Goal: Contribute content: Contribute content

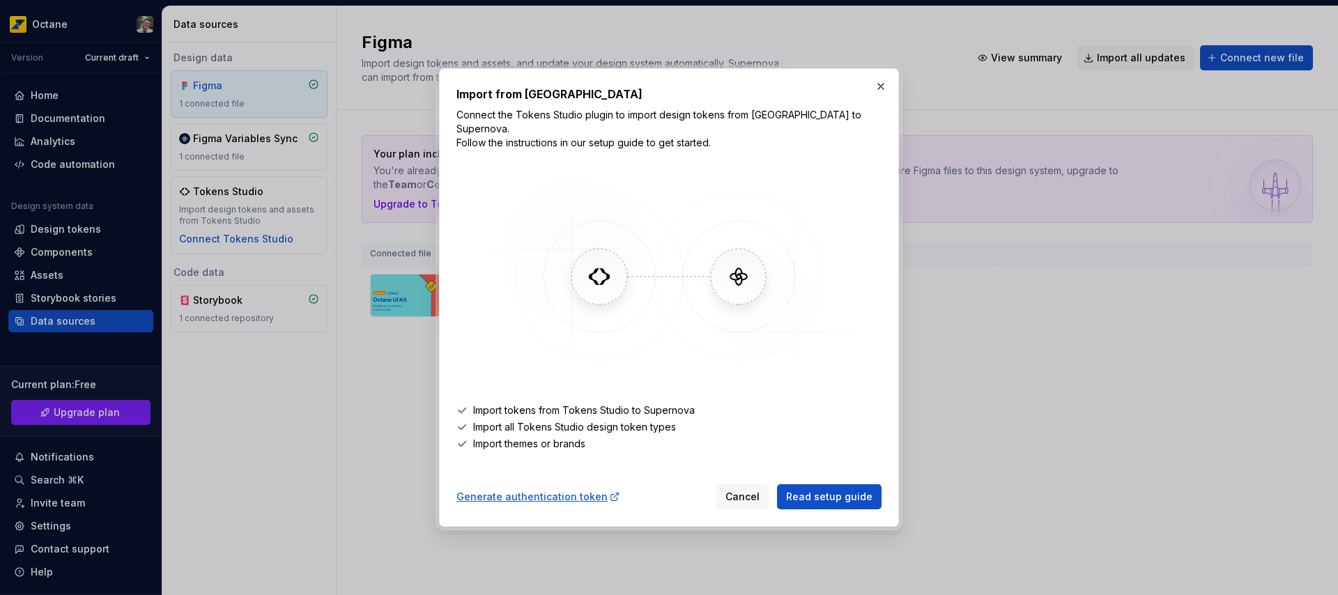
click at [884, 94] on button "button" at bounding box center [881, 87] width 20 height 20
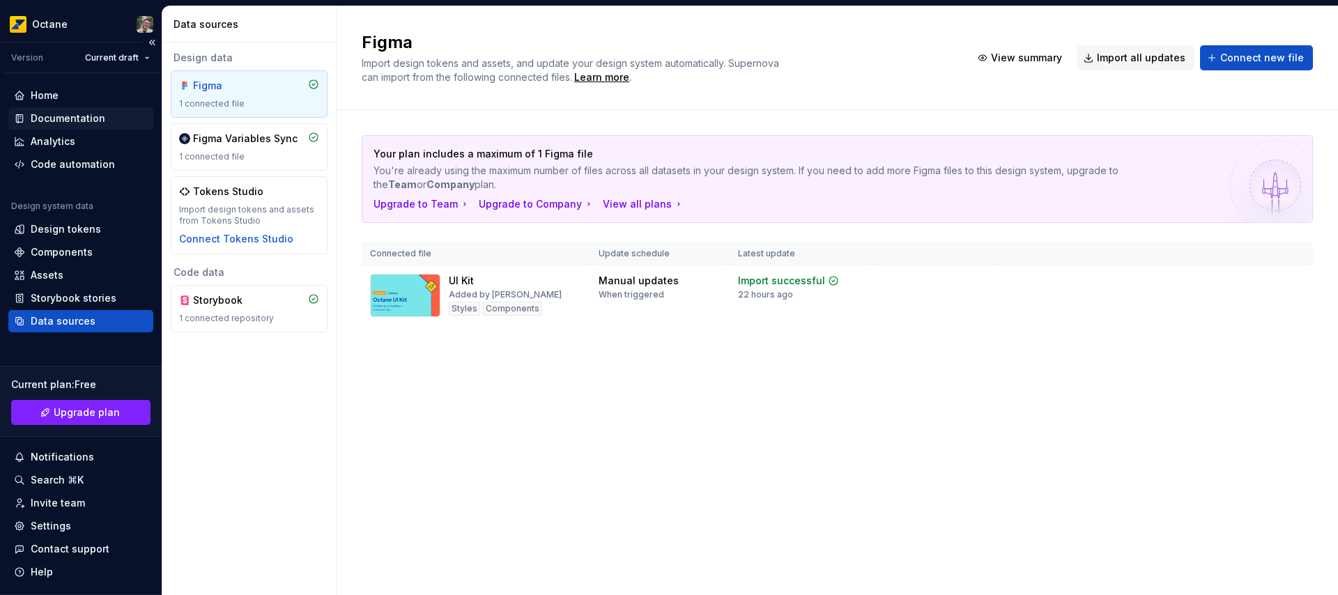
click at [61, 118] on div "Documentation" at bounding box center [68, 118] width 75 height 14
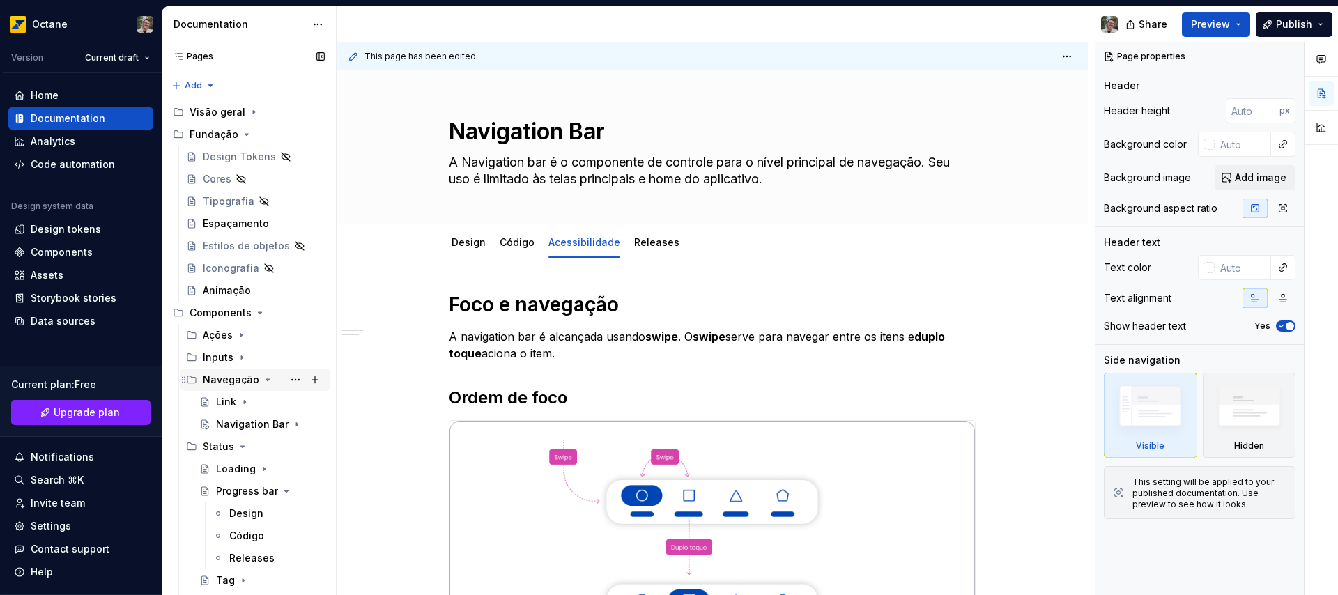
click at [265, 378] on icon "Page tree" at bounding box center [267, 379] width 11 height 11
click at [242, 401] on icon "Page tree" at bounding box center [242, 401] width 3 height 1
click at [267, 378] on icon "Page tree" at bounding box center [267, 379] width 1 height 3
click at [228, 424] on div "Navigation Bar" at bounding box center [242, 424] width 53 height 14
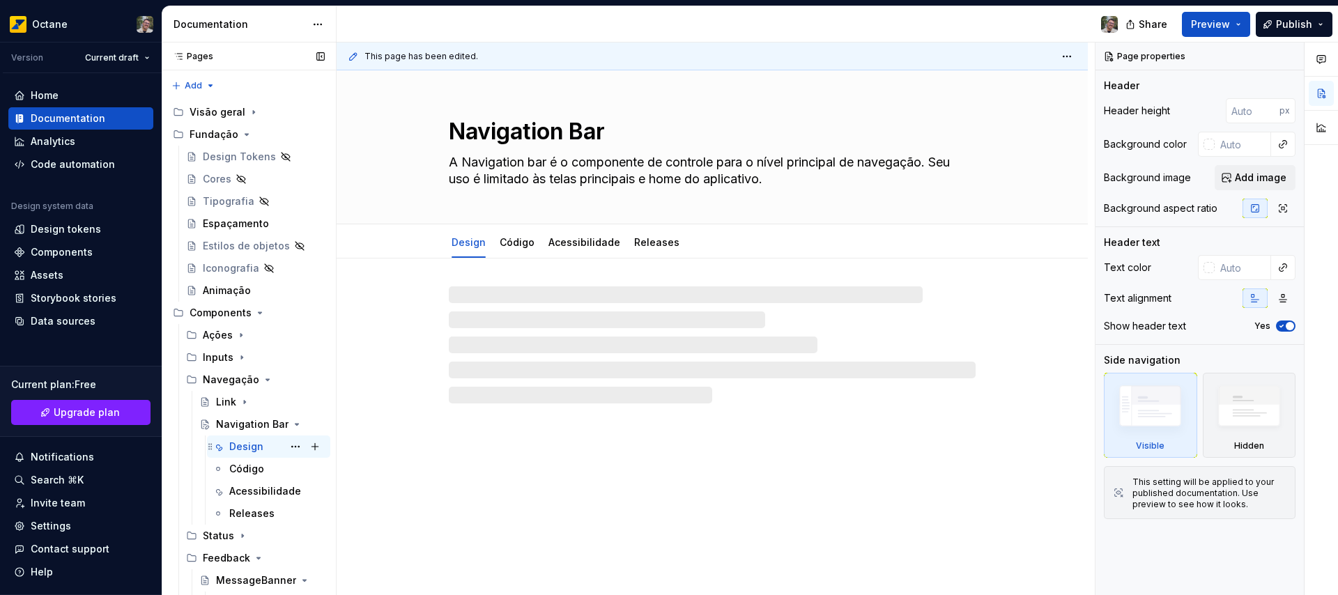
click at [238, 451] on div "Design" at bounding box center [246, 447] width 34 height 14
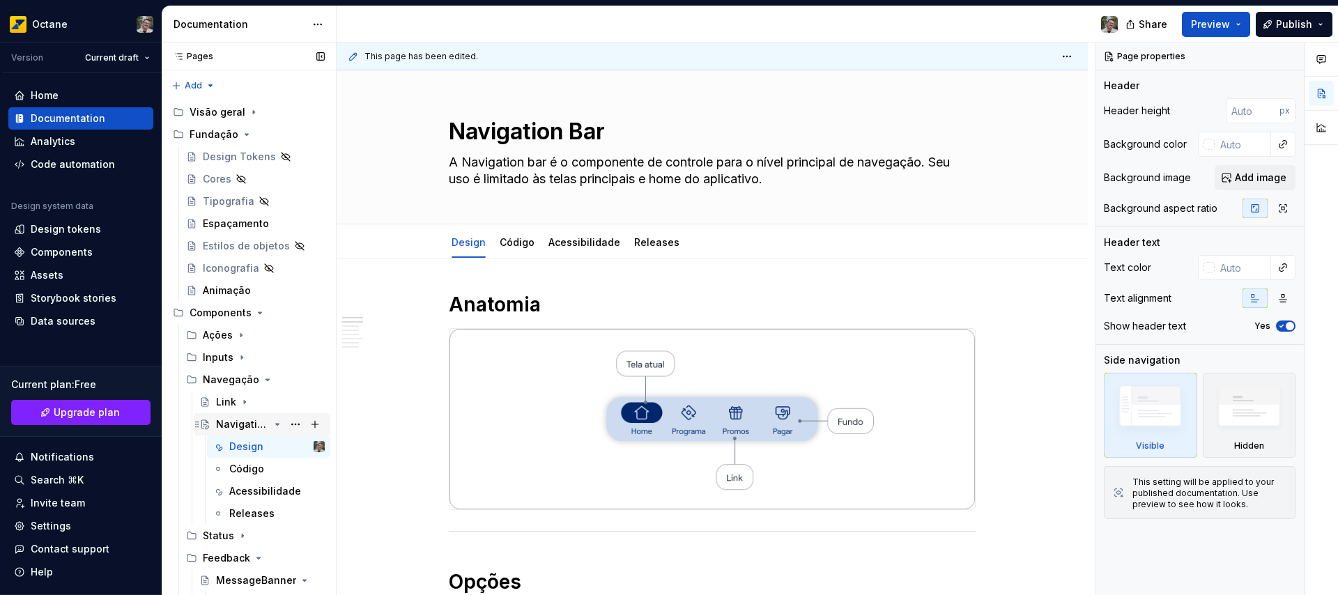
click at [272, 422] on icon "Page tree" at bounding box center [277, 424] width 11 height 11
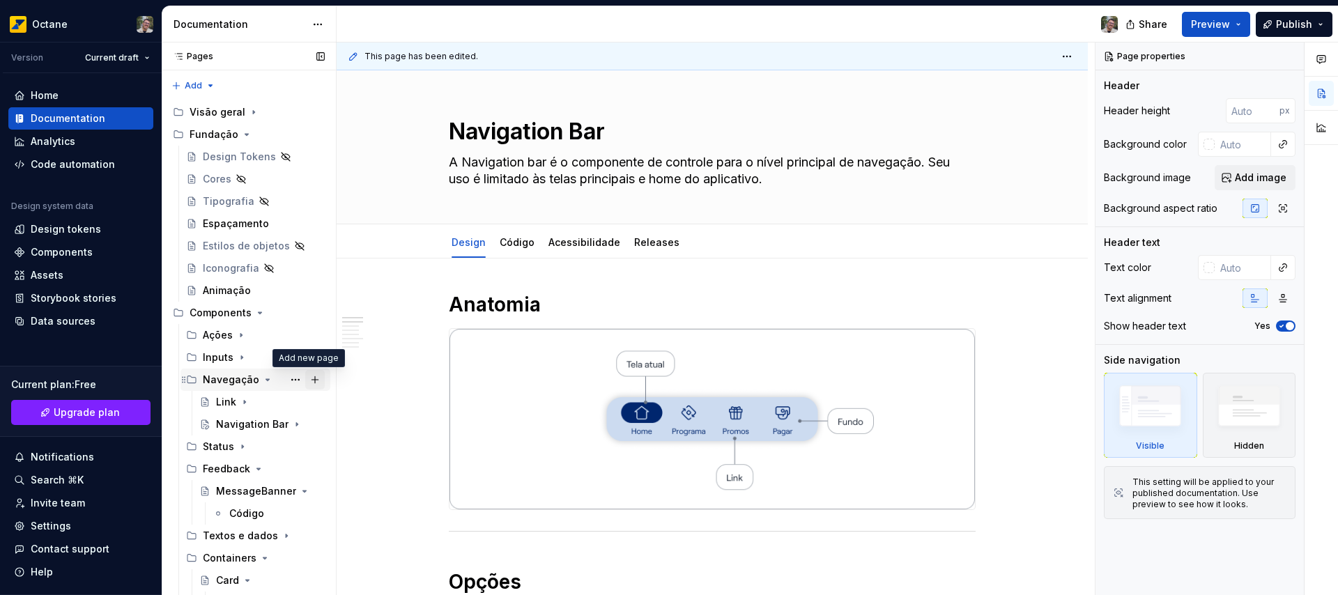
click at [307, 378] on button "Page tree" at bounding box center [315, 380] width 20 height 20
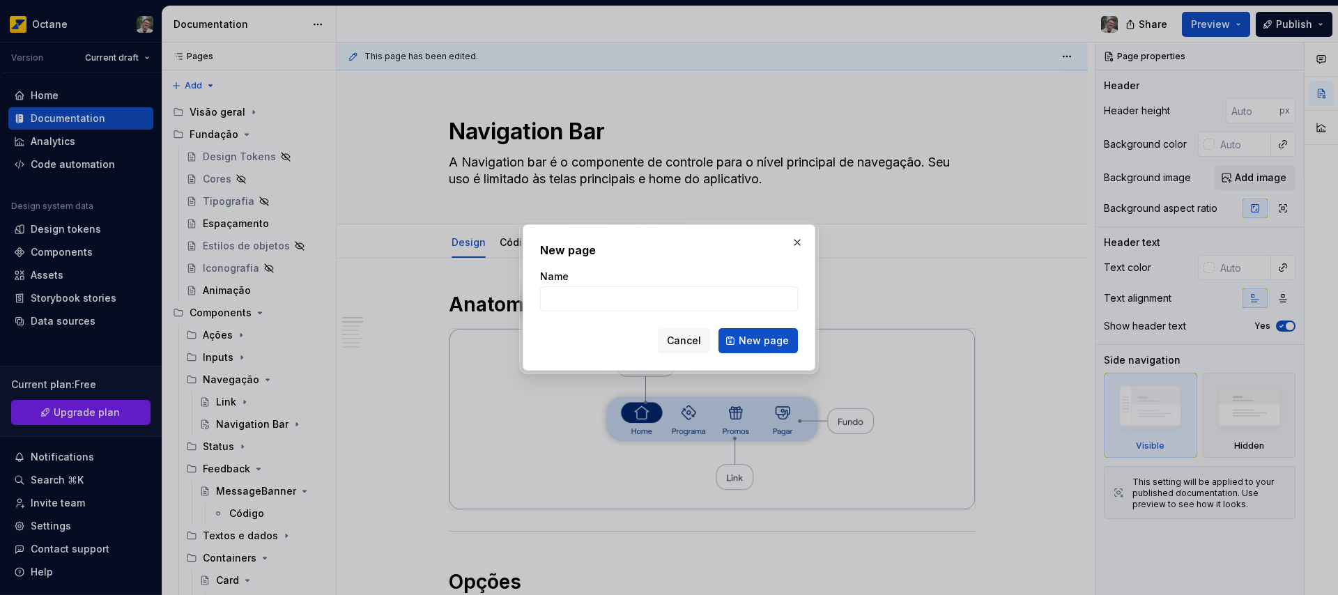
type textarea "*"
type input "Tabs"
click button "New page" at bounding box center [757, 340] width 79 height 25
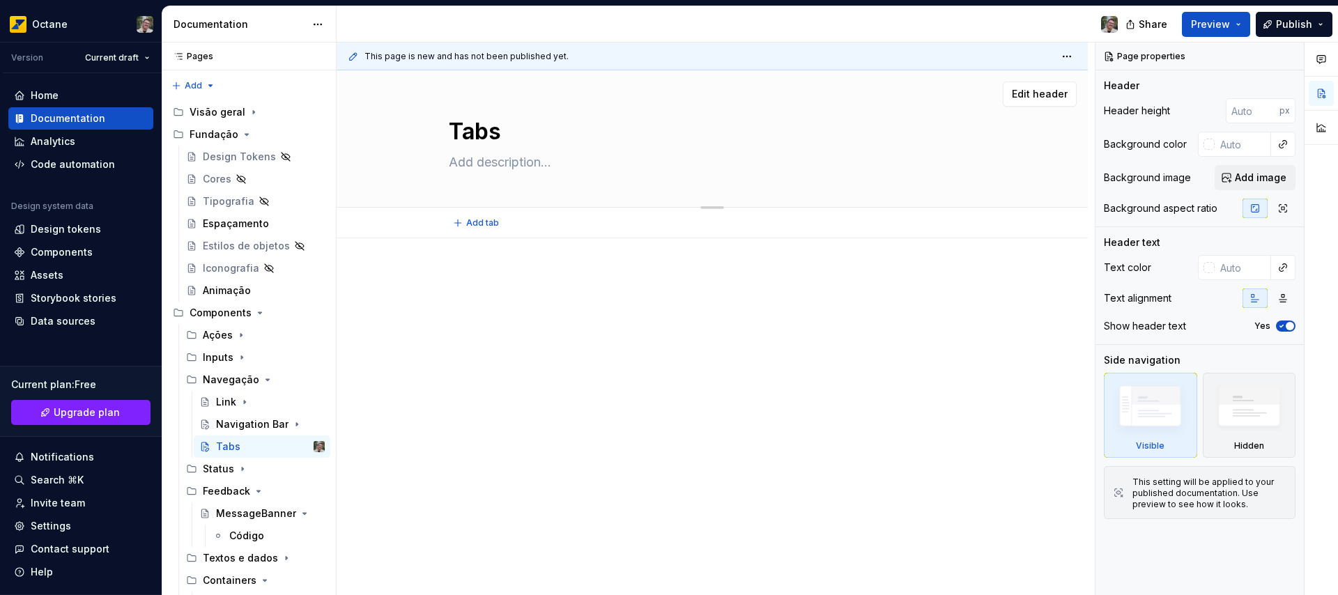
click at [470, 162] on textarea at bounding box center [709, 162] width 527 height 22
paste textarea "Tabs organizam o conteúdo em várias seções e permitem que os usuários naveguem …"
type textarea "*"
type textarea "Tabs organizam o conteúdo em várias seções e permitem que os usuários naveguem …"
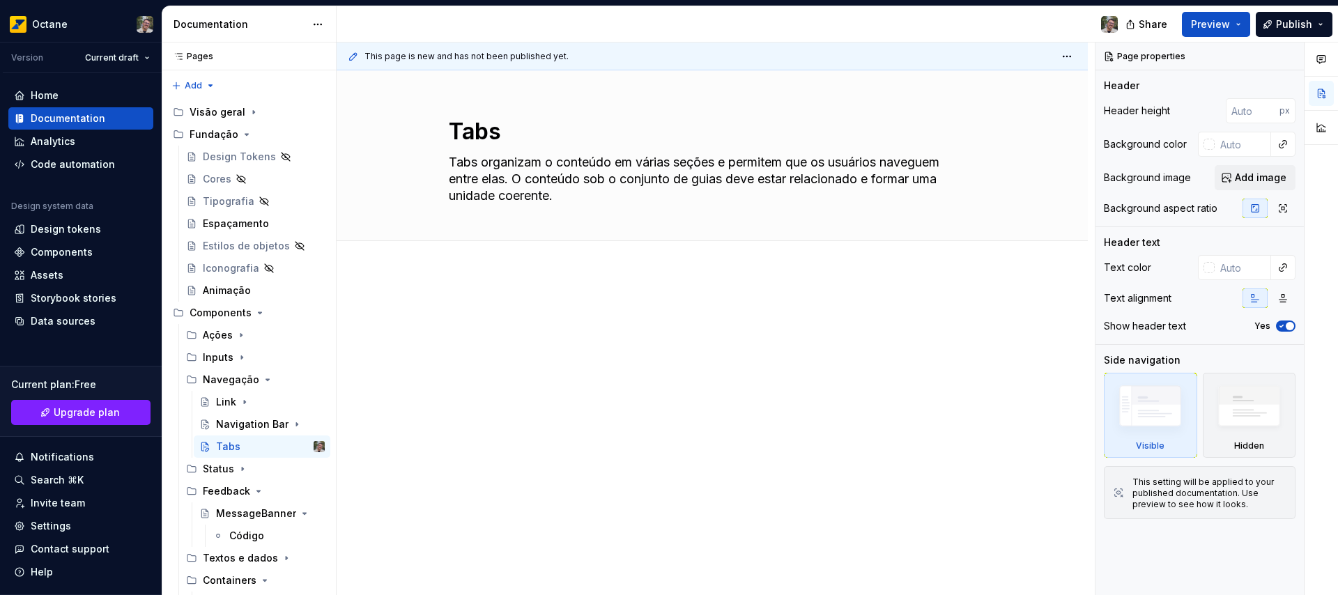
type textarea "*"
type textarea "Tabs organizam o conteúdo em várias seções e permitem que os usuários naveguem …"
click at [485, 253] on span "Add tab" at bounding box center [482, 256] width 33 height 11
type textarea "*"
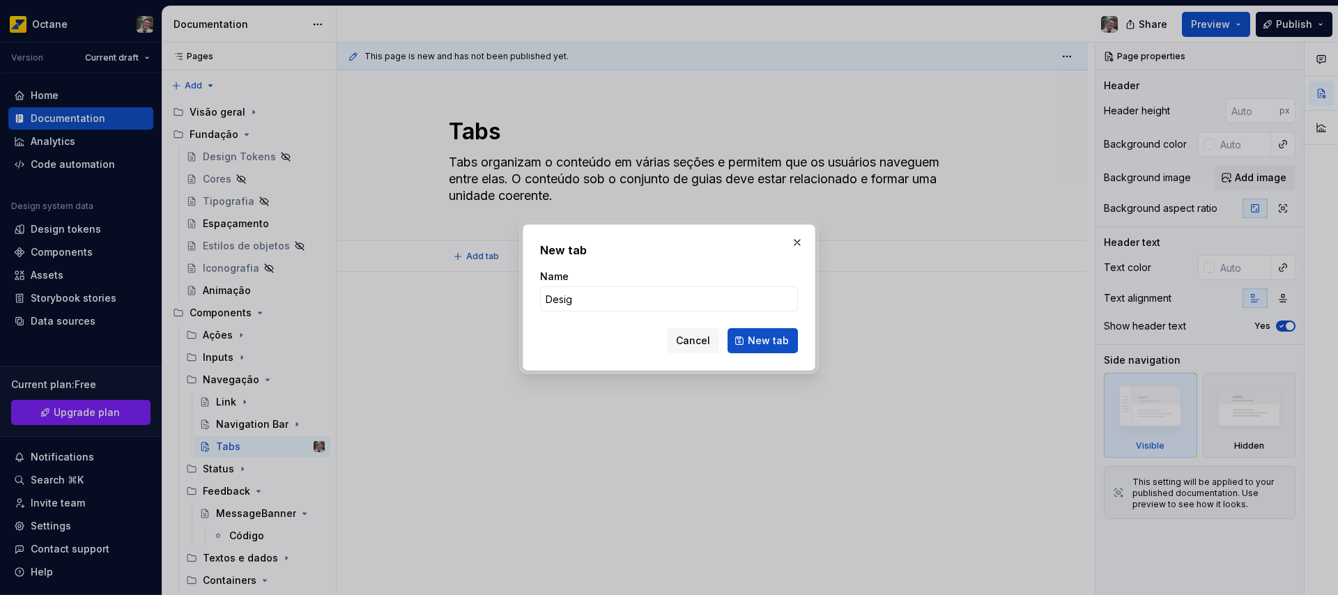
type input "Design"
click button "New tab" at bounding box center [762, 340] width 70 height 25
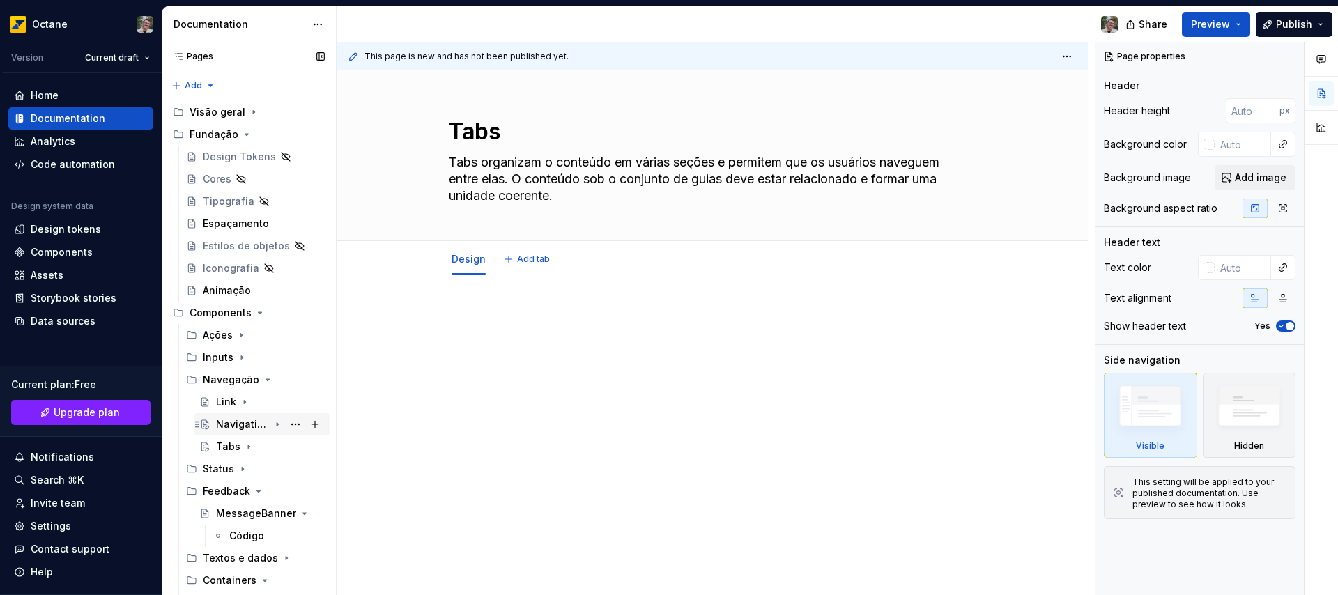
click at [277, 425] on icon "Page tree" at bounding box center [277, 424] width 1 height 3
type textarea "*"
click at [528, 257] on span "Add tab" at bounding box center [533, 259] width 33 height 11
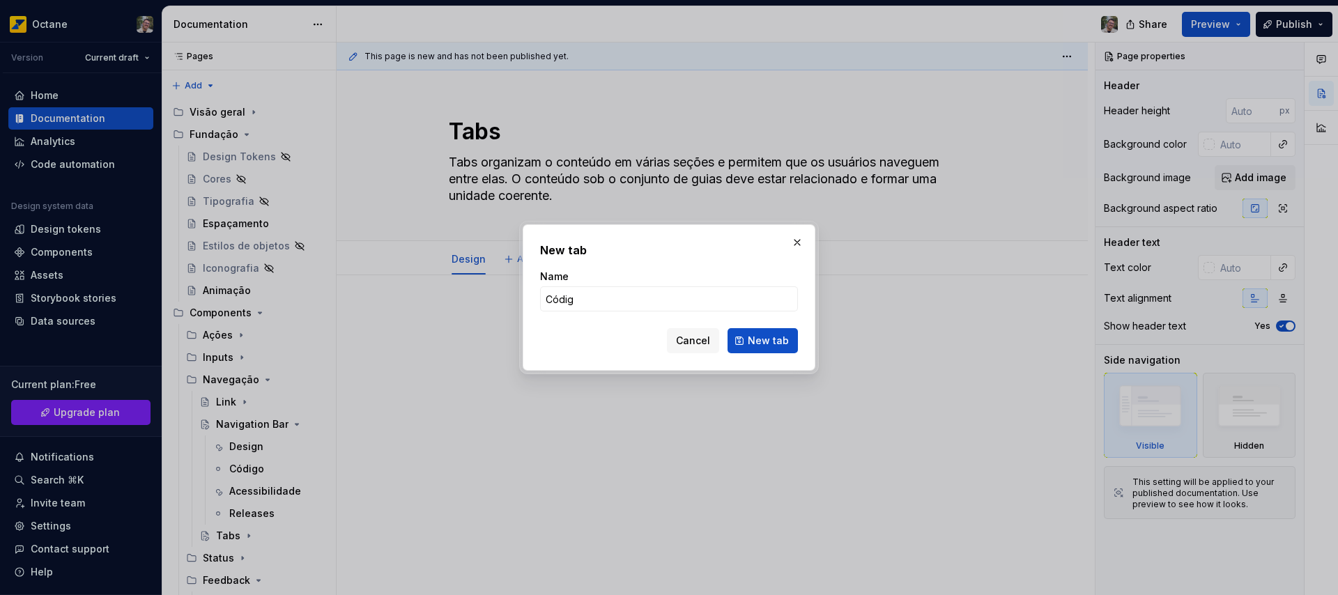
type input "Código"
click button "New tab" at bounding box center [762, 340] width 70 height 25
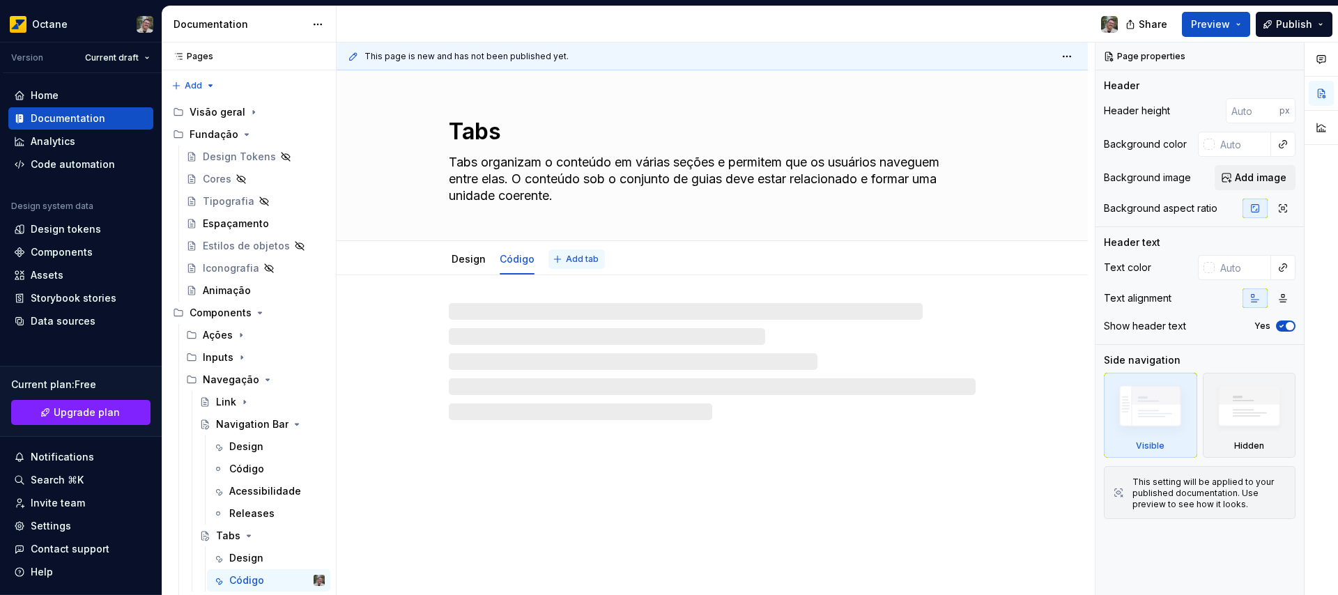
click at [573, 260] on span "Add tab" at bounding box center [582, 259] width 33 height 11
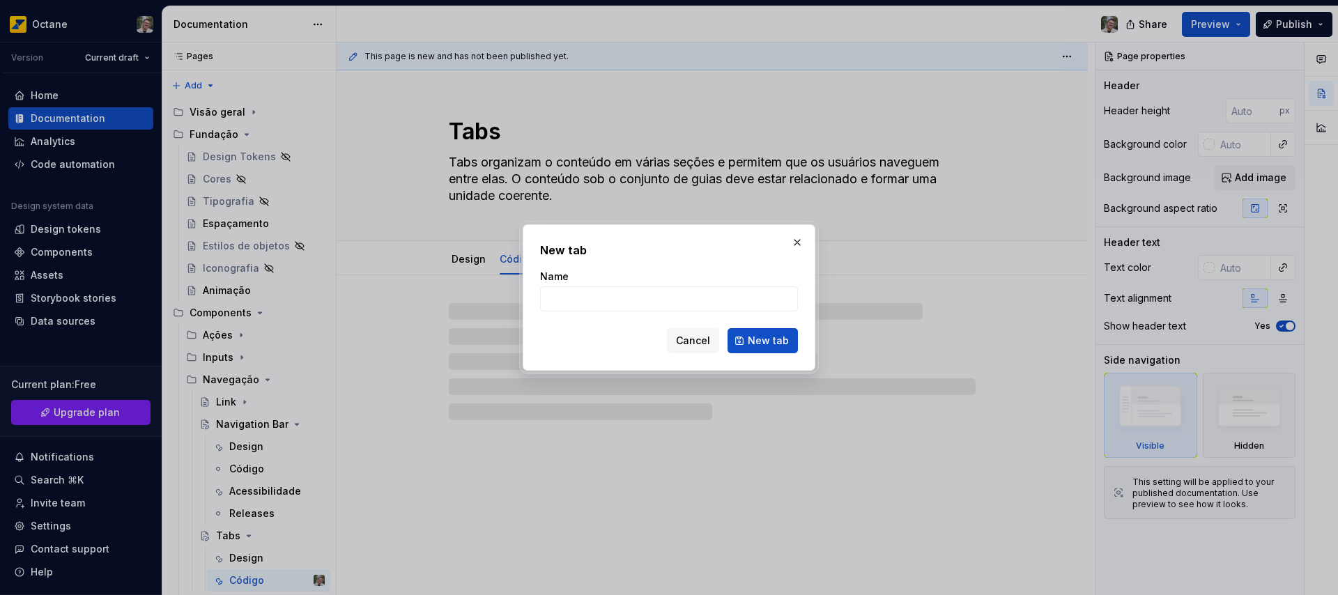
type textarea "*"
type input "Ace"
type textarea "*"
type input "Acessibi"
type textarea "*"
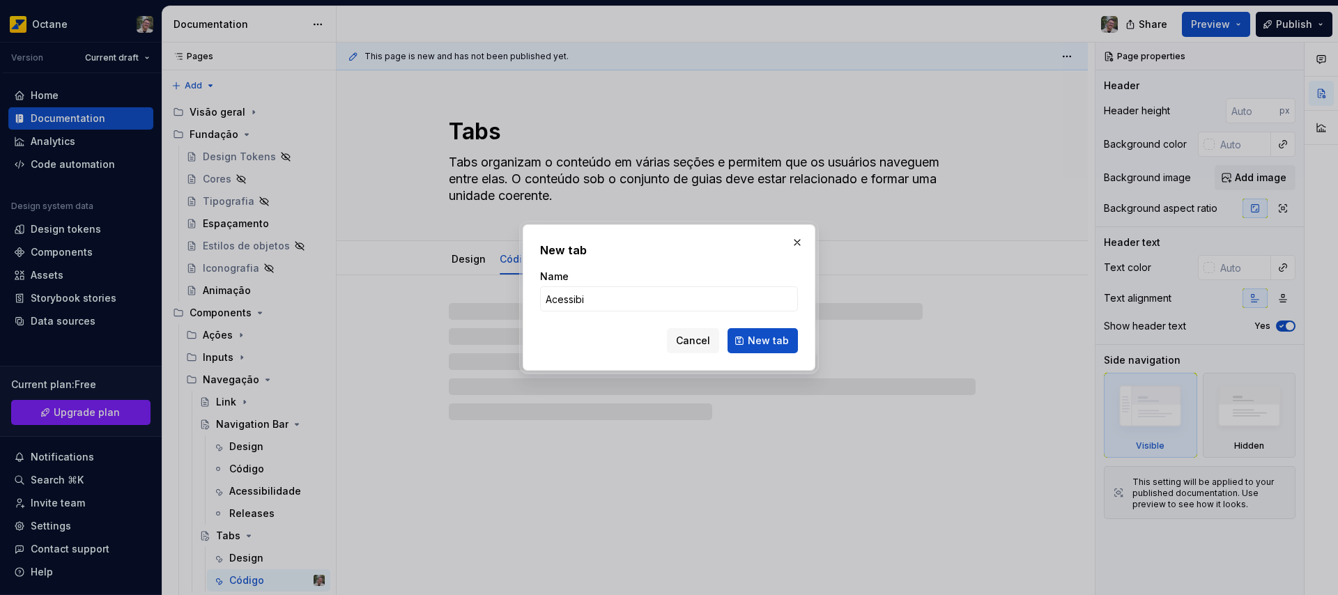
type input "Acessibil"
type textarea "*"
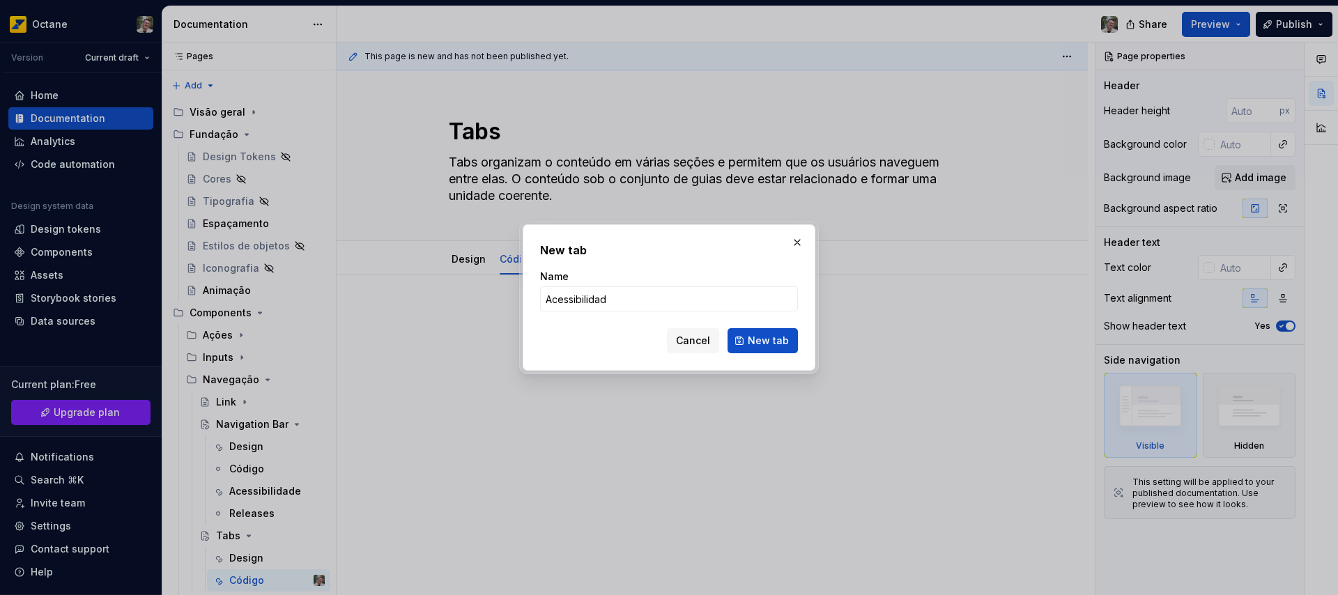
type input "Acessibilidade"
click button "New tab" at bounding box center [762, 340] width 70 height 25
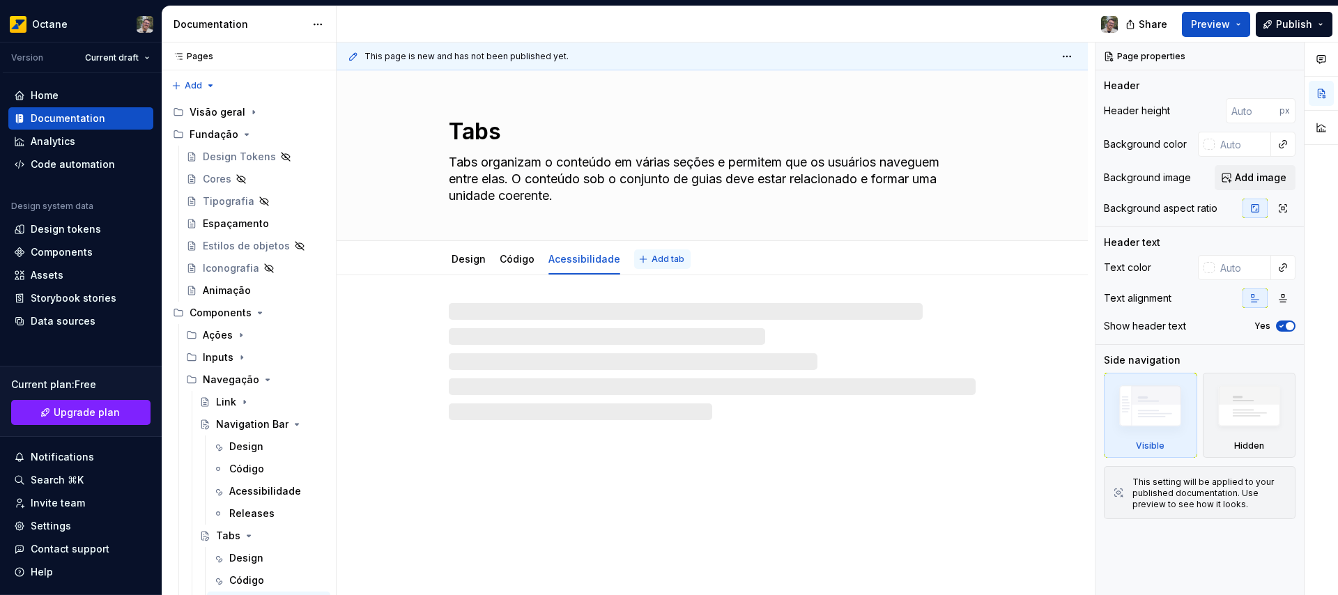
click at [652, 256] on span "Add tab" at bounding box center [668, 259] width 33 height 11
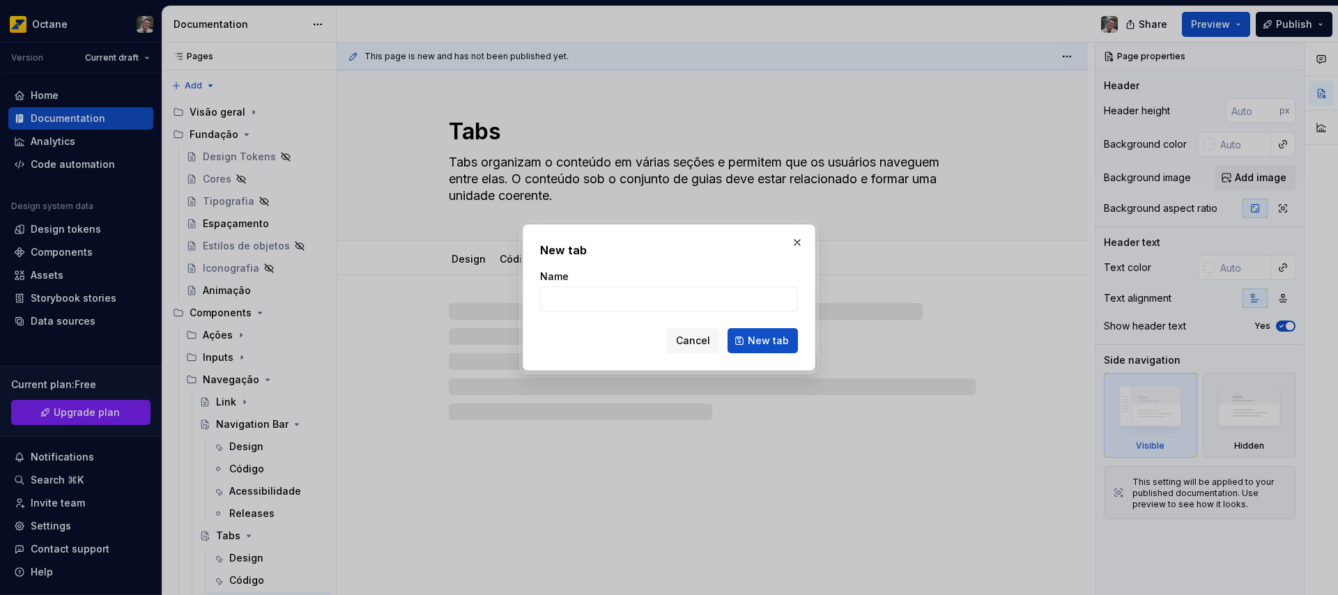
type textarea "*"
type input "R"
type textarea "*"
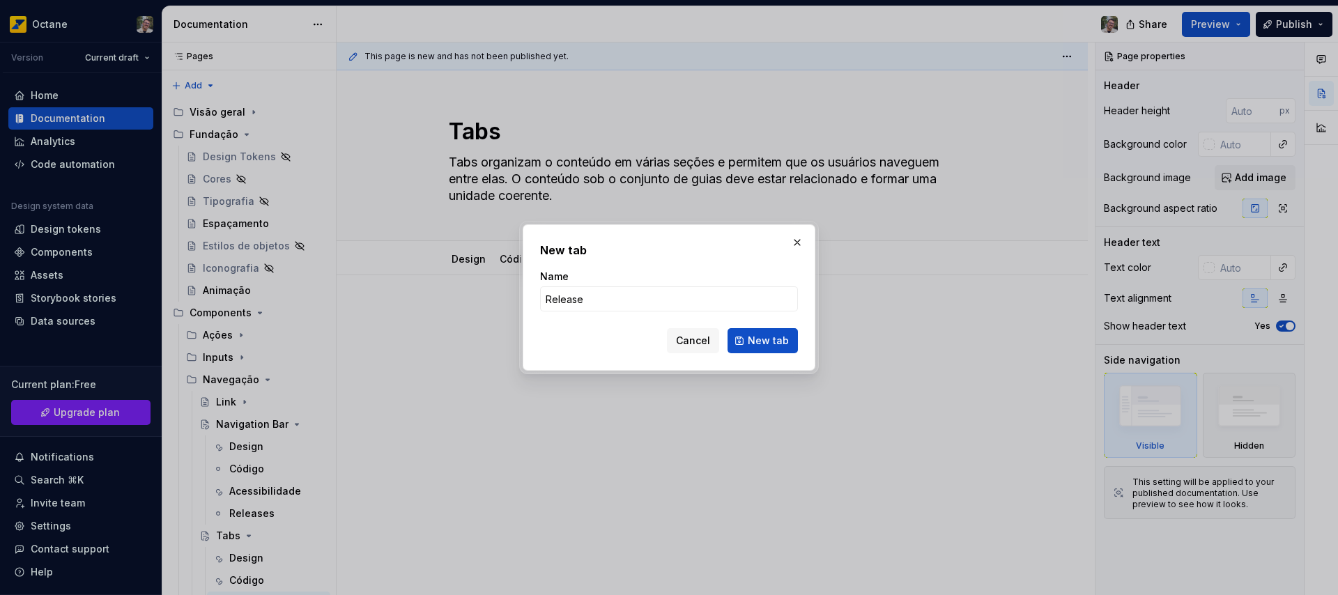
type input "Releases"
click button "New tab" at bounding box center [762, 340] width 70 height 25
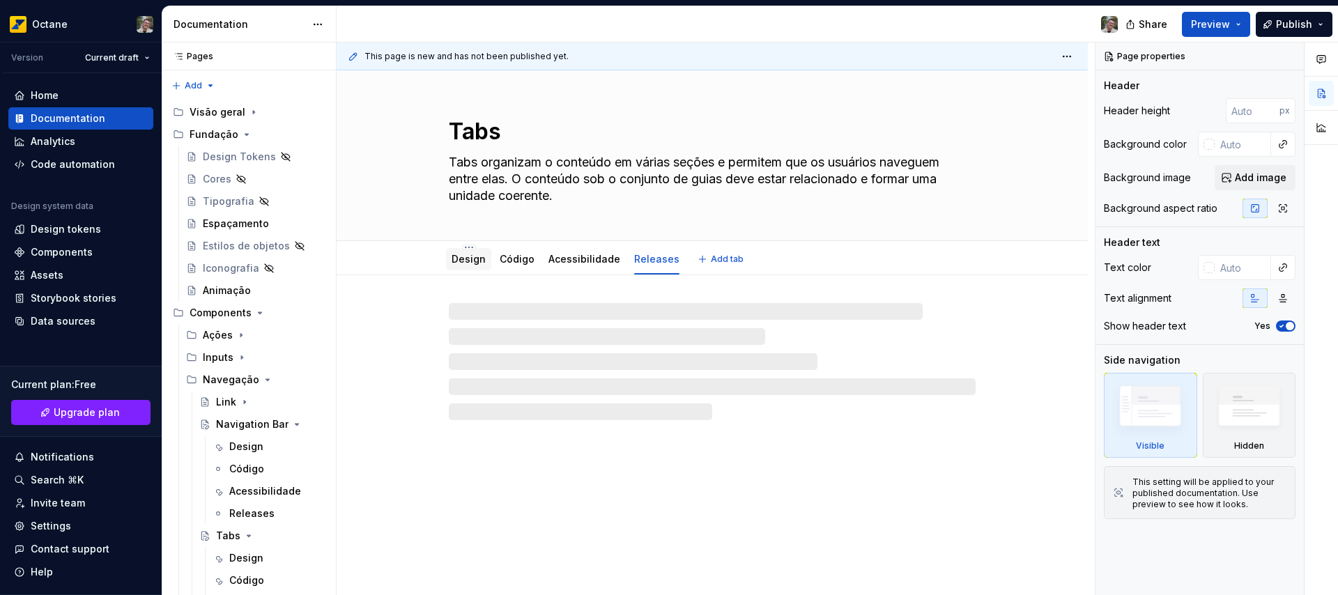
click at [464, 261] on link "Design" at bounding box center [469, 259] width 34 height 12
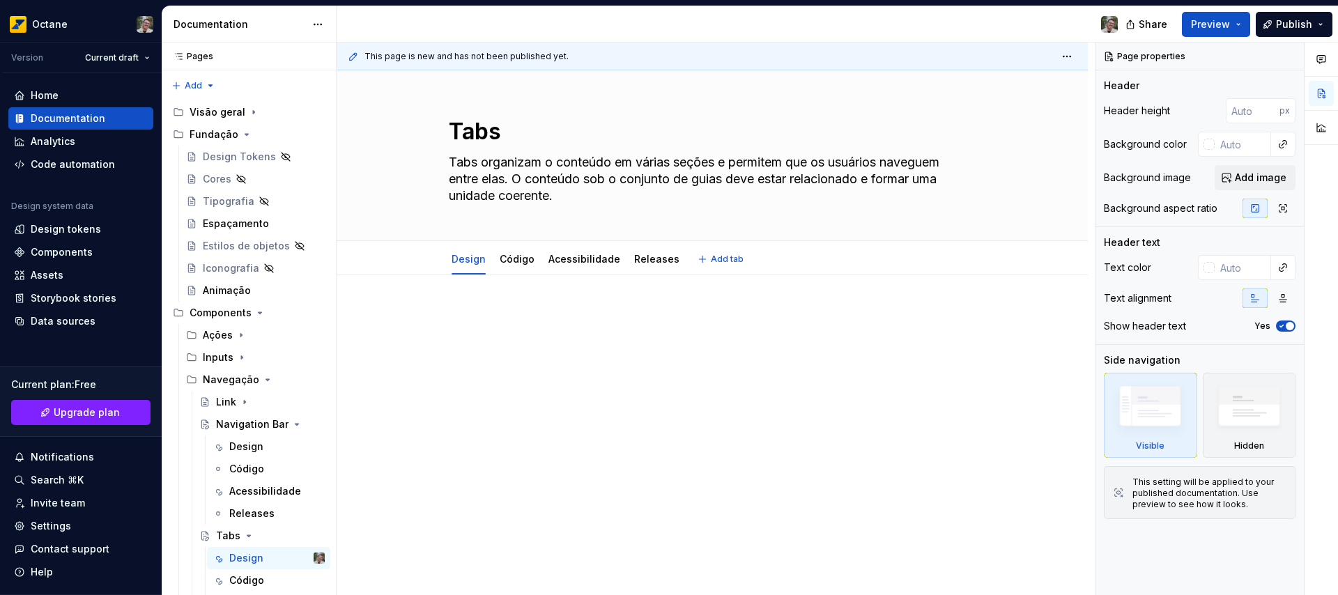
type textarea "*"
click at [478, 300] on div at bounding box center [712, 416] width 751 height 282
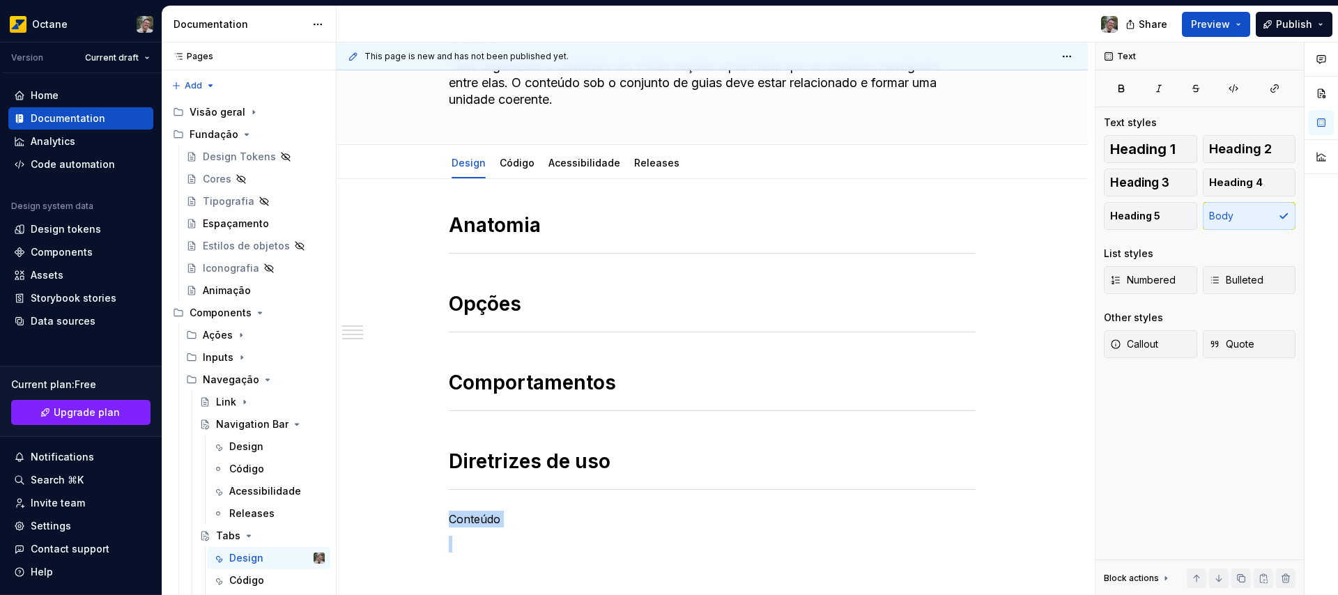
scroll to position [248, 0]
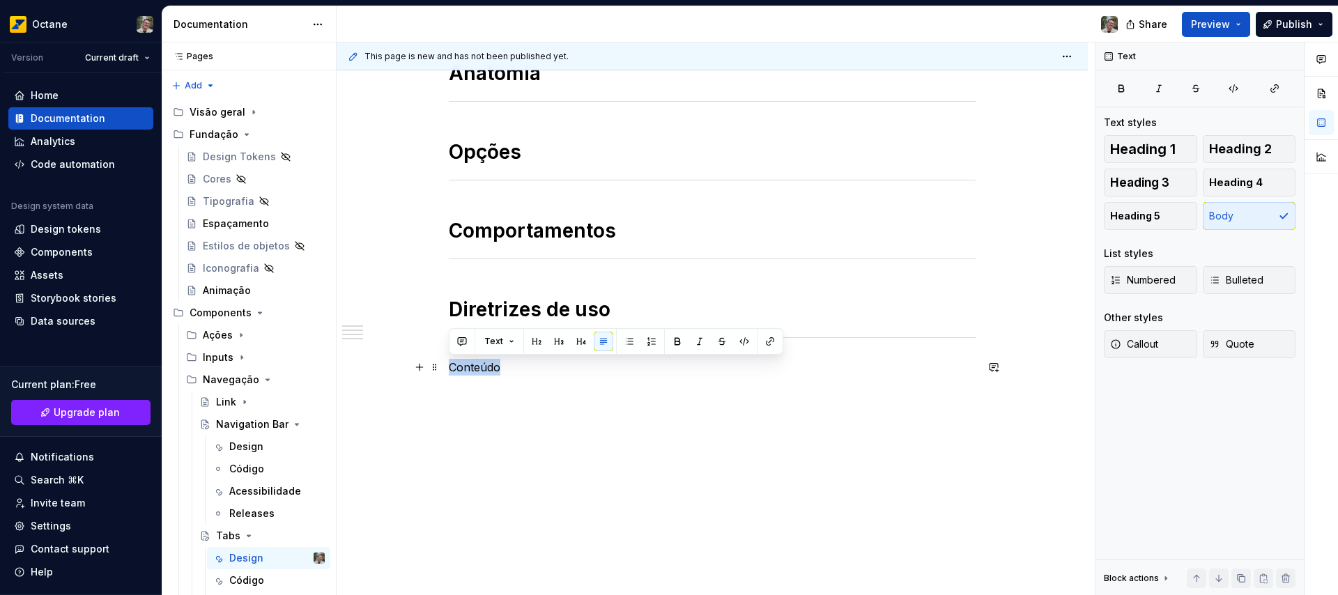
click at [512, 369] on p "Conteúdo" at bounding box center [712, 367] width 527 height 17
click at [482, 365] on p "Conteúdo" at bounding box center [712, 367] width 527 height 17
click at [1148, 153] on span "Heading 1" at bounding box center [1142, 149] width 65 height 14
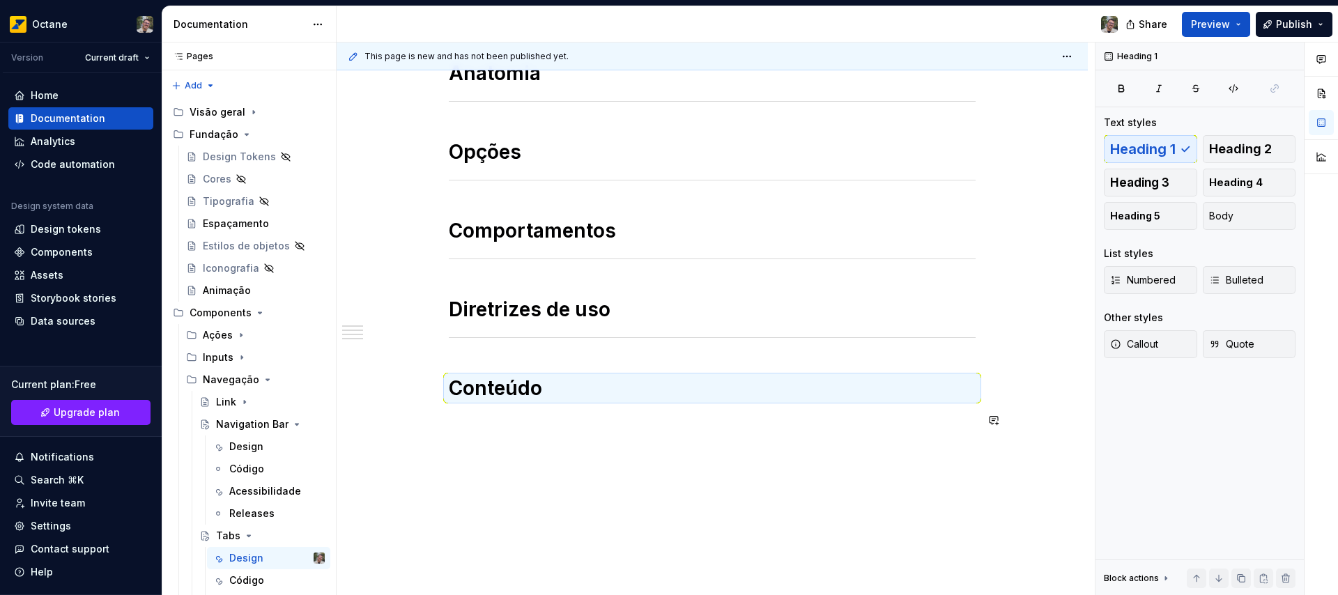
click at [557, 429] on div "Anatomia Opções Comportamentos Diretrizes de uso Conteúdo" at bounding box center [712, 253] width 527 height 385
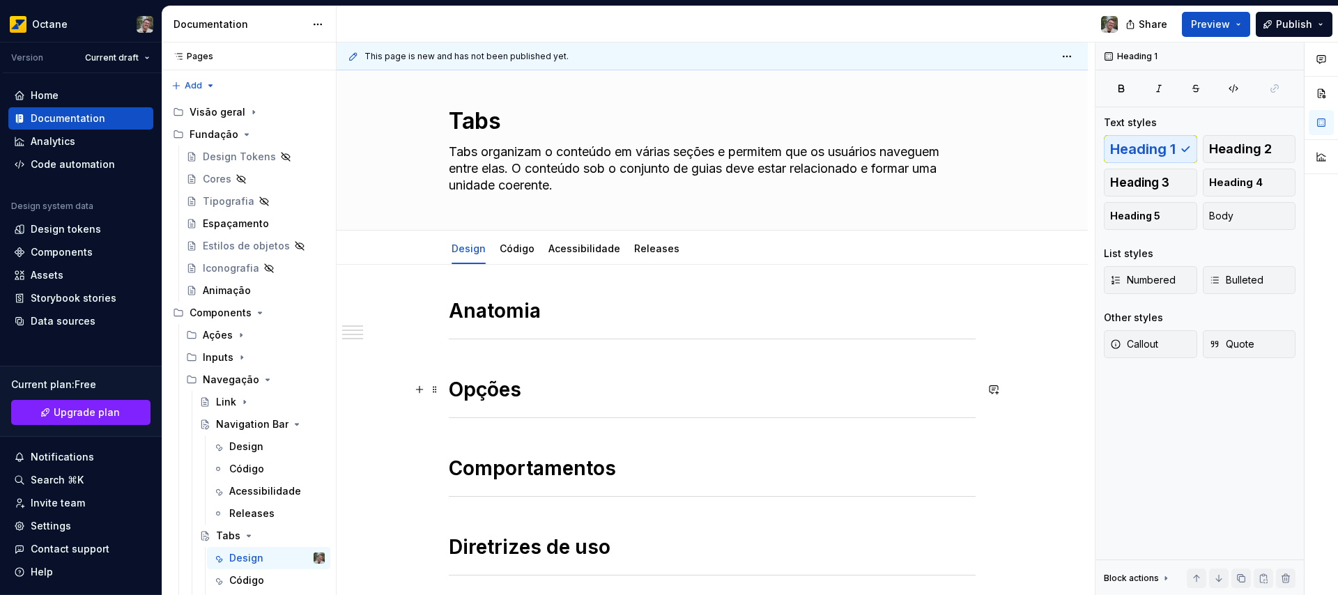
scroll to position [10, 0]
click at [573, 312] on h1 "Anatomia" at bounding box center [712, 311] width 527 height 25
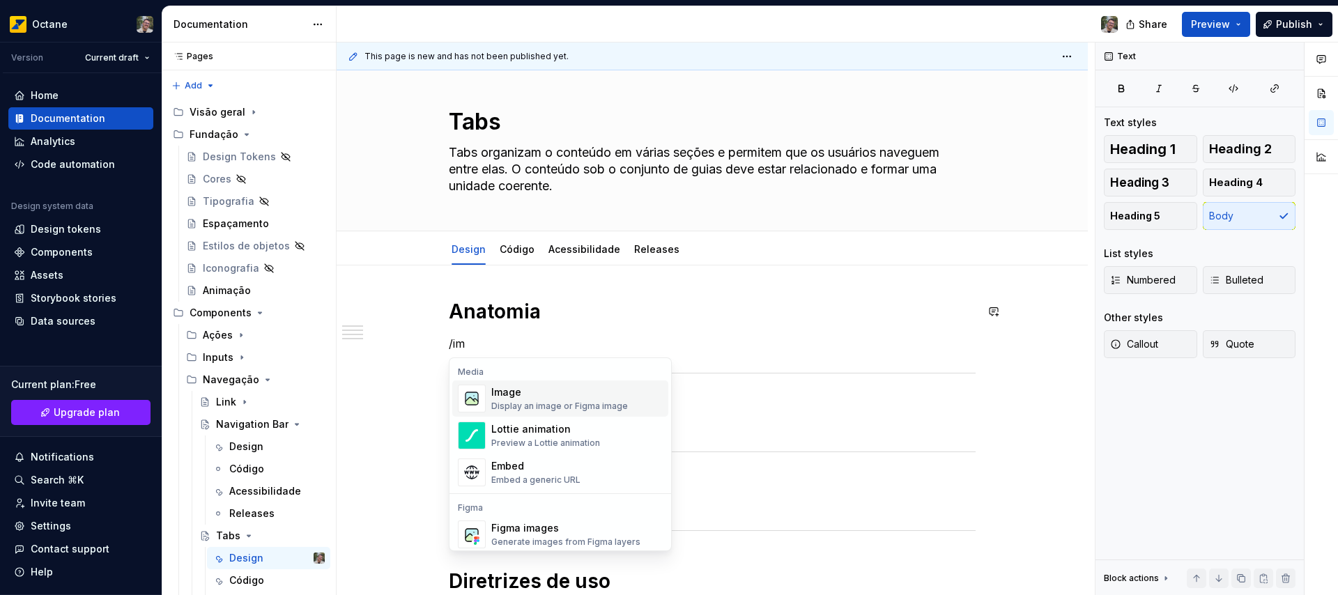
click at [576, 404] on div "Display an image or Figma image" at bounding box center [559, 406] width 137 height 11
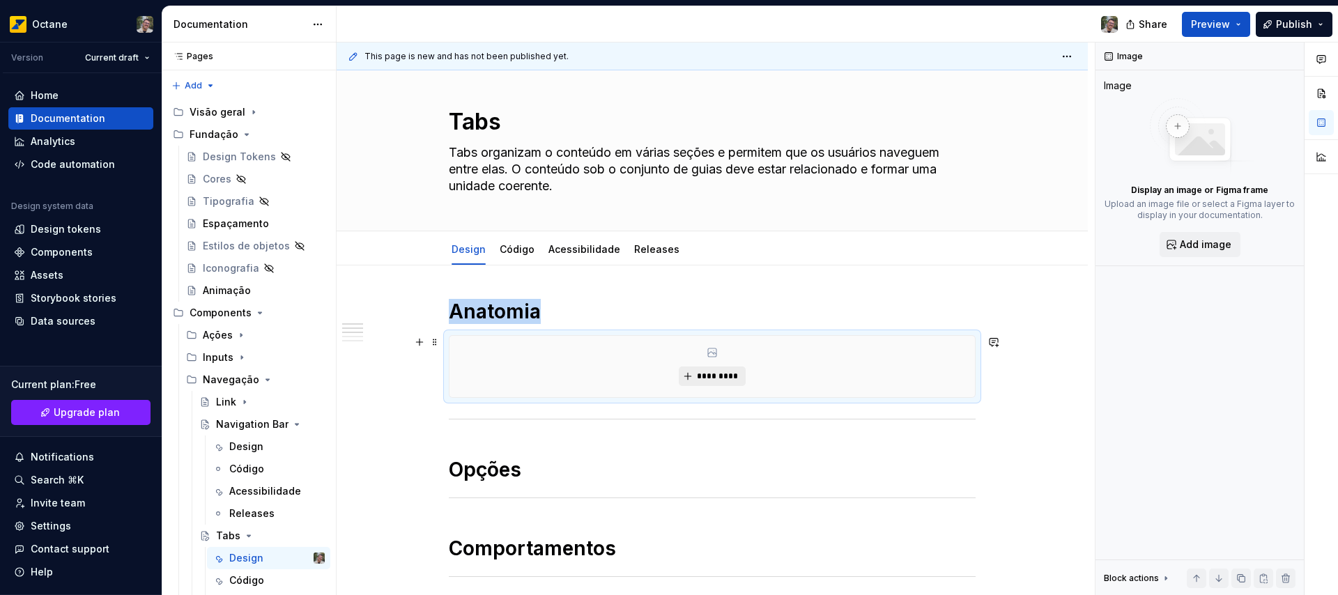
click at [713, 380] on span "*********" at bounding box center [717, 376] width 43 height 11
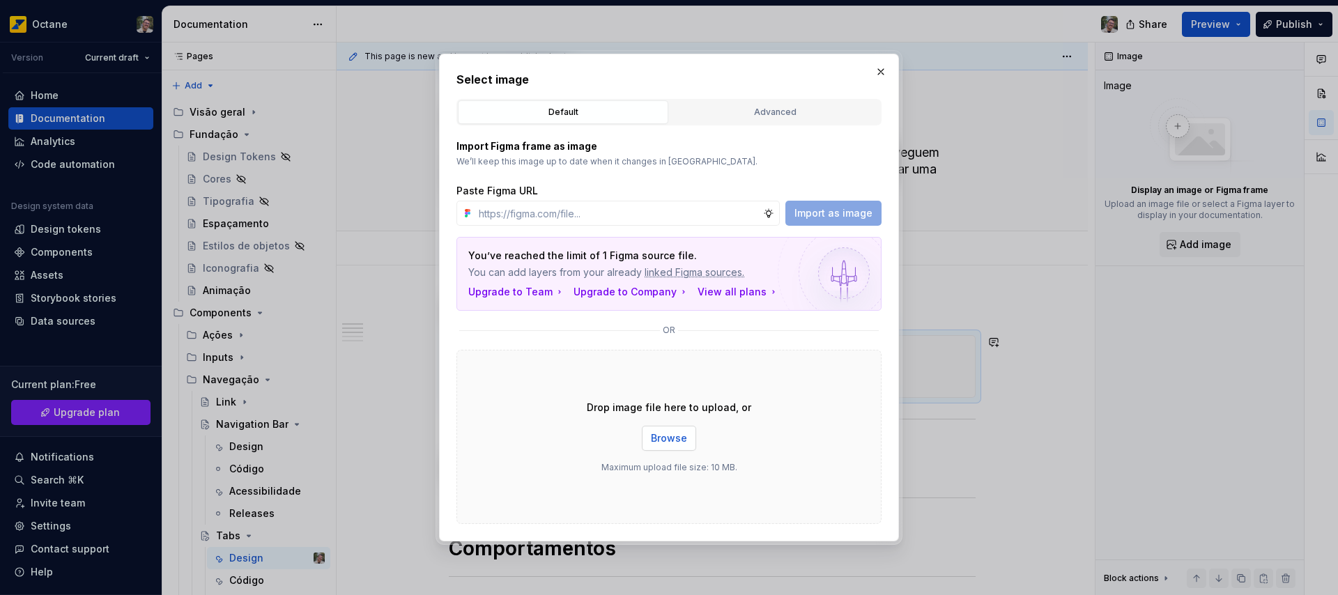
click at [665, 432] on span "Browse" at bounding box center [669, 438] width 36 height 14
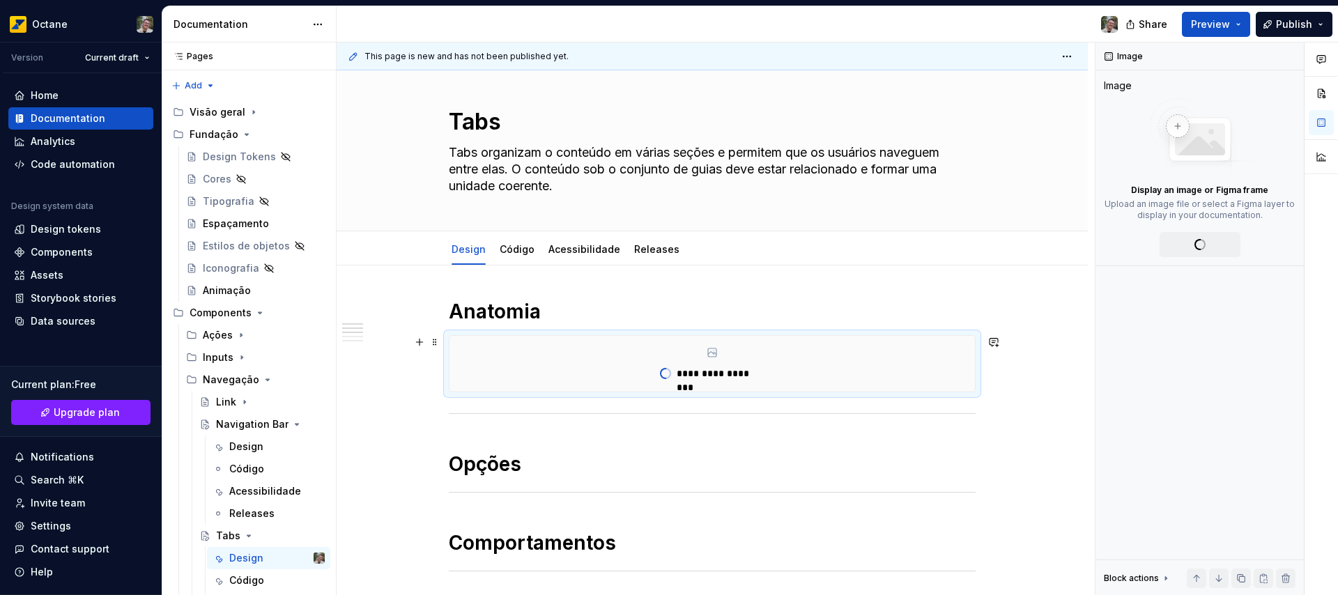
type textarea "*"
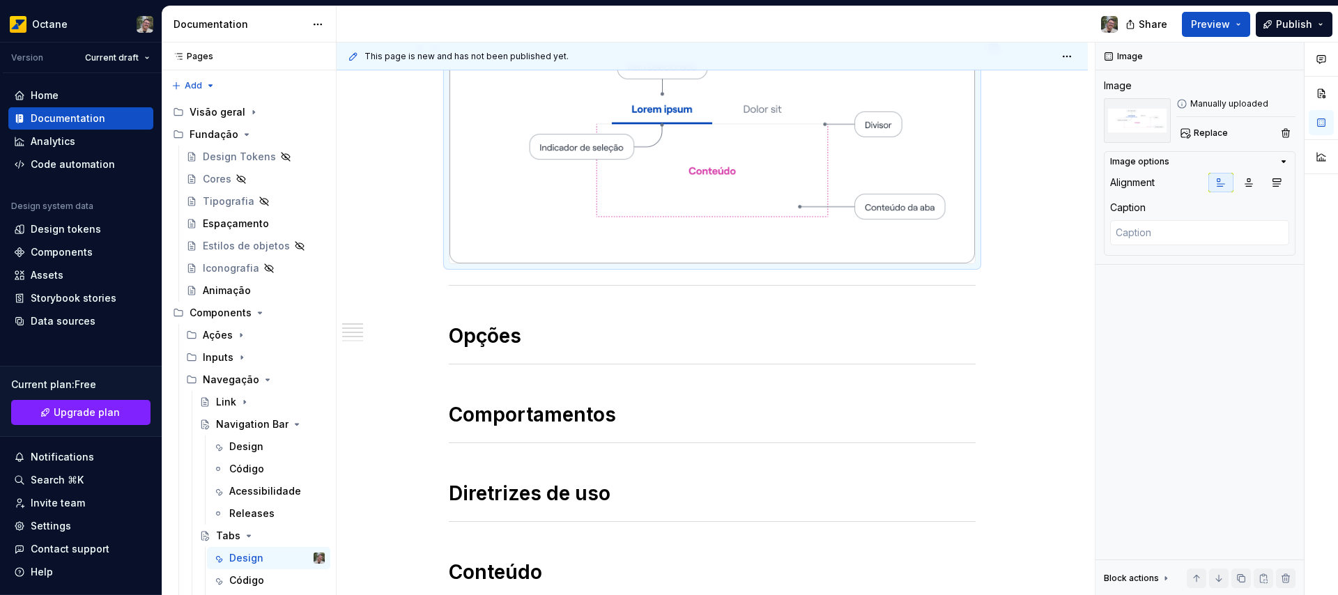
scroll to position [328, 0]
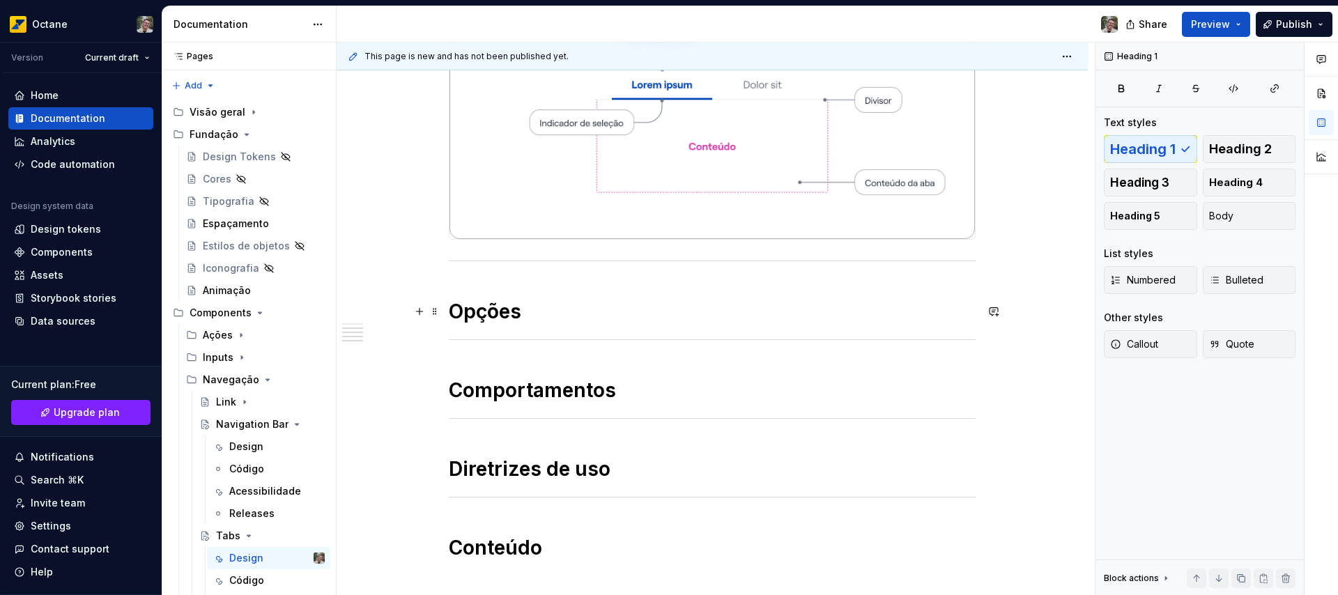
click at [592, 308] on h1 "Opções" at bounding box center [712, 311] width 527 height 25
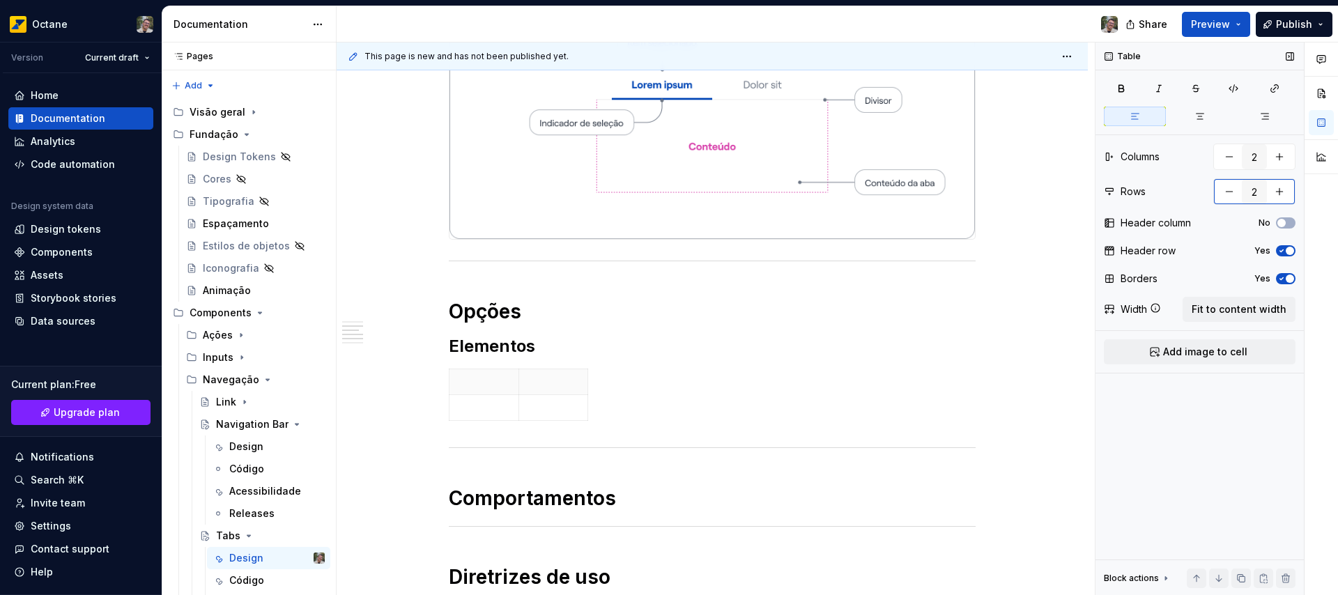
click at [1226, 192] on button "button" at bounding box center [1229, 191] width 25 height 25
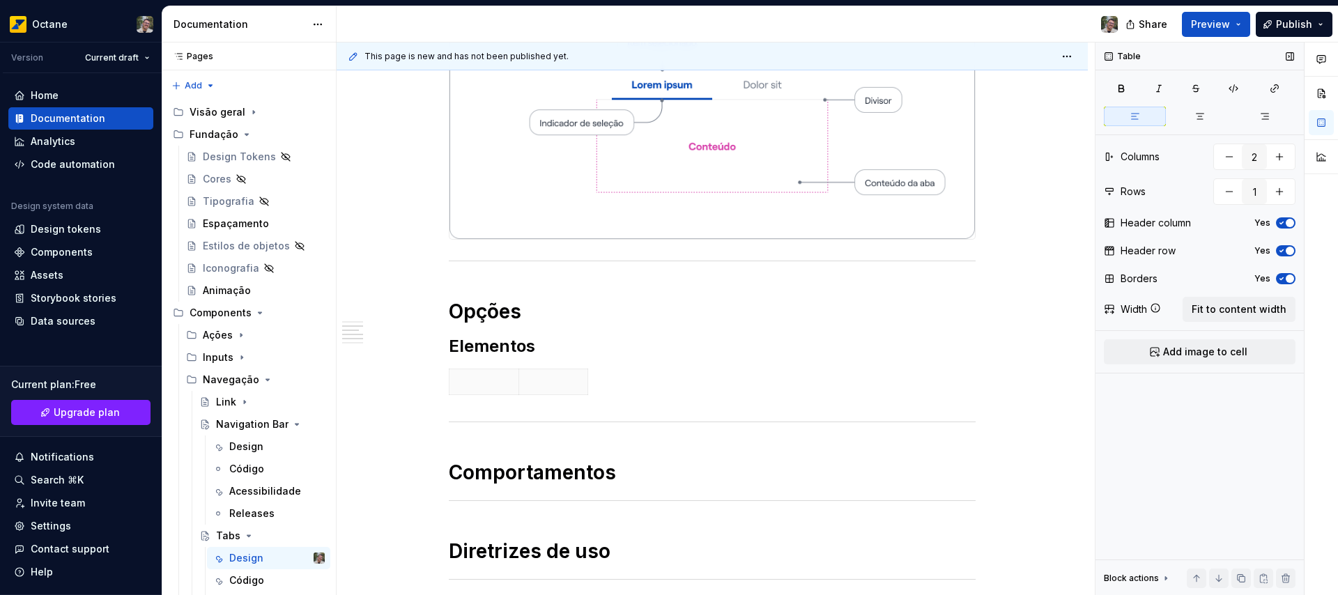
click at [1286, 222] on span "button" at bounding box center [1290, 223] width 8 height 8
click at [1282, 224] on icon "button" at bounding box center [1281, 223] width 11 height 8
click at [638, 379] on div at bounding box center [712, 385] width 527 height 32
click at [574, 384] on p at bounding box center [553, 382] width 52 height 14
click at [1287, 225] on span "button" at bounding box center [1290, 223] width 8 height 8
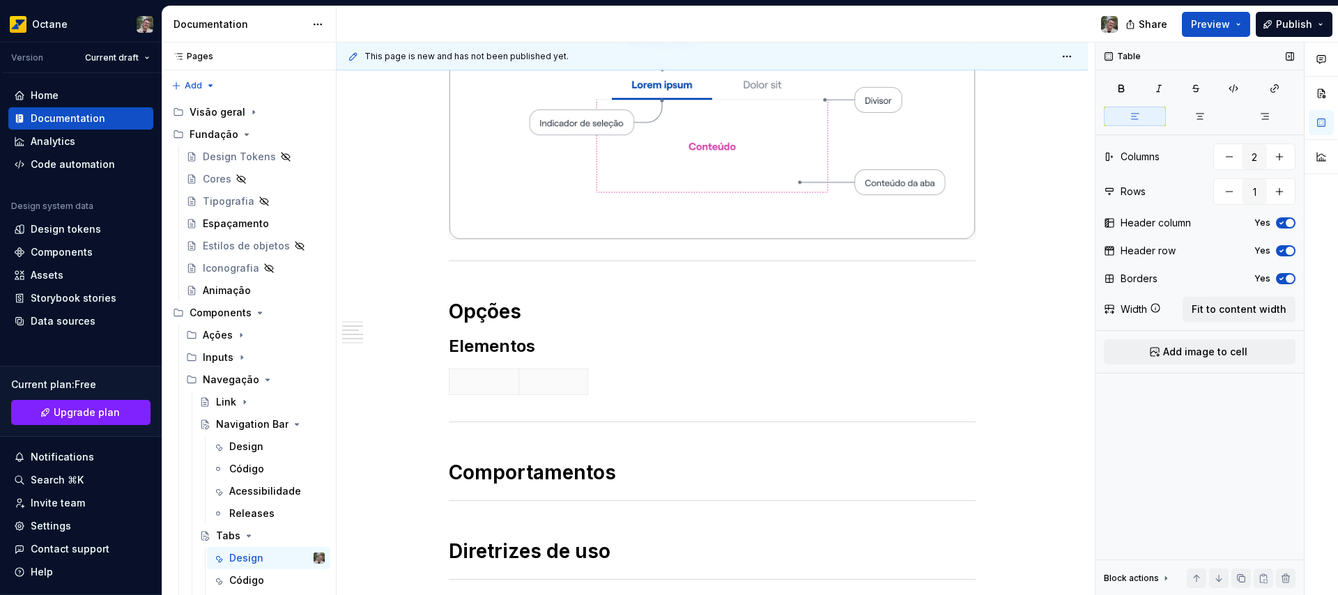
click at [1291, 219] on span "button" at bounding box center [1290, 223] width 8 height 8
click at [1230, 195] on button "button" at bounding box center [1229, 191] width 25 height 25
drag, startPoint x: 1277, startPoint y: 194, endPoint x: 1274, endPoint y: 208, distance: 14.2
click at [1277, 194] on button "button" at bounding box center [1279, 191] width 25 height 25
type input "2"
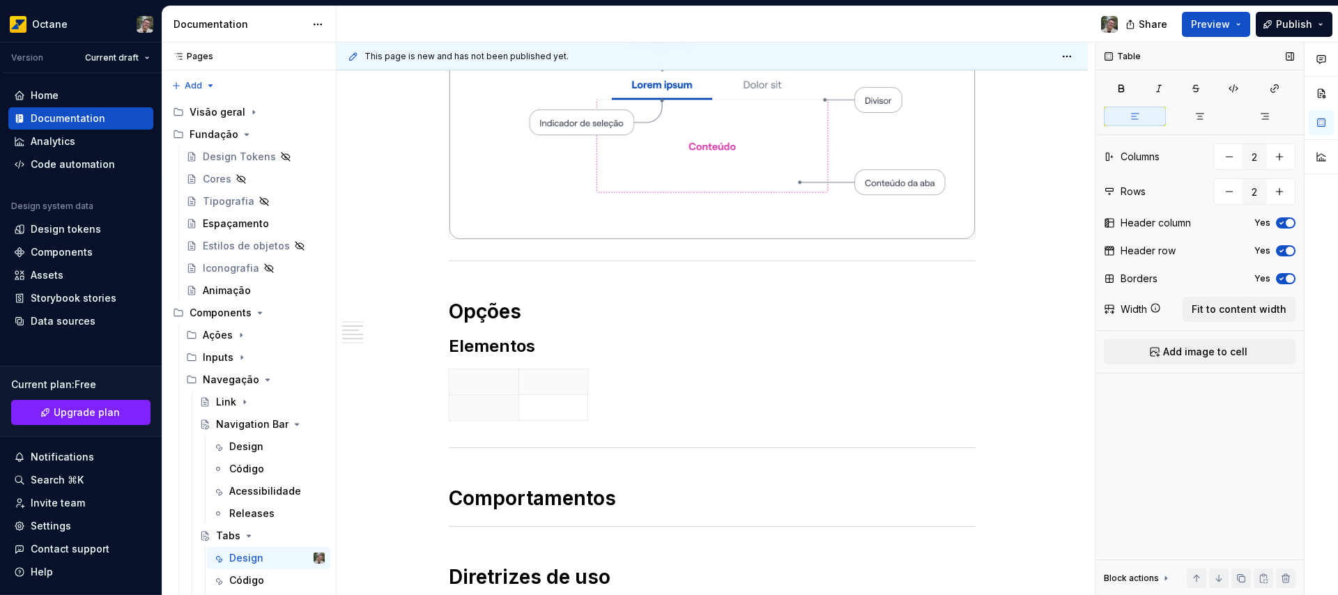
click at [1284, 229] on div "Header column Yes" at bounding box center [1200, 223] width 192 height 20
click at [1288, 224] on span "button" at bounding box center [1290, 223] width 8 height 8
type textarea "*"
click at [1217, 199] on button "button" at bounding box center [1229, 191] width 25 height 25
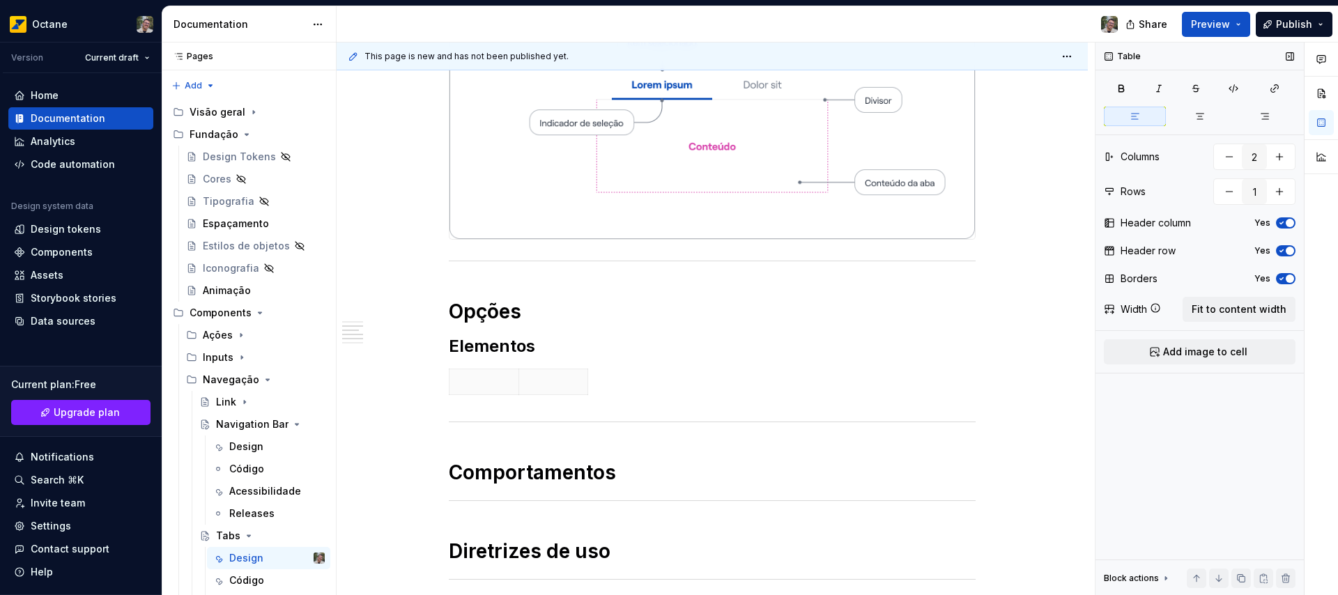
click at [1283, 223] on icon "button" at bounding box center [1281, 223] width 11 height 8
click at [1289, 257] on div "Header row Yes" at bounding box center [1200, 251] width 192 height 20
click at [1289, 252] on span "button" at bounding box center [1290, 251] width 8 height 8
click at [1284, 277] on icon "button" at bounding box center [1281, 279] width 11 height 8
click at [1281, 192] on button "button" at bounding box center [1279, 191] width 25 height 25
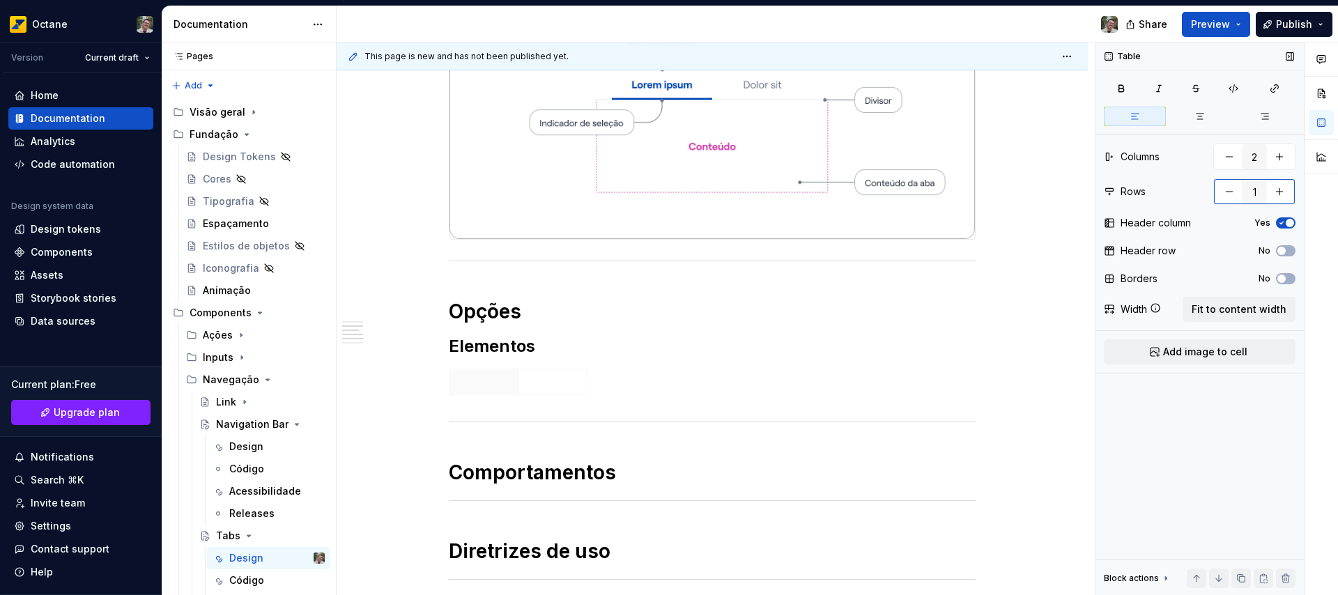
type input "2"
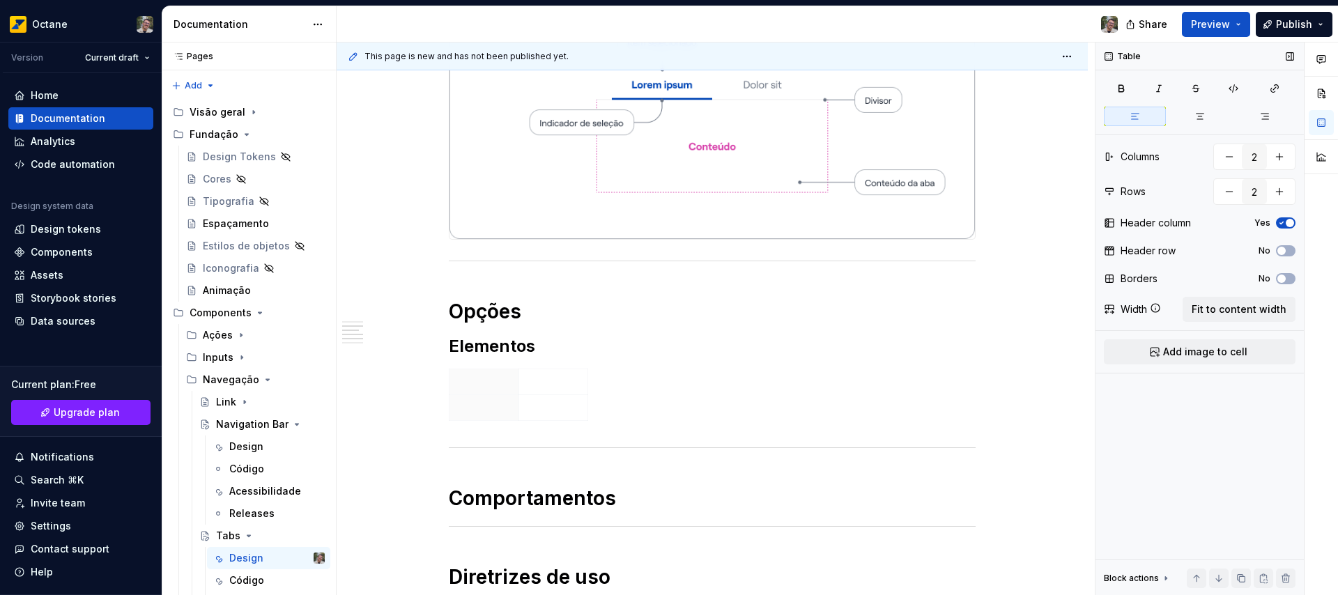
click at [1288, 224] on span "button" at bounding box center [1290, 223] width 8 height 8
click at [1256, 315] on span "Fit to content width" at bounding box center [1239, 309] width 95 height 14
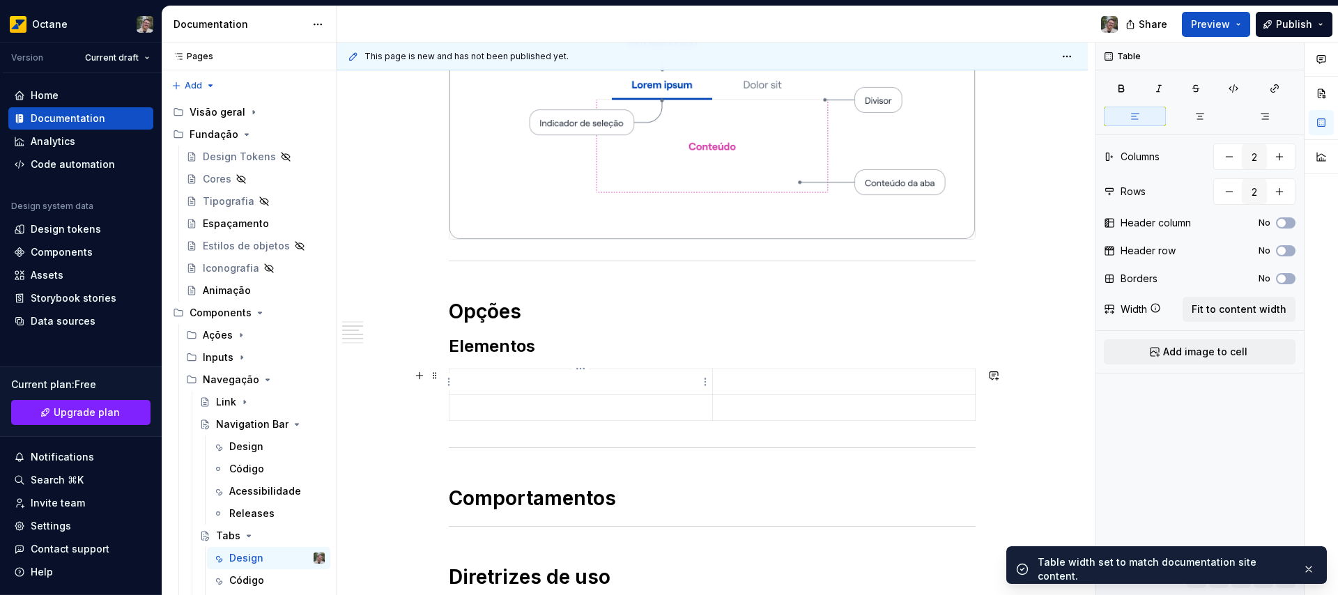
click at [568, 382] on p at bounding box center [581, 382] width 246 height 14
click at [1193, 354] on span "Add image to cell" at bounding box center [1205, 352] width 84 height 14
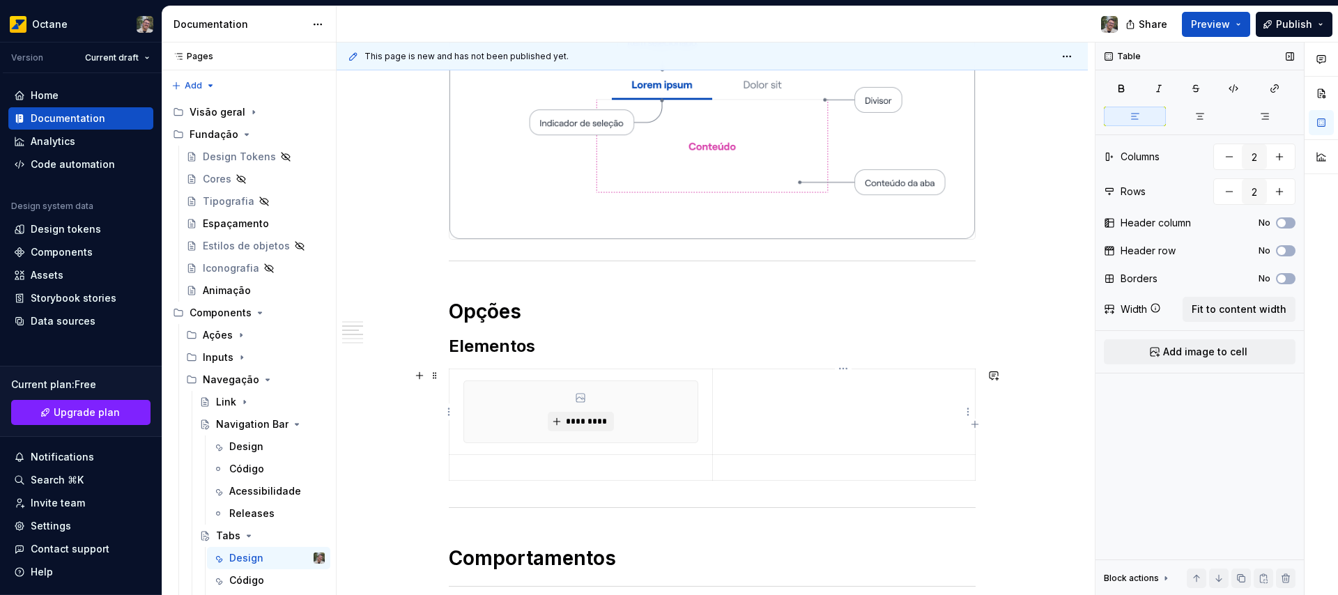
click at [861, 399] on td at bounding box center [843, 412] width 263 height 86
click at [1222, 355] on span "Add image to cell" at bounding box center [1205, 352] width 84 height 14
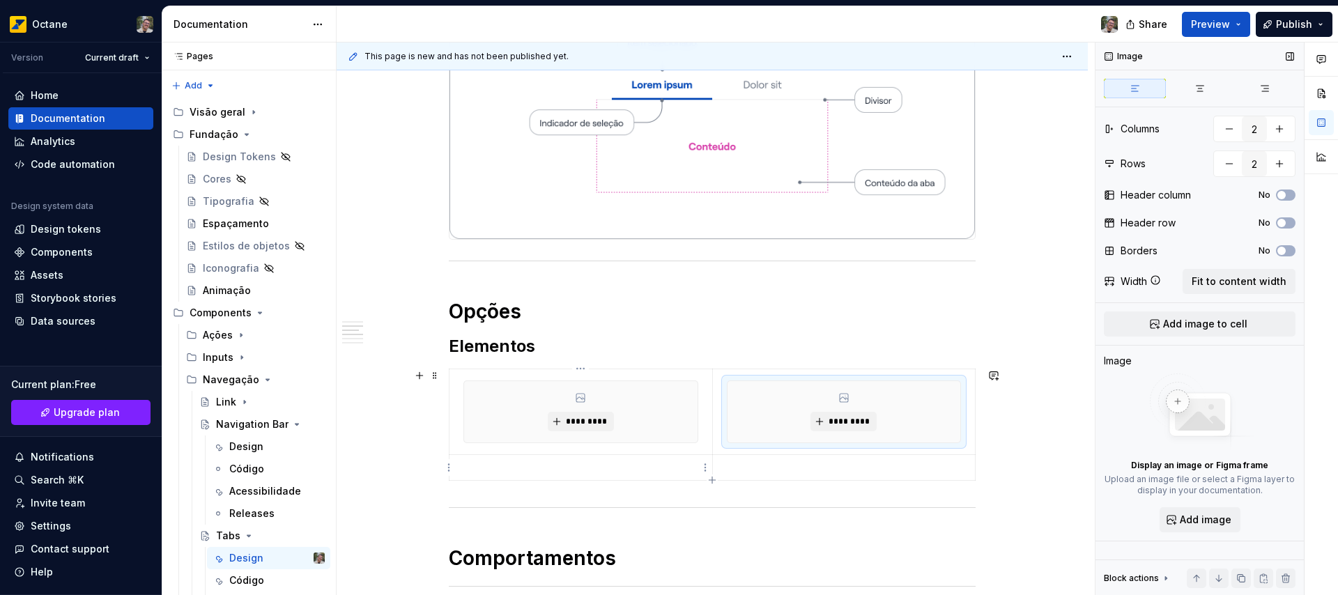
click at [544, 468] on p at bounding box center [581, 468] width 246 height 14
click at [590, 417] on span "*********" at bounding box center [586, 421] width 43 height 11
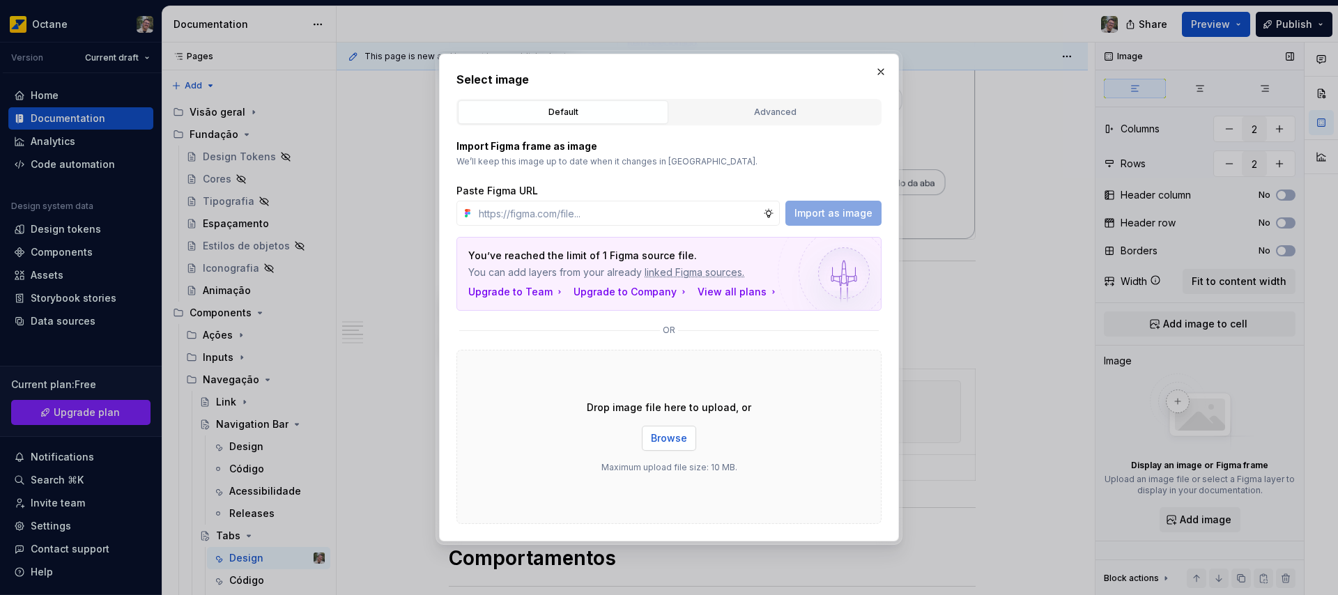
click at [669, 445] on span "Browse" at bounding box center [669, 438] width 36 height 14
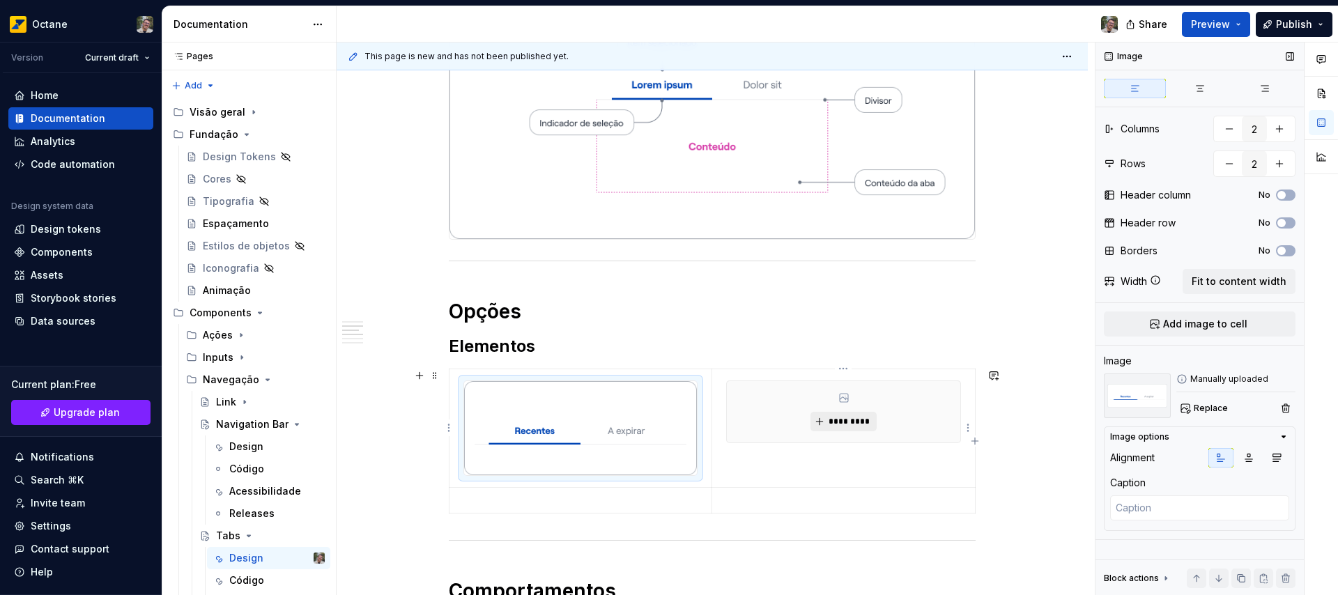
click at [844, 426] on span "*********" at bounding box center [849, 421] width 43 height 11
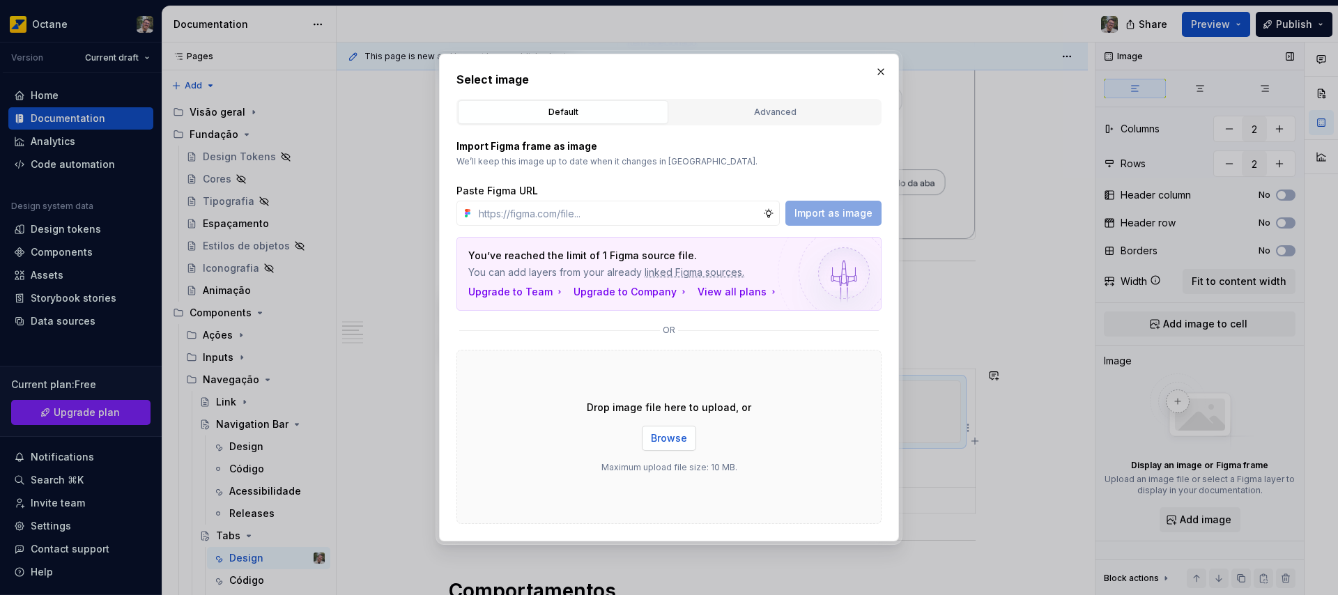
click at [679, 435] on span "Browse" at bounding box center [669, 438] width 36 height 14
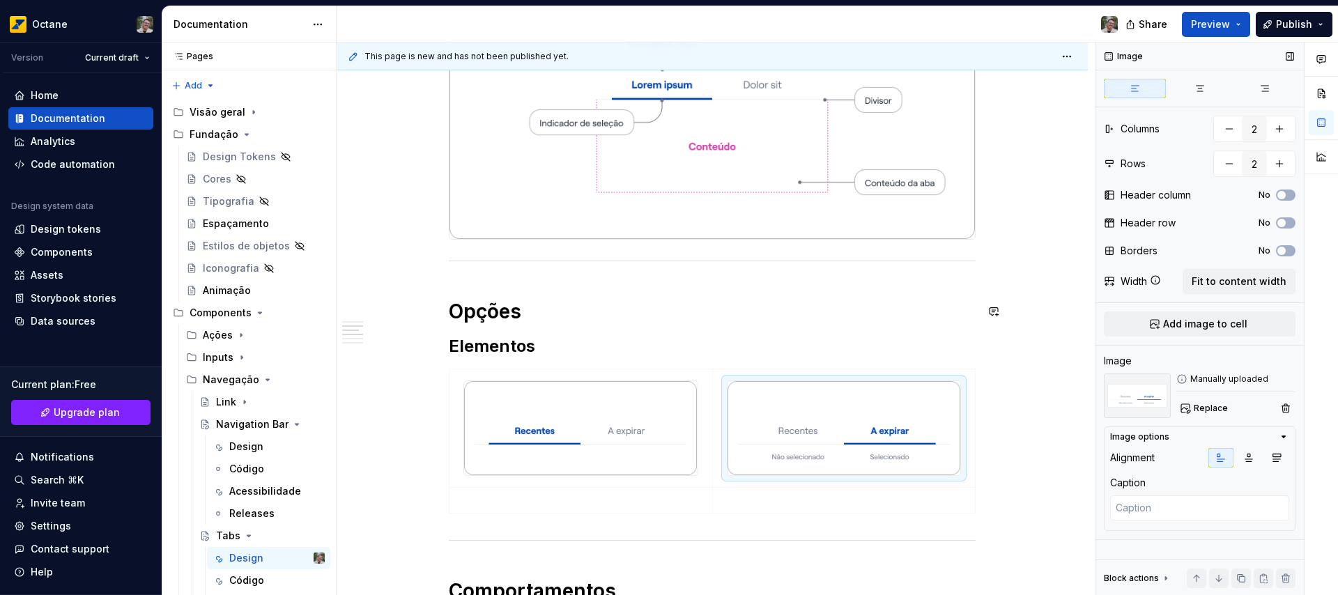
click at [483, 292] on div "Anatomia Opções Elementos Comportamentos Diretrizes de uso Conteúdo" at bounding box center [712, 384] width 527 height 808
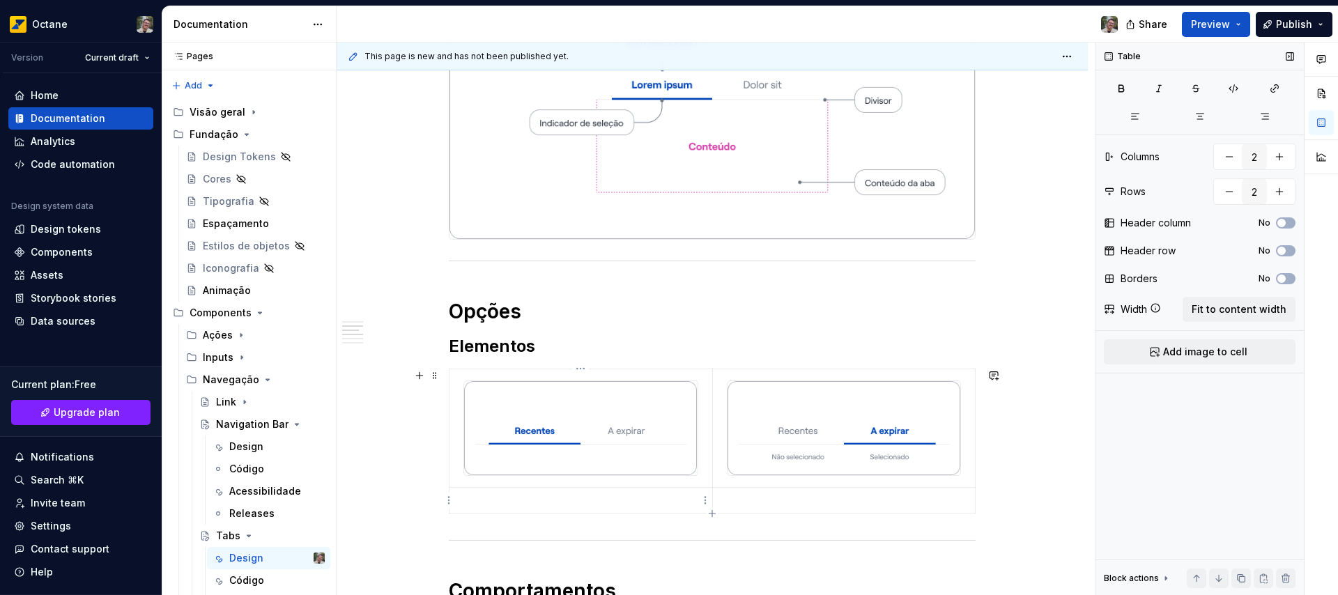
click at [492, 500] on p at bounding box center [581, 500] width 246 height 14
click at [744, 516] on td at bounding box center [843, 519] width 263 height 62
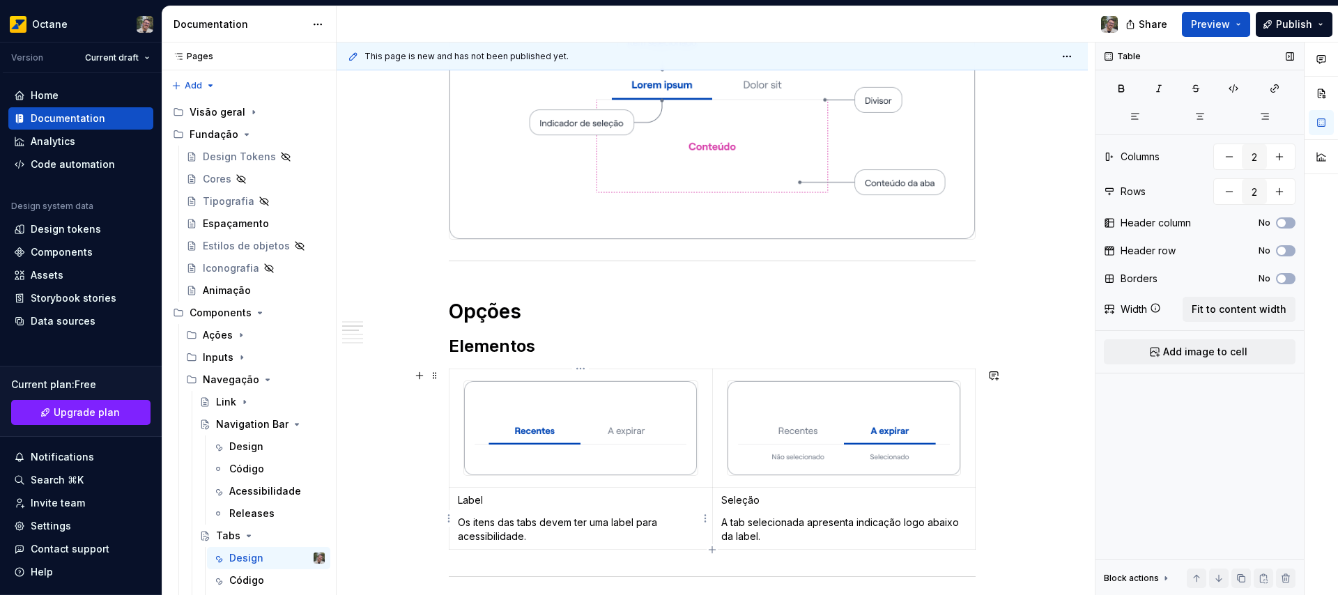
click at [470, 500] on p "Label" at bounding box center [581, 500] width 246 height 14
click at [739, 499] on p "Seleção" at bounding box center [844, 500] width 246 height 14
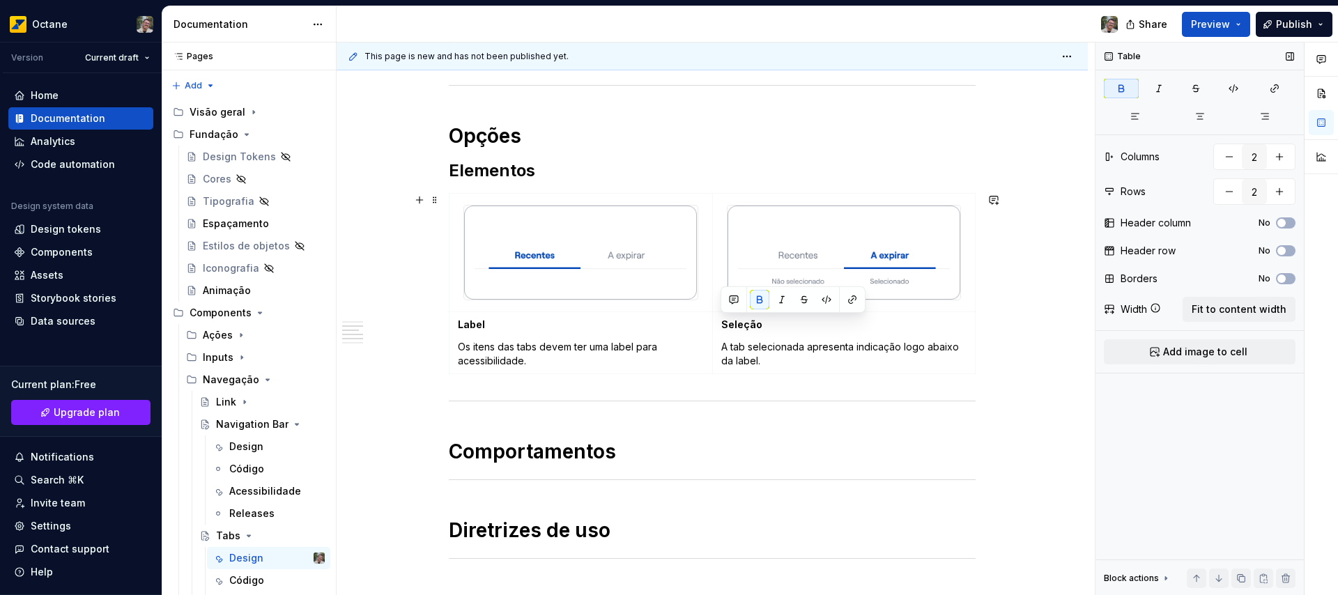
scroll to position [510, 0]
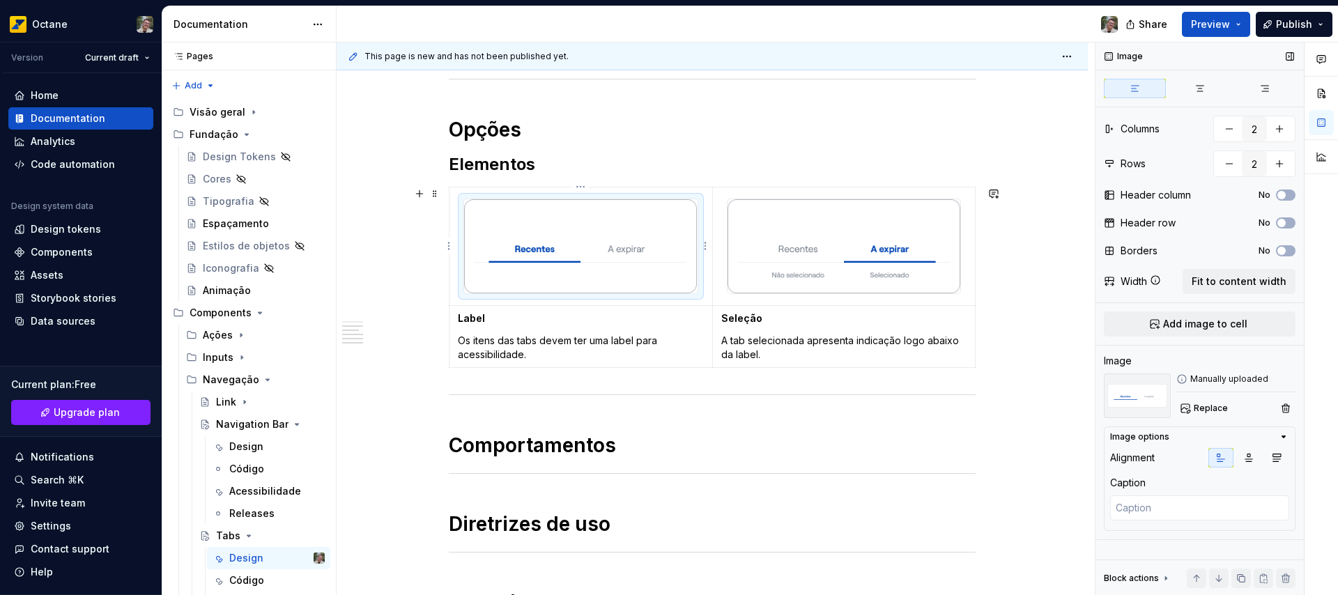
click at [548, 224] on img at bounding box center [580, 246] width 233 height 94
click at [1275, 455] on icon "button" at bounding box center [1276, 457] width 11 height 11
click at [868, 262] on img at bounding box center [843, 246] width 233 height 94
click at [1275, 455] on icon "button" at bounding box center [1276, 457] width 11 height 11
click at [683, 437] on h1 "Comportamentos" at bounding box center [712, 445] width 527 height 25
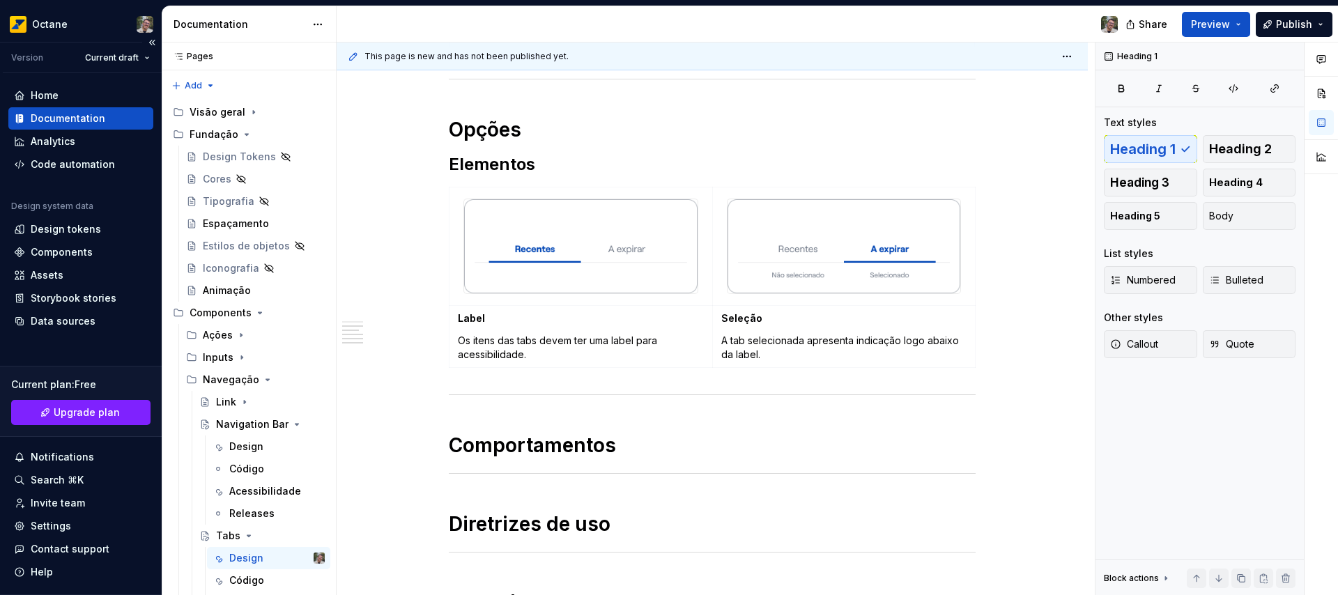
type textarea "*"
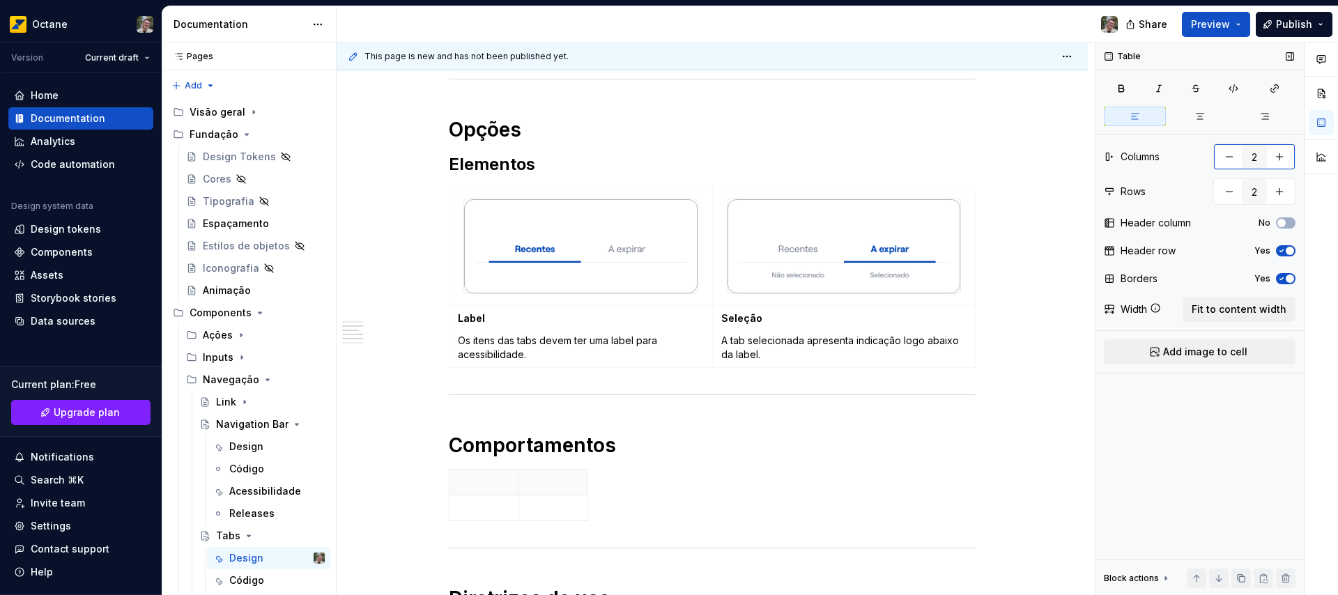
click at [1227, 160] on button "button" at bounding box center [1229, 156] width 25 height 25
type input "1"
click at [1289, 224] on button "No" at bounding box center [1286, 222] width 20 height 11
click at [1287, 227] on button "Yes" at bounding box center [1286, 222] width 20 height 11
click at [1284, 248] on icon "button" at bounding box center [1281, 251] width 11 height 8
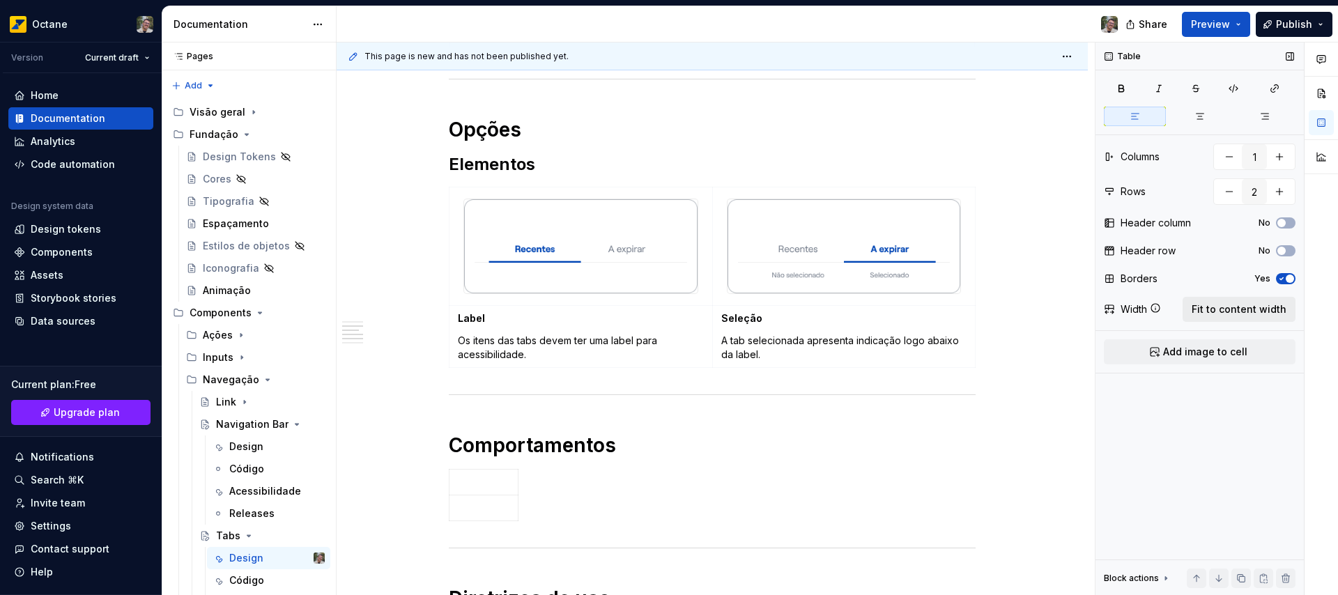
click at [1243, 314] on span "Fit to content width" at bounding box center [1239, 309] width 95 height 14
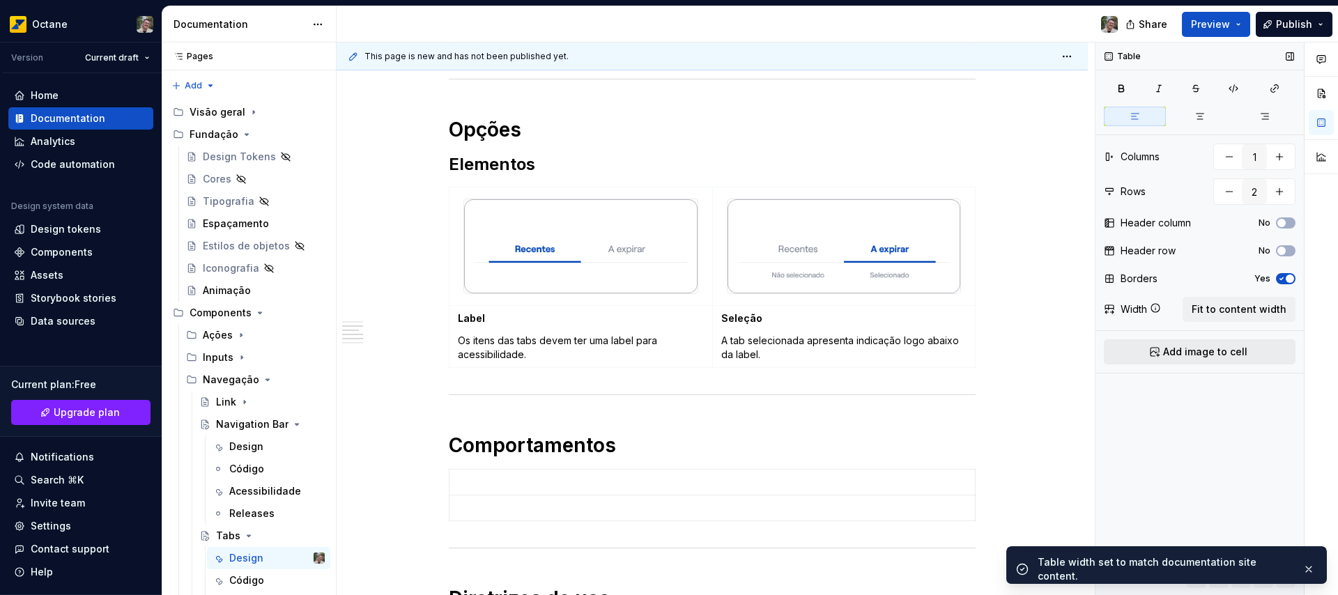
click at [1244, 355] on button "Add image to cell" at bounding box center [1200, 351] width 192 height 25
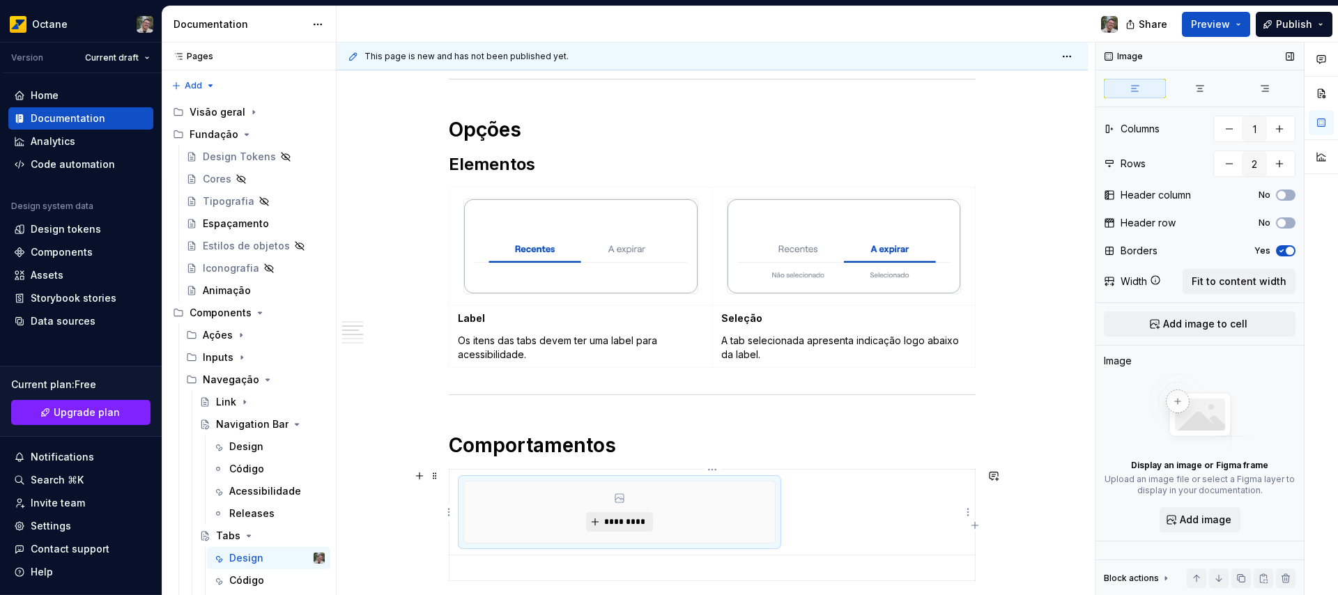
click at [634, 522] on span "*********" at bounding box center [624, 521] width 43 height 11
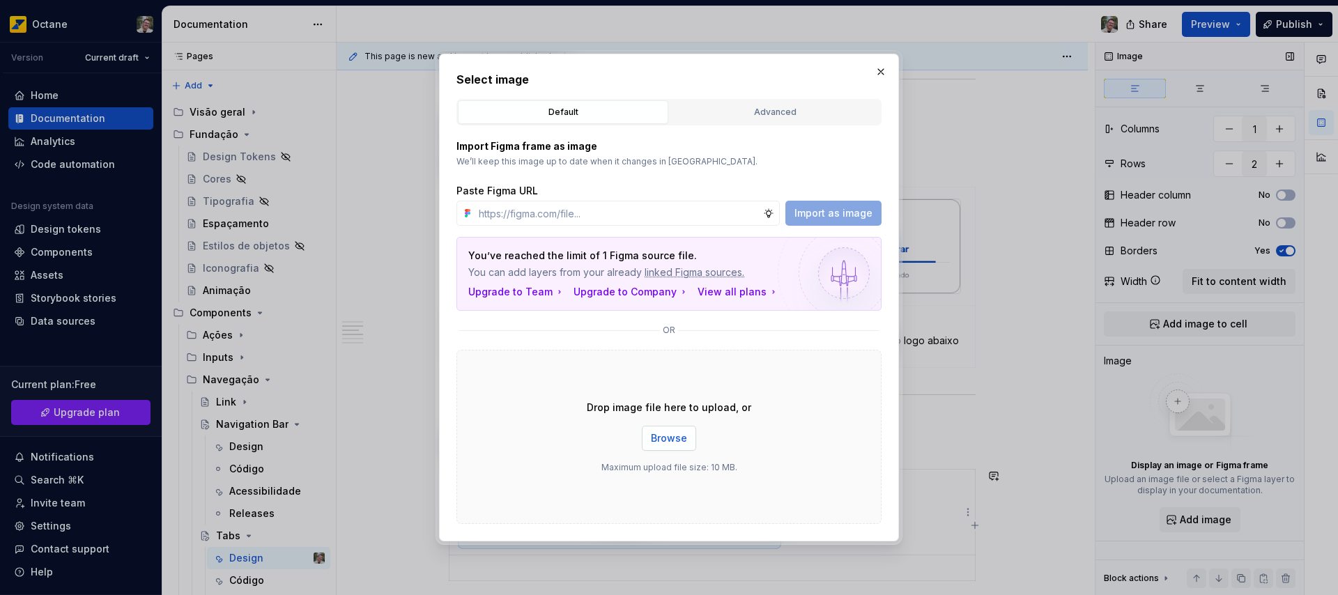
click at [669, 431] on span "Browse" at bounding box center [669, 438] width 36 height 14
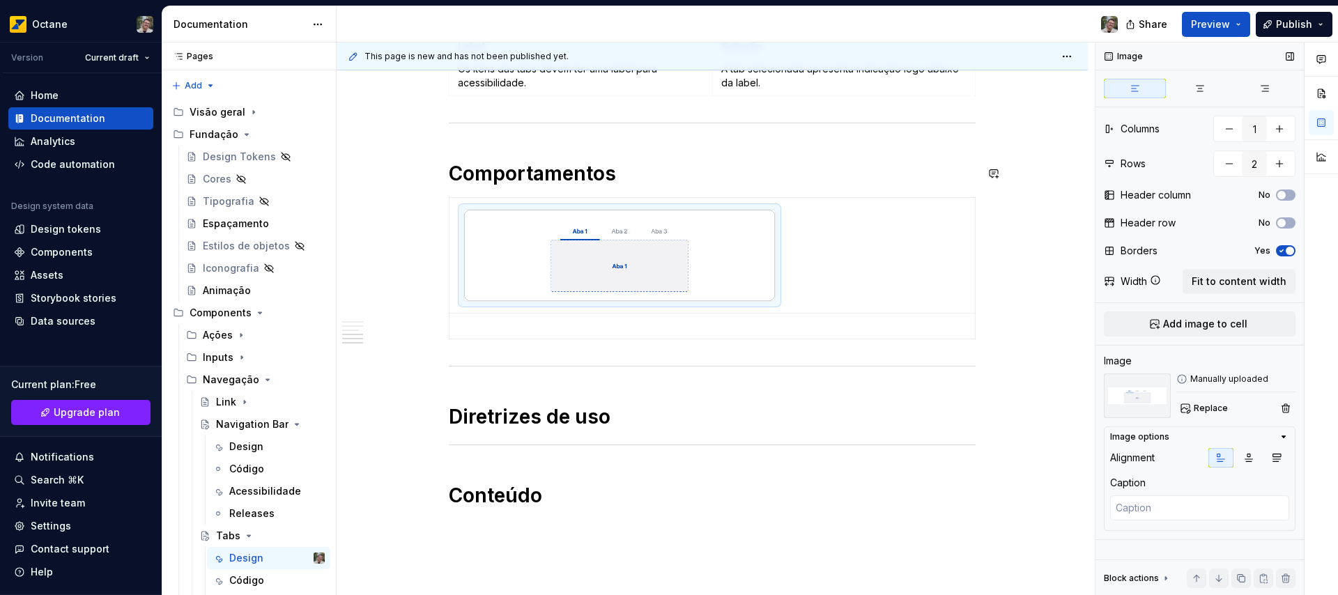
scroll to position [917, 0]
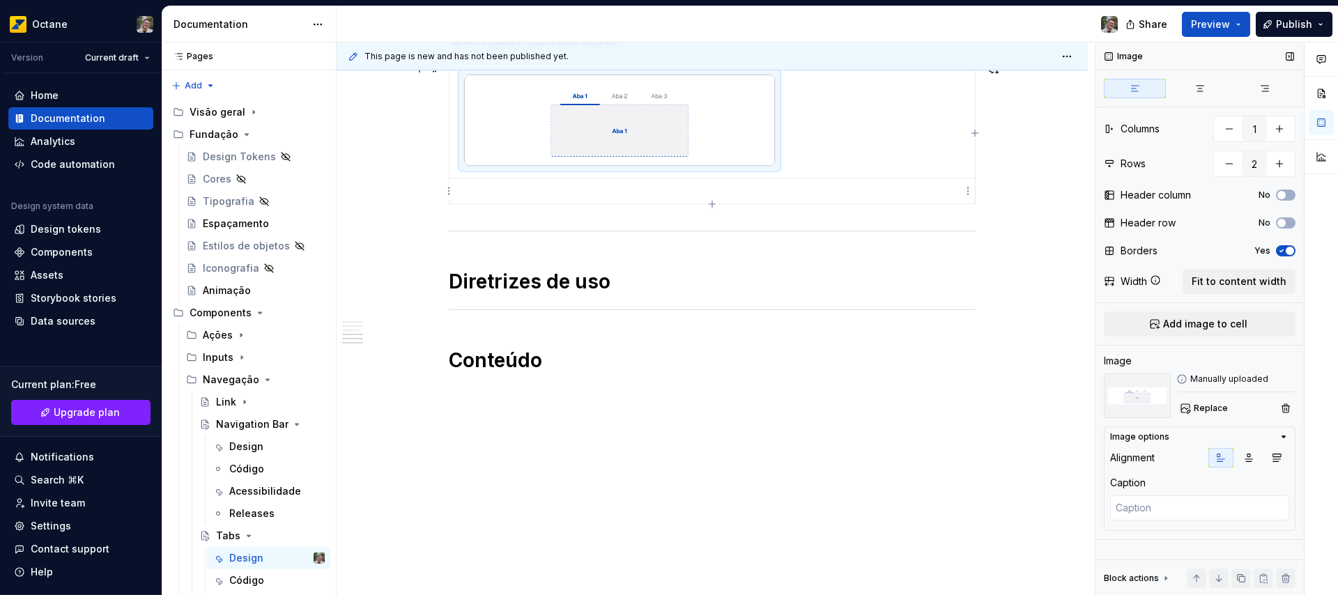
click at [502, 187] on p at bounding box center [712, 191] width 509 height 14
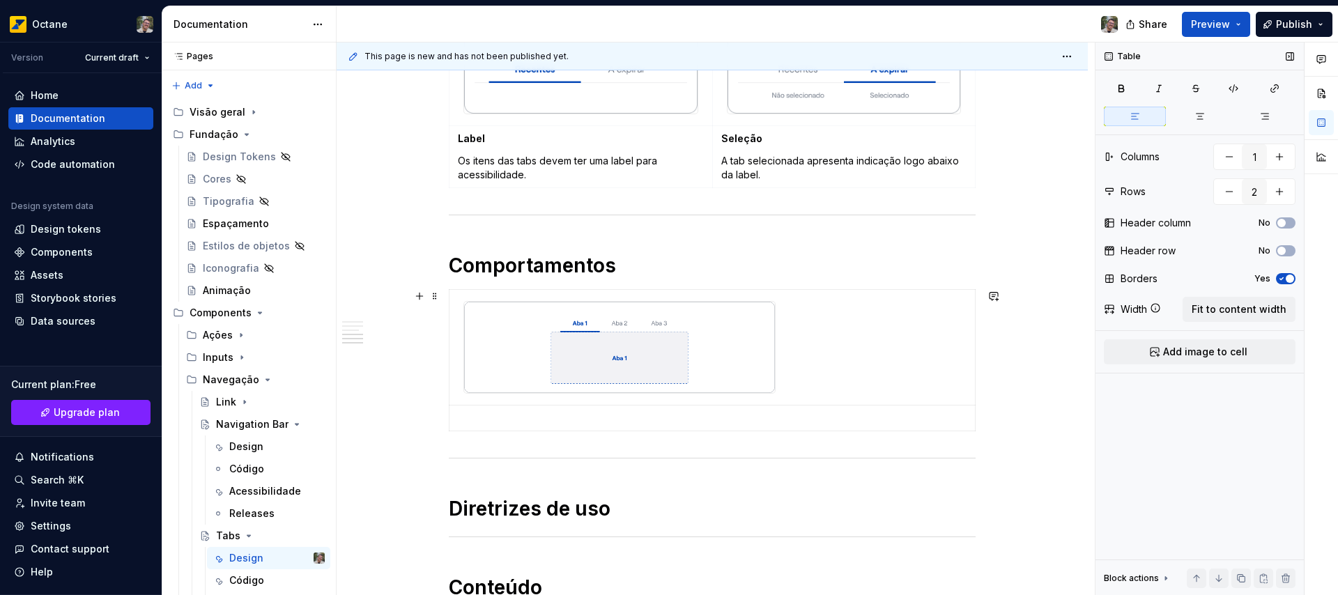
scroll to position [691, 0]
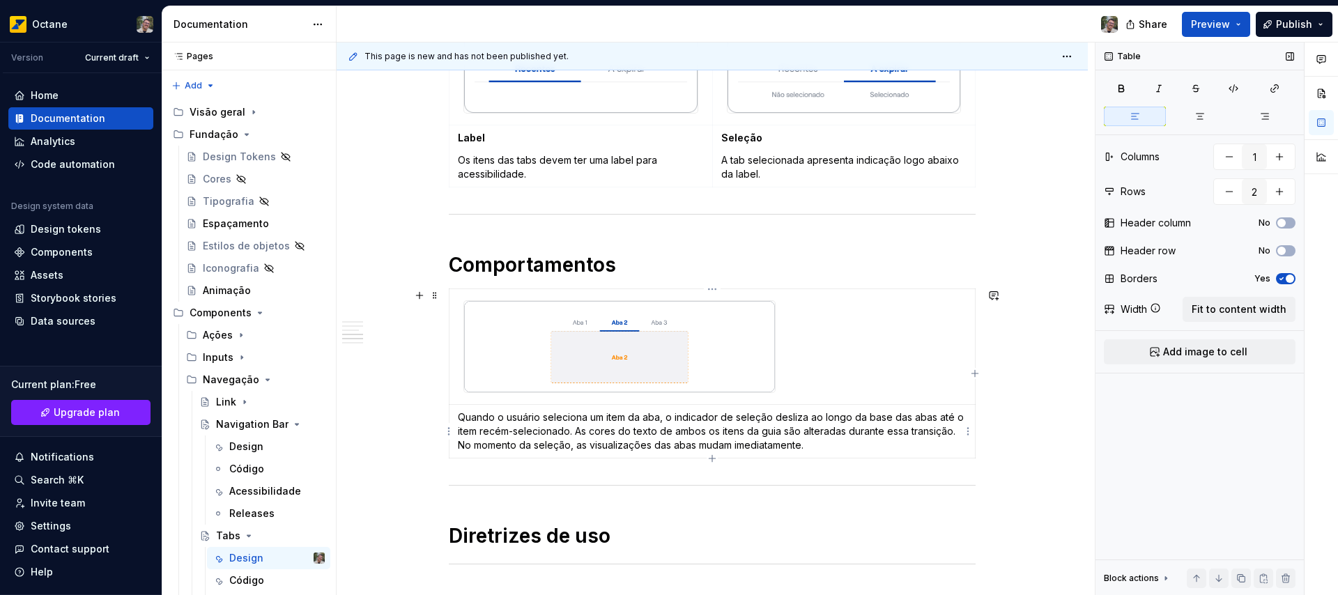
click at [461, 415] on p "Quando o usuário seleciona um item da aba, o indicador de seleção desliza ao lo…" at bounding box center [712, 431] width 509 height 42
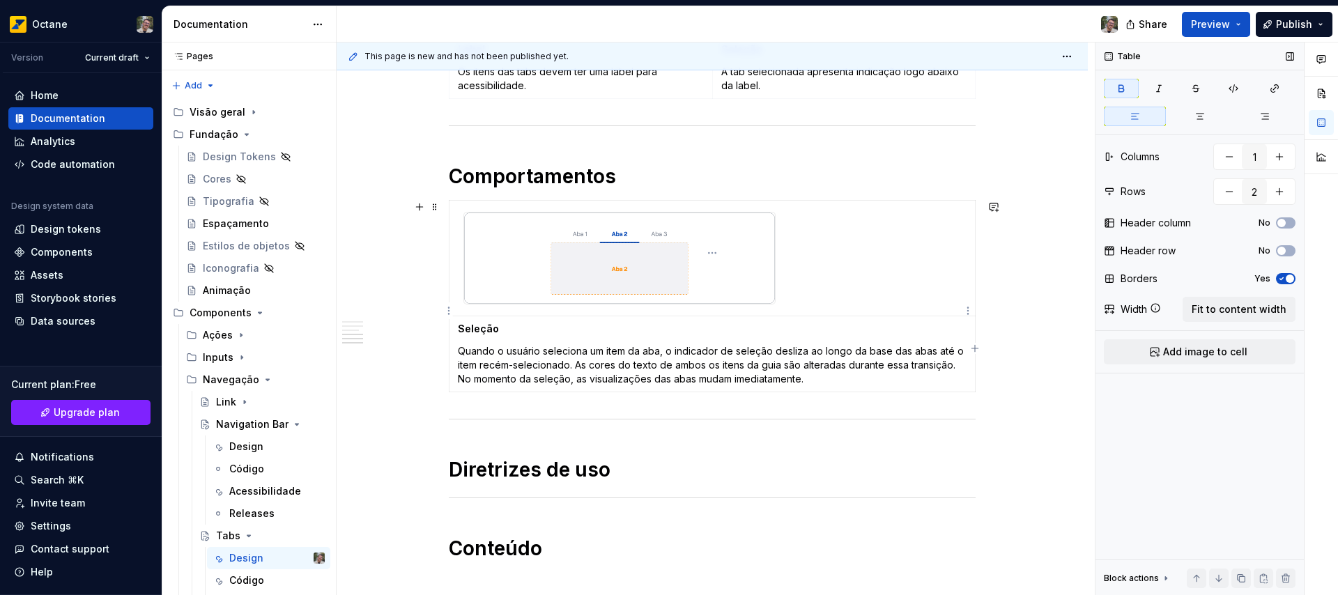
scroll to position [812, 0]
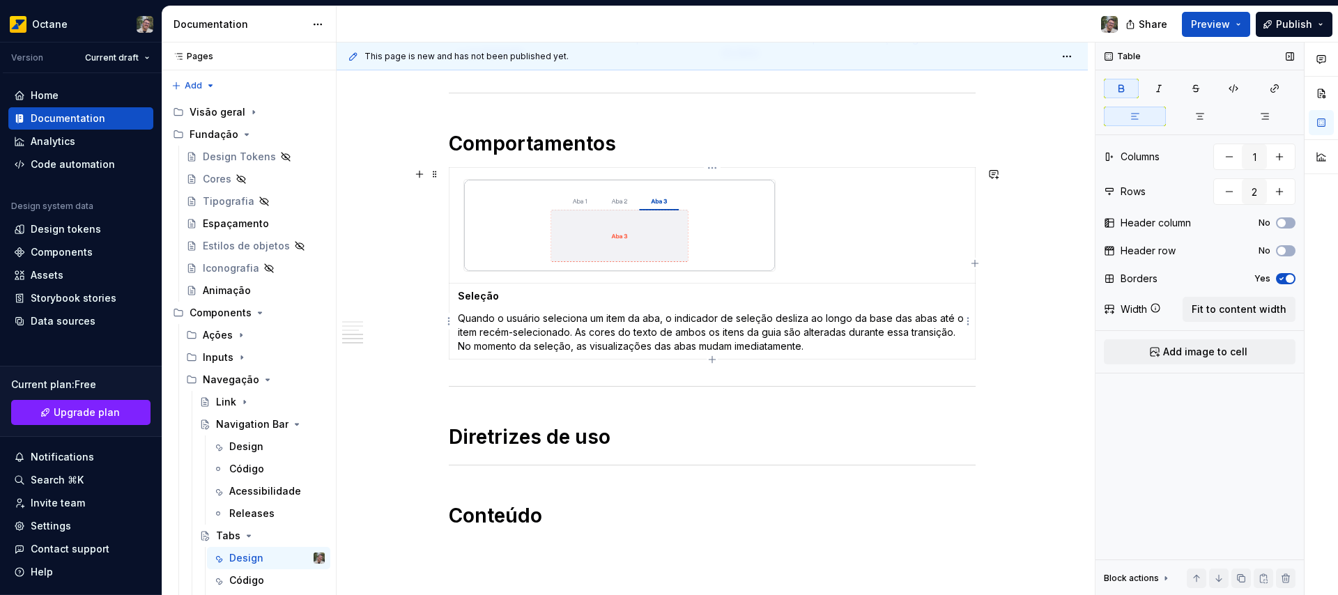
click at [656, 333] on p "Quando o usuário seleciona um item da aba, o indicador de seleção desliza ao lo…" at bounding box center [712, 332] width 509 height 42
click at [1282, 277] on icon "button" at bounding box center [1281, 279] width 11 height 8
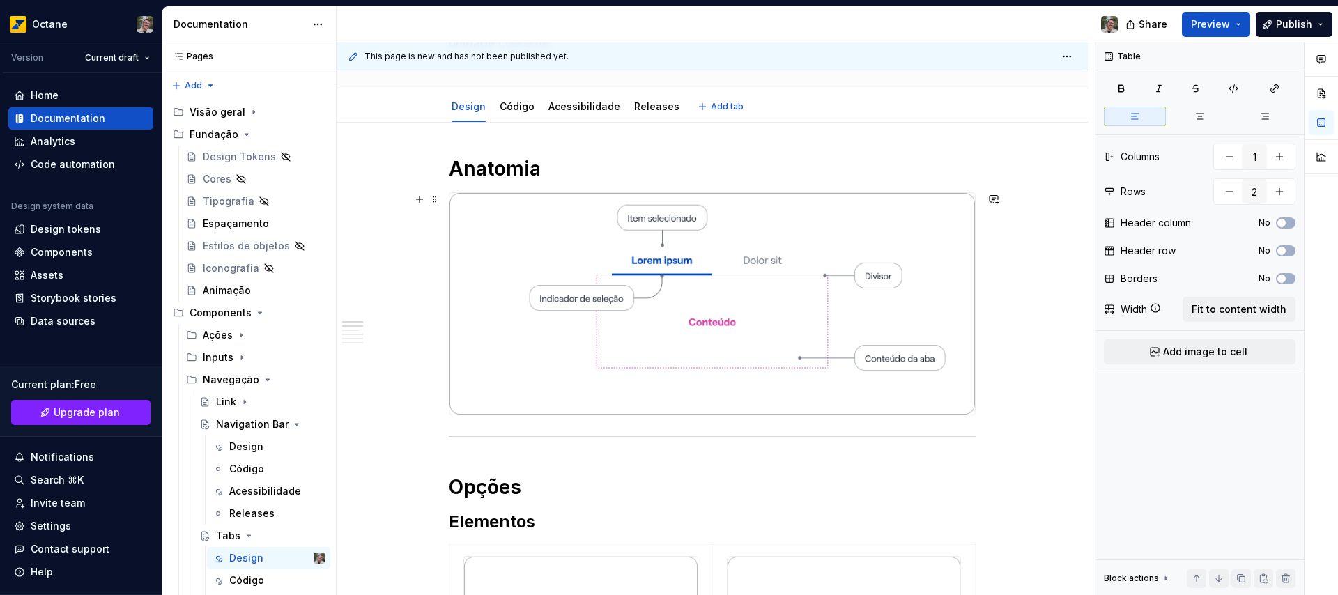
scroll to position [0, 0]
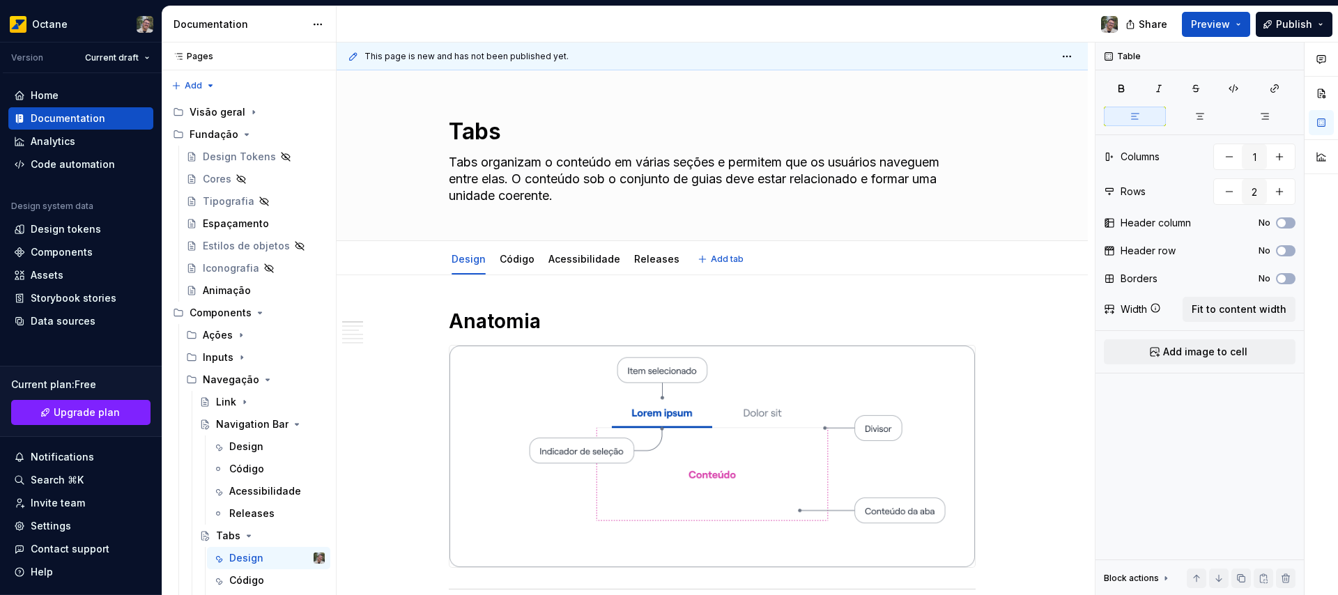
type textarea "*"
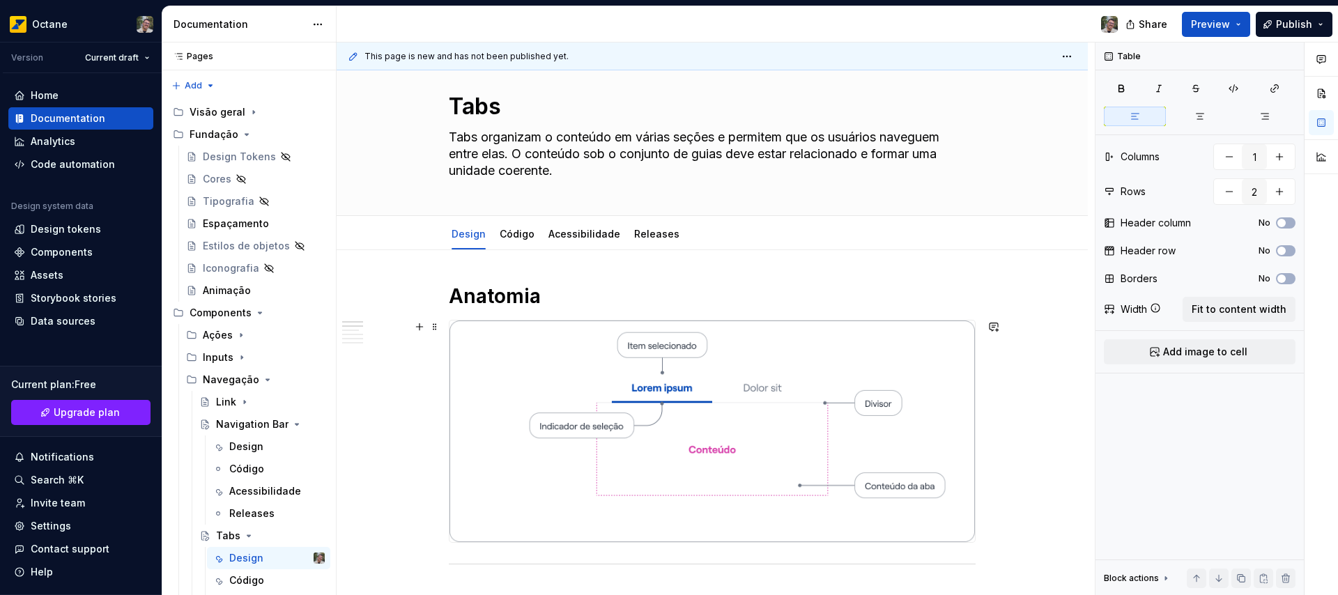
scroll to position [585, 0]
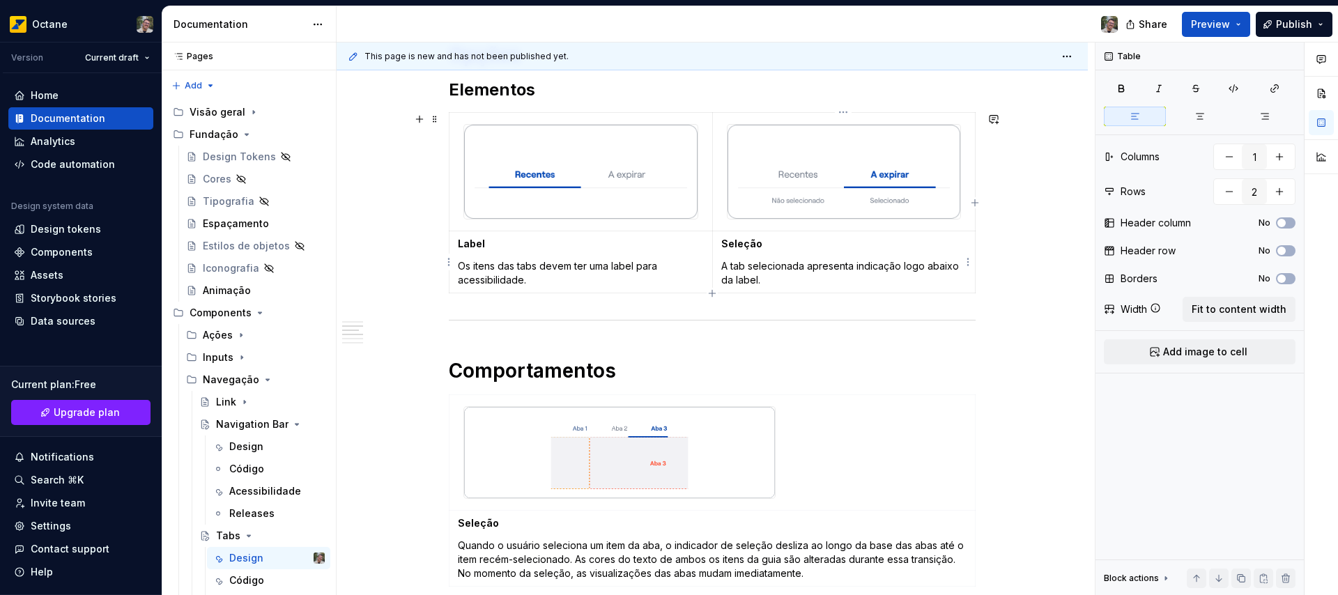
type input "2"
click at [857, 247] on p "Seleção" at bounding box center [844, 244] width 246 height 14
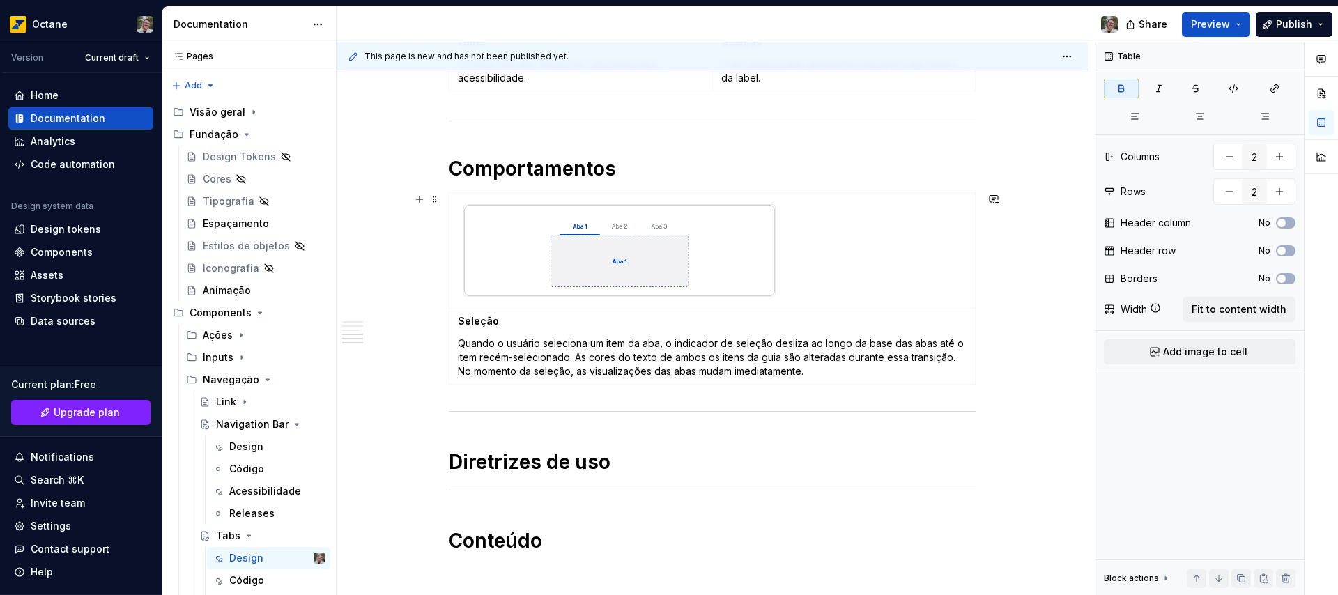
scroll to position [850, 0]
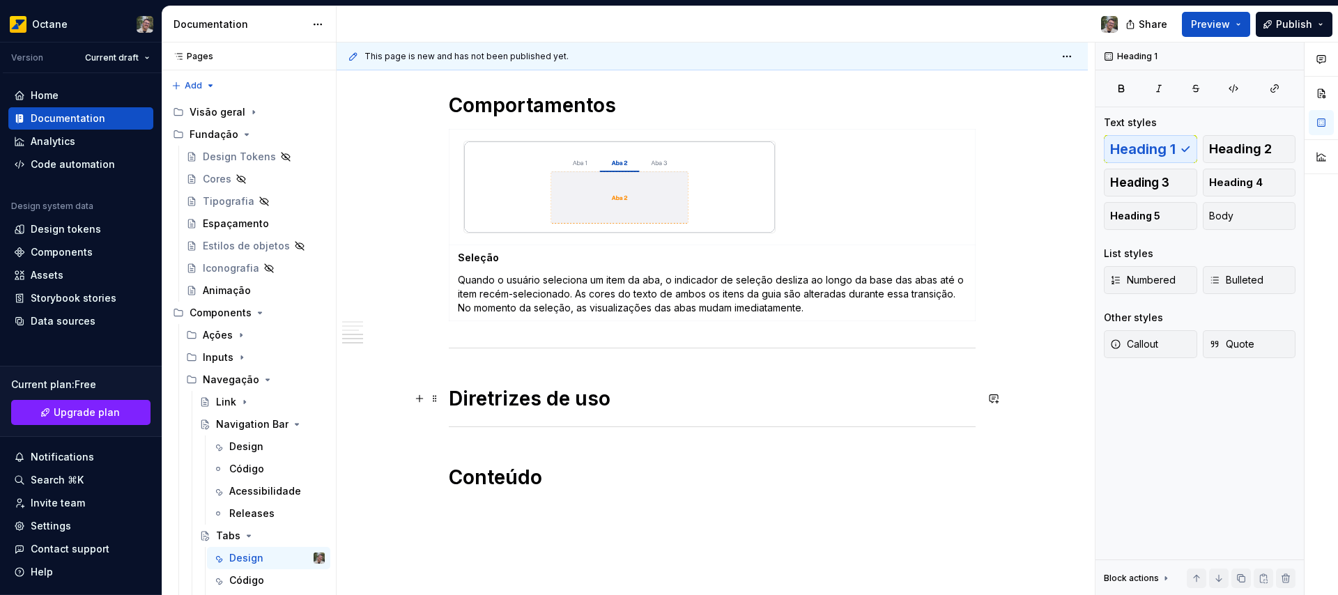
click at [665, 399] on h1 "Diretrizes de uso" at bounding box center [712, 398] width 527 height 25
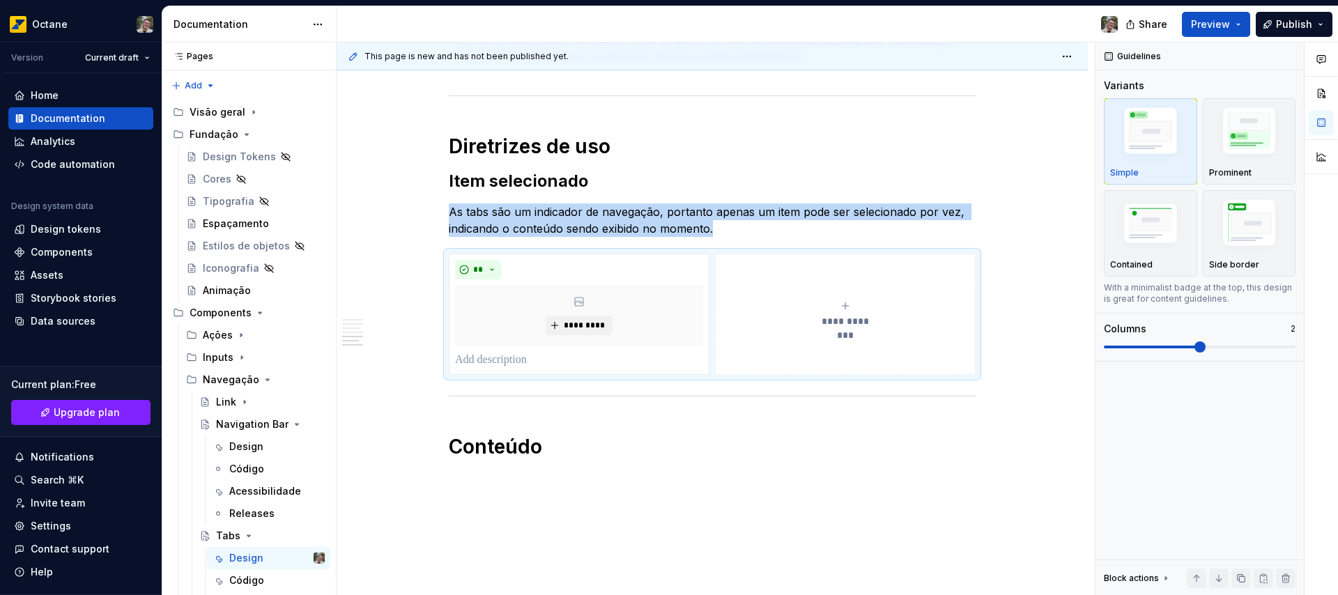
scroll to position [1189, 0]
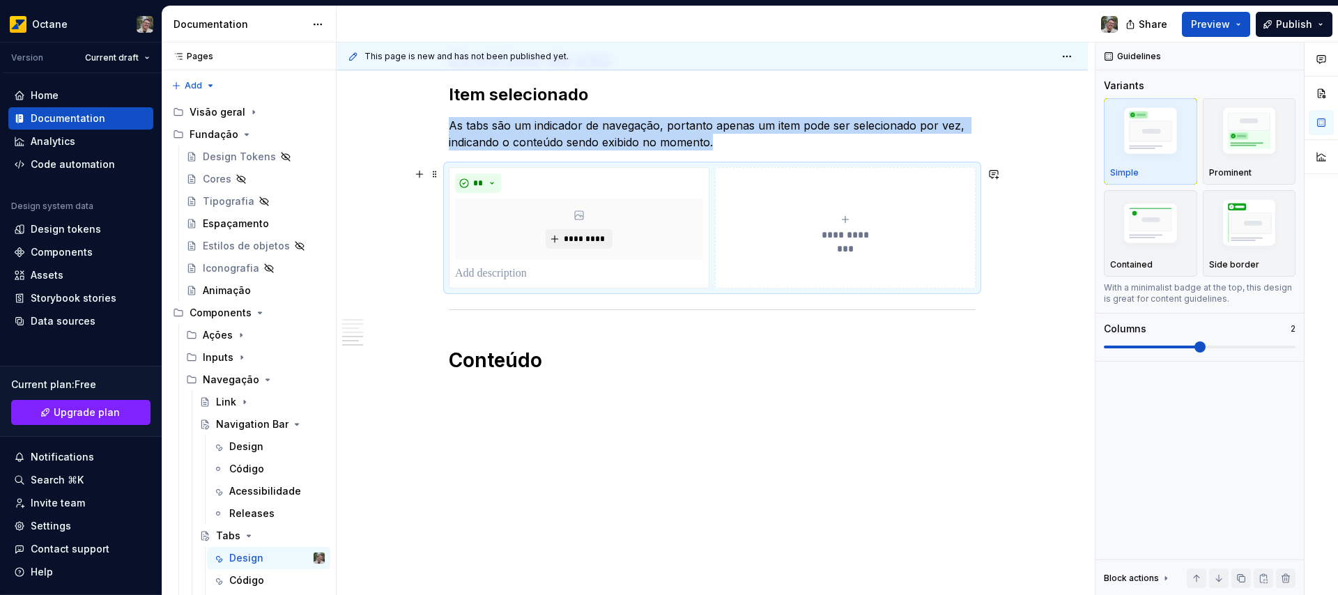
click at [834, 226] on div "**********" at bounding box center [845, 228] width 248 height 28
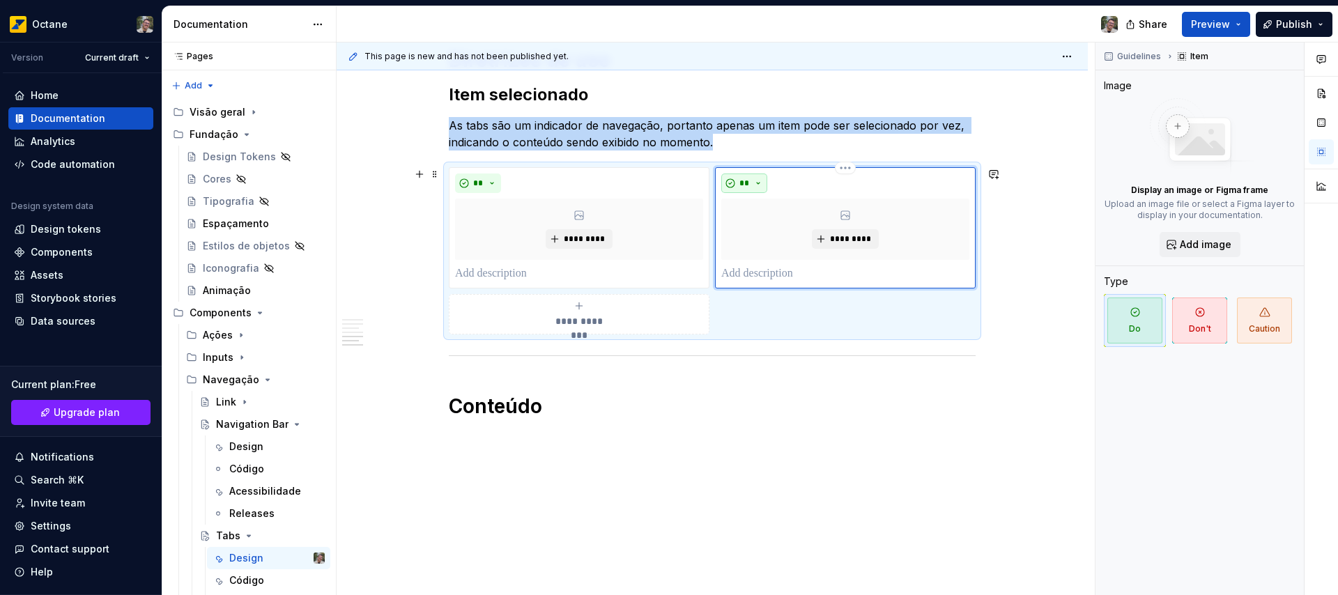
click at [753, 185] on button "**" at bounding box center [744, 184] width 46 height 20
click at [766, 233] on div "Don't" at bounding box center [777, 233] width 26 height 14
click at [571, 236] on span "*********" at bounding box center [584, 238] width 43 height 11
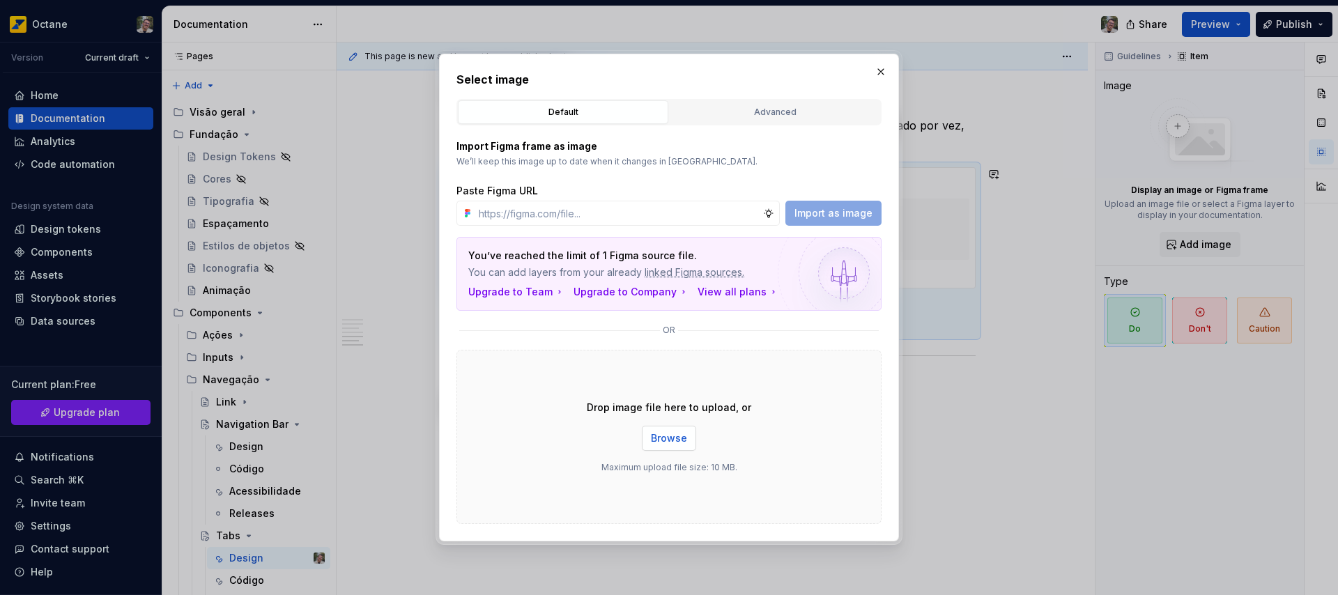
click at [669, 437] on span "Browse" at bounding box center [669, 438] width 36 height 14
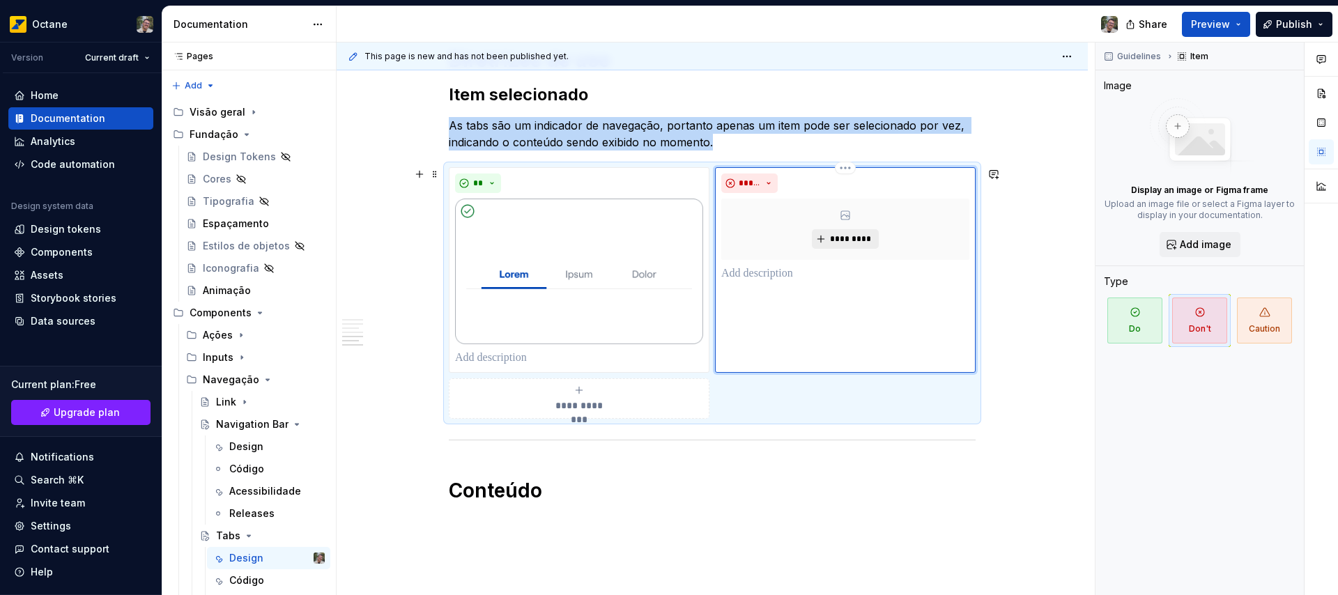
click at [850, 240] on span "*********" at bounding box center [850, 238] width 43 height 11
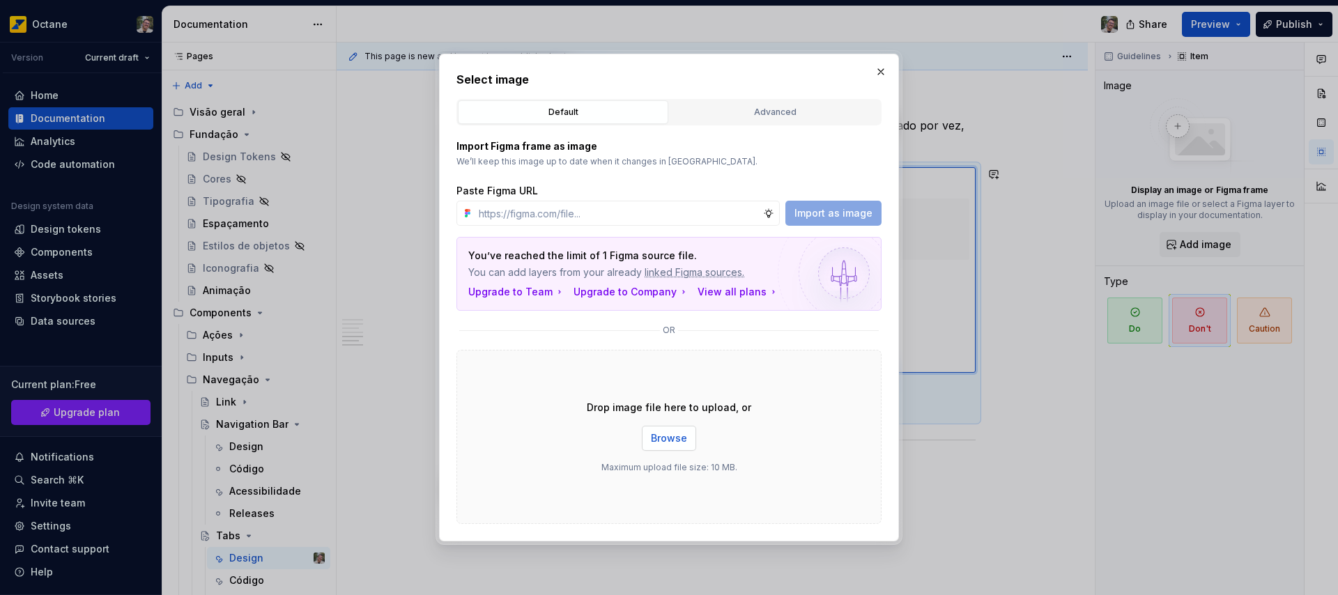
click at [668, 437] on span "Browse" at bounding box center [669, 438] width 36 height 14
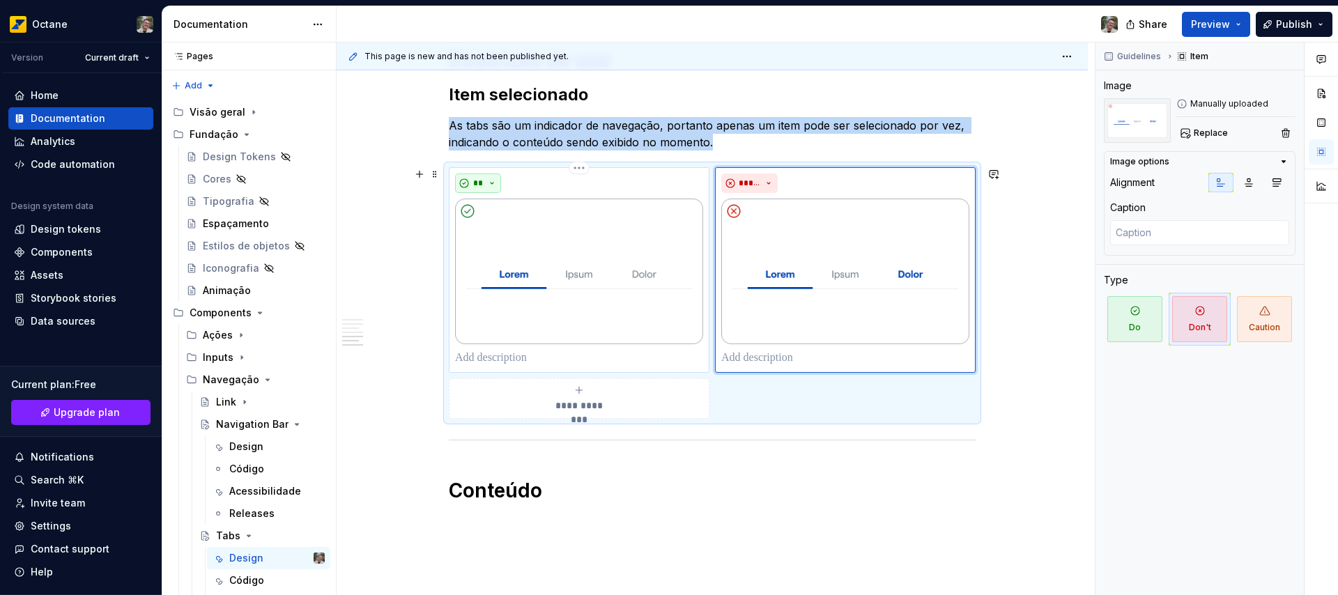
click at [486, 181] on button "**" at bounding box center [478, 184] width 46 height 20
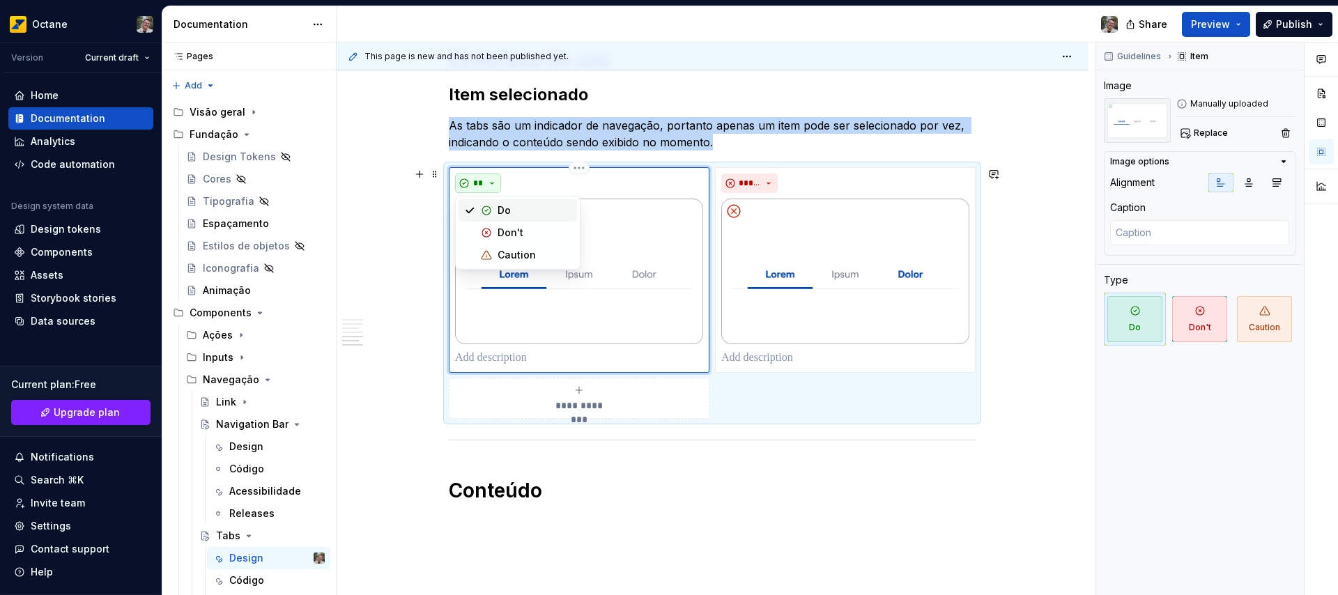
click at [486, 181] on button "**" at bounding box center [478, 184] width 46 height 20
click at [438, 176] on span at bounding box center [434, 174] width 11 height 20
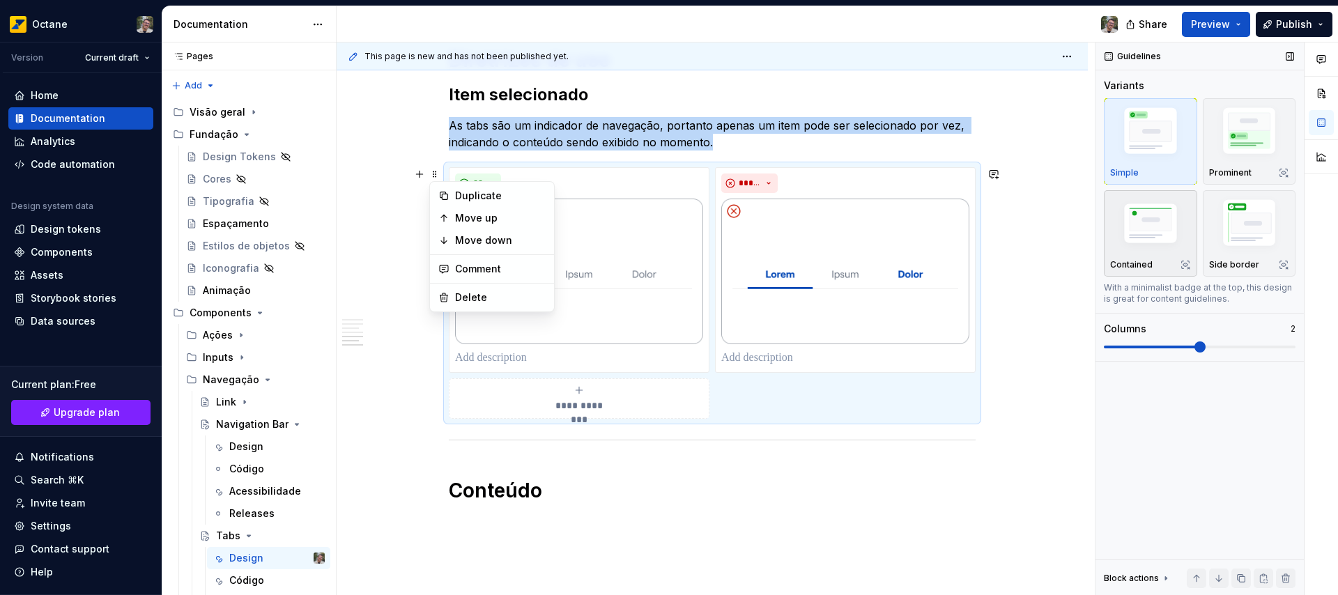
click at [1154, 223] on img "button" at bounding box center [1150, 225] width 81 height 54
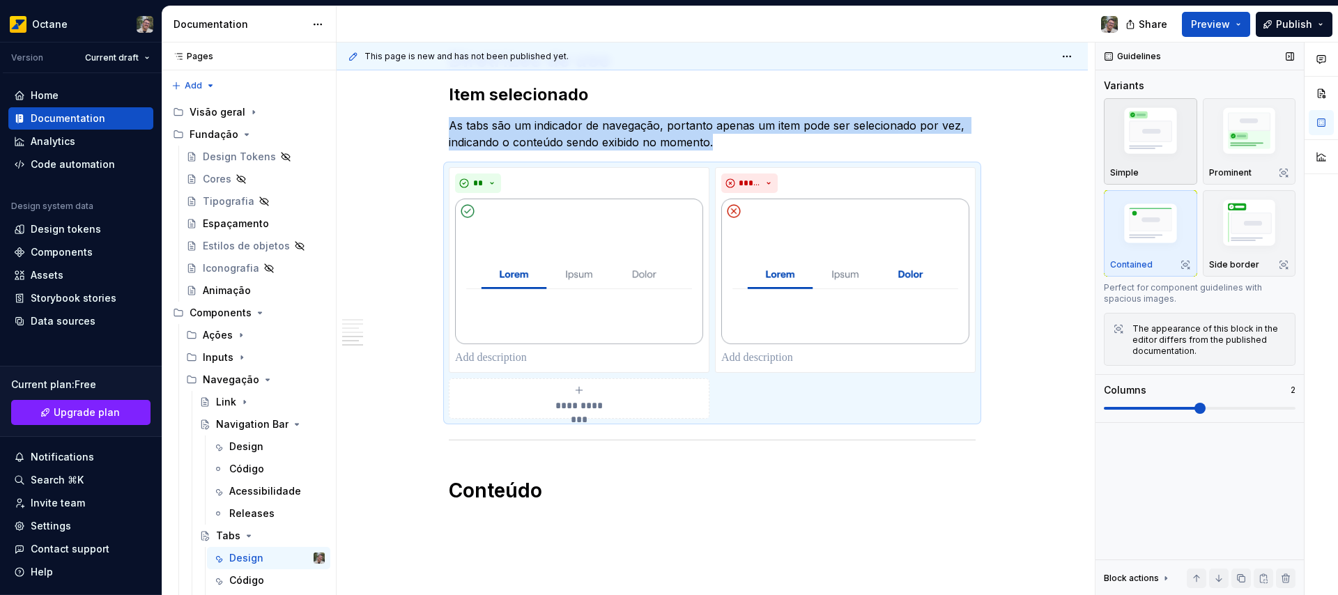
click at [1146, 140] on img "button" at bounding box center [1150, 133] width 81 height 61
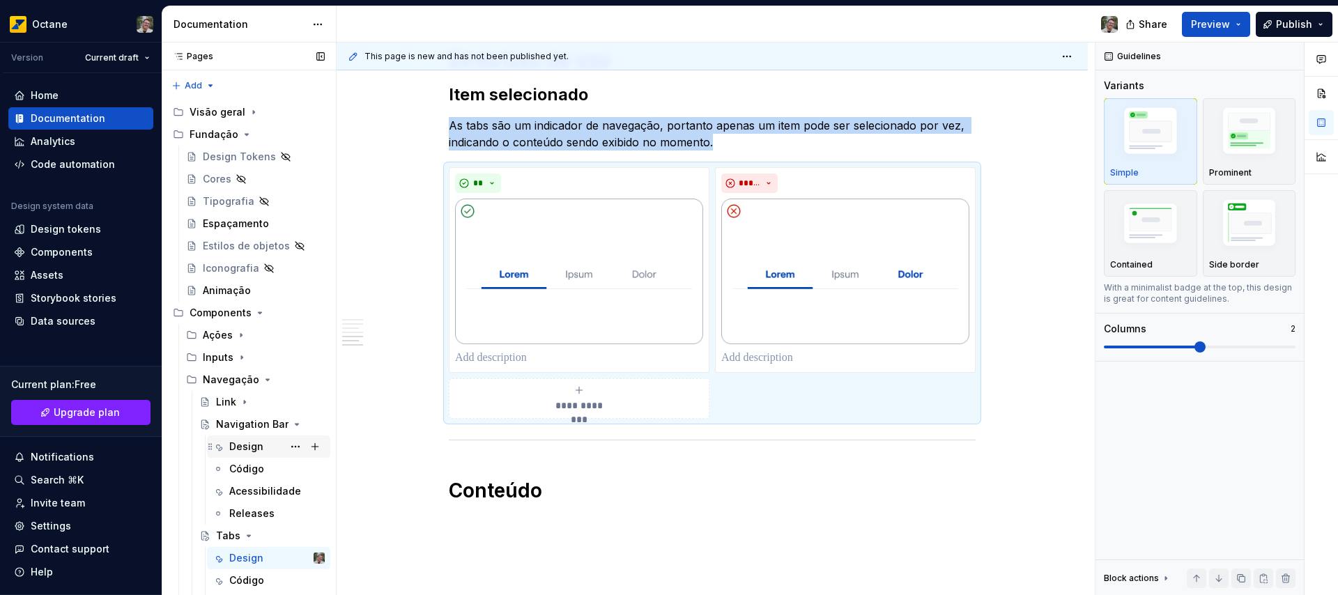
click at [247, 447] on div "Design" at bounding box center [246, 447] width 34 height 14
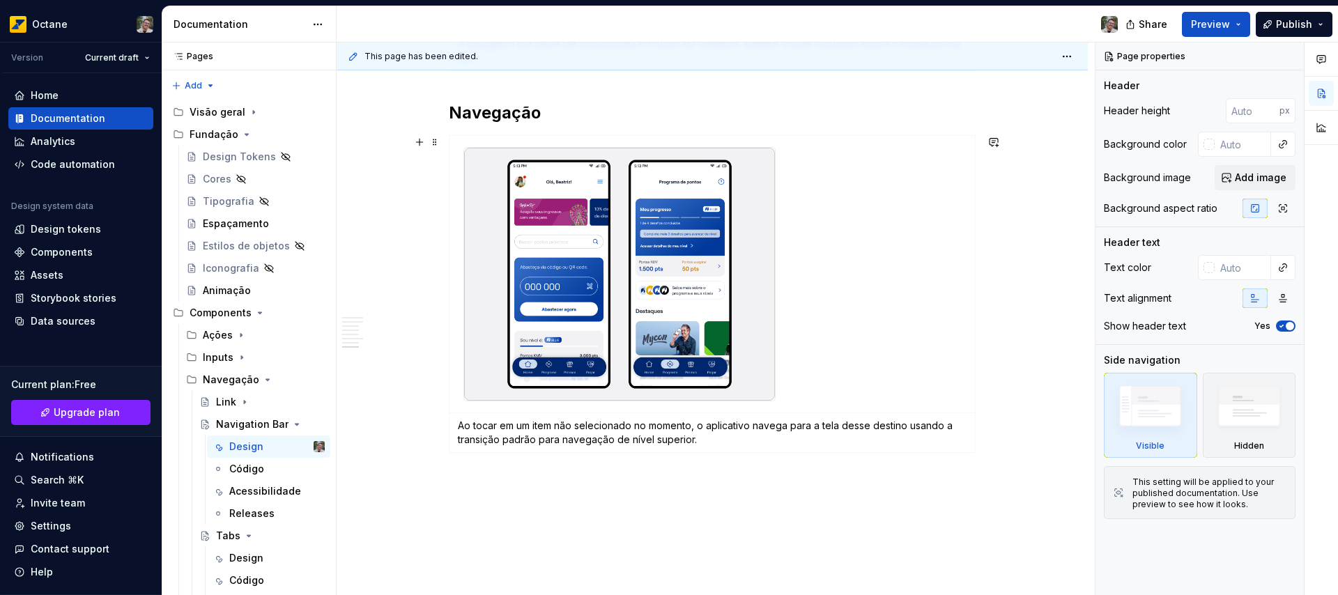
scroll to position [1773, 0]
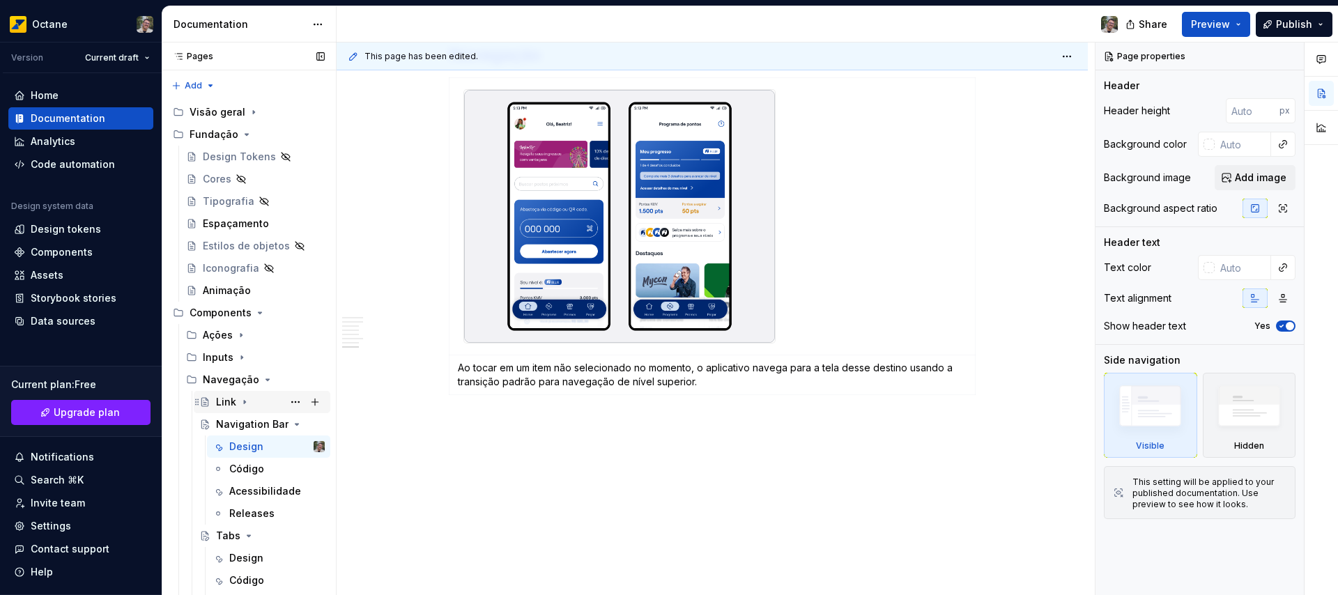
click at [231, 399] on div "Link" at bounding box center [226, 402] width 20 height 14
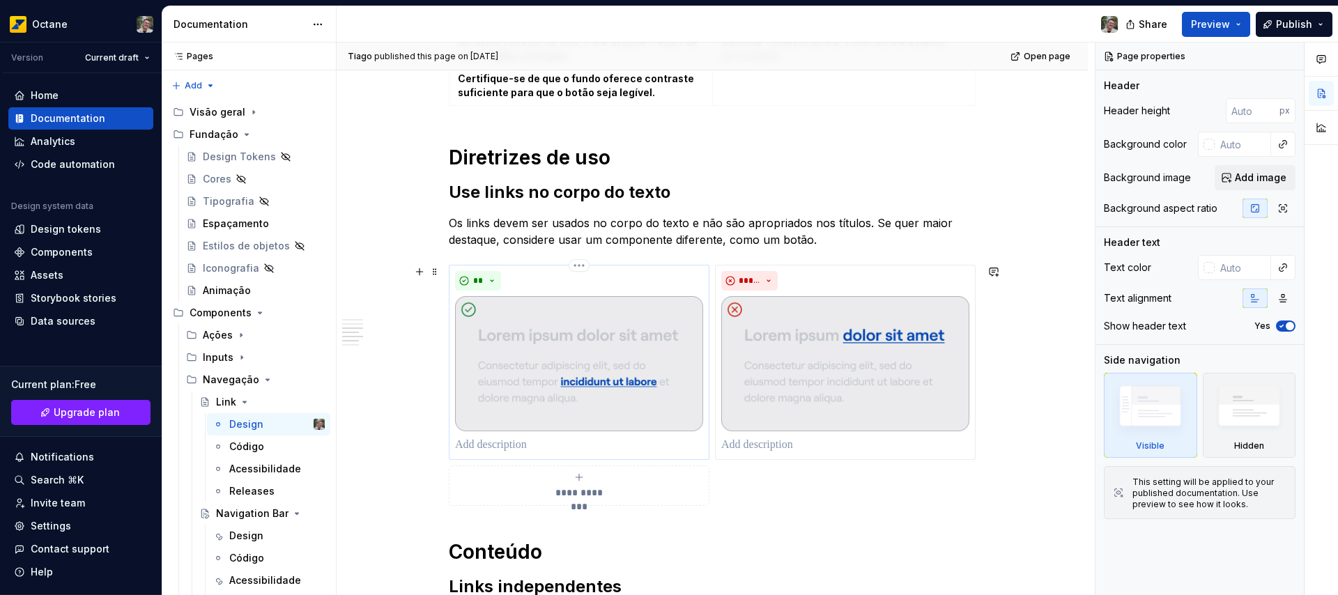
scroll to position [947, 0]
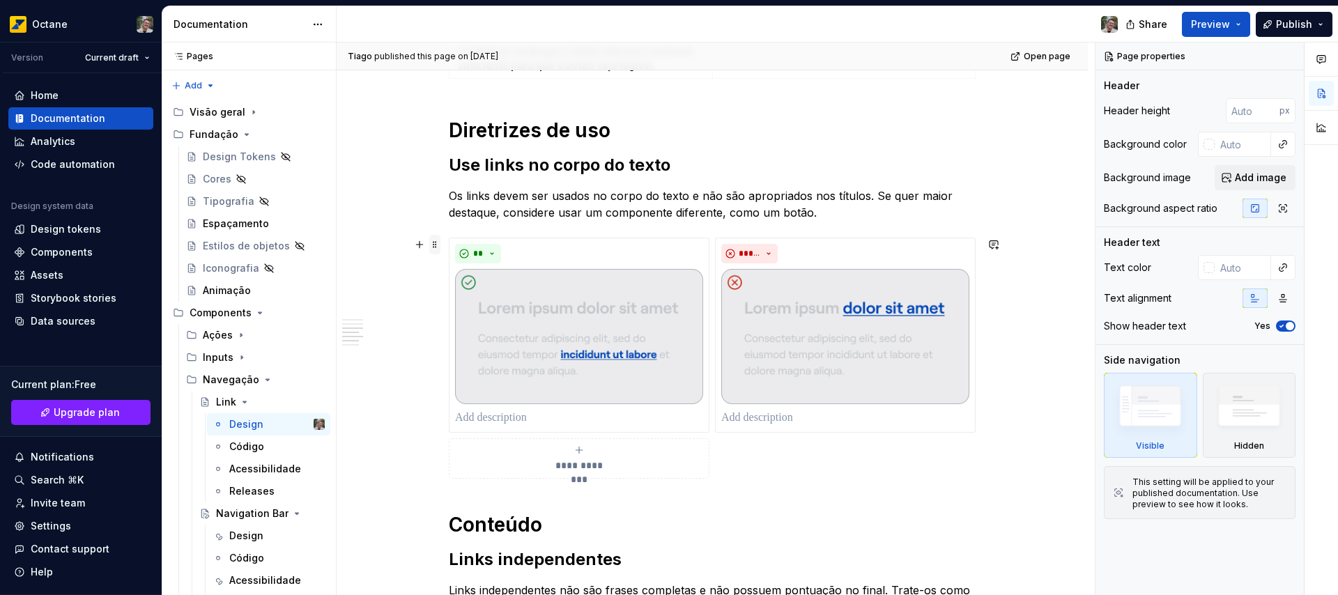
click at [433, 242] on span at bounding box center [434, 245] width 11 height 20
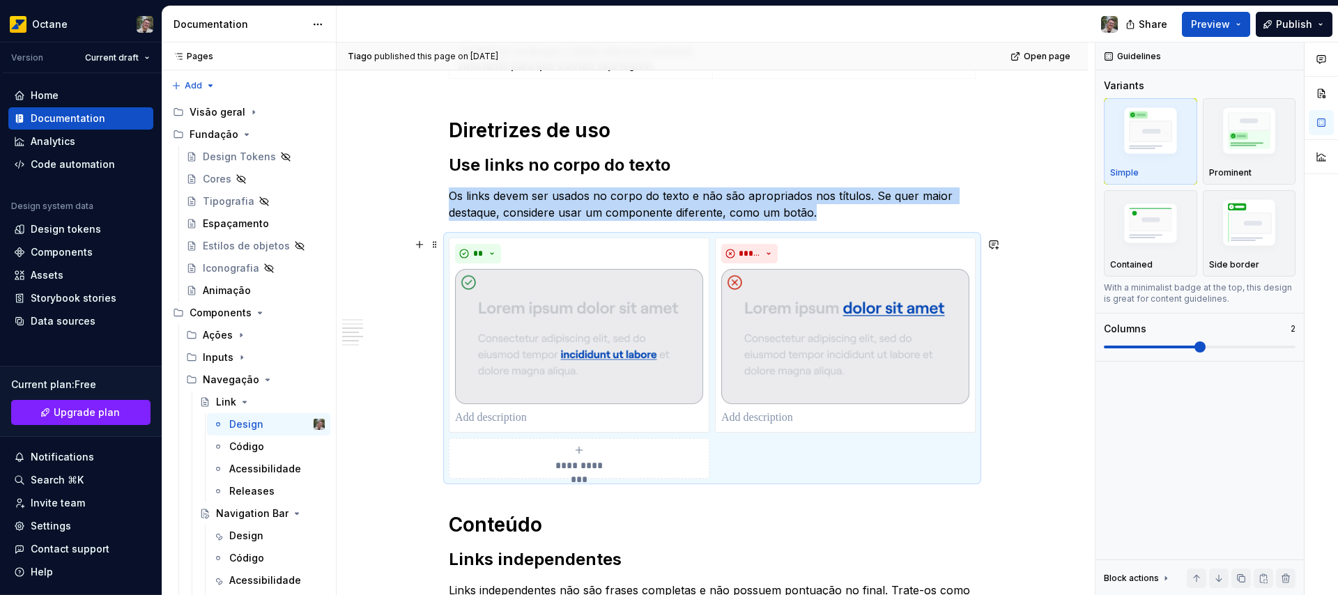
click at [387, 355] on div "**********" at bounding box center [712, 432] width 751 height 2240
drag, startPoint x: 997, startPoint y: 389, endPoint x: 600, endPoint y: 380, distance: 397.3
click at [600, 380] on div "**********" at bounding box center [716, 319] width 758 height 553
click at [241, 399] on icon "Page tree" at bounding box center [244, 401] width 11 height 11
click at [273, 423] on icon "Page tree" at bounding box center [277, 424] width 11 height 11
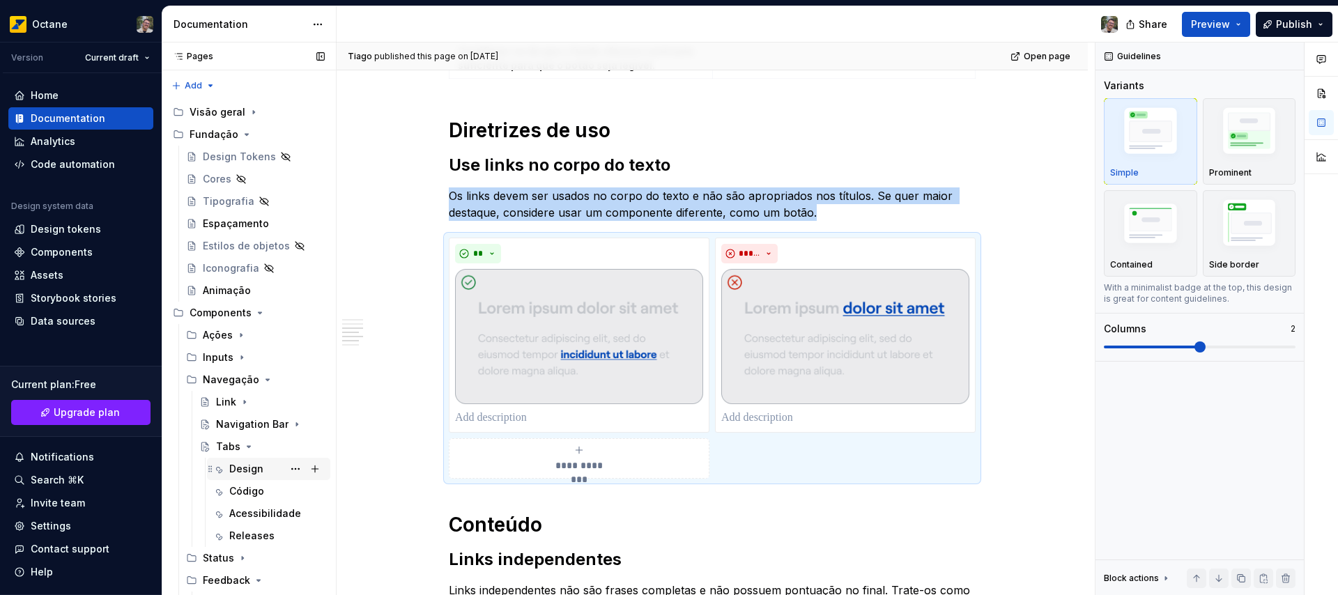
click at [243, 470] on div "Design" at bounding box center [246, 469] width 34 height 14
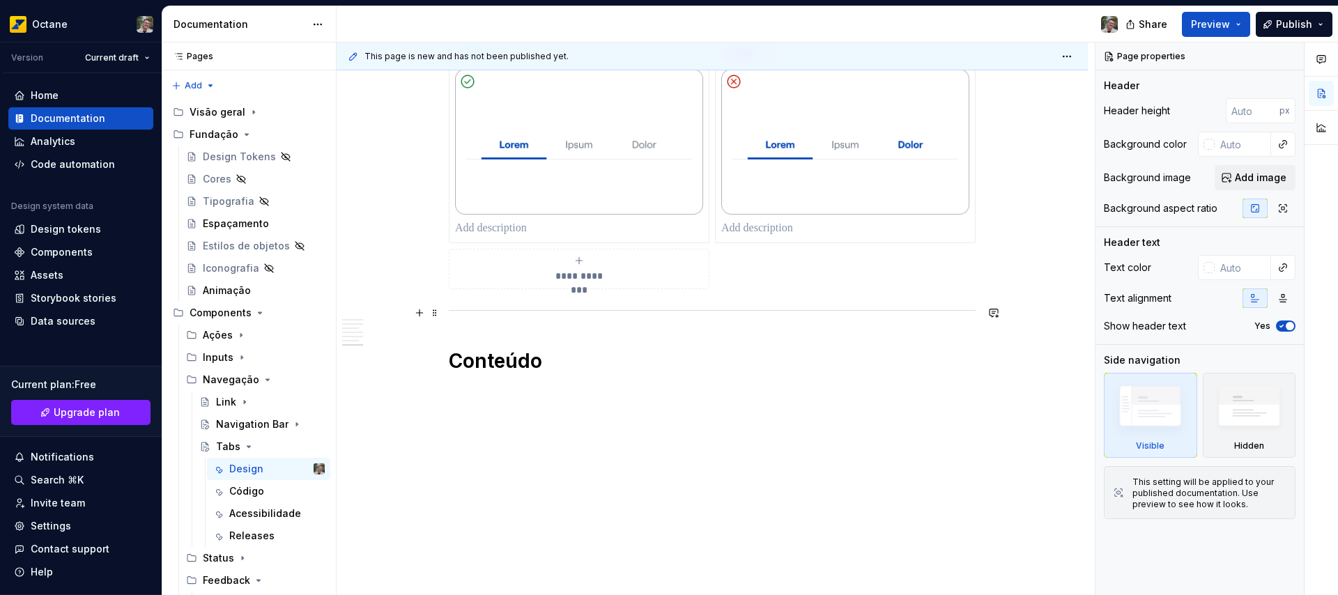
scroll to position [1319, 0]
type textarea "*"
click at [920, 279] on div "**********" at bounding box center [712, 163] width 527 height 252
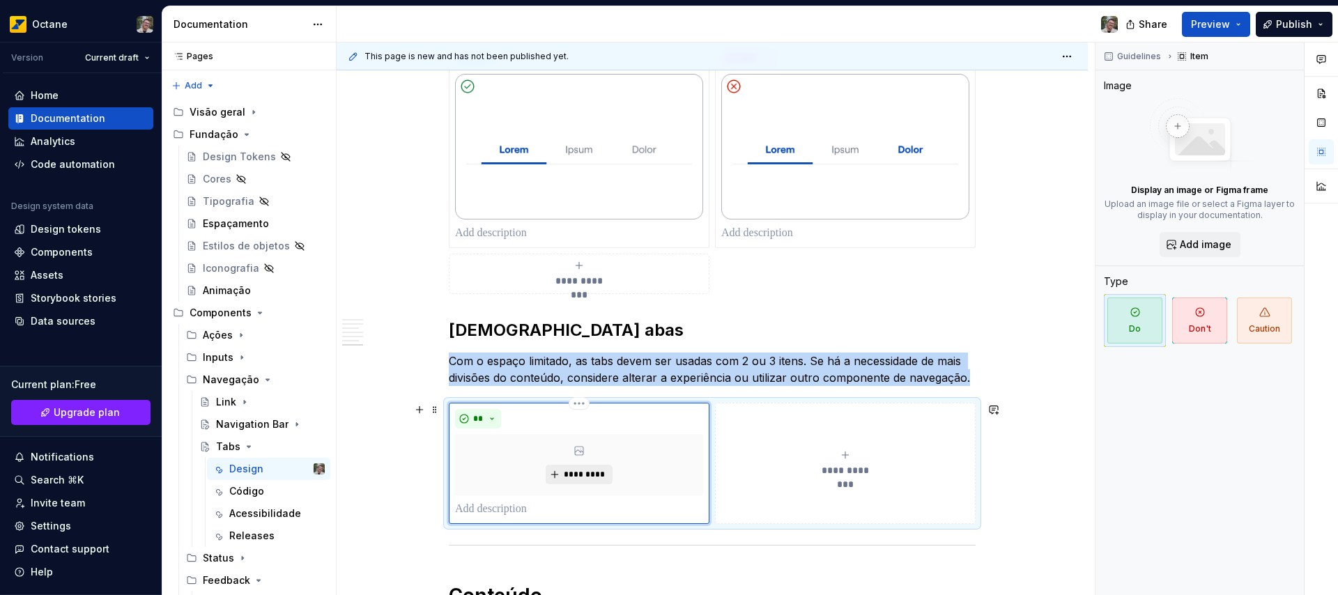
click at [603, 477] on span "*********" at bounding box center [584, 474] width 43 height 11
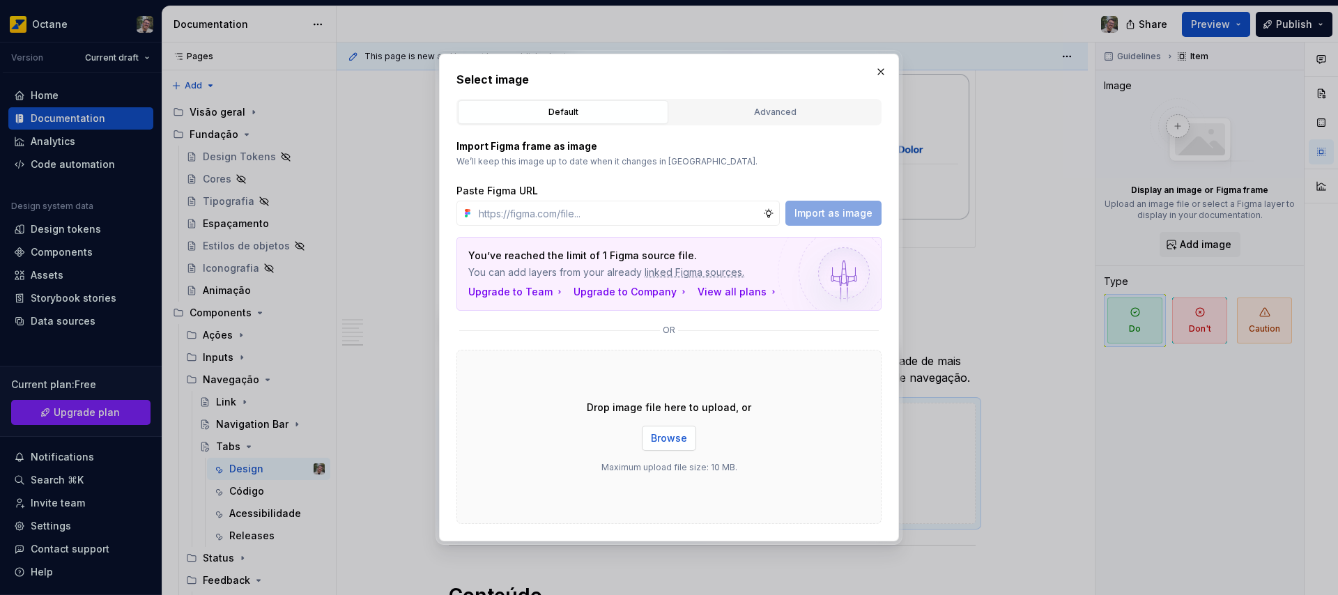
click at [652, 431] on span "Browse" at bounding box center [669, 438] width 36 height 14
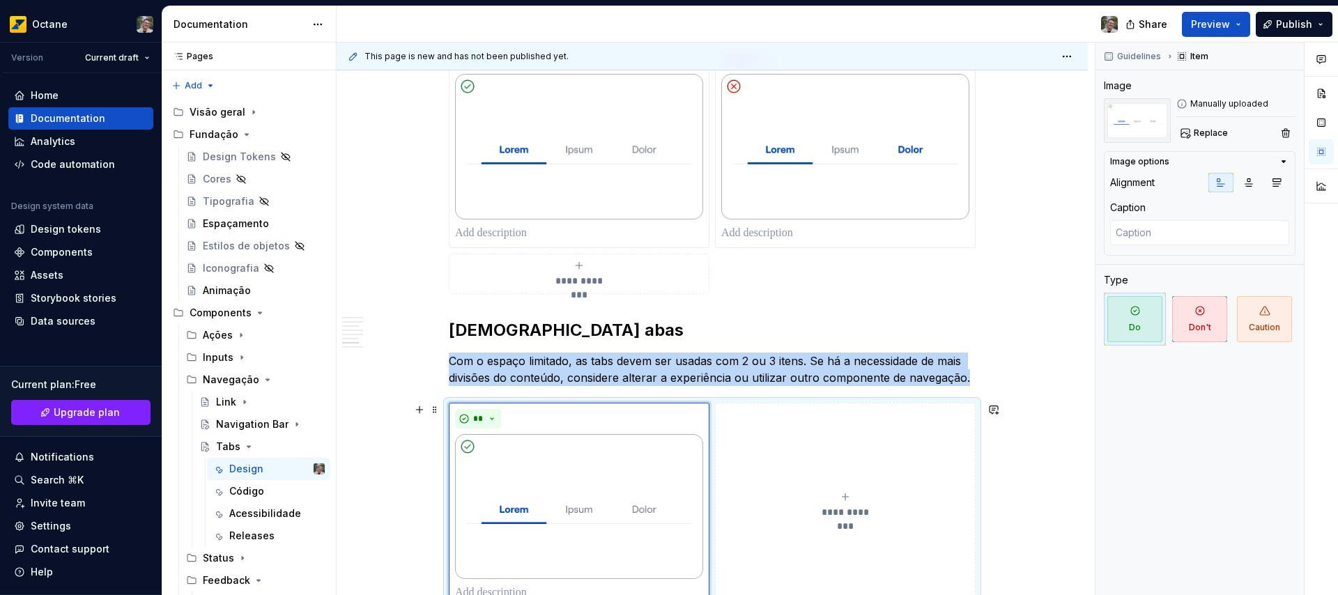
click at [853, 439] on button "**********" at bounding box center [845, 506] width 261 height 206
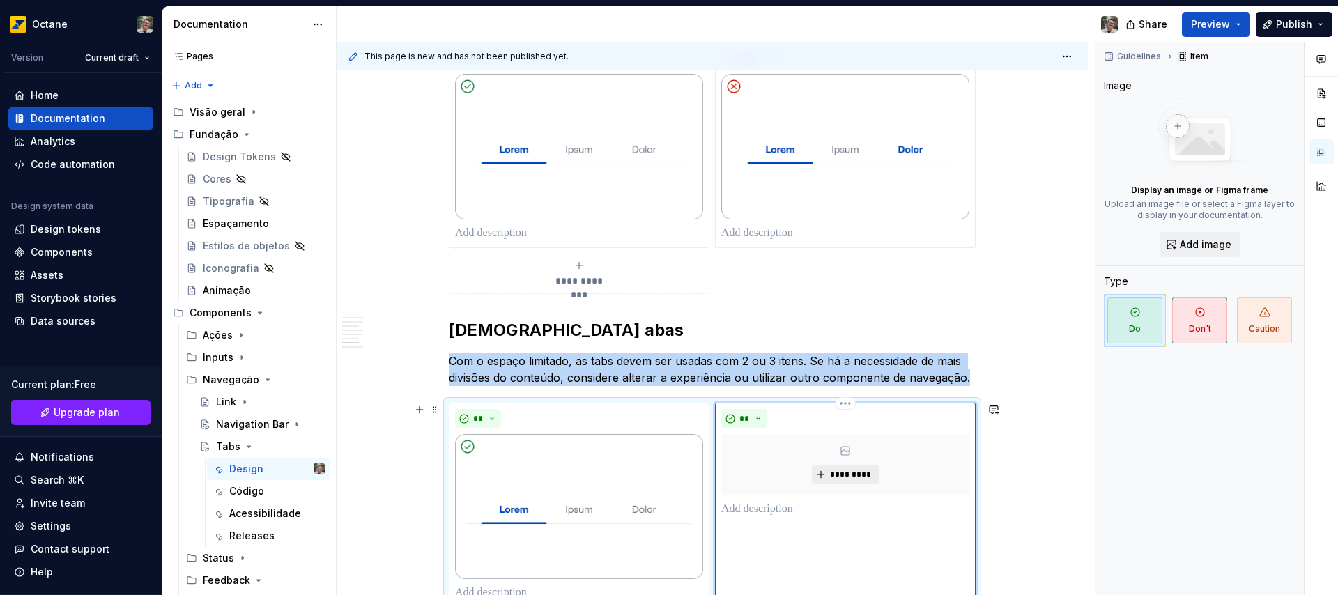
click at [861, 474] on span "*********" at bounding box center [850, 474] width 43 height 11
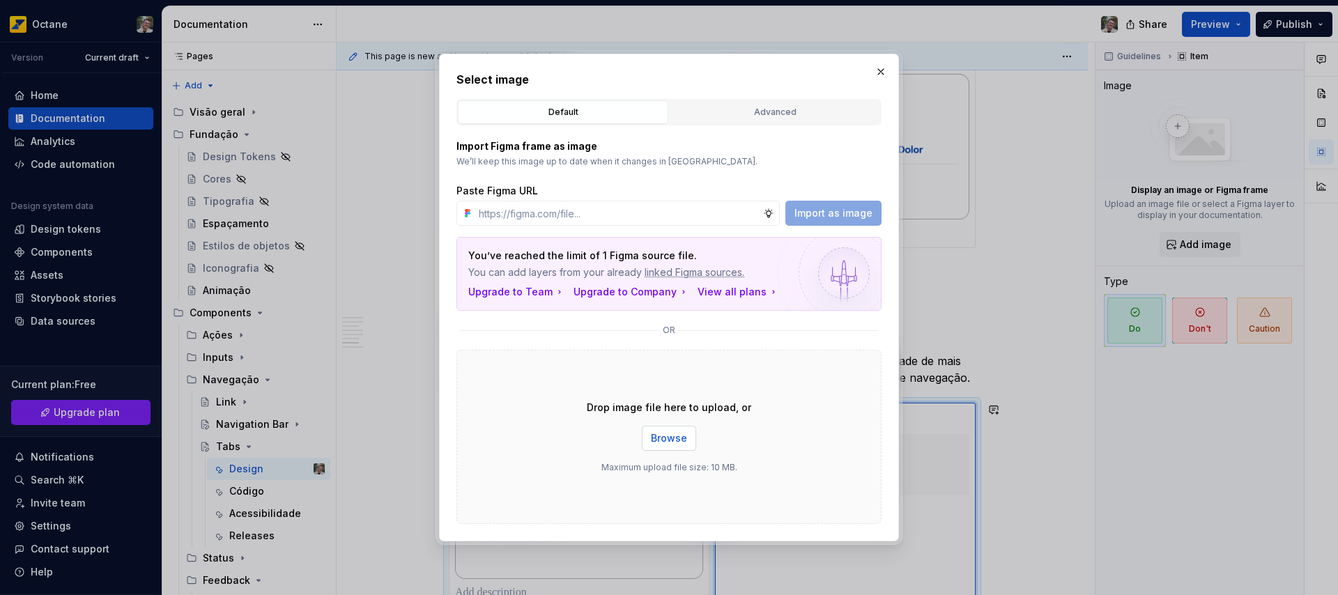
click at [676, 439] on span "Browse" at bounding box center [669, 438] width 36 height 14
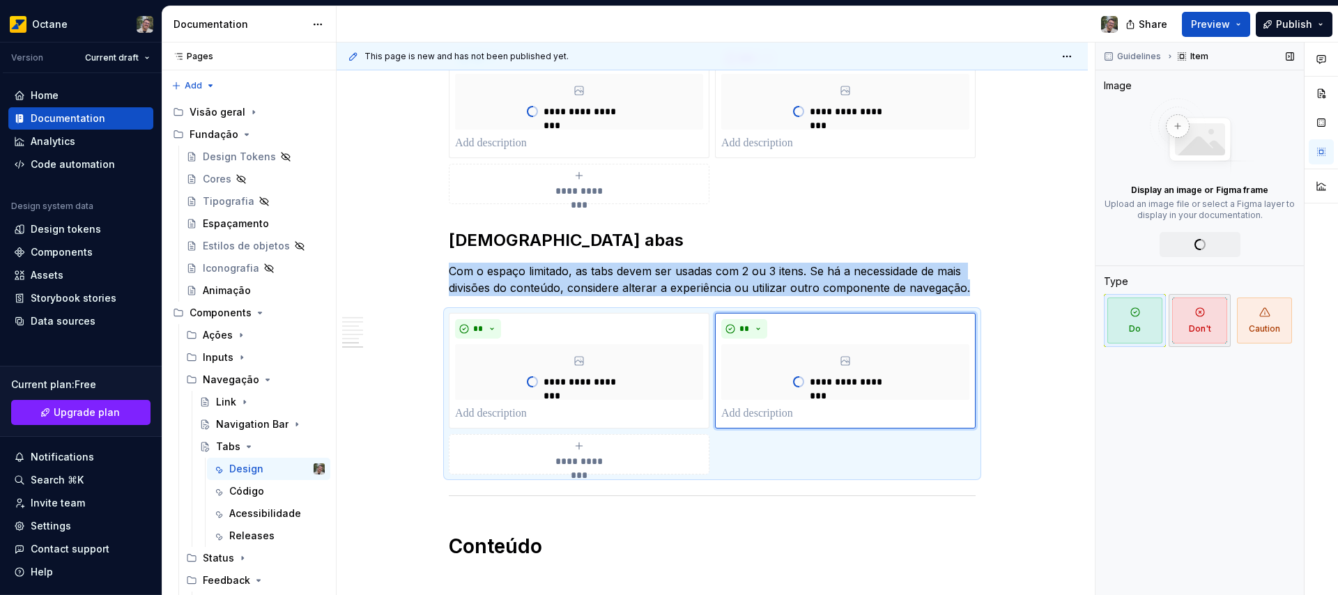
scroll to position [1392, 0]
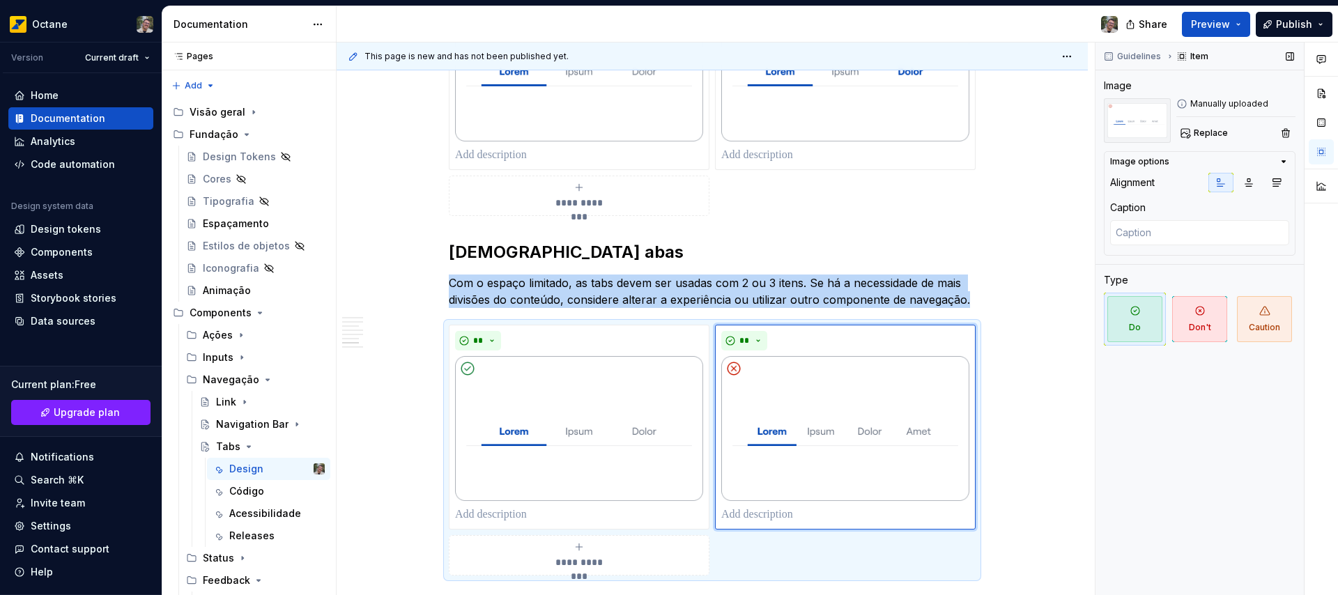
click at [1189, 327] on span "Don't" at bounding box center [1199, 319] width 55 height 46
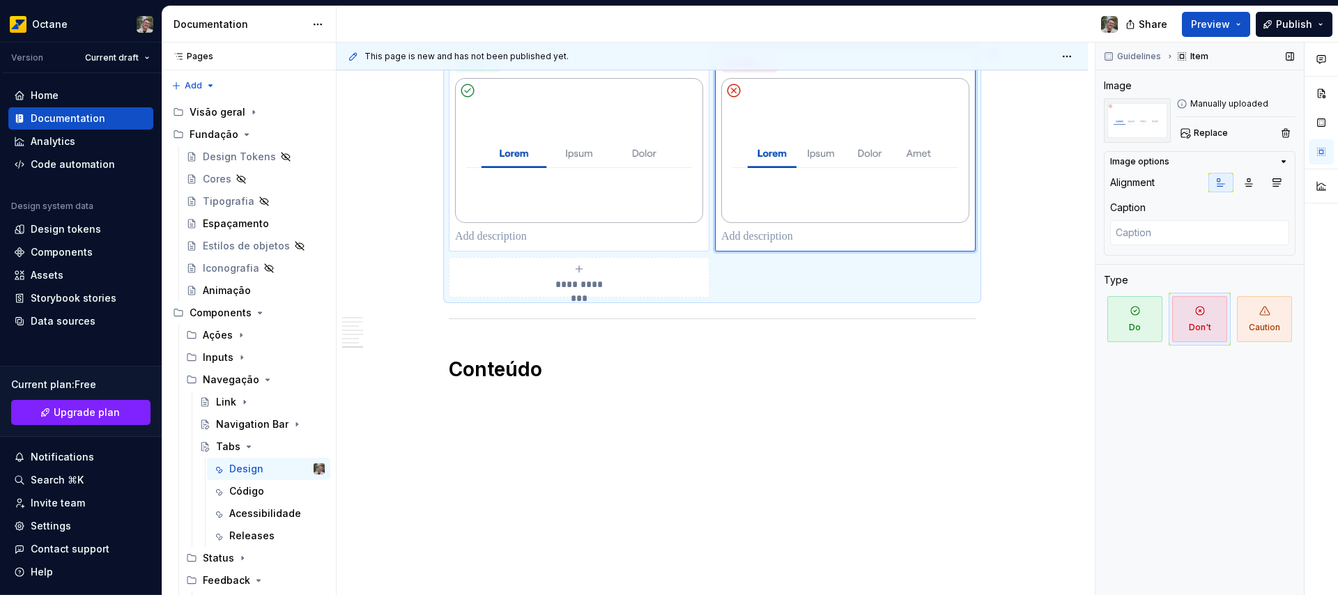
scroll to position [1679, 0]
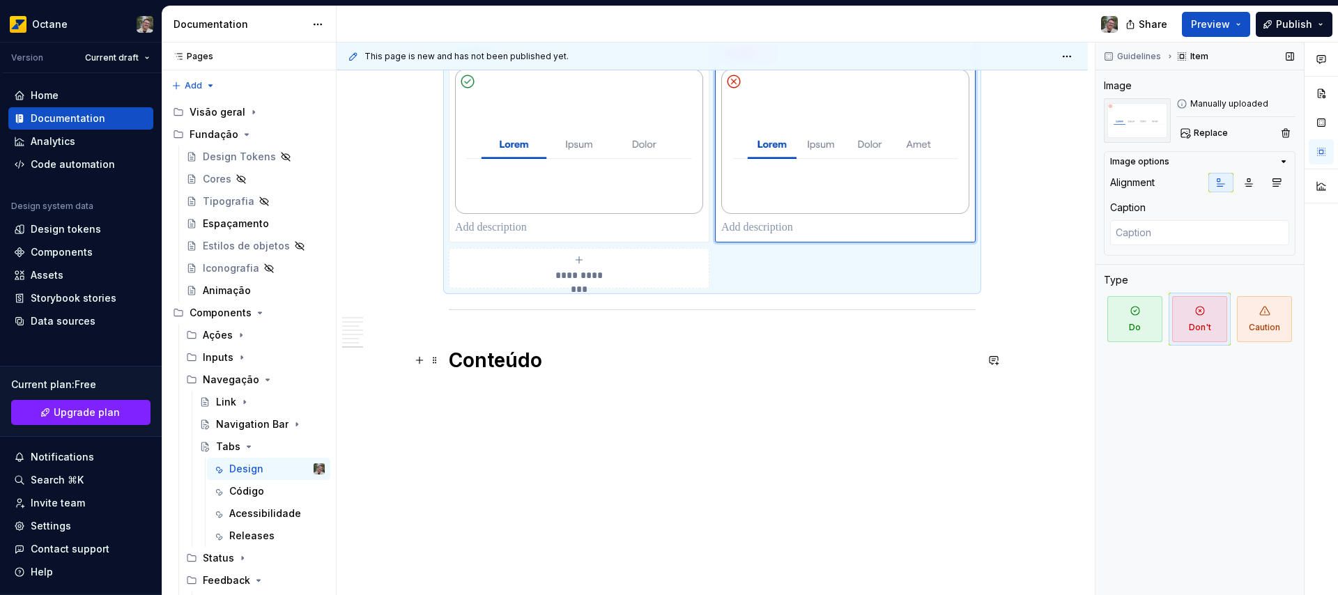
click at [496, 356] on h1 "Conteúdo" at bounding box center [712, 360] width 527 height 25
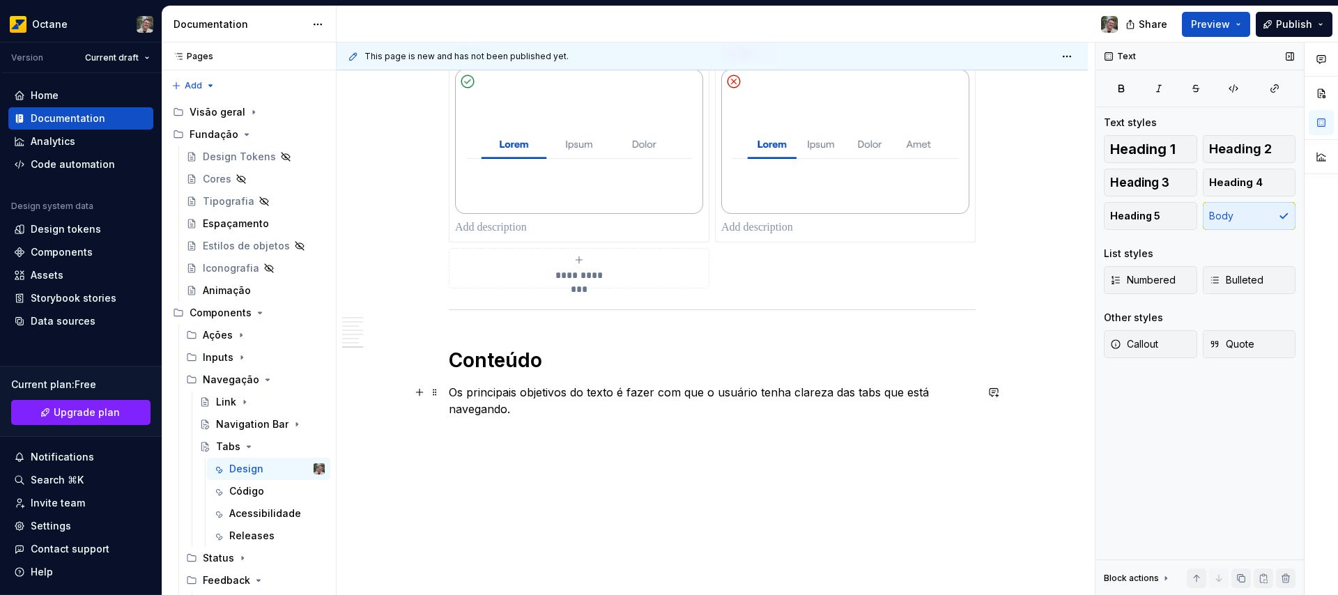
click at [463, 392] on p "Os principais objetivos do texto é fazer com que o usuário tenha clareza das ta…" at bounding box center [712, 400] width 527 height 33
click at [512, 393] on p "O principais objetivos do texto é fazer com que o usuário tenha clareza das tab…" at bounding box center [712, 400] width 527 height 33
click at [553, 393] on p "O principal objetivos do texto é fazer com que o usuário tenha clareza das tabs…" at bounding box center [712, 400] width 527 height 33
click at [556, 391] on p "O principal objetivos do texto é fazer com que o usuário tenha clareza das tabs…" at bounding box center [712, 400] width 527 height 33
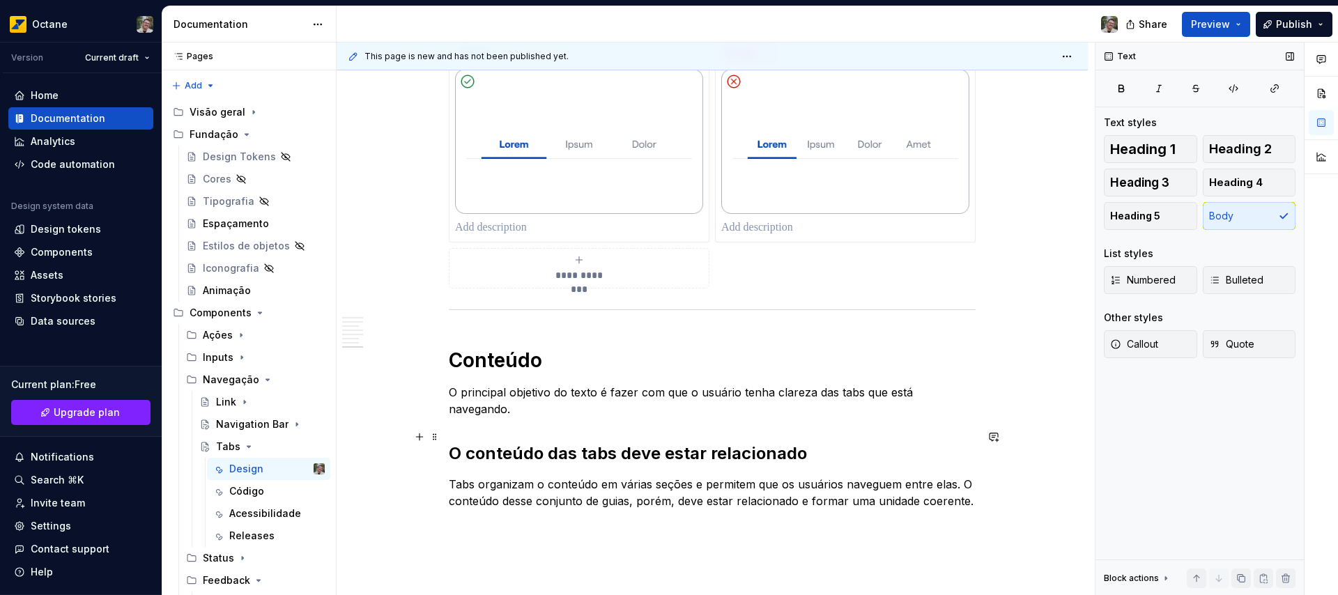
click at [790, 442] on h2 "O conteúdo das tabs deve estar relacionado" at bounding box center [712, 453] width 527 height 22
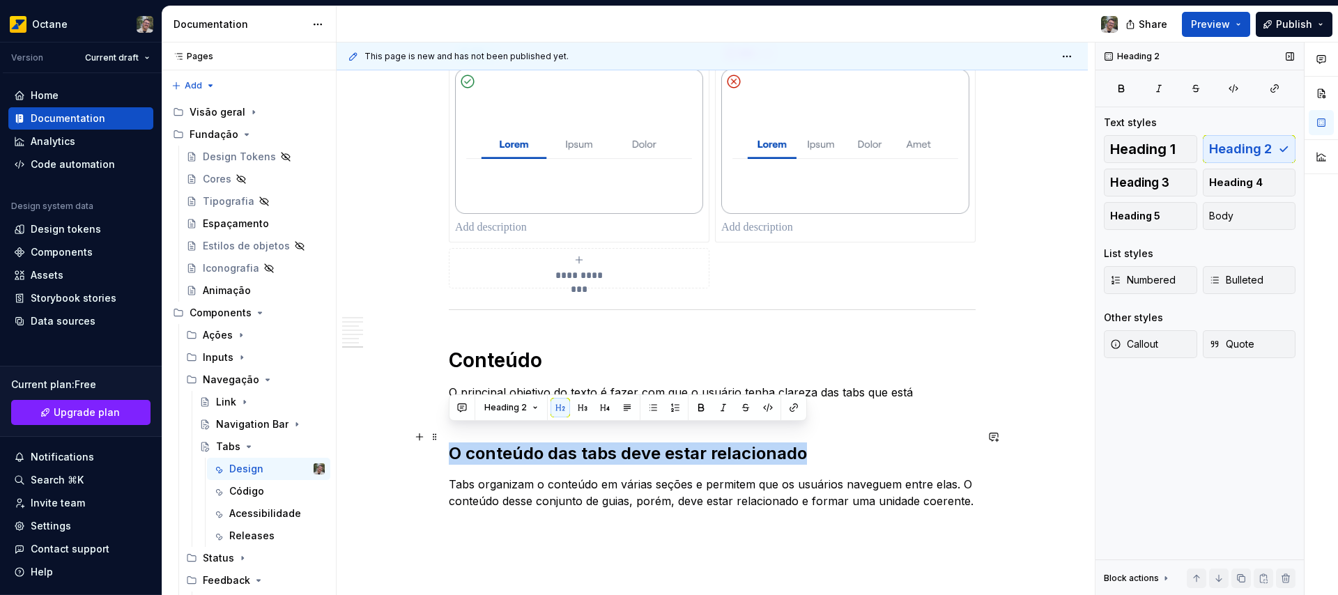
drag, startPoint x: 790, startPoint y: 436, endPoint x: 412, endPoint y: 447, distance: 378.5
click at [580, 406] on button "button" at bounding box center [583, 408] width 20 height 20
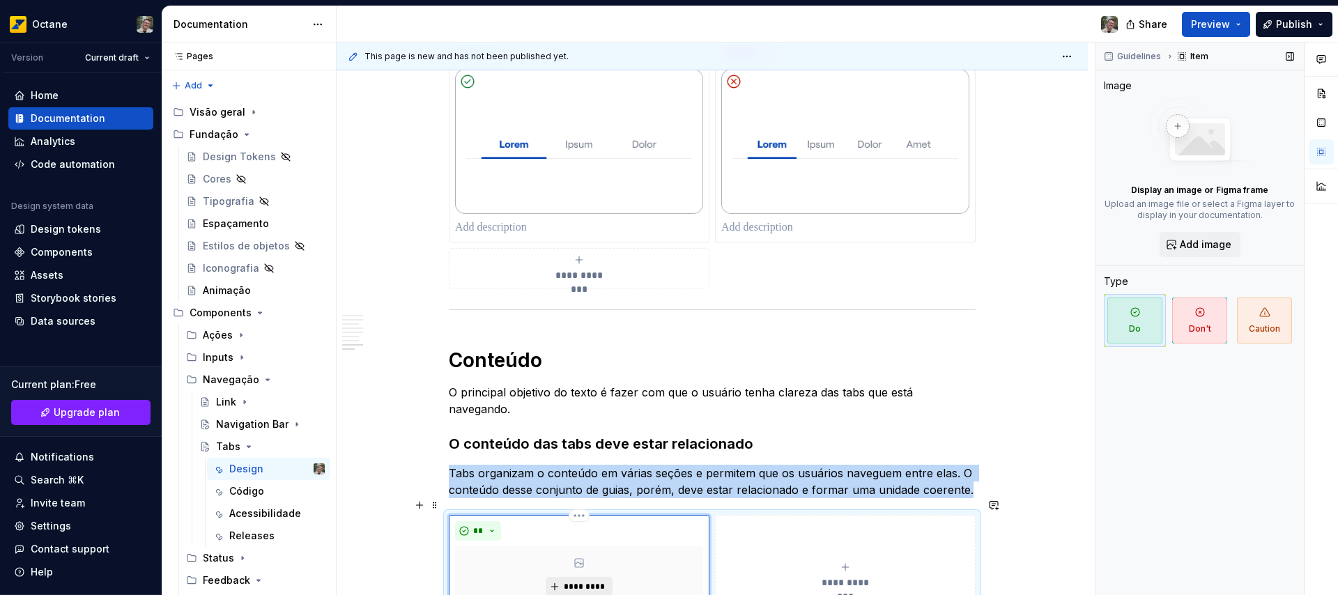
click at [605, 581] on span "*********" at bounding box center [584, 586] width 43 height 11
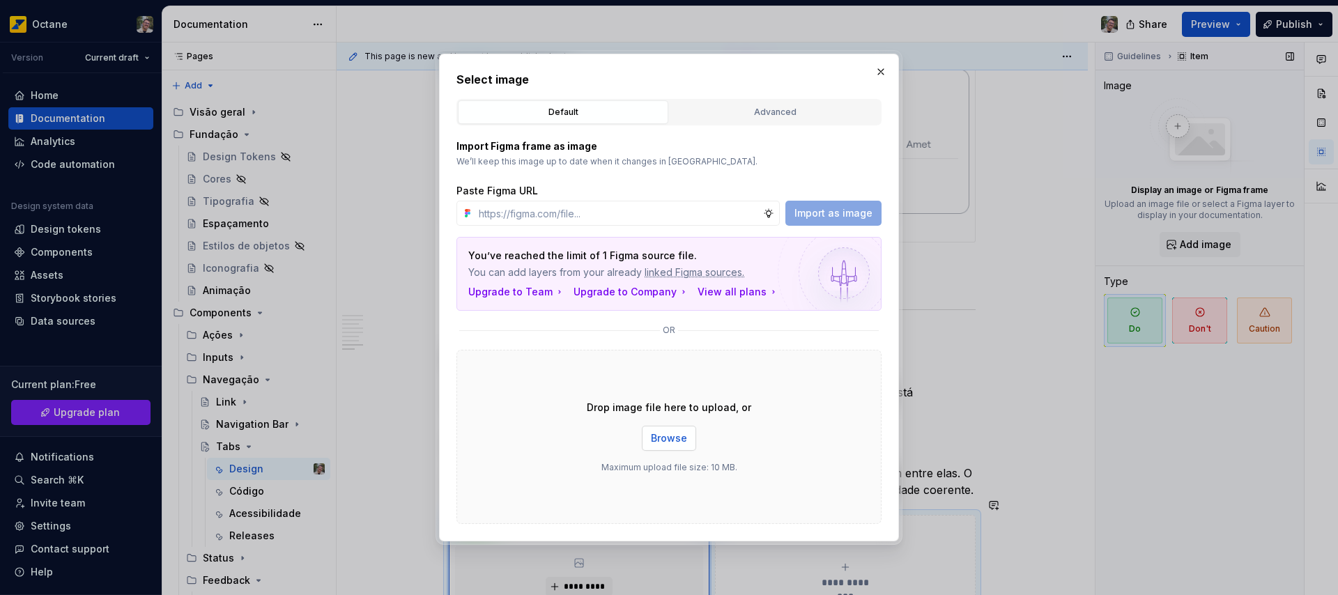
click at [670, 438] on span "Browse" at bounding box center [669, 438] width 36 height 14
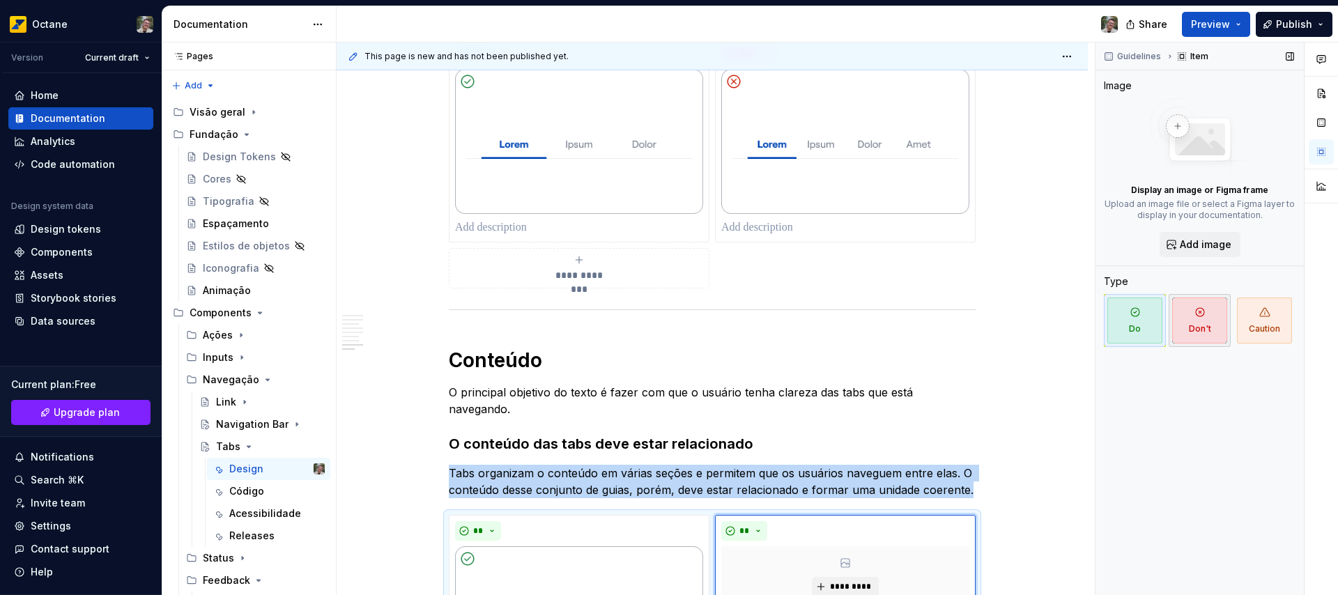
click at [1212, 324] on span "Don't" at bounding box center [1199, 321] width 55 height 46
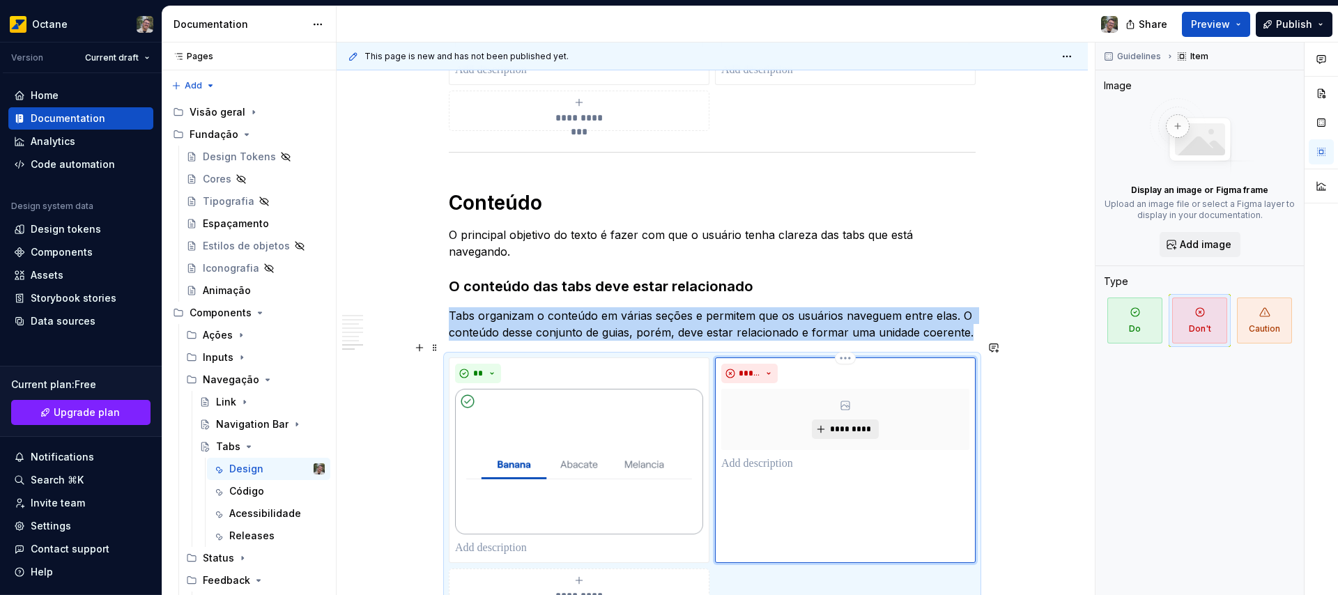
click at [849, 424] on span "*********" at bounding box center [850, 429] width 43 height 11
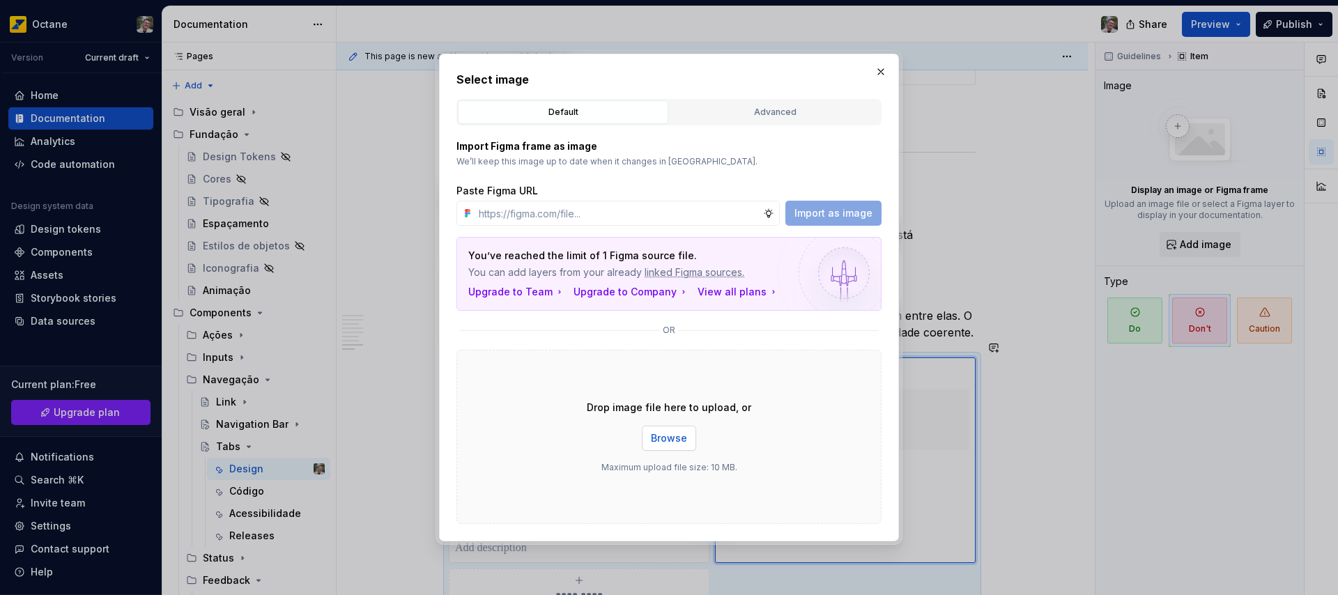
click at [667, 435] on span "Browse" at bounding box center [669, 438] width 36 height 14
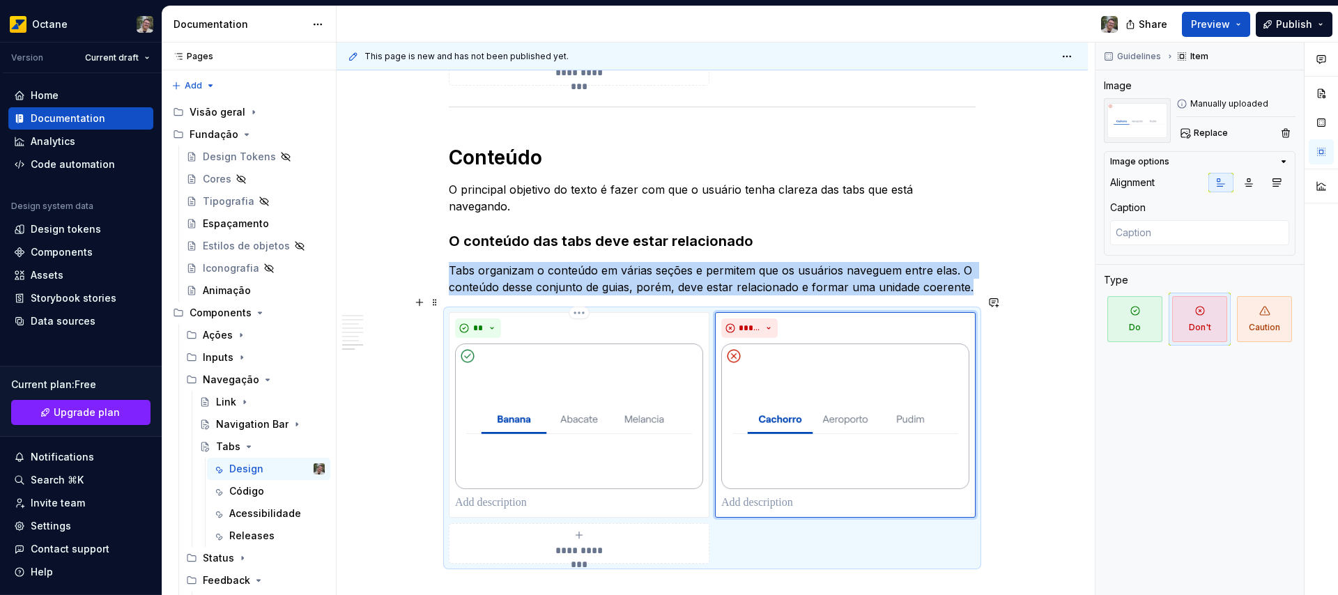
scroll to position [2028, 0]
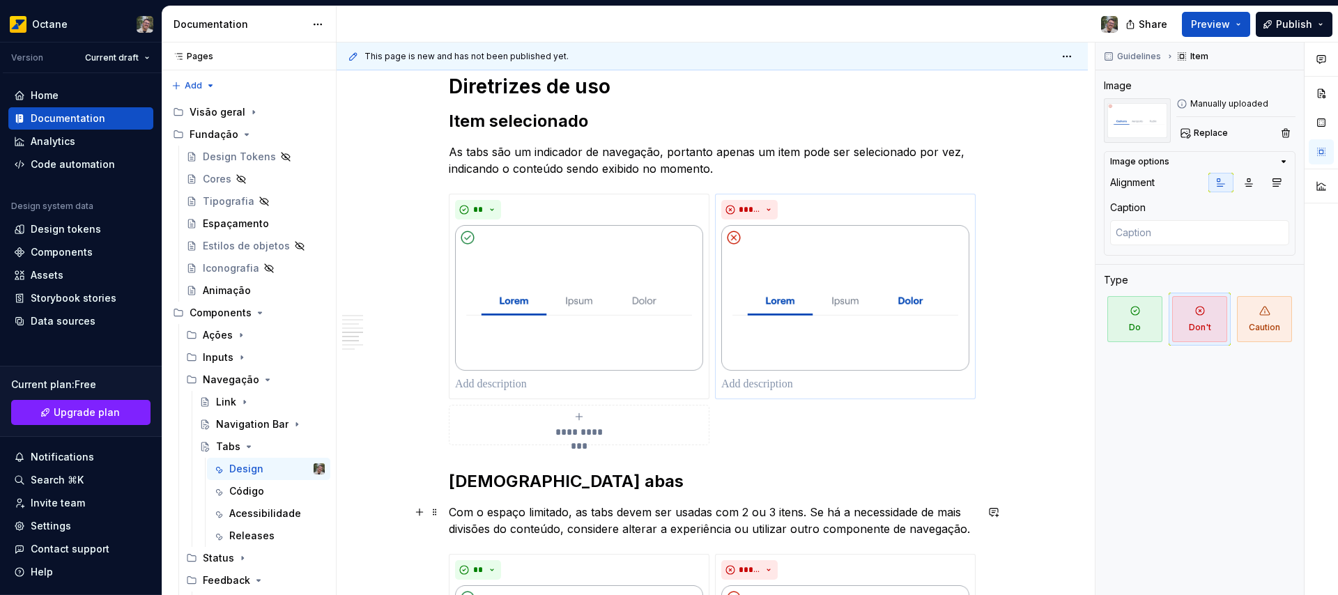
scroll to position [1150, 0]
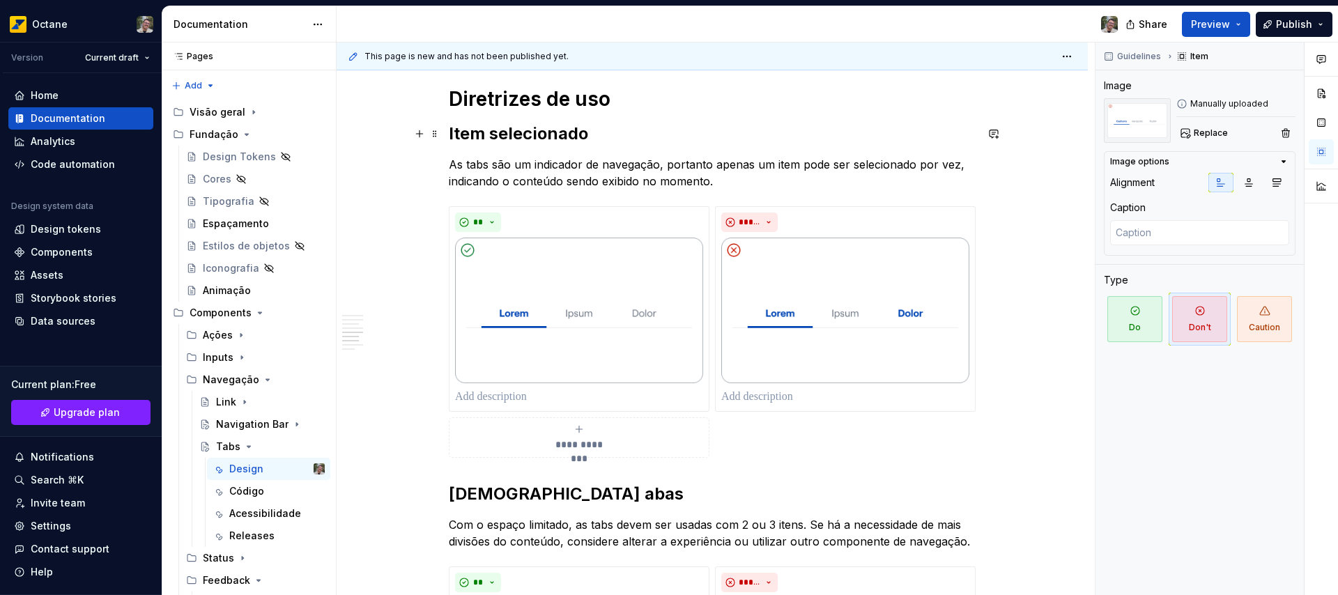
click at [467, 134] on h2 "Item selecionado" at bounding box center [712, 134] width 527 height 22
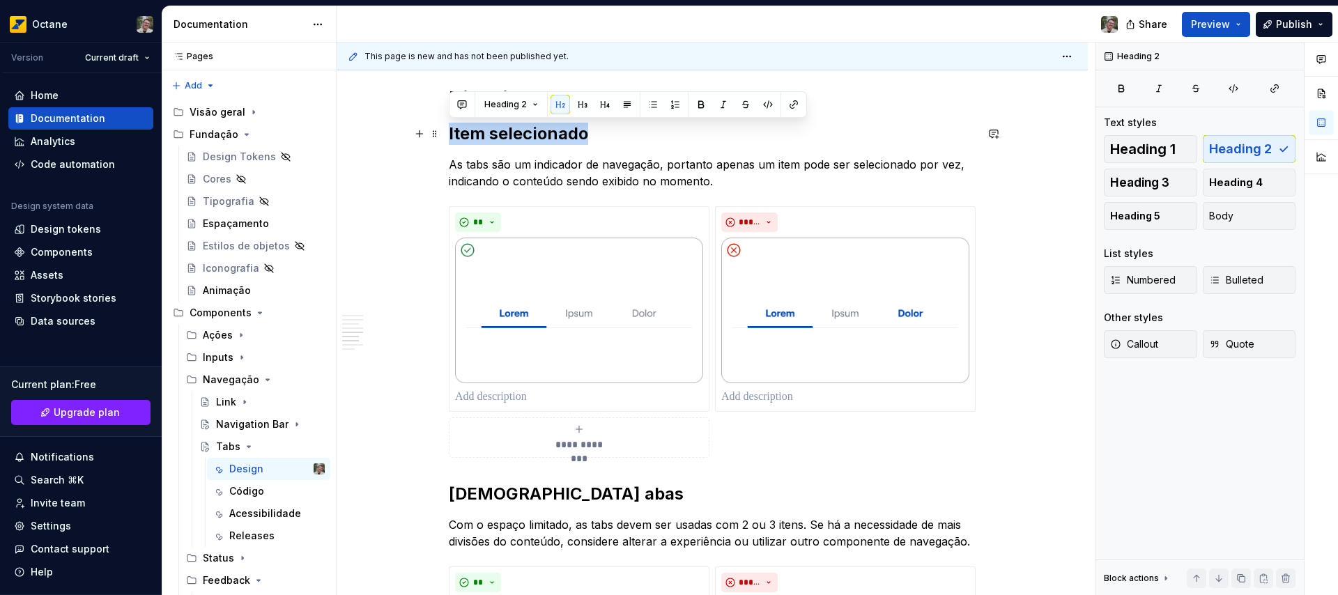
drag, startPoint x: 467, startPoint y: 134, endPoint x: 534, endPoint y: 140, distance: 67.1
click at [534, 140] on h2 "Item selecionado" at bounding box center [712, 134] width 527 height 22
click at [583, 103] on button "button" at bounding box center [583, 105] width 20 height 20
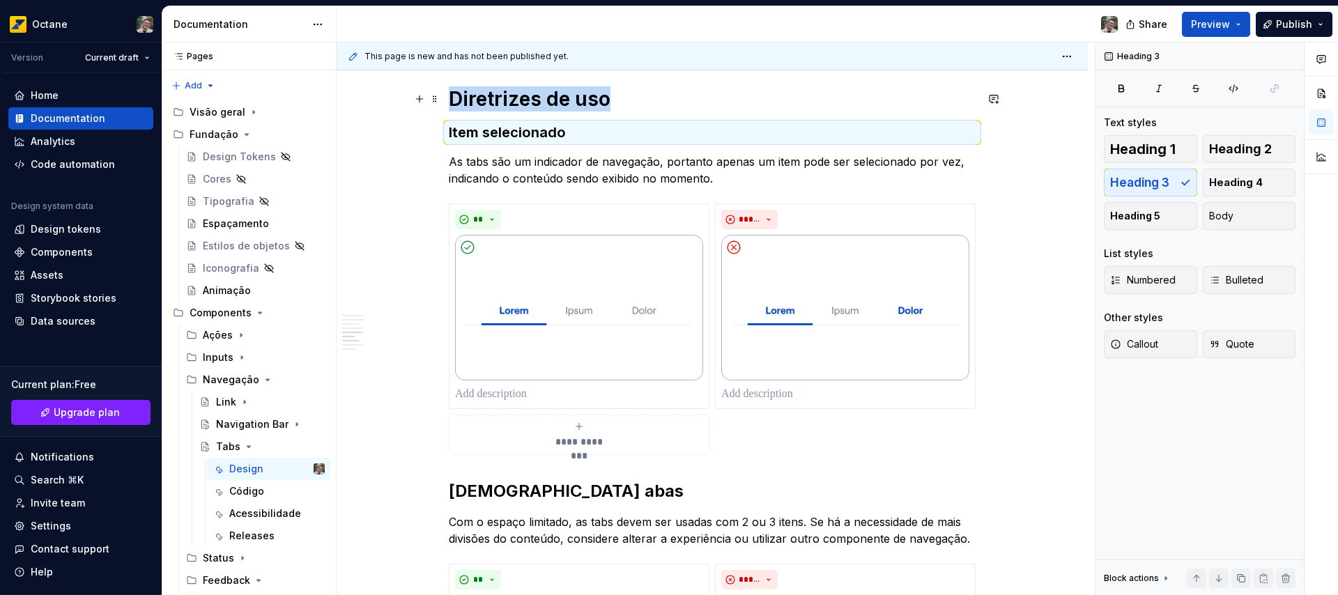
scroll to position [1147, 0]
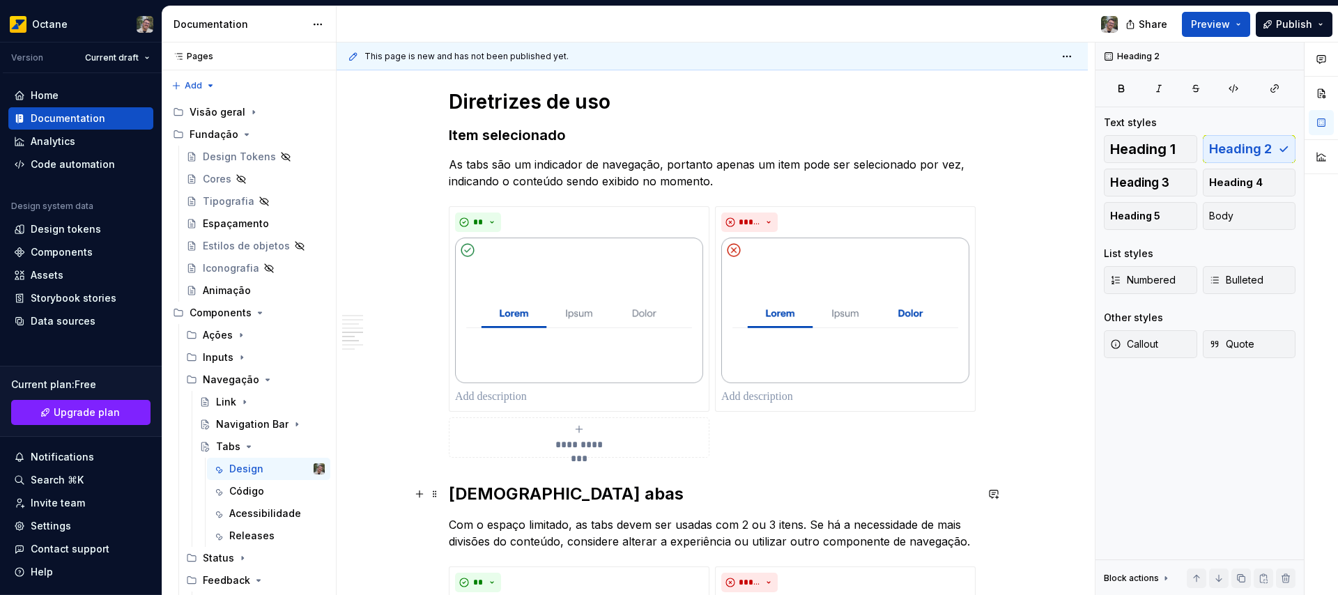
click at [466, 488] on h2 "[DEMOGRAPHIC_DATA] abas" at bounding box center [712, 494] width 527 height 22
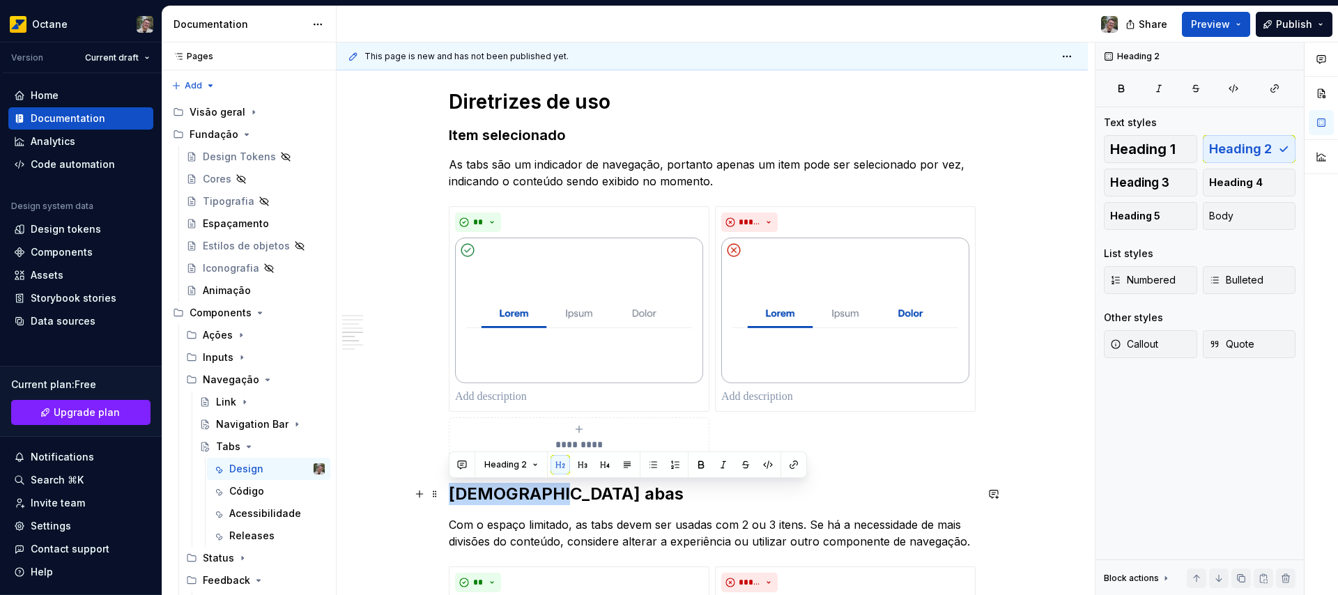
drag, startPoint x: 466, startPoint y: 488, endPoint x: 518, endPoint y: 494, distance: 52.6
click at [518, 494] on h2 "[DEMOGRAPHIC_DATA] abas" at bounding box center [712, 494] width 527 height 22
click at [578, 465] on button "button" at bounding box center [583, 465] width 20 height 20
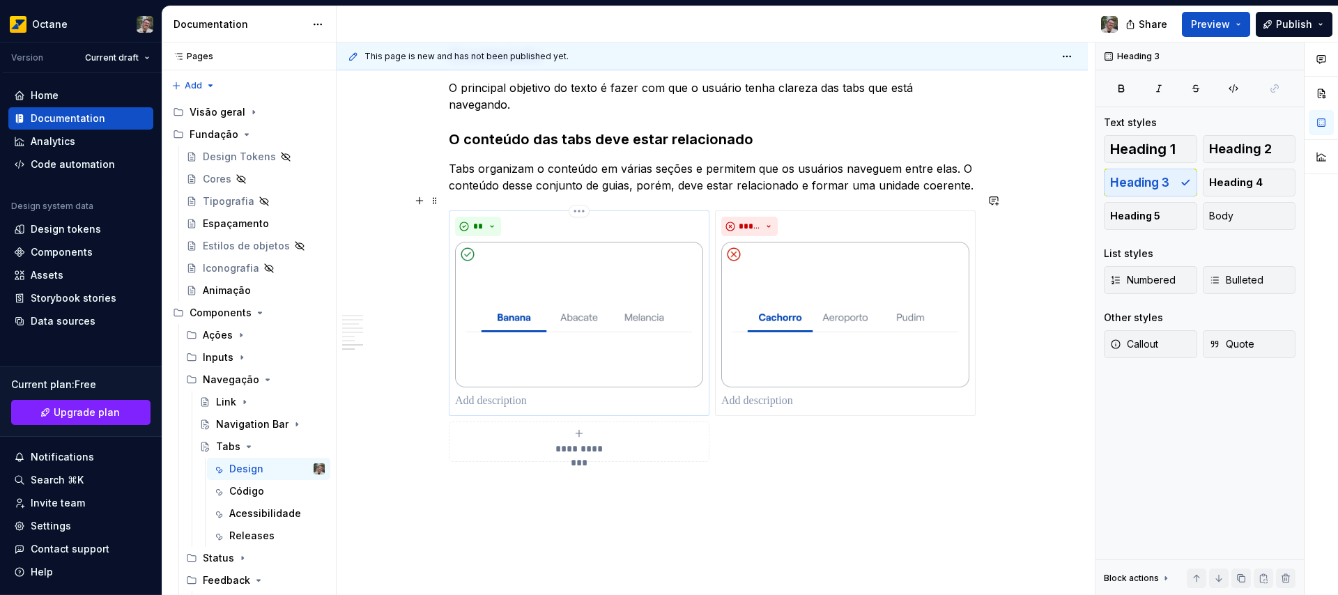
scroll to position [2014, 0]
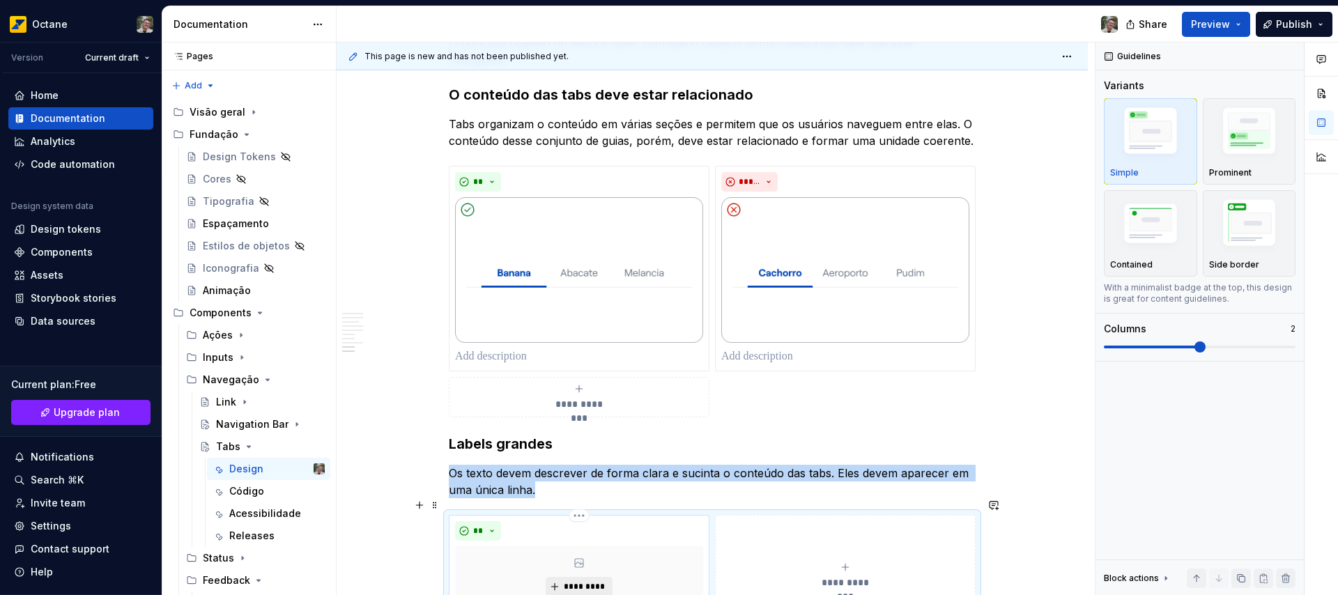
click at [603, 581] on span "*********" at bounding box center [584, 586] width 43 height 11
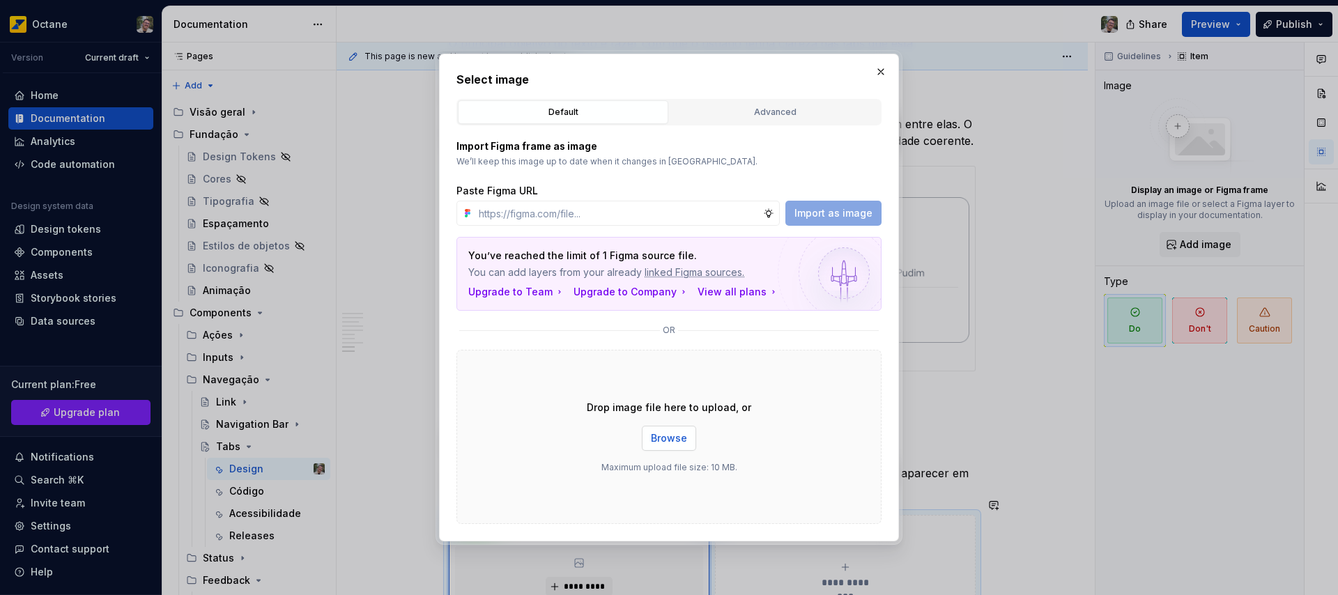
click at [676, 442] on span "Browse" at bounding box center [669, 438] width 36 height 14
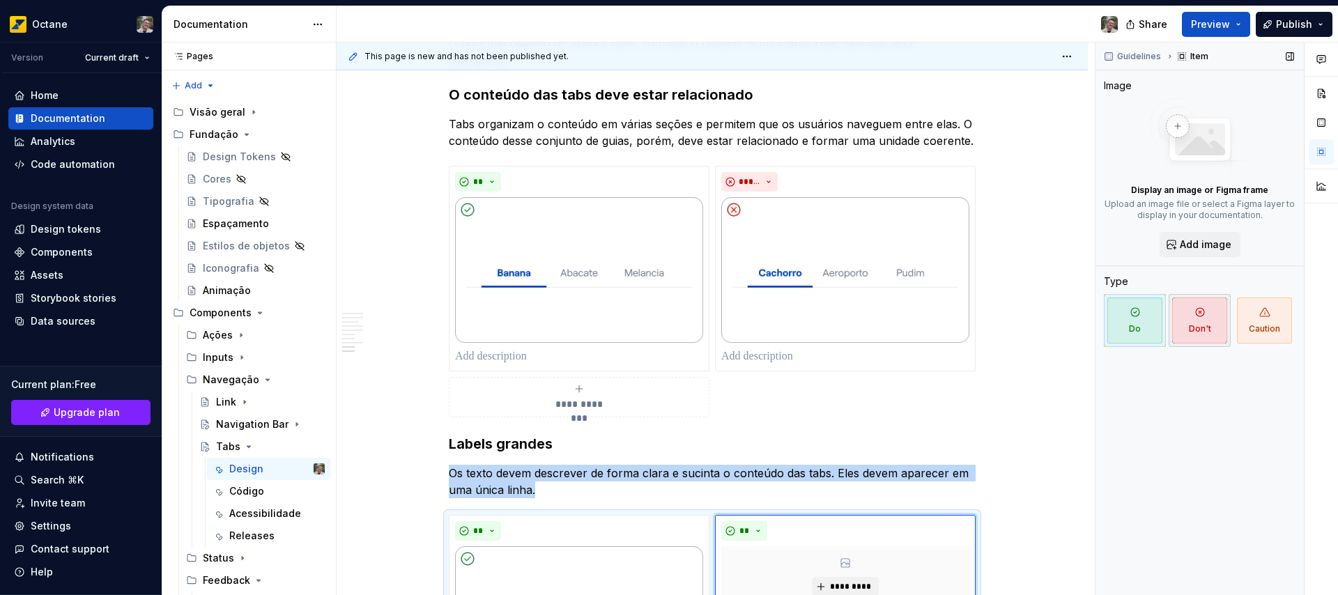
click at [1207, 323] on span "Don't" at bounding box center [1199, 321] width 55 height 46
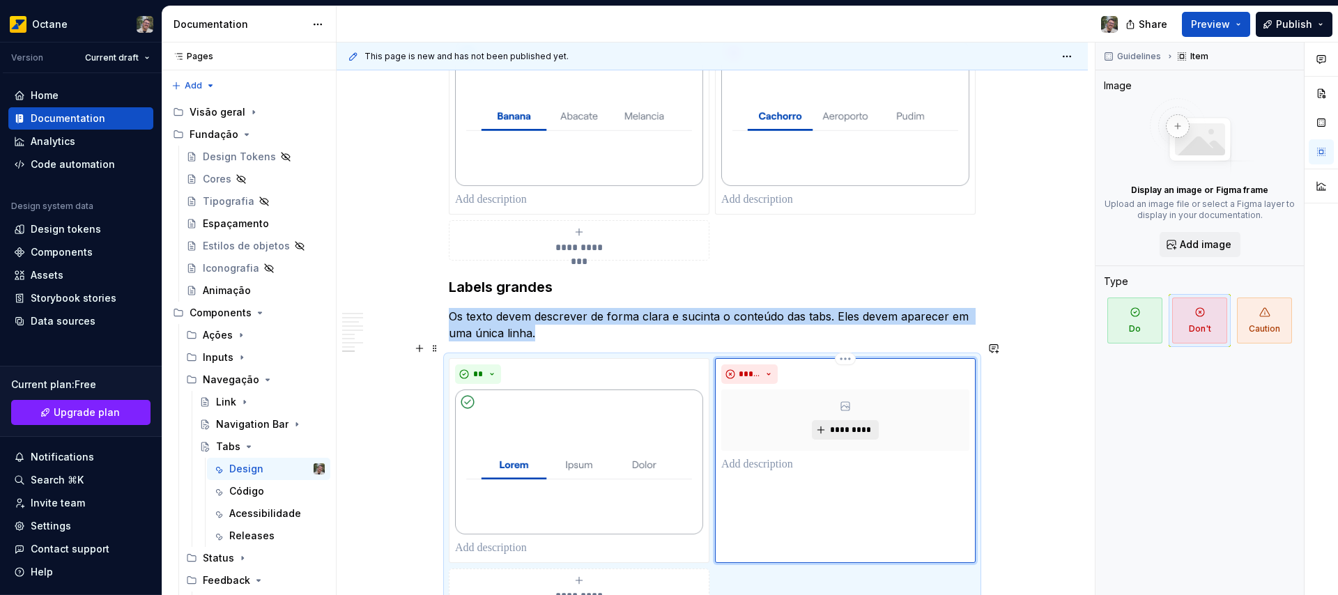
click at [838, 424] on span "*********" at bounding box center [850, 429] width 43 height 11
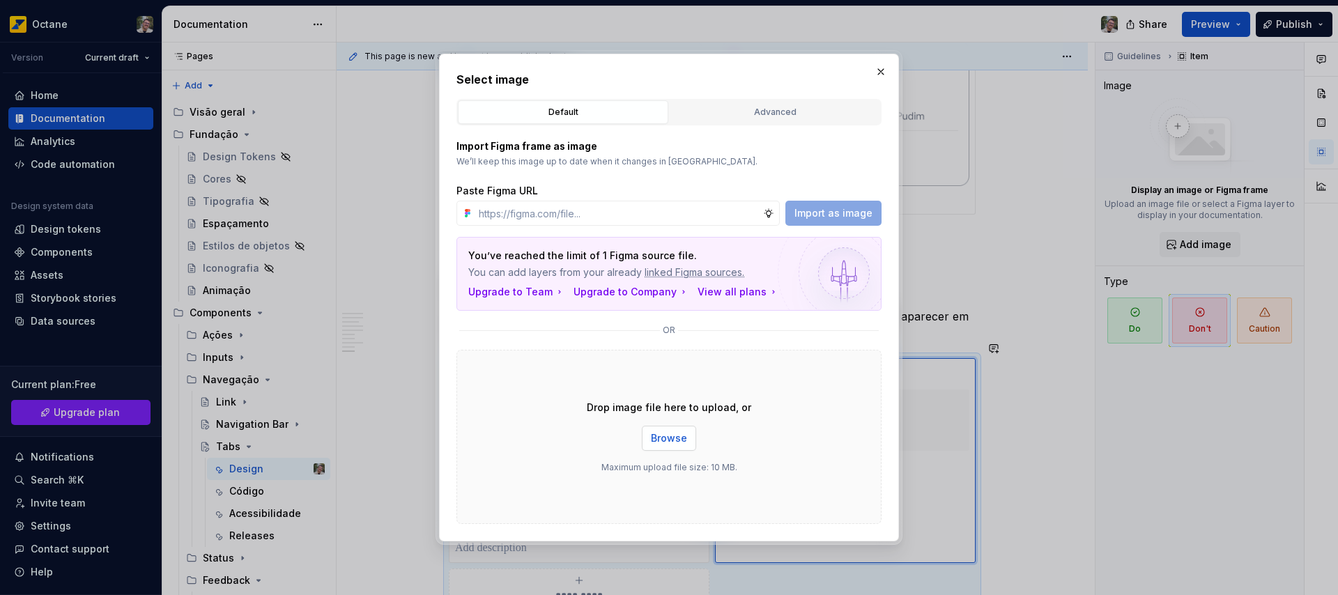
click at [677, 439] on span "Browse" at bounding box center [669, 438] width 36 height 14
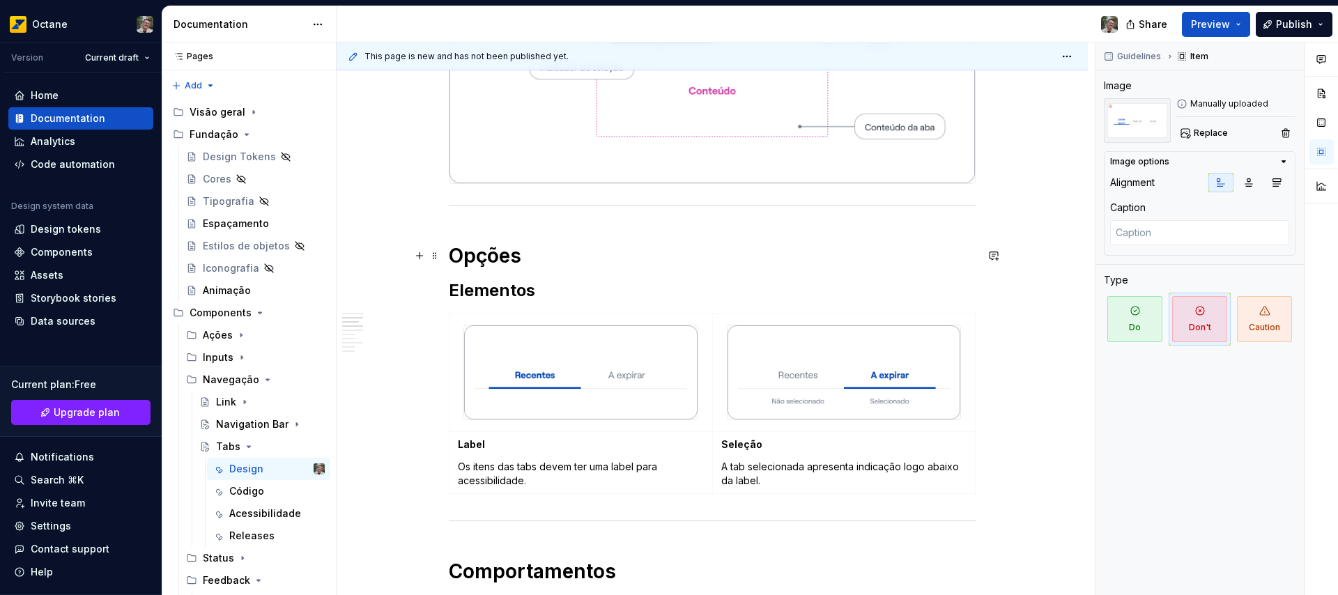
scroll to position [410, 0]
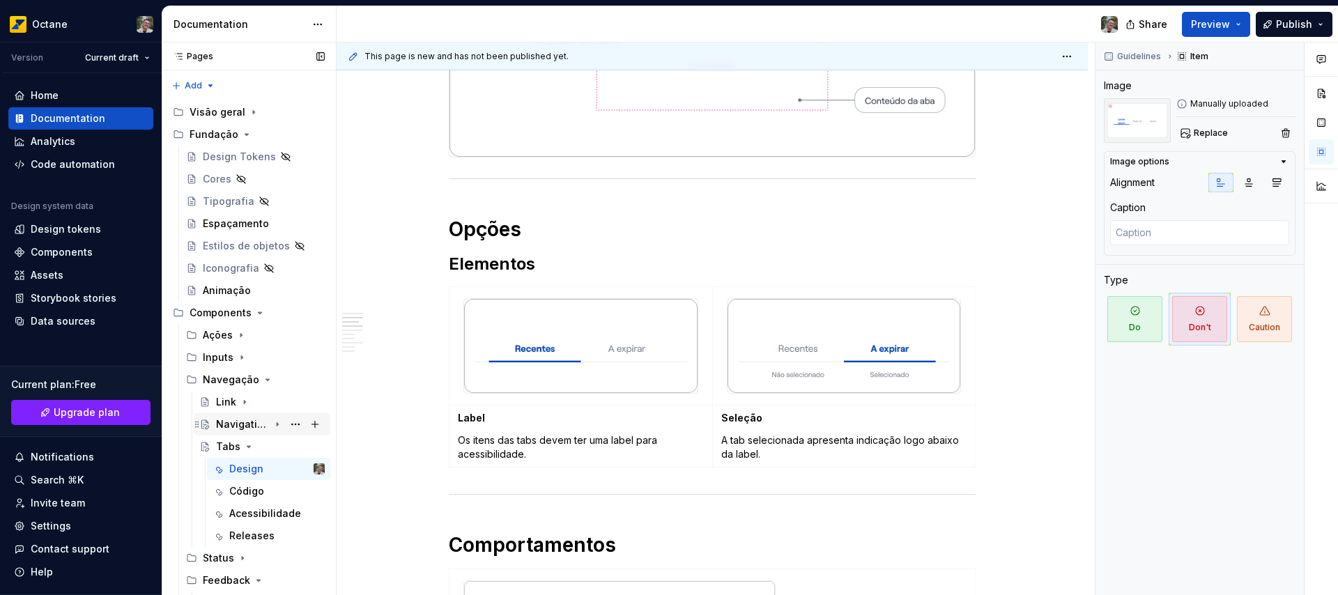
click at [240, 422] on div "Navigation Bar" at bounding box center [242, 424] width 53 height 14
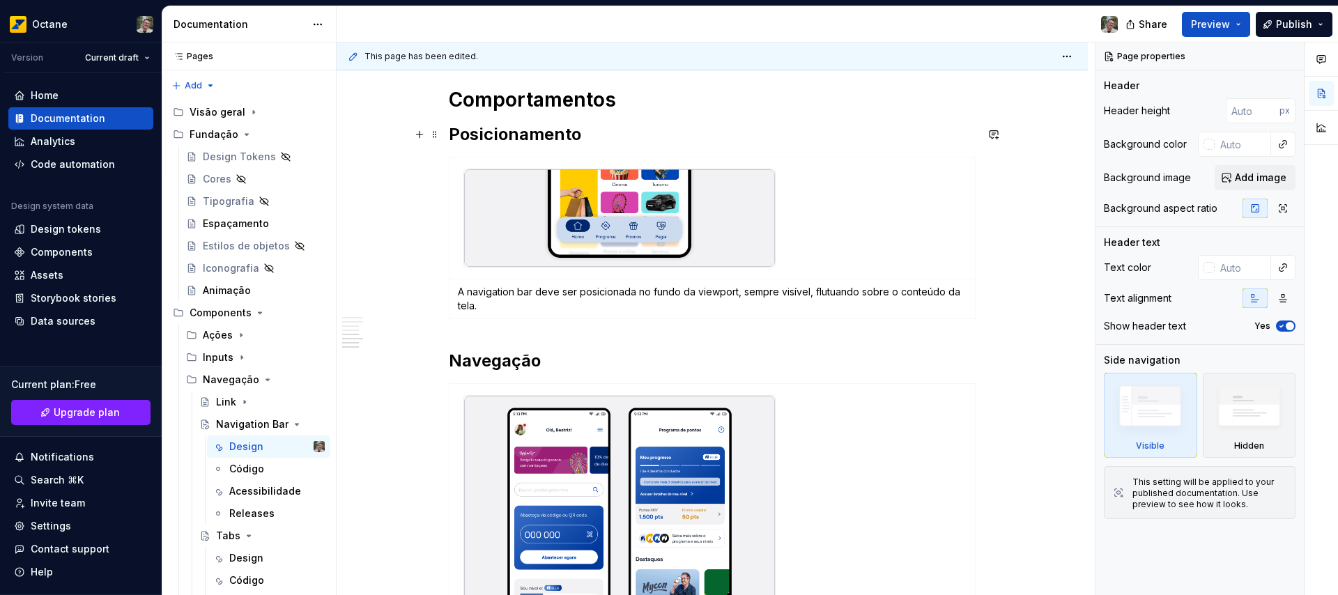
scroll to position [1610, 0]
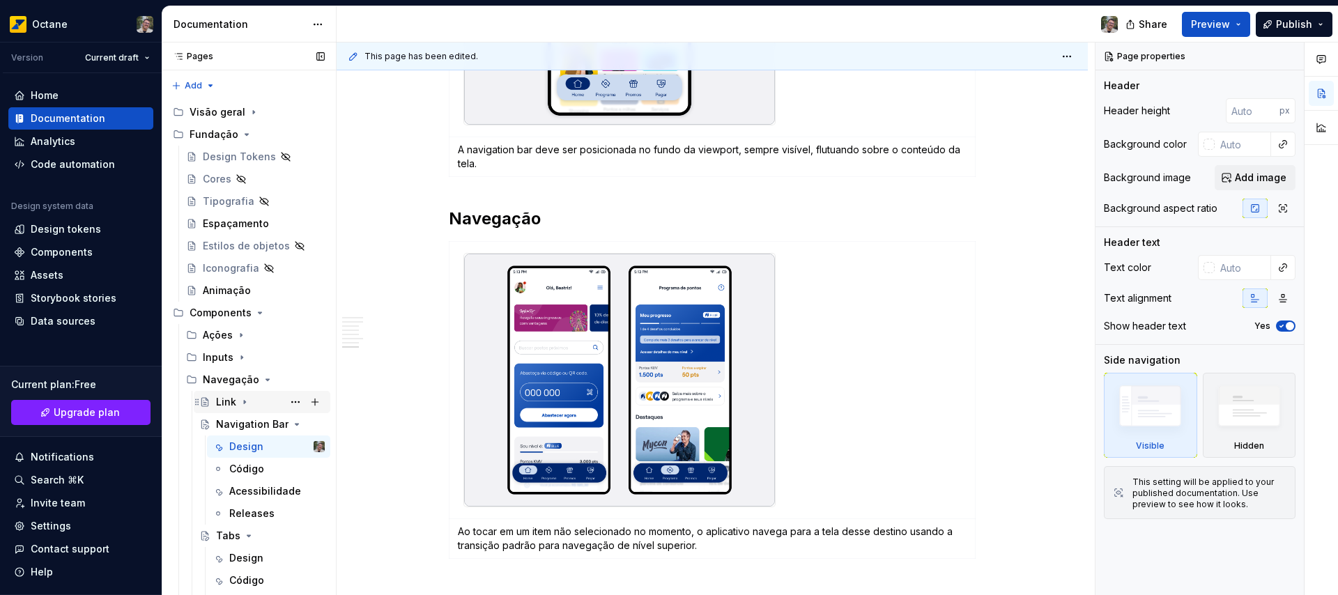
click at [233, 401] on div "Link" at bounding box center [226, 402] width 20 height 14
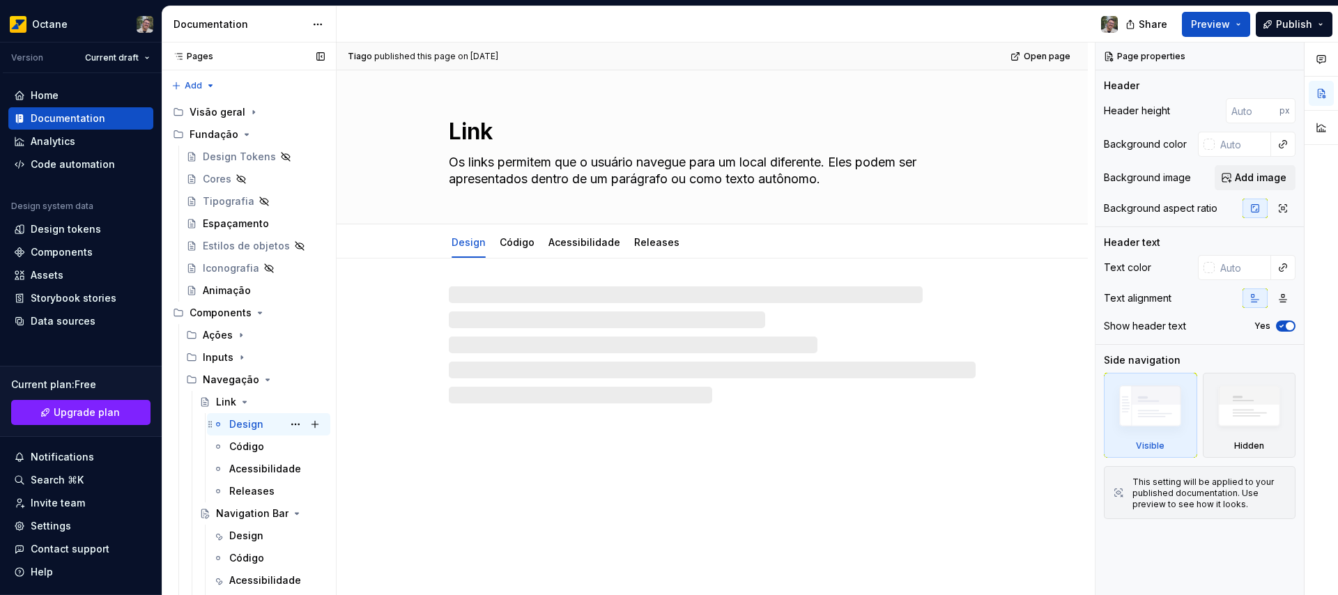
click at [239, 424] on div "Design" at bounding box center [246, 424] width 34 height 14
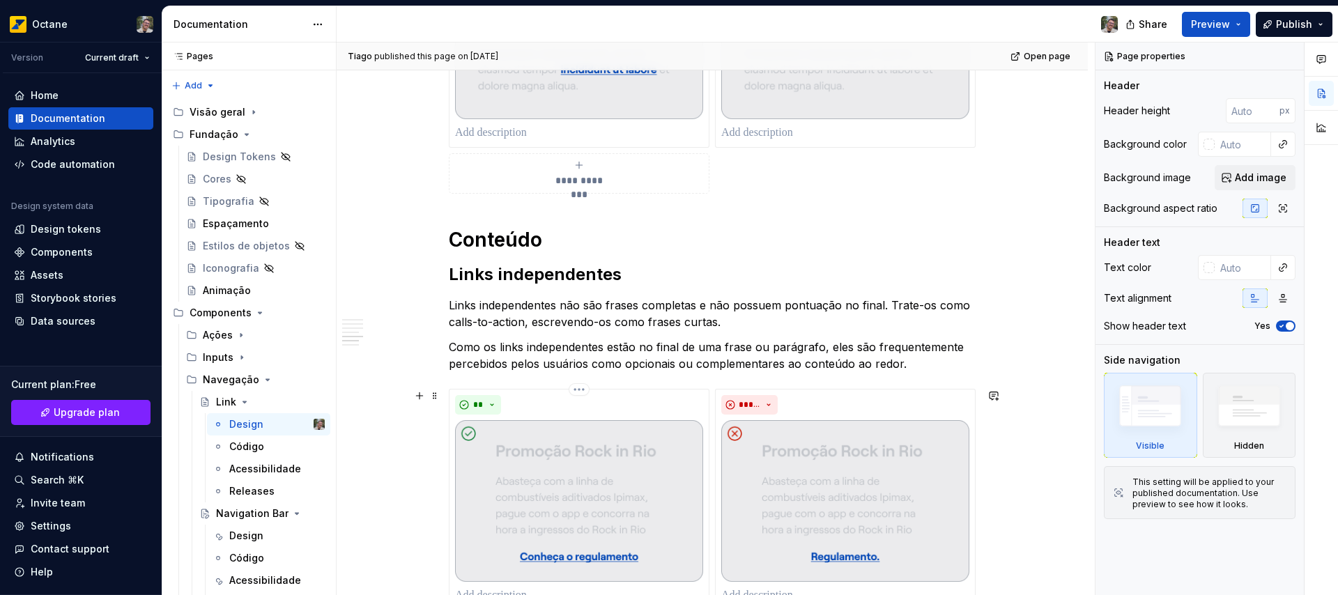
scroll to position [1184, 0]
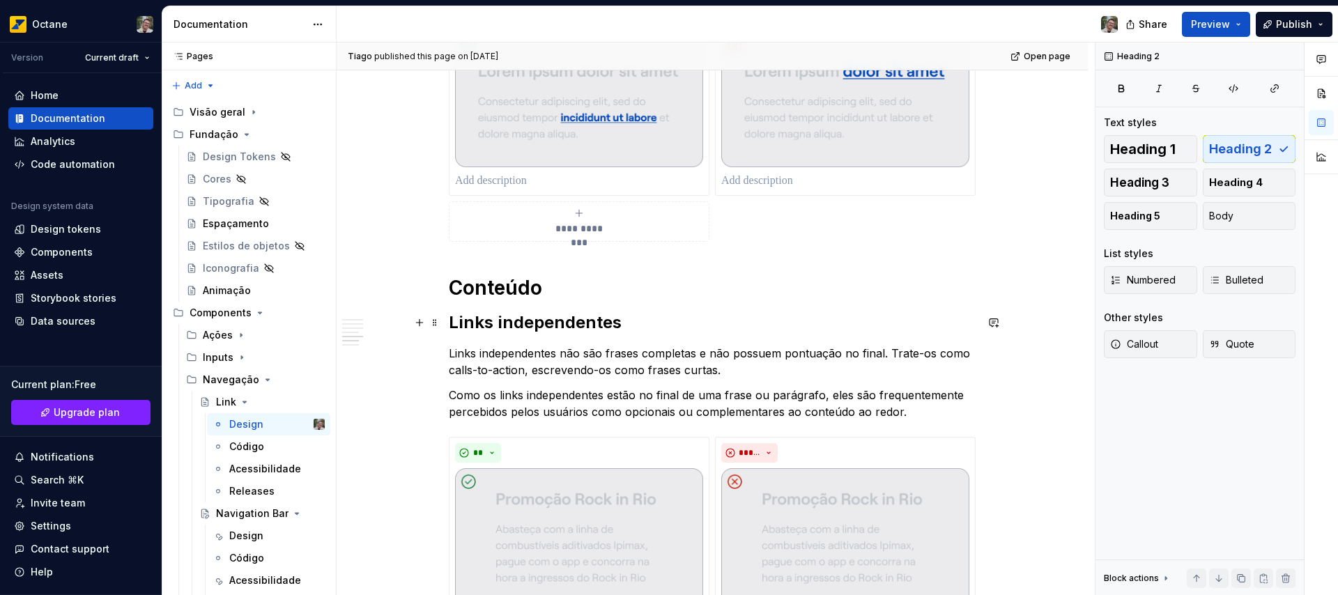
click at [472, 324] on h2 "Links independentes" at bounding box center [712, 322] width 527 height 22
drag, startPoint x: 472, startPoint y: 324, endPoint x: 480, endPoint y: 324, distance: 8.4
click at [480, 324] on h2 "Links independentes" at bounding box center [712, 322] width 527 height 22
click at [481, 324] on h2 "Links independentes" at bounding box center [712, 322] width 527 height 22
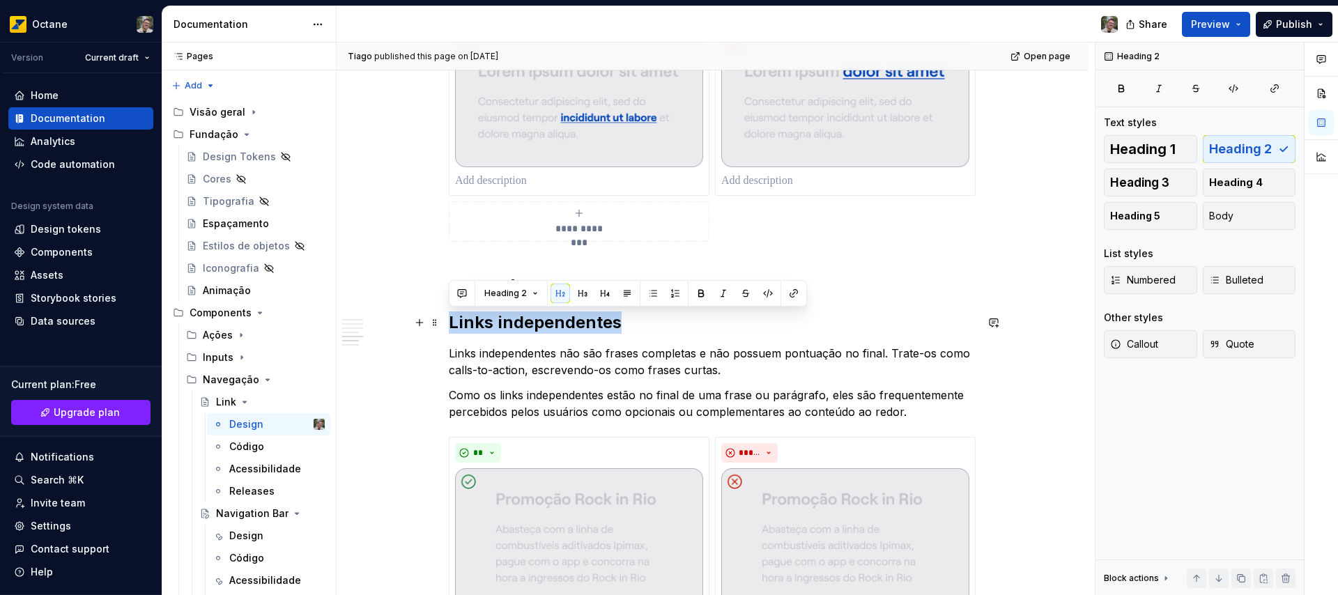
drag, startPoint x: 481, startPoint y: 324, endPoint x: 507, endPoint y: 325, distance: 25.8
click at [507, 325] on h2 "Links independentes" at bounding box center [712, 322] width 527 height 22
click at [576, 292] on button "button" at bounding box center [583, 294] width 20 height 20
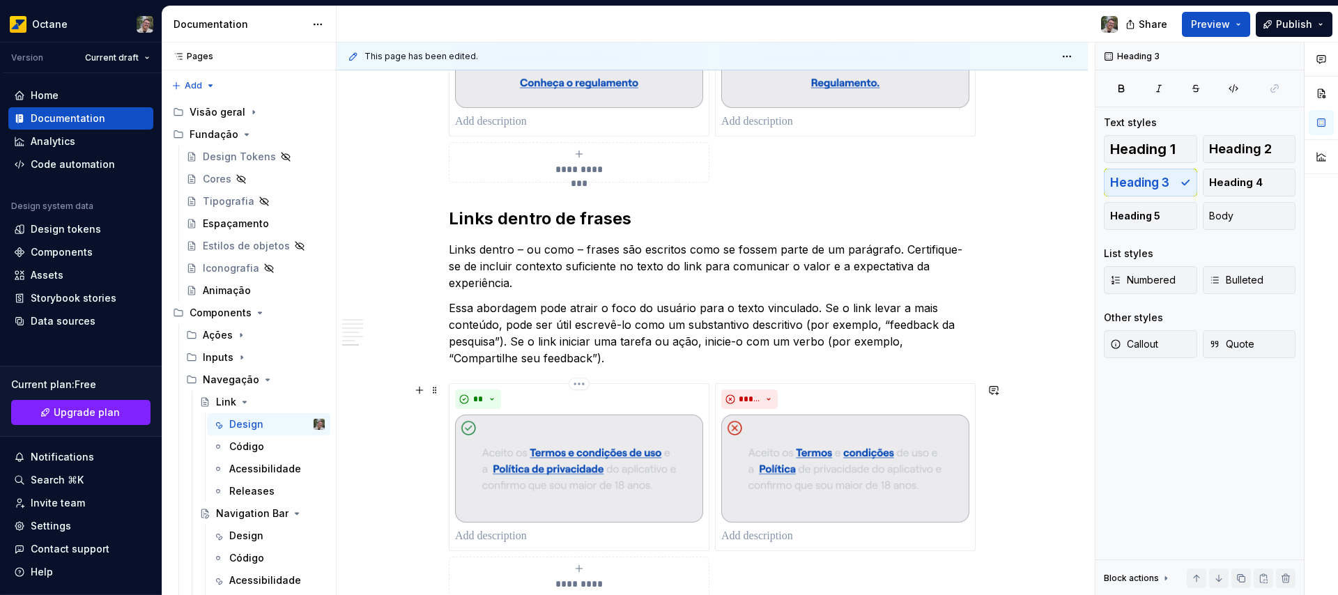
scroll to position [1675, 0]
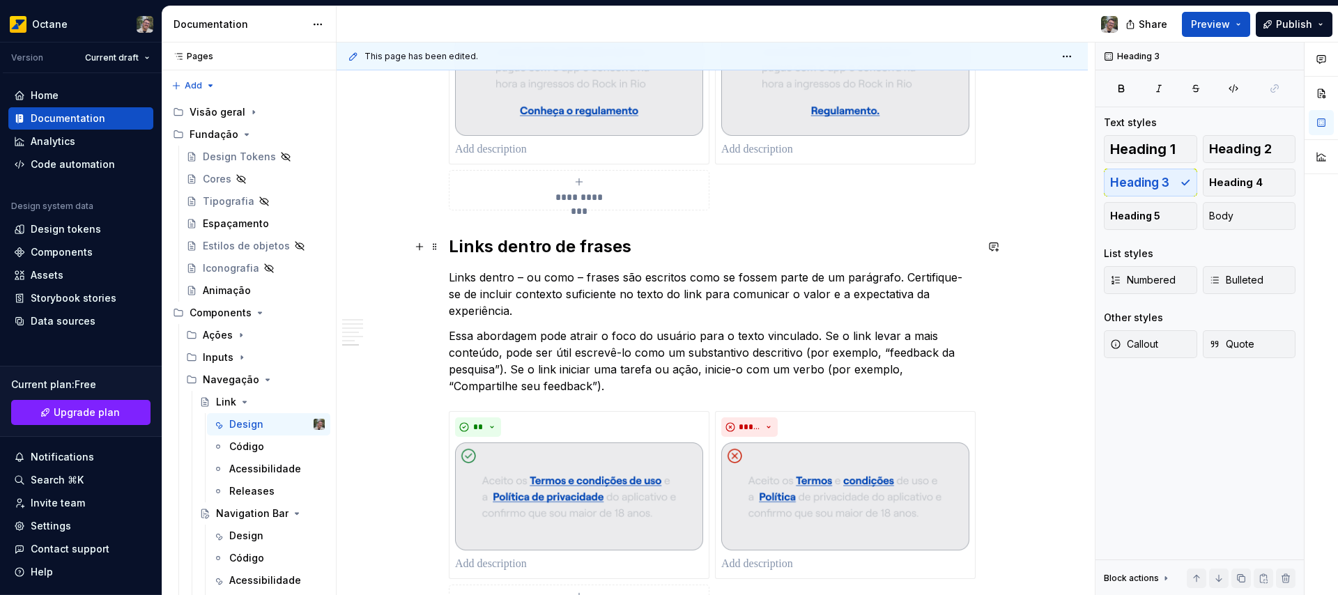
click at [478, 256] on h2 "Links dentro de frases" at bounding box center [712, 247] width 527 height 22
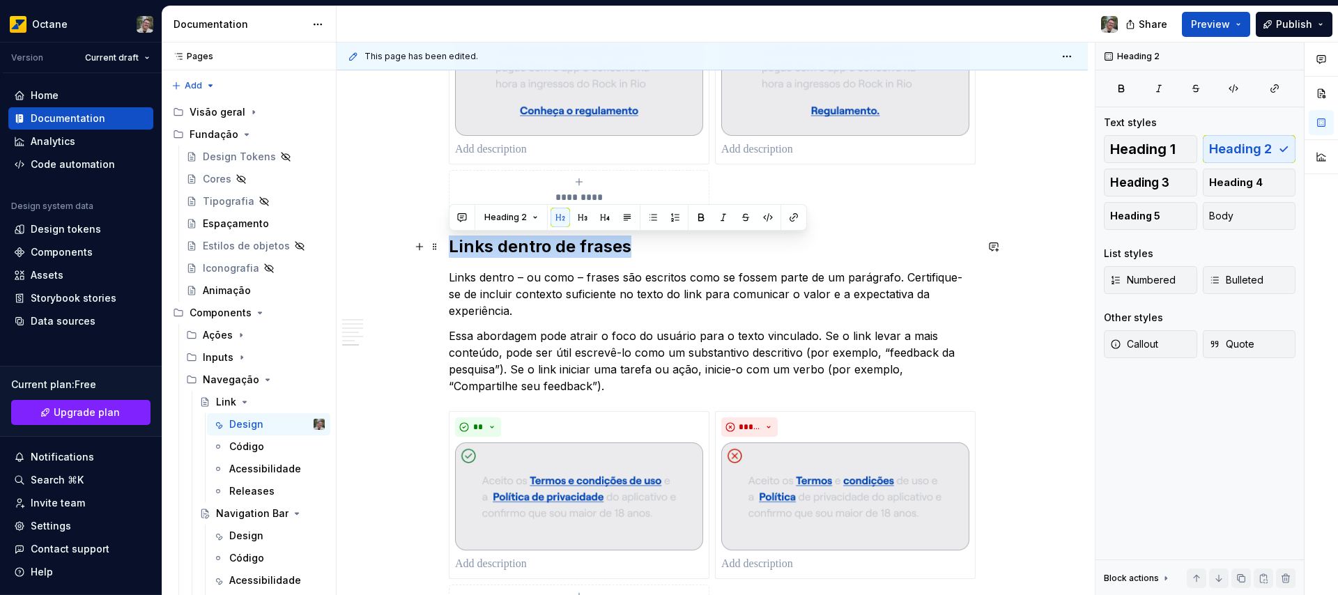
drag, startPoint x: 478, startPoint y: 256, endPoint x: 590, endPoint y: 247, distance: 112.5
click at [590, 247] on h2 "Links dentro de frases" at bounding box center [712, 247] width 527 height 22
click at [577, 217] on button "button" at bounding box center [583, 218] width 20 height 20
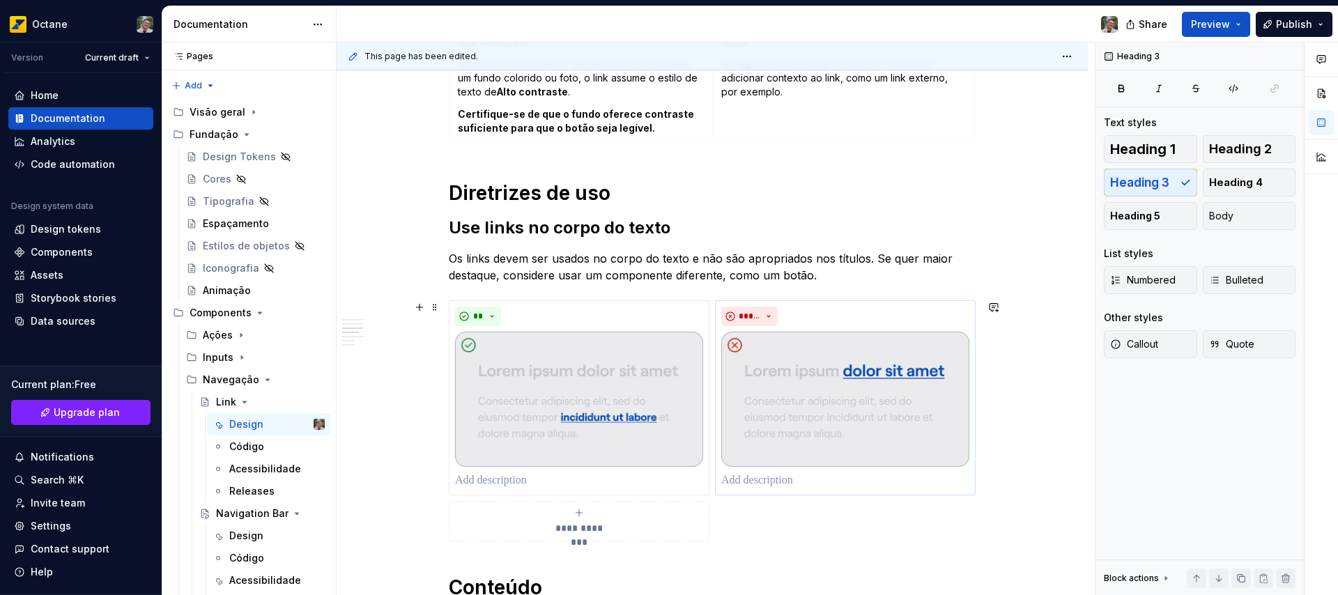
scroll to position [820, 0]
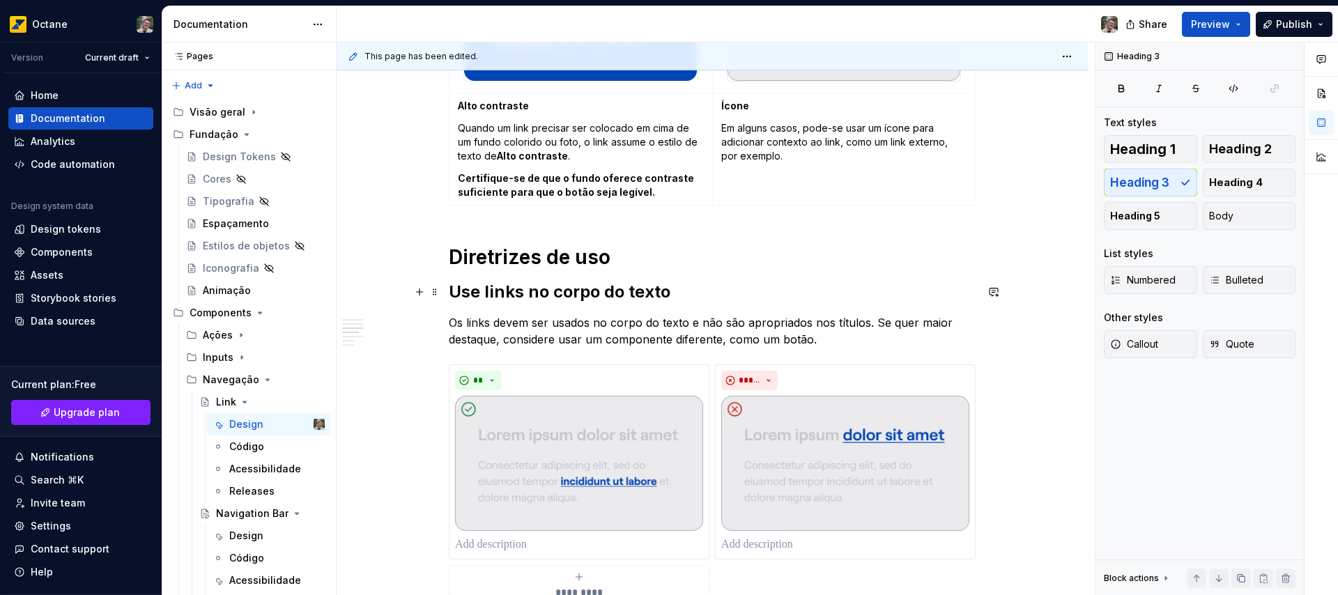
click at [468, 291] on h2 "Use links no corpo do texto" at bounding box center [712, 292] width 527 height 22
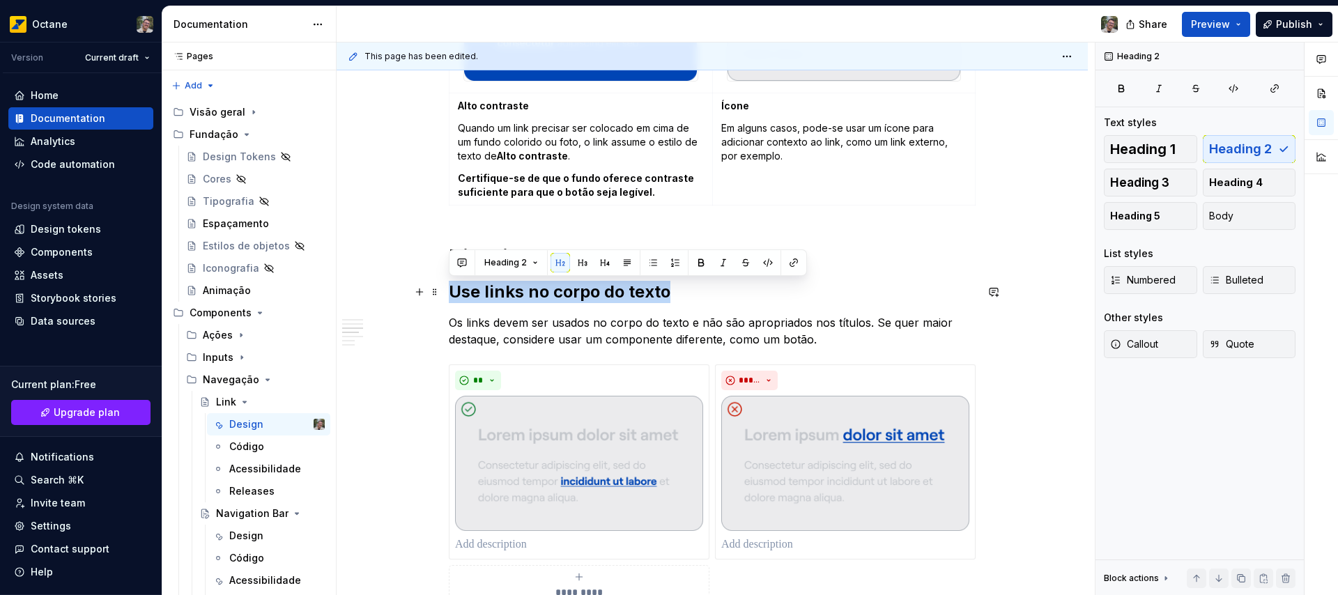
drag, startPoint x: 468, startPoint y: 291, endPoint x: 633, endPoint y: 288, distance: 165.2
click at [633, 288] on h2 "Use links no corpo do texto" at bounding box center [712, 292] width 527 height 22
click at [579, 263] on button "button" at bounding box center [583, 263] width 20 height 20
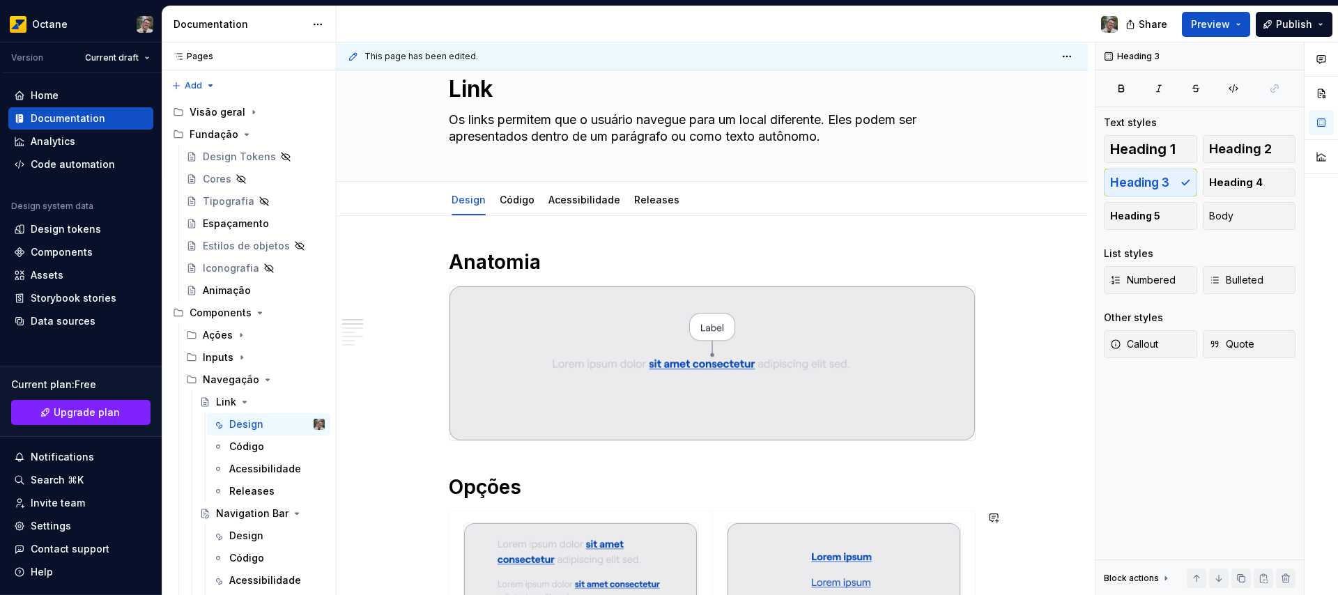
scroll to position [0, 0]
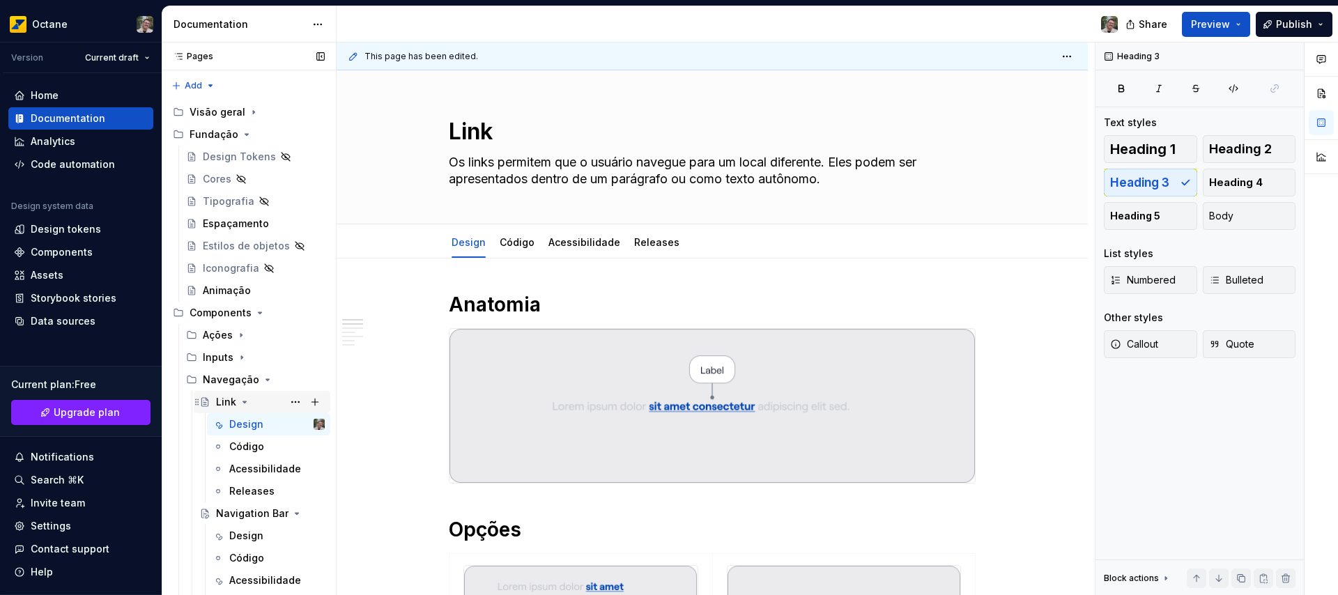
click at [245, 402] on icon "Page tree" at bounding box center [244, 401] width 3 height 1
click at [266, 379] on icon "Page tree" at bounding box center [267, 379] width 3 height 1
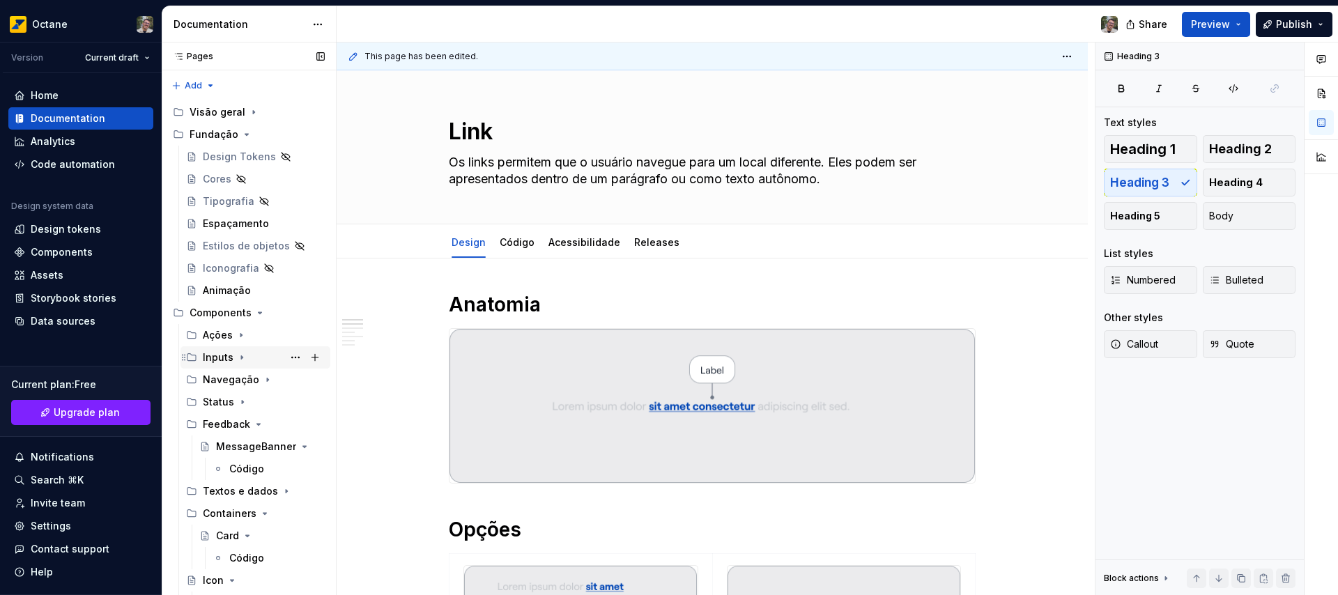
click at [242, 359] on icon "Page tree" at bounding box center [241, 357] width 11 height 11
click at [254, 402] on div "Design" at bounding box center [246, 402] width 34 height 14
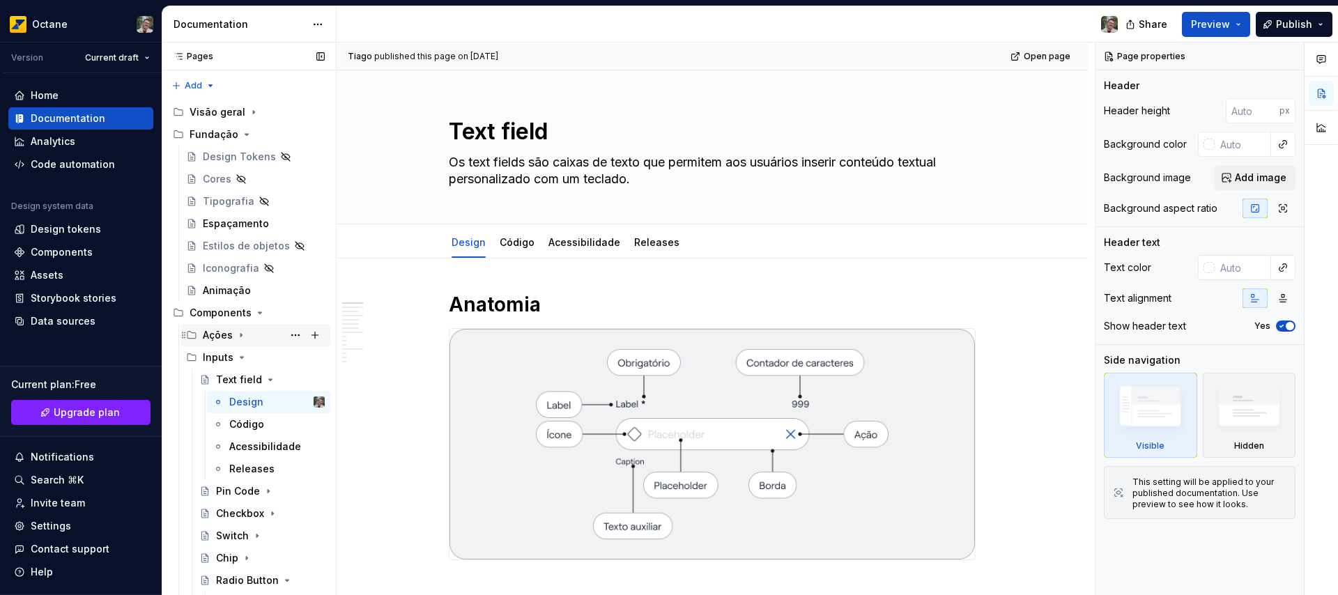
click at [240, 336] on icon "Page tree" at bounding box center [240, 335] width 1 height 3
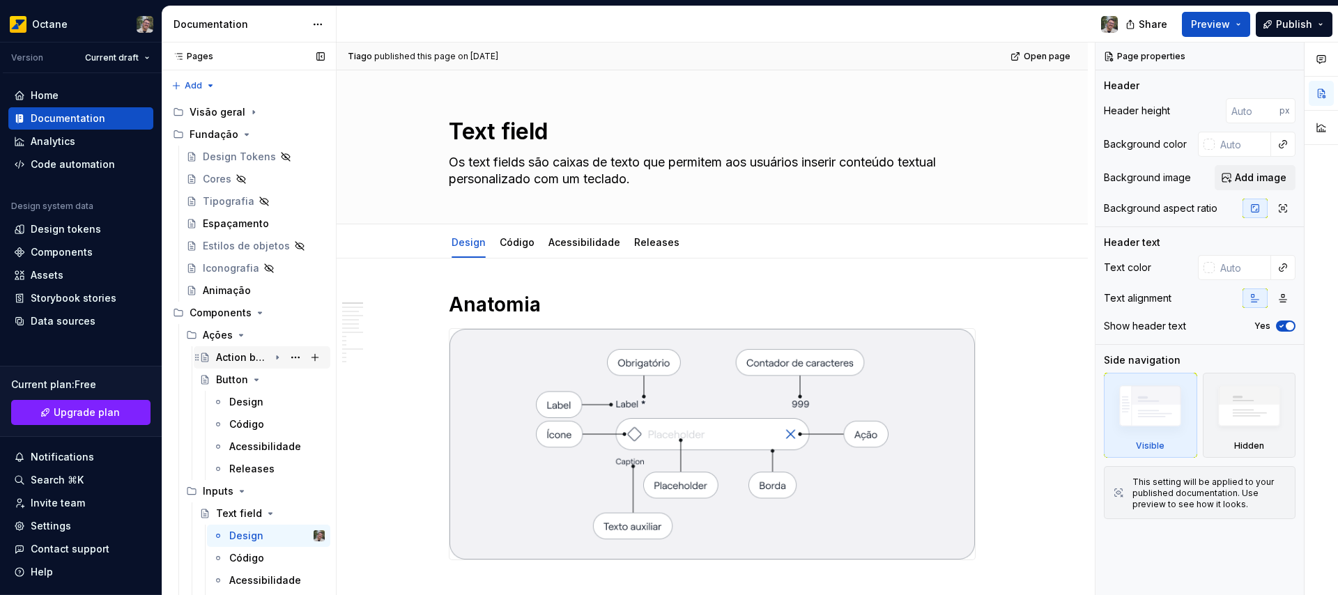
click at [272, 359] on icon "Page tree" at bounding box center [277, 357] width 11 height 11
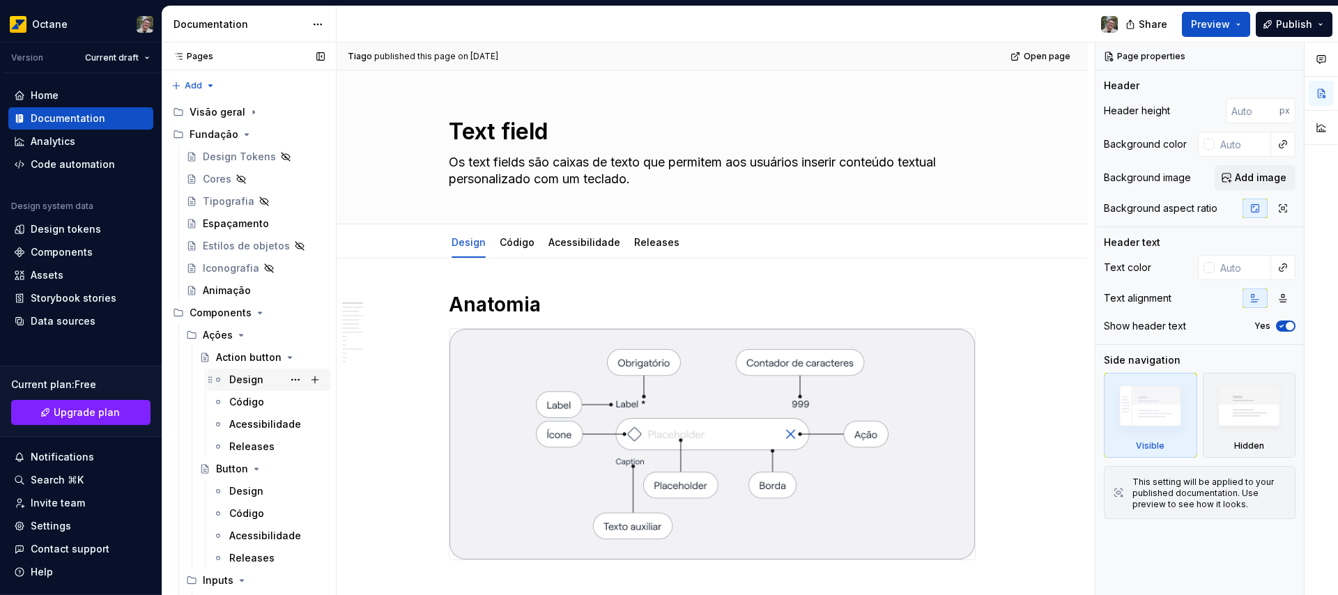
click at [251, 376] on div "Design" at bounding box center [246, 380] width 34 height 14
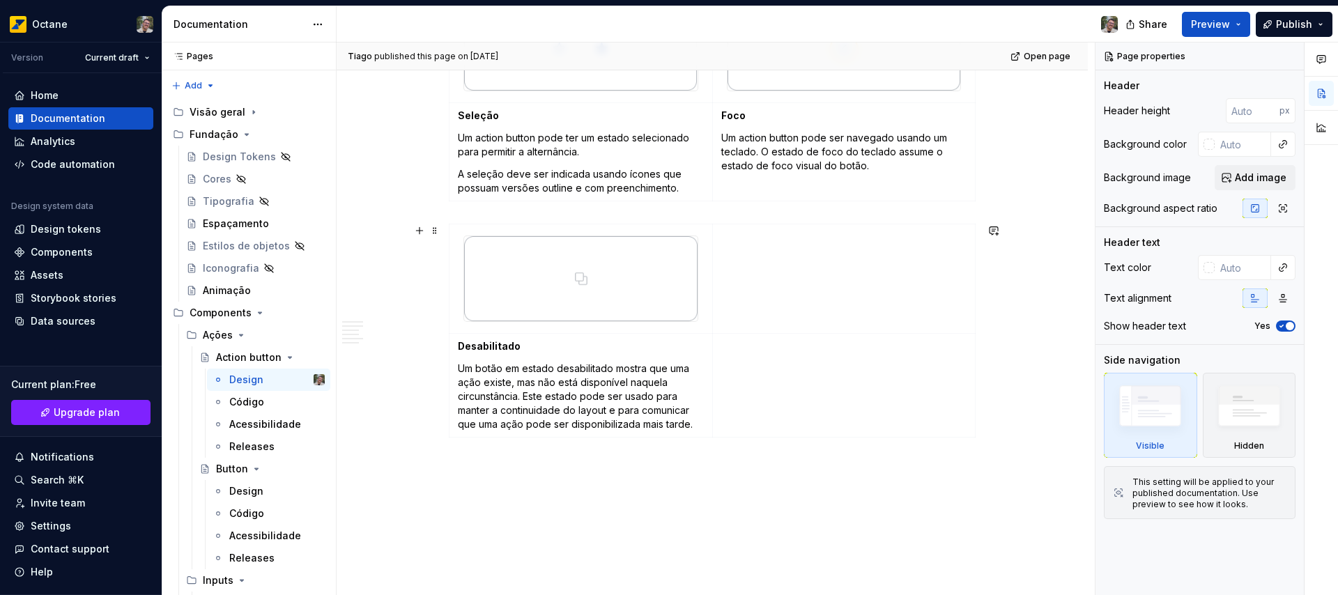
scroll to position [1431, 0]
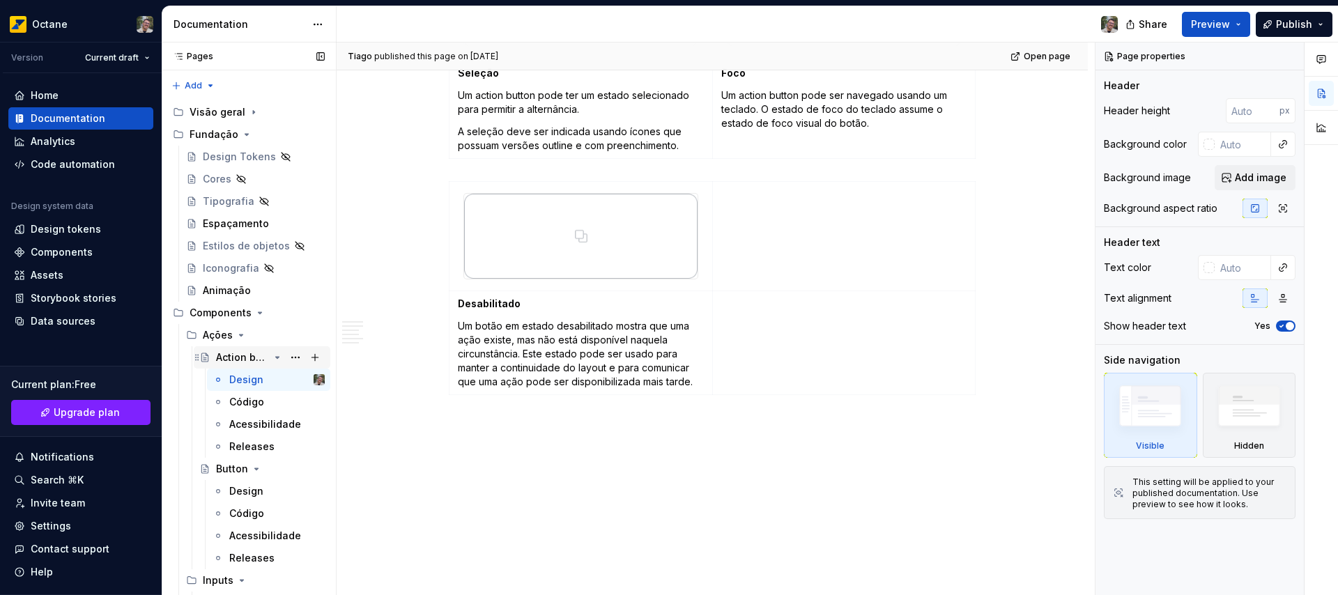
click at [276, 358] on icon "Page tree" at bounding box center [277, 357] width 3 height 1
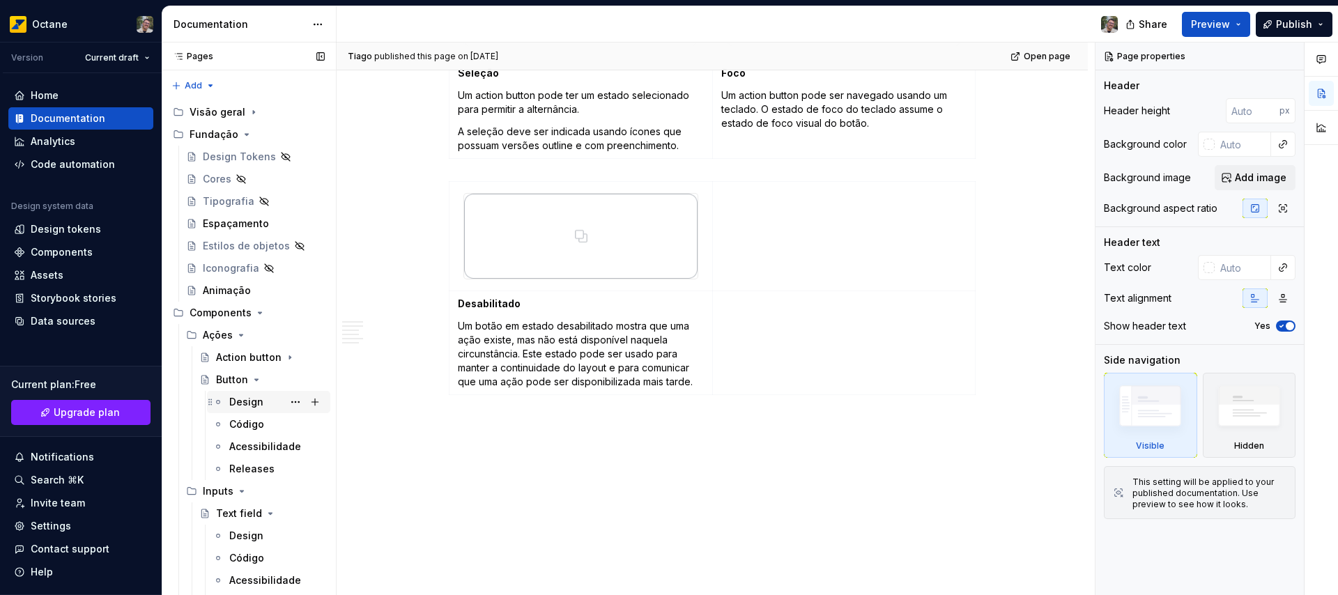
click at [249, 404] on div "Design" at bounding box center [246, 402] width 34 height 14
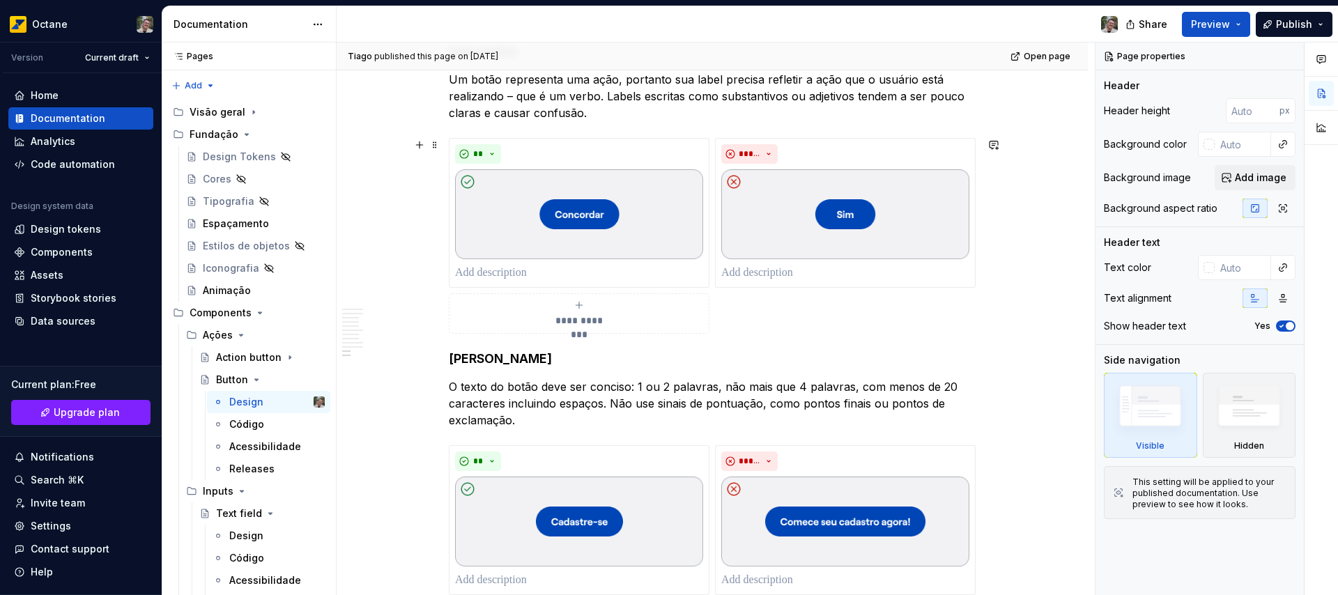
scroll to position [3005, 0]
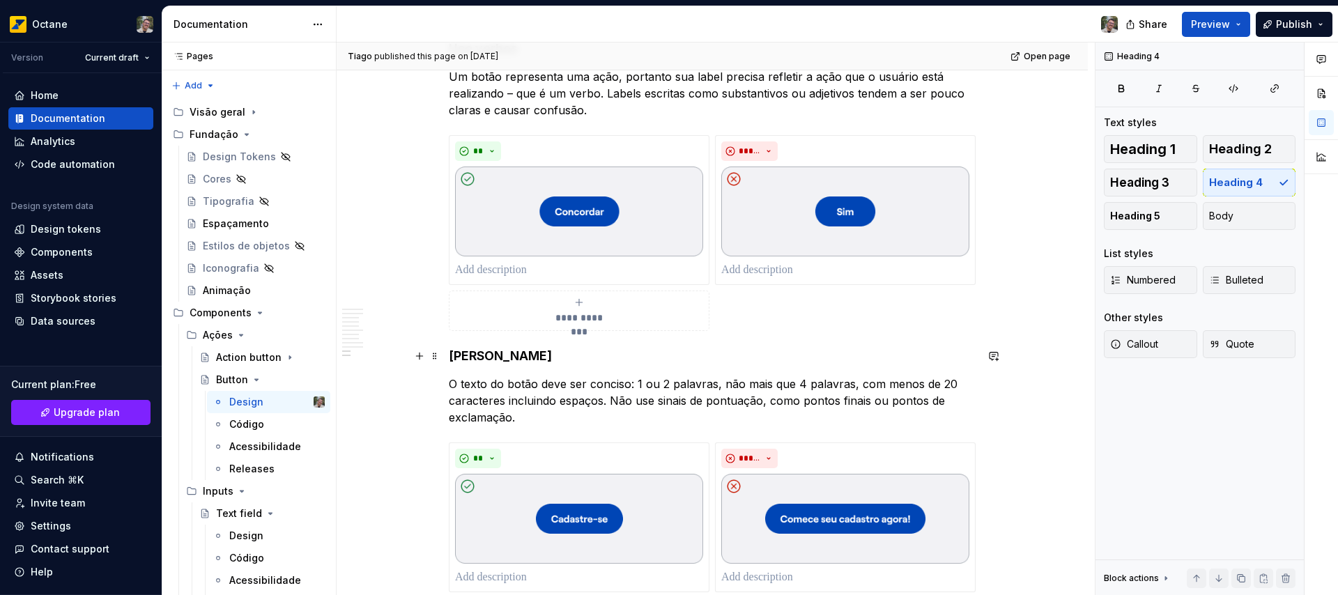
click at [471, 355] on h4 "[PERSON_NAME]" at bounding box center [712, 356] width 527 height 17
click at [254, 380] on icon "Page tree" at bounding box center [256, 379] width 11 height 11
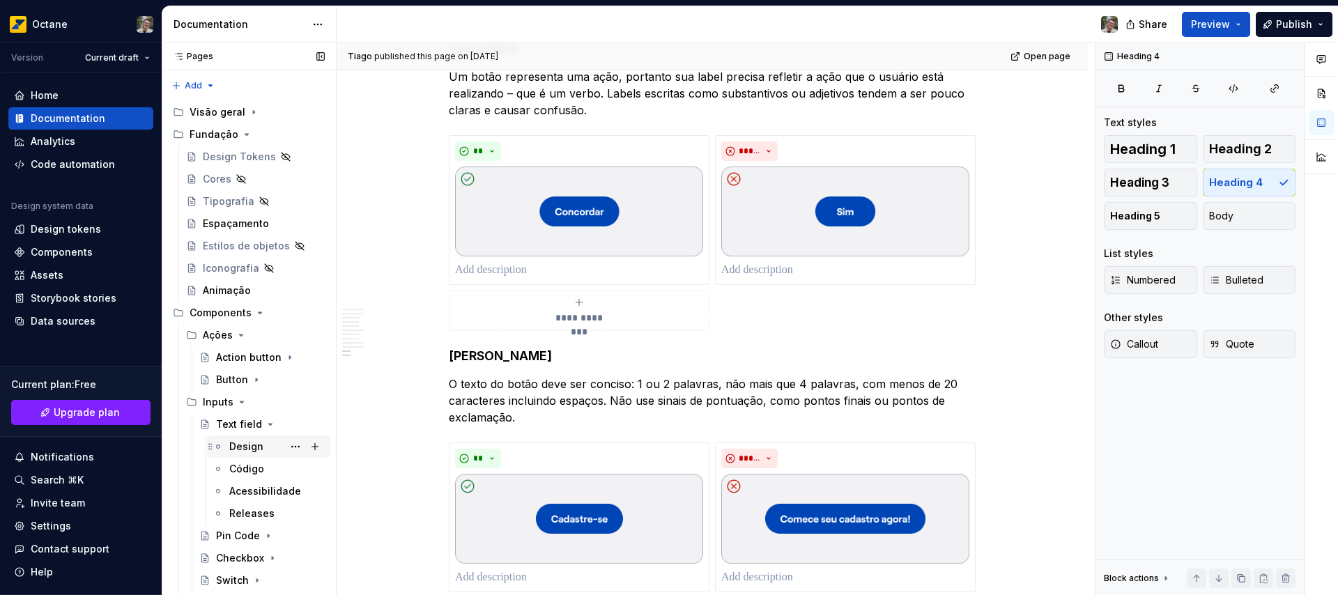
click at [242, 447] on div "Design" at bounding box center [246, 447] width 34 height 14
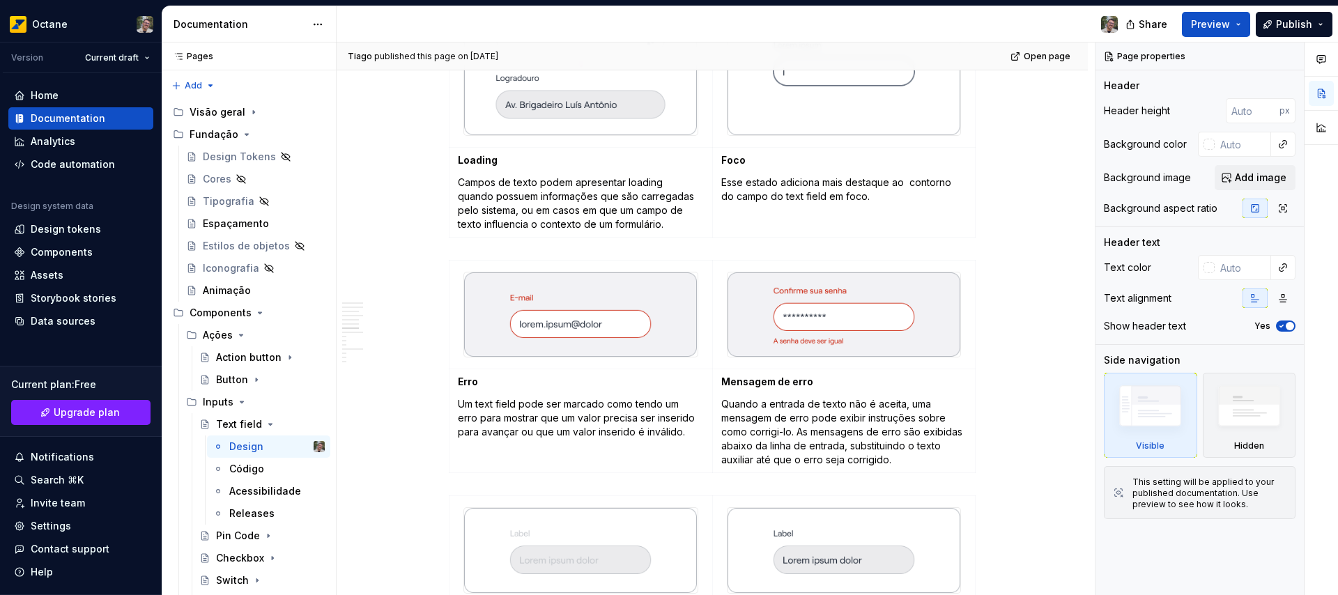
scroll to position [2991, 0]
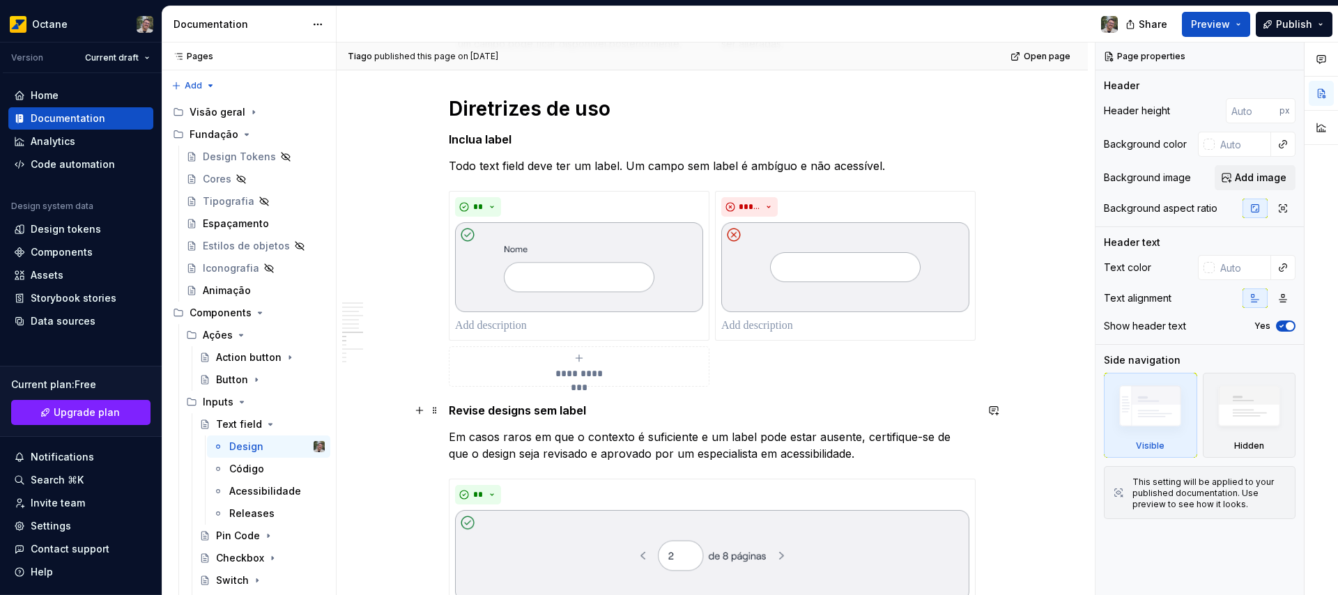
click at [530, 416] on strong "Revise designs sem label" at bounding box center [517, 410] width 137 height 14
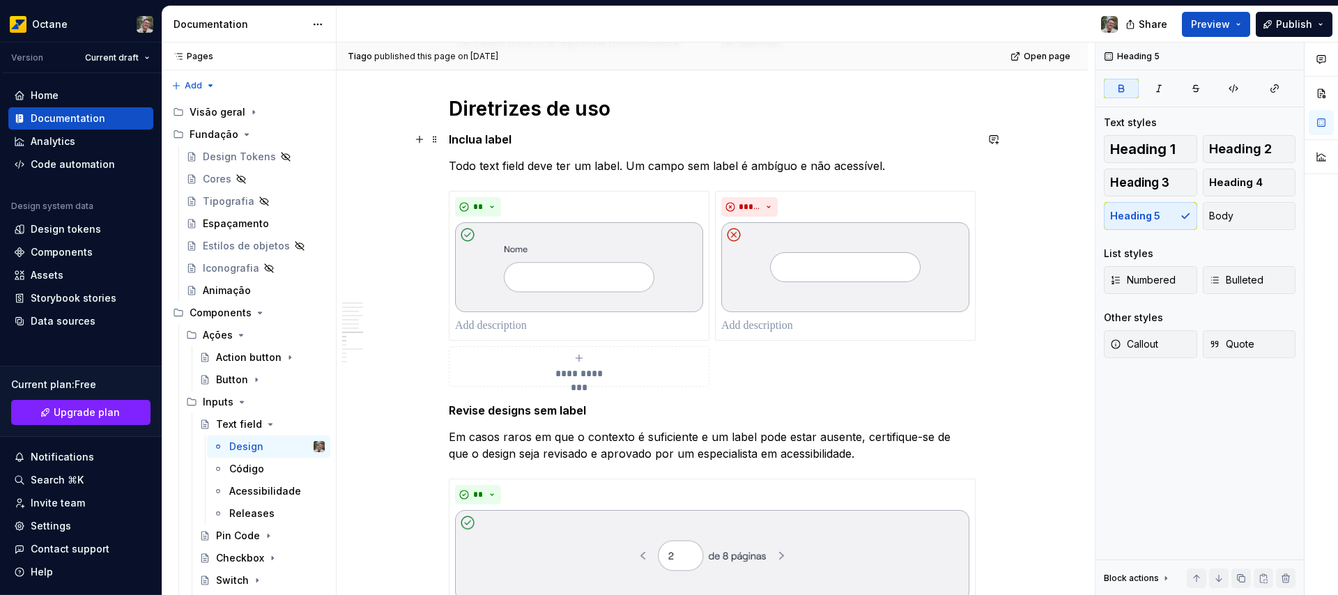
click at [472, 137] on h5 "Inclua label" at bounding box center [712, 139] width 527 height 14
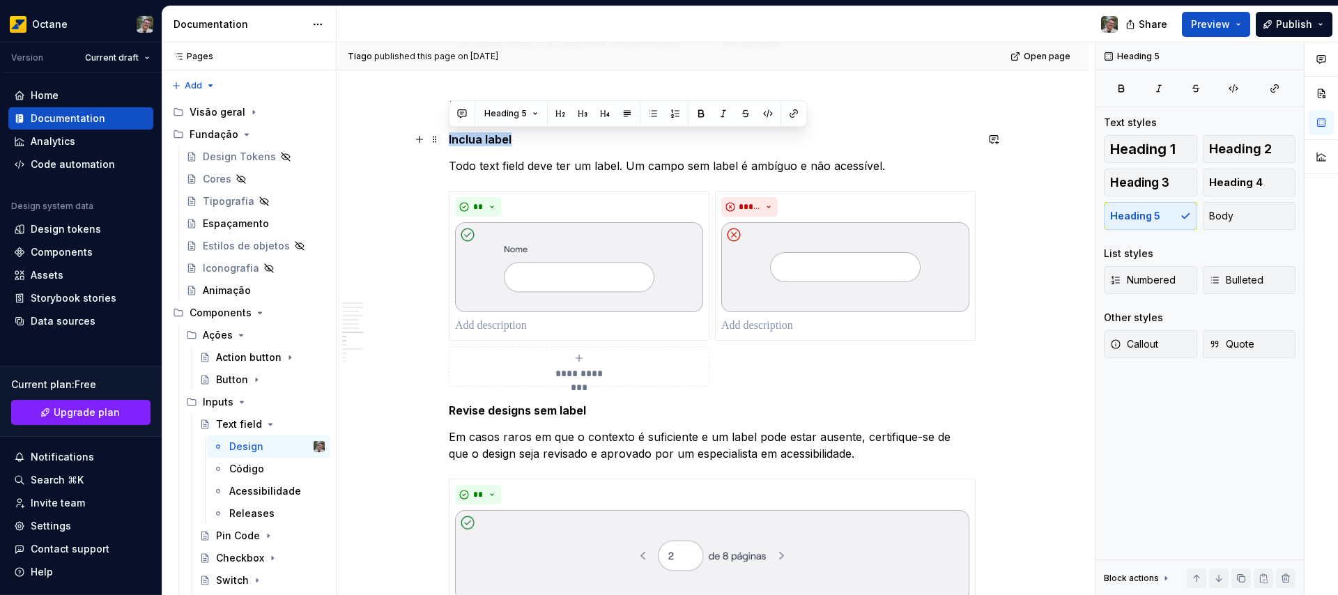
drag, startPoint x: 472, startPoint y: 137, endPoint x: 488, endPoint y: 137, distance: 16.0
click at [488, 137] on h5 "Inclua label" at bounding box center [712, 139] width 527 height 14
click at [603, 113] on button "button" at bounding box center [605, 114] width 20 height 20
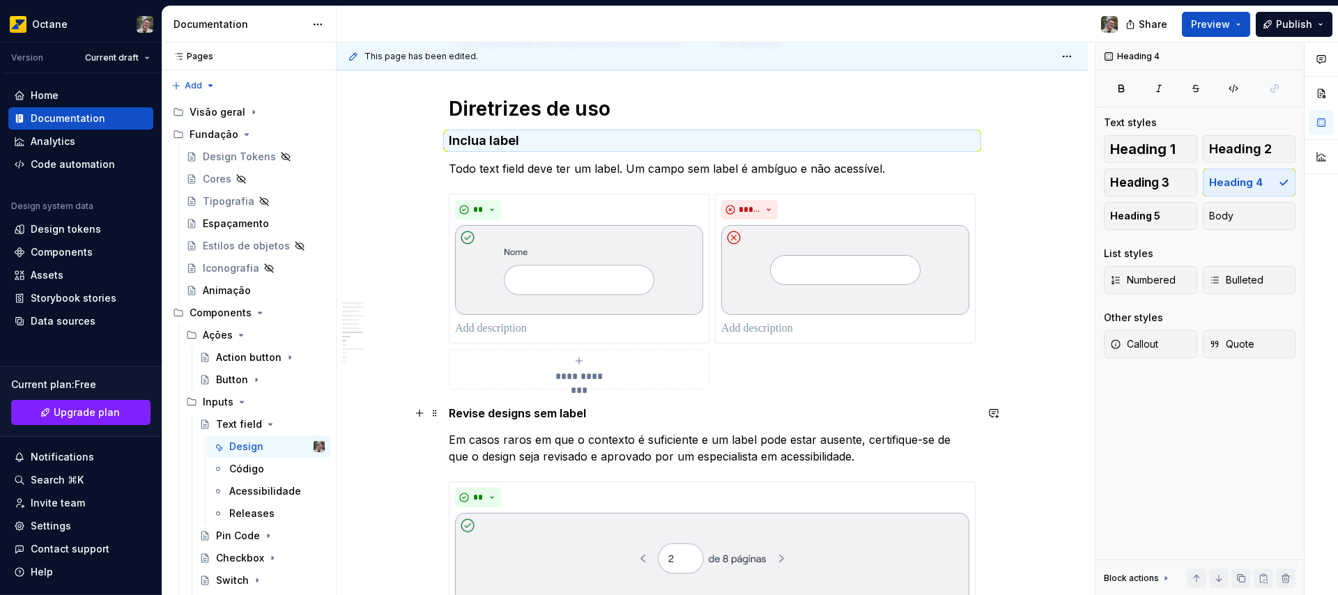
click at [471, 417] on strong "Revise designs sem label" at bounding box center [517, 413] width 137 height 14
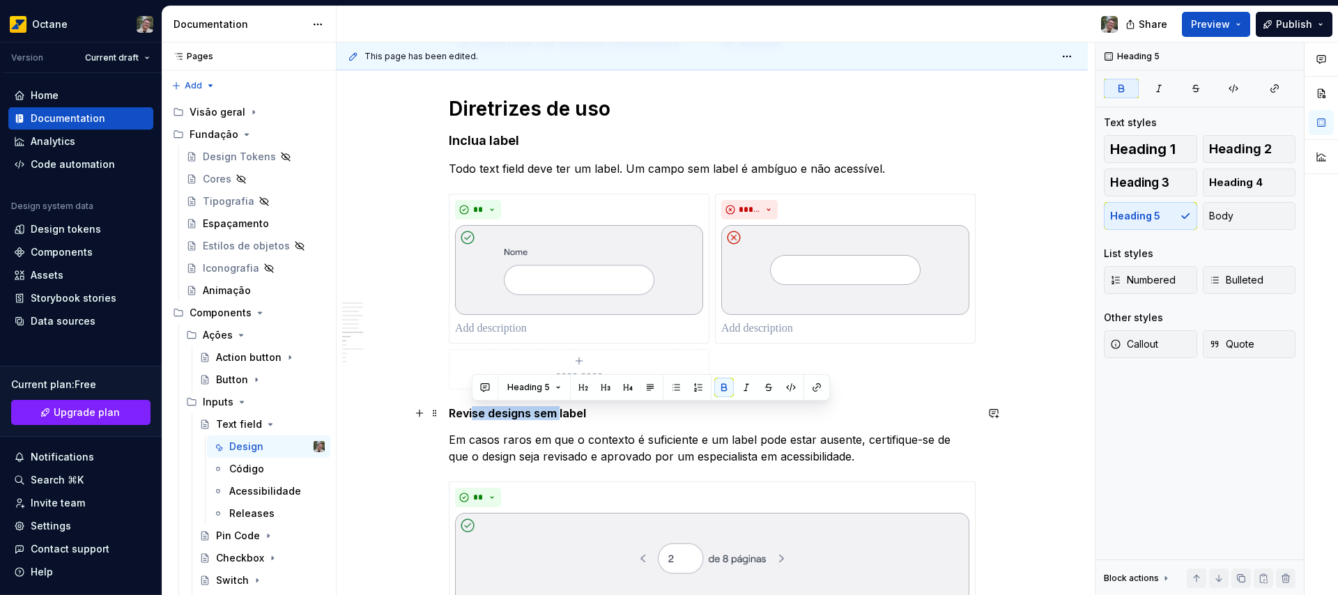
drag, startPoint x: 471, startPoint y: 415, endPoint x: 560, endPoint y: 410, distance: 88.7
click at [560, 410] on strong "Revise designs sem label" at bounding box center [517, 413] width 137 height 14
click at [491, 413] on strong "Revise designs sem label" at bounding box center [517, 413] width 137 height 14
click at [491, 412] on strong "Revise designs sem label" at bounding box center [517, 413] width 137 height 14
click at [461, 415] on strong "Revise designs sem label" at bounding box center [517, 413] width 137 height 14
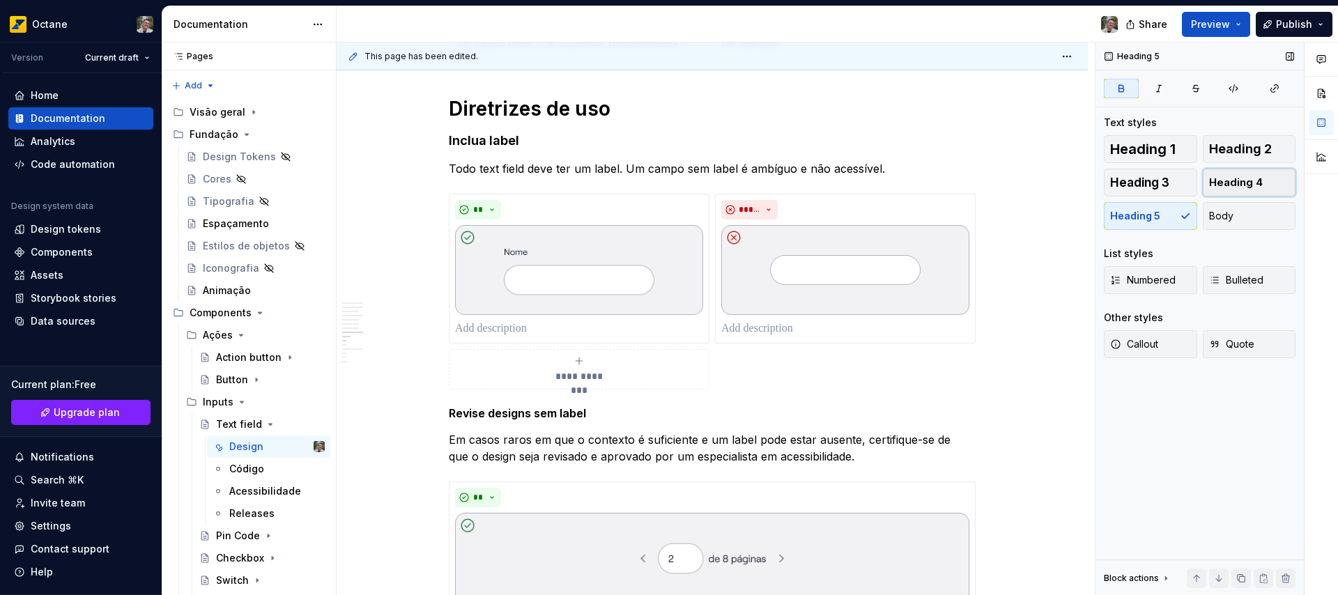
click at [1257, 182] on span "Heading 4" at bounding box center [1236, 183] width 54 height 14
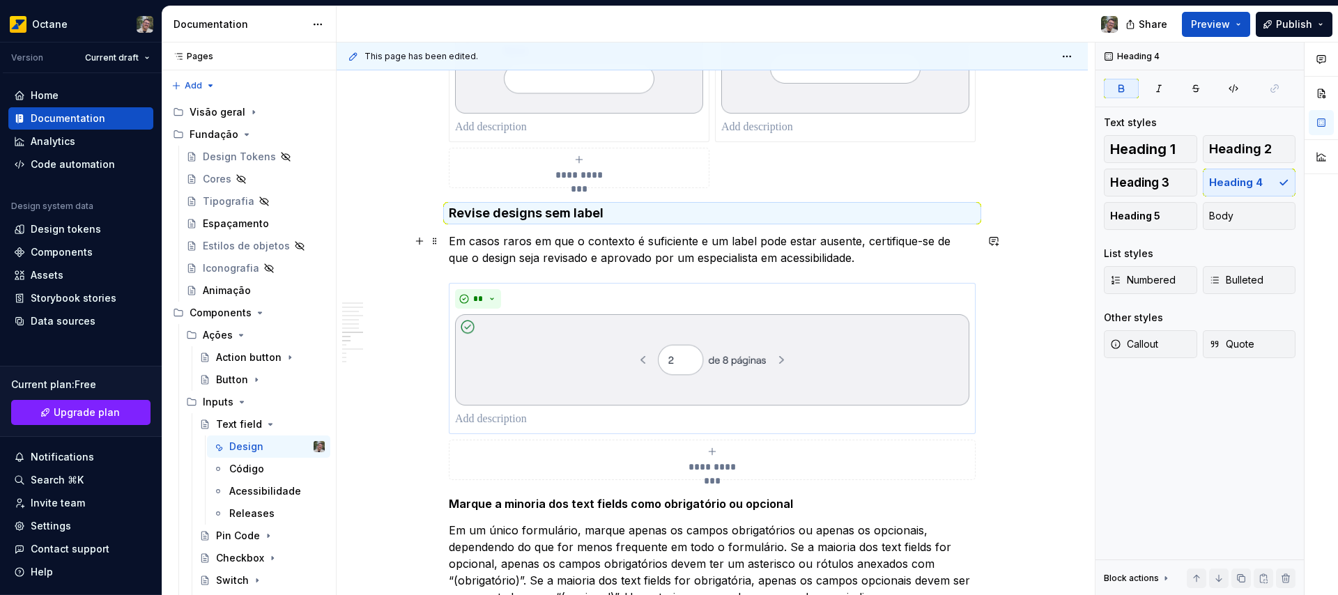
scroll to position [3201, 0]
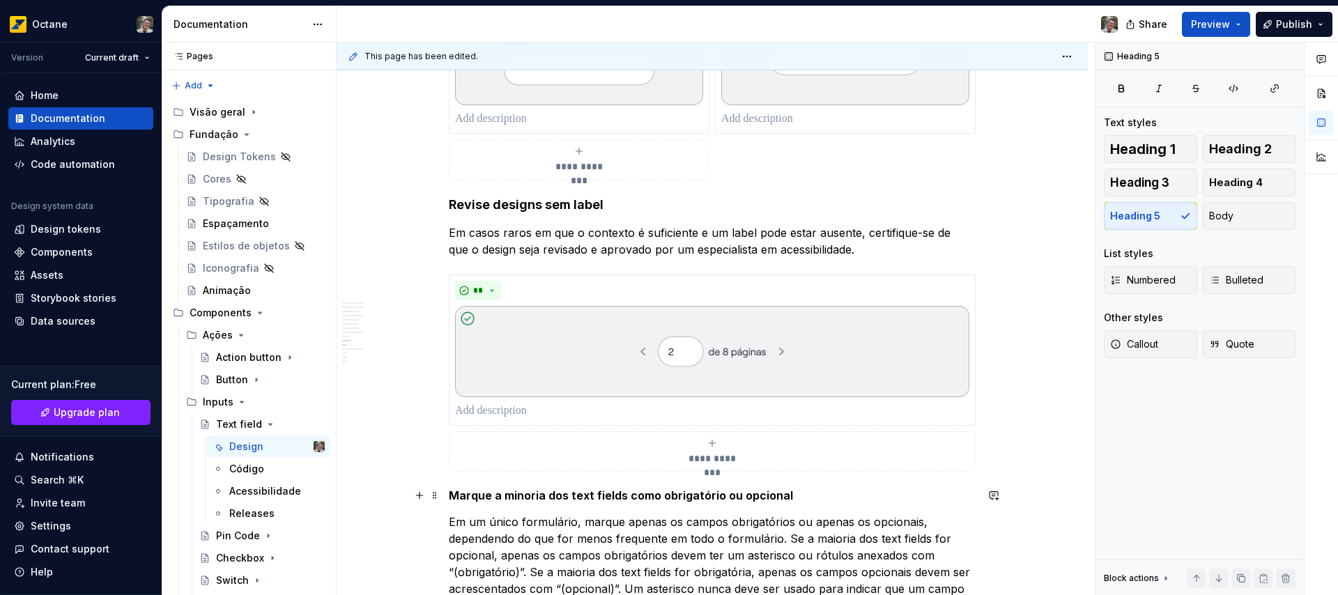
click at [470, 493] on h5 "Marque a minoria dos text fields como obrigatório ou opcional" at bounding box center [712, 495] width 527 height 14
click at [1247, 178] on span "Heading 4" at bounding box center [1236, 183] width 54 height 14
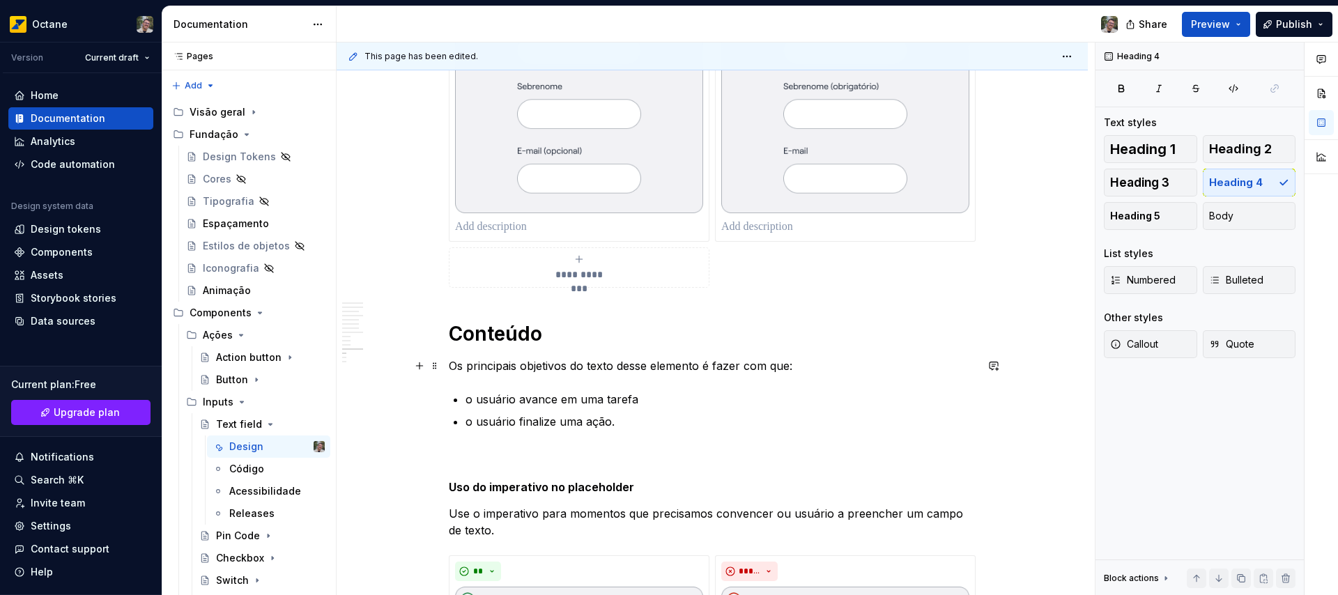
scroll to position [3898, 0]
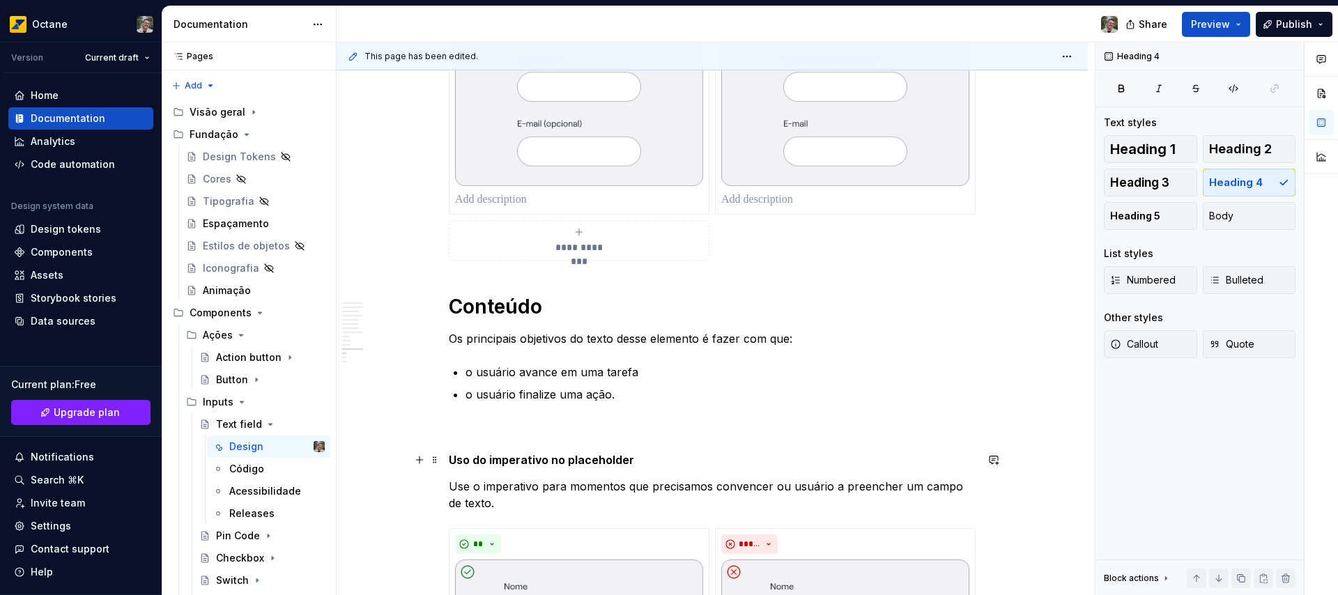
click at [470, 463] on h5 "Uso do imperativo no placeholder" at bounding box center [712, 460] width 527 height 14
click at [1261, 185] on button "Heading 4" at bounding box center [1249, 183] width 93 height 28
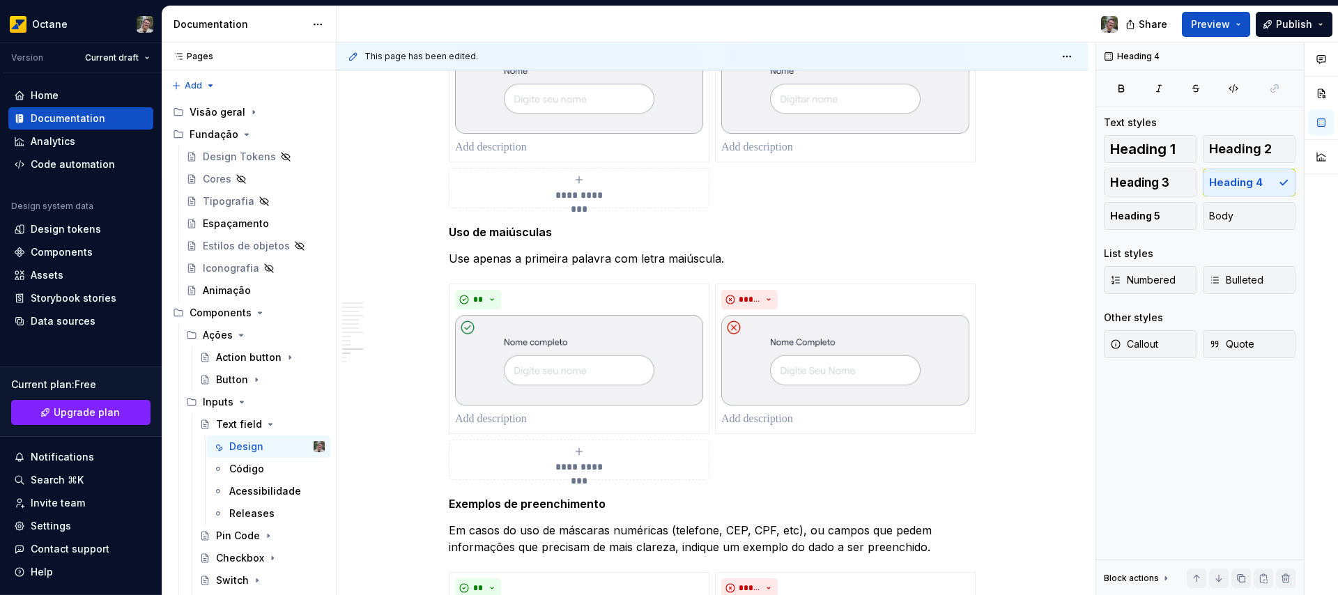
scroll to position [4425, 0]
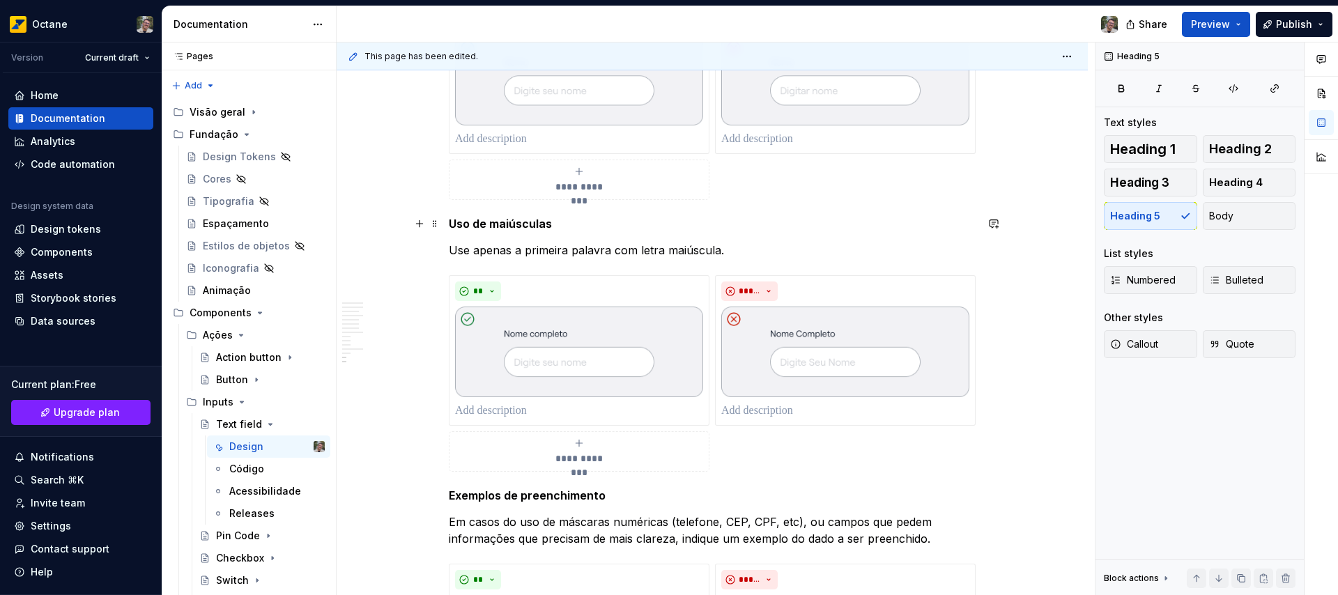
click at [501, 227] on h5 "Uso de maiúsculas" at bounding box center [712, 224] width 527 height 14
click at [1251, 178] on span "Heading 4" at bounding box center [1236, 183] width 54 height 14
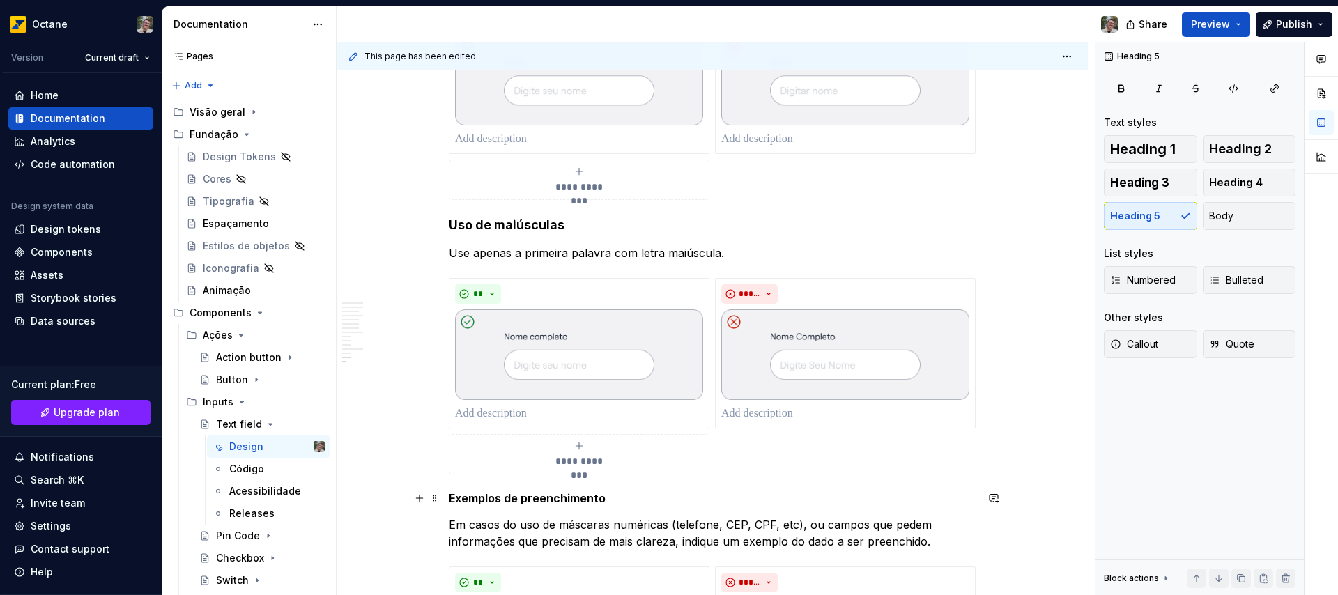
click at [541, 496] on h5 "Exemplos de preenchimento" at bounding box center [712, 498] width 527 height 14
click at [1224, 178] on span "Heading 4" at bounding box center [1236, 183] width 54 height 14
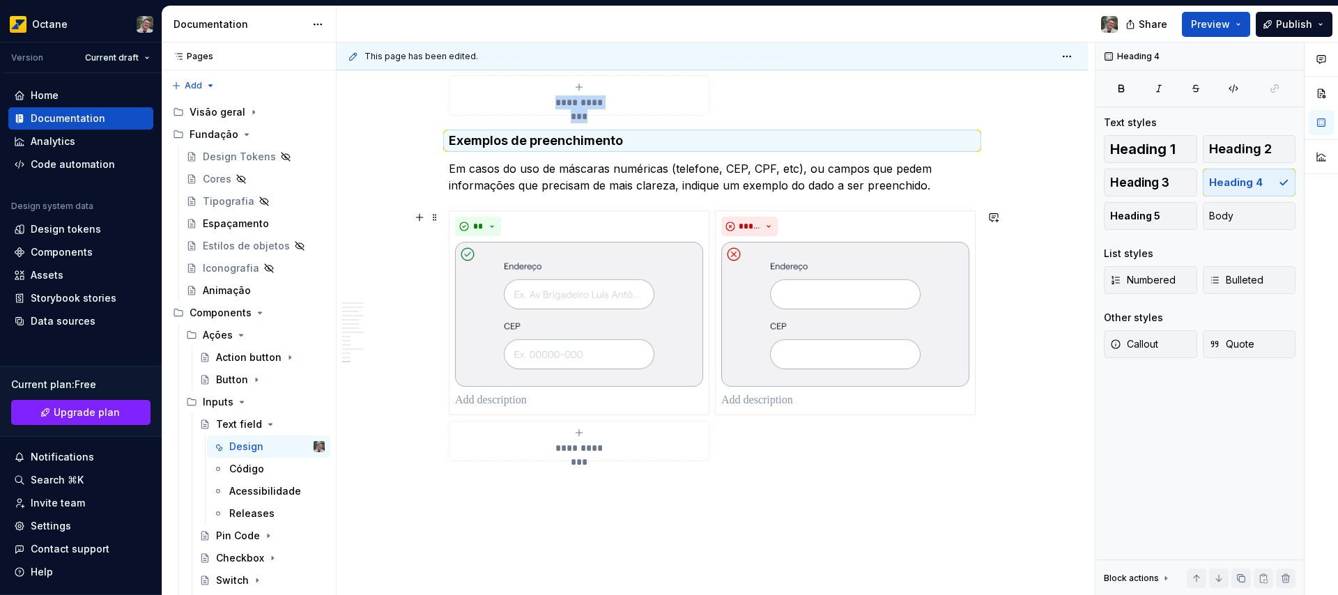
scroll to position [4786, 0]
click at [265, 422] on icon "Page tree" at bounding box center [270, 424] width 11 height 11
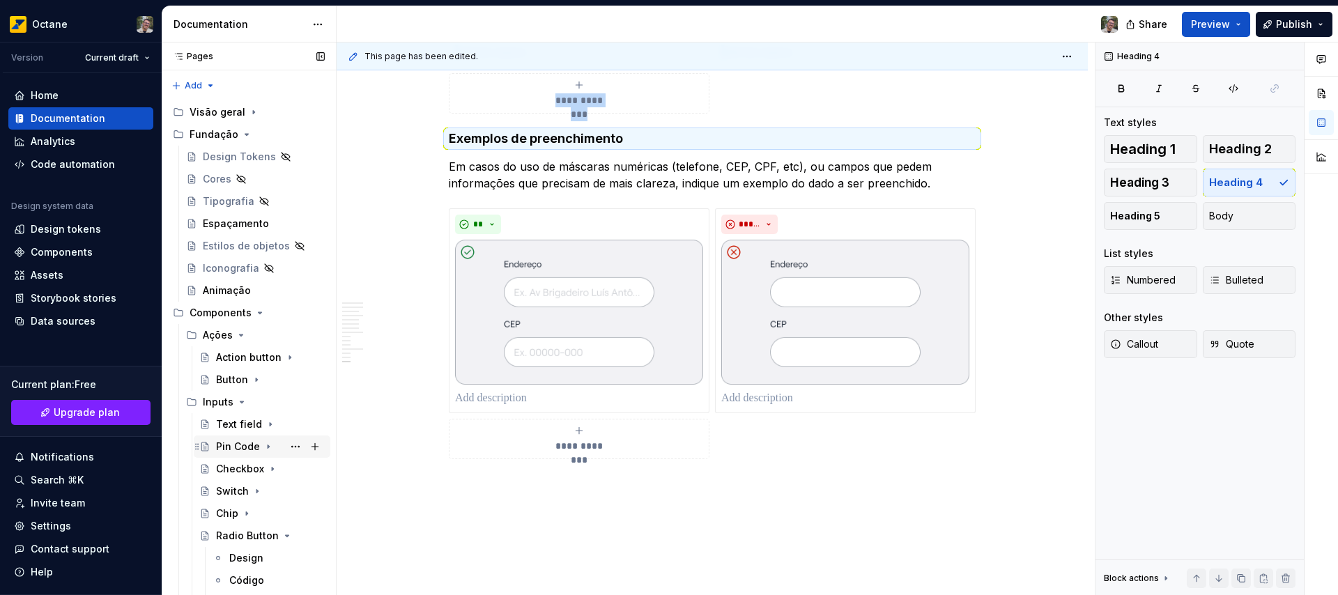
click at [238, 444] on div "Pin Code" at bounding box center [238, 447] width 44 height 14
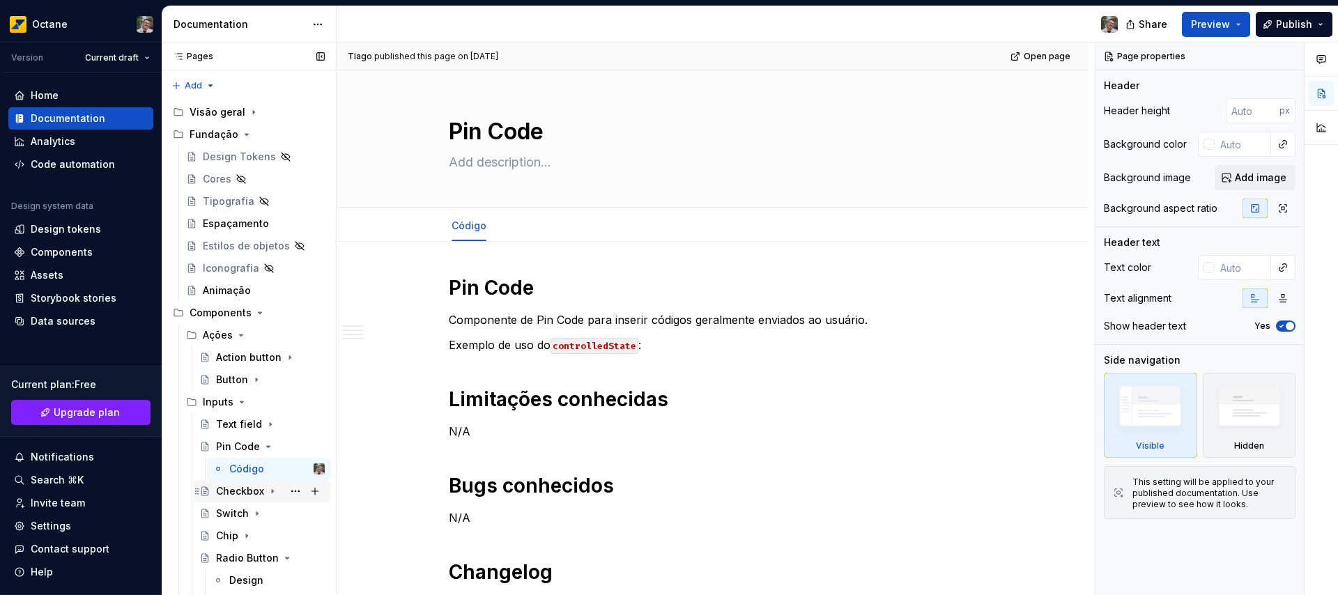
click at [238, 494] on div "Checkbox" at bounding box center [240, 491] width 48 height 14
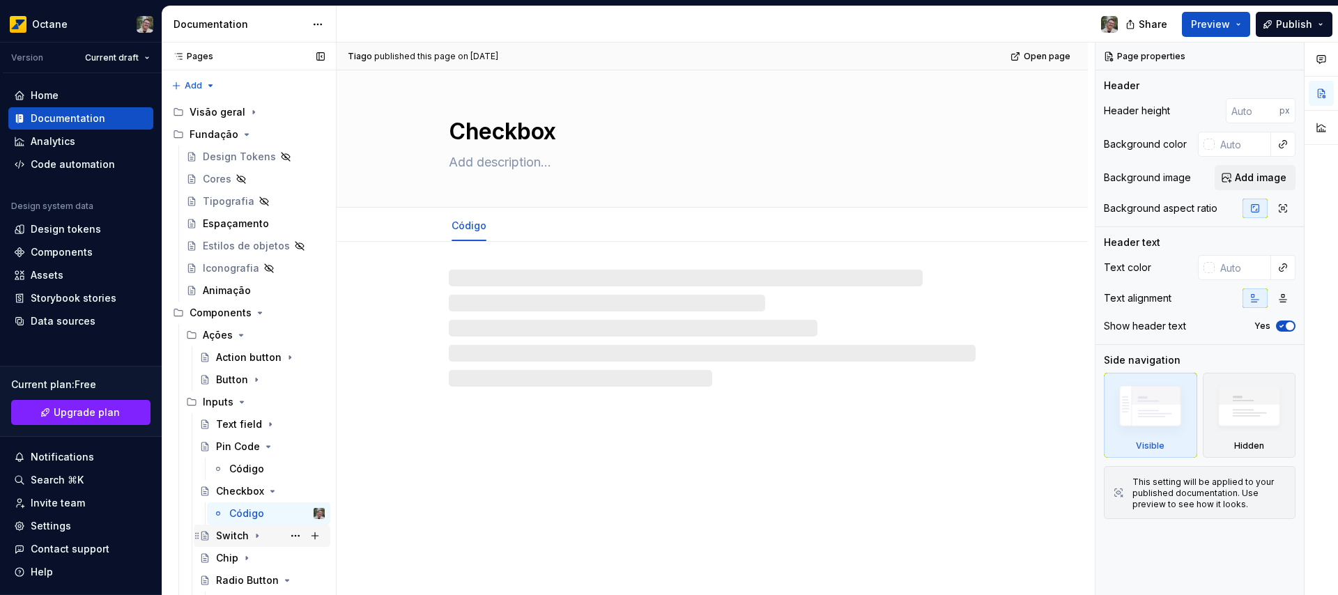
click at [242, 536] on div "Switch" at bounding box center [232, 536] width 33 height 14
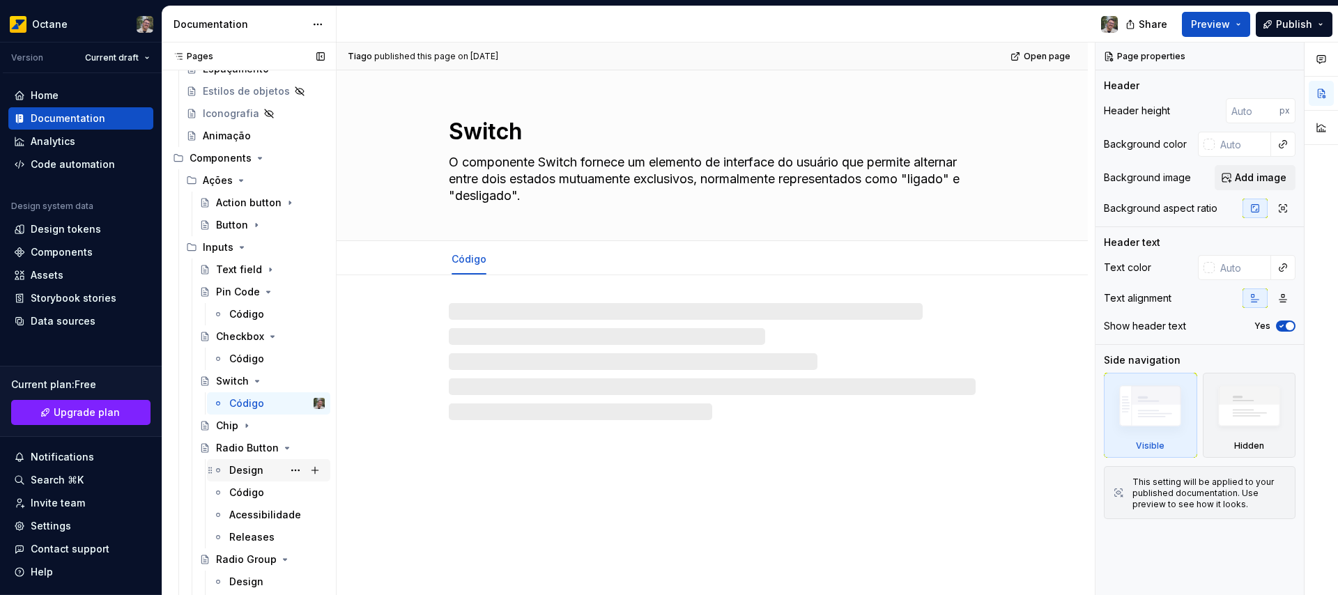
scroll to position [176, 0]
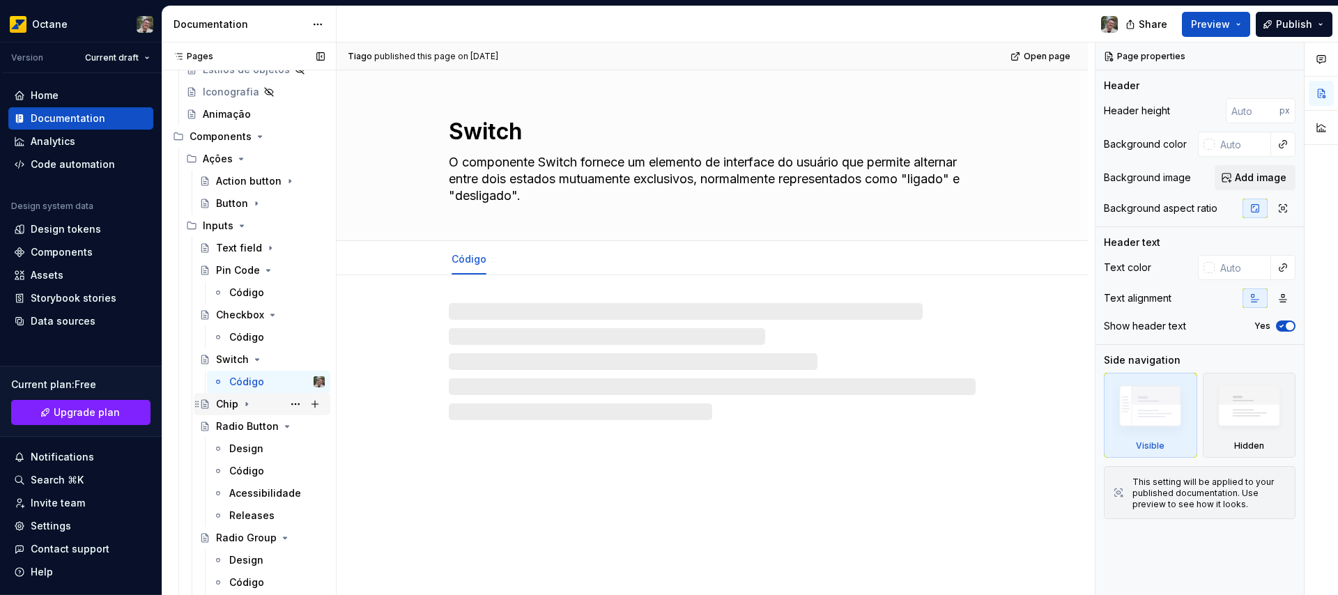
click at [241, 399] on icon "Page tree" at bounding box center [246, 404] width 11 height 11
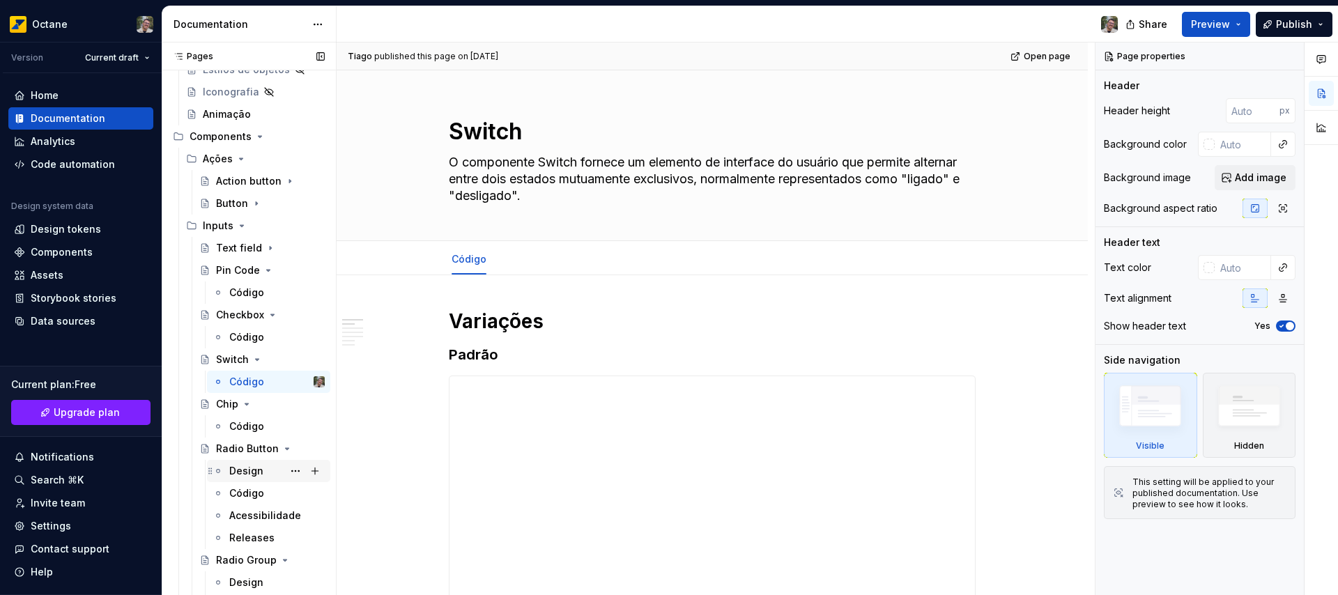
click at [249, 470] on div "Design" at bounding box center [246, 471] width 34 height 14
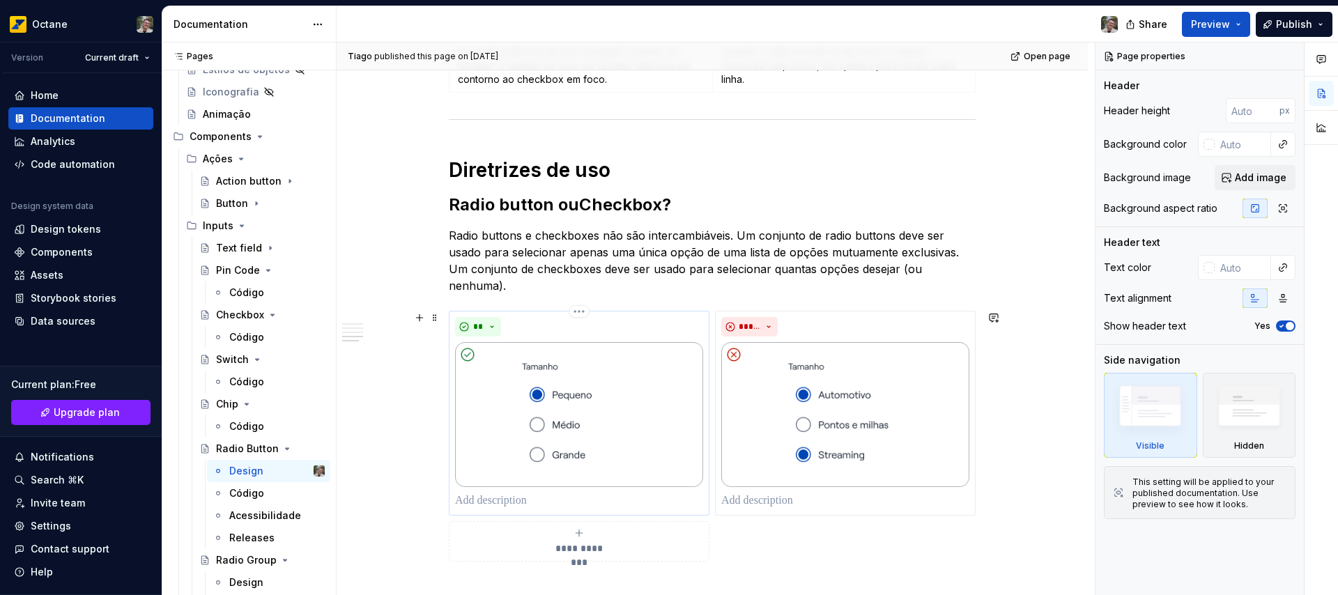
scroll to position [1022, 0]
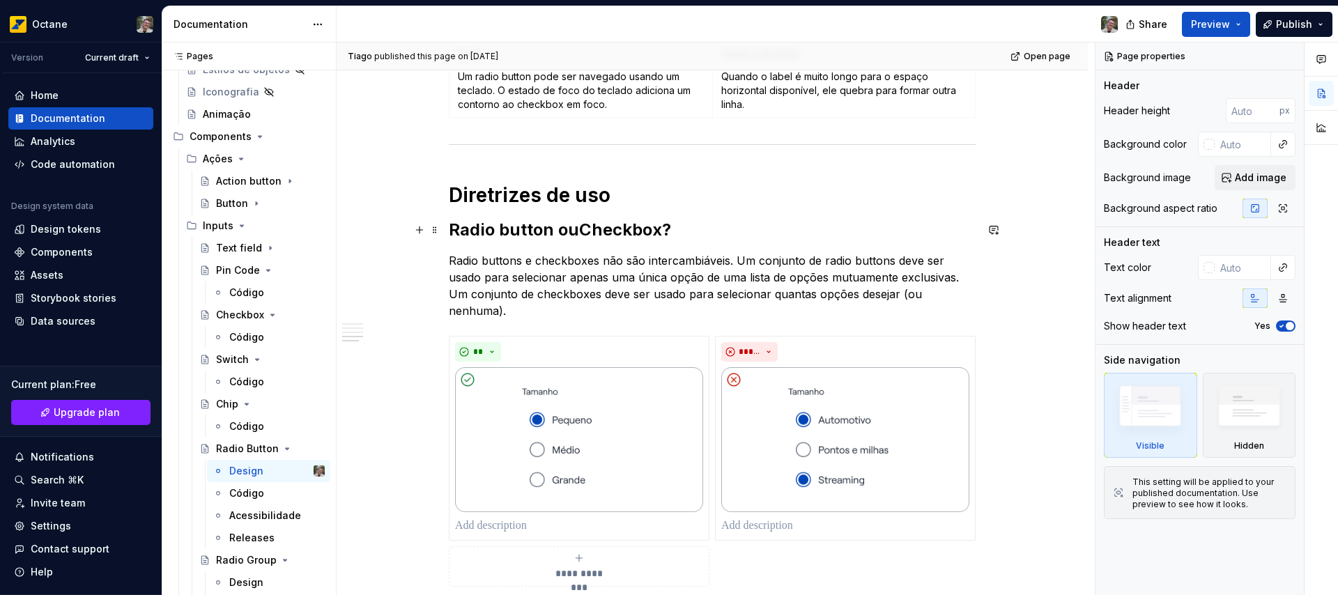
click at [468, 229] on h2 "Radio button ou Checkbox ?" at bounding box center [712, 230] width 527 height 22
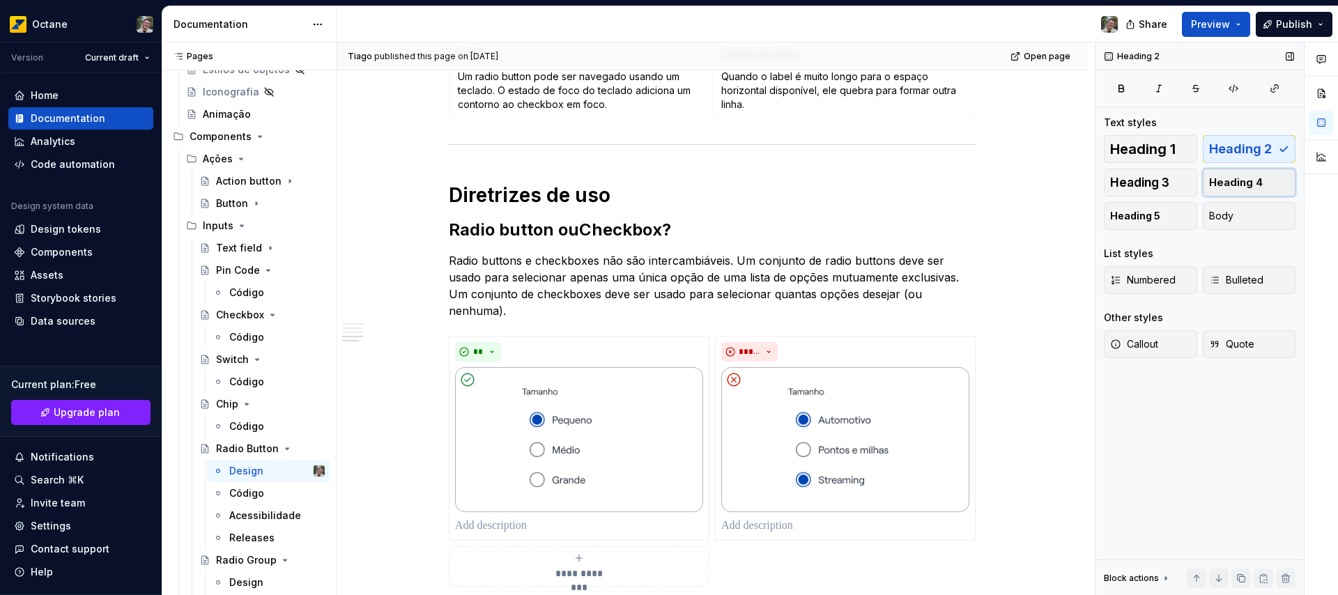
click at [1241, 179] on span "Heading 4" at bounding box center [1236, 183] width 54 height 14
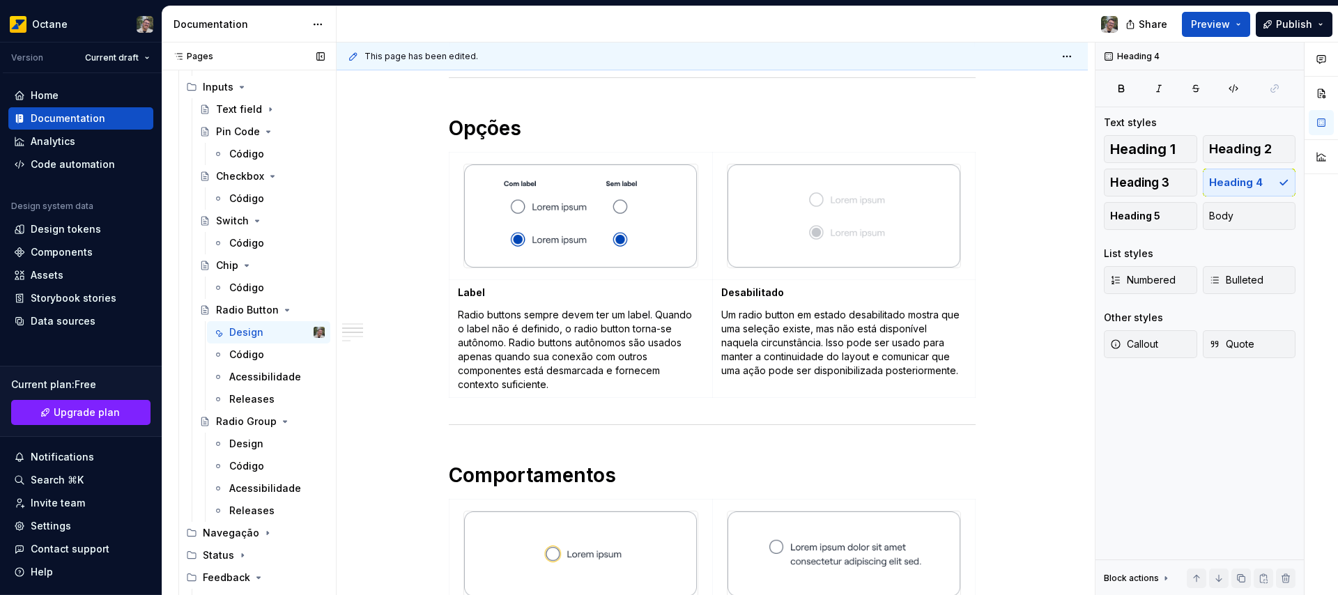
scroll to position [344, 0]
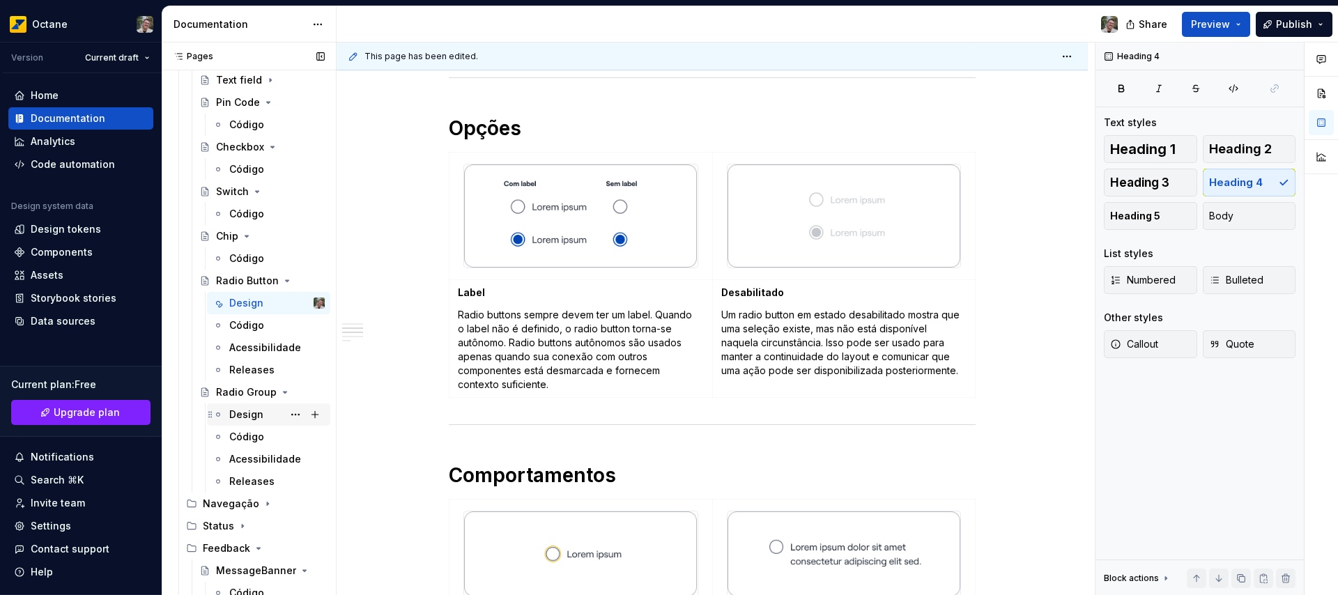
click at [265, 419] on div "Design" at bounding box center [276, 415] width 95 height 20
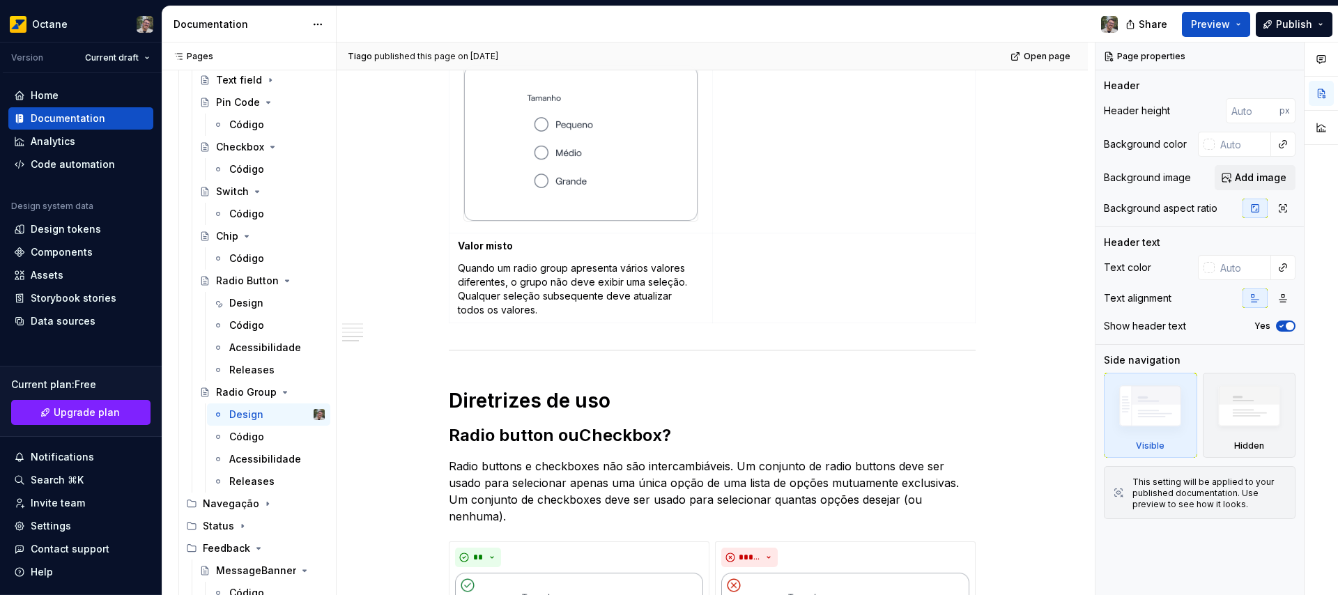
scroll to position [1527, 0]
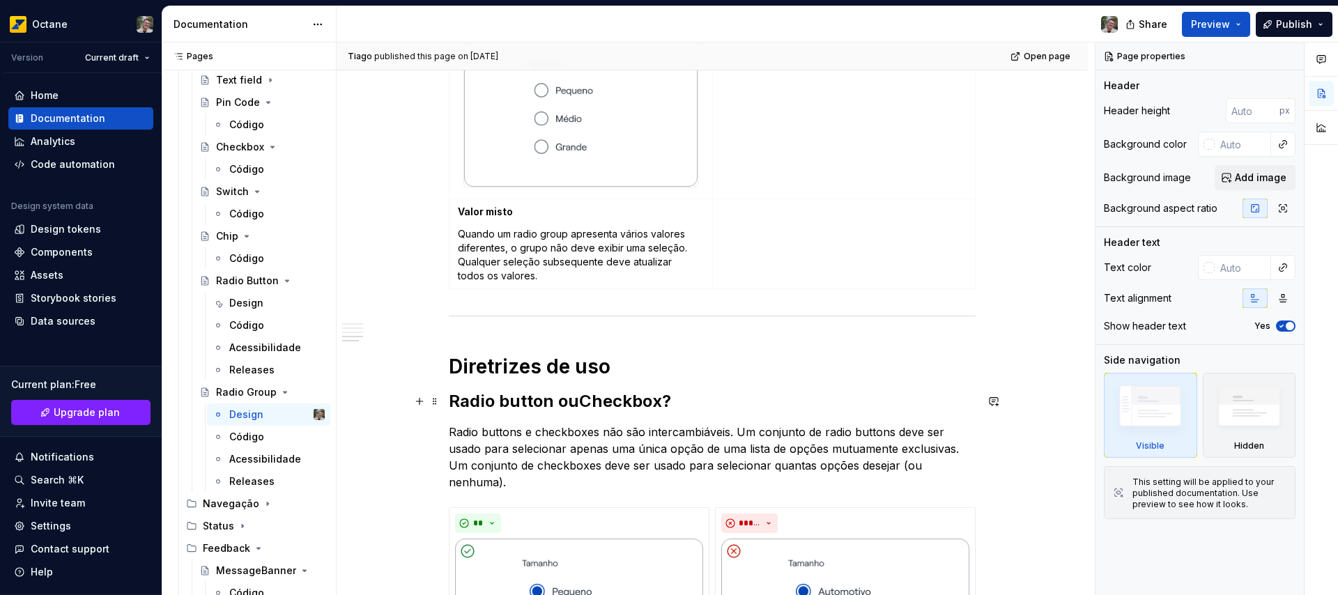
click at [588, 400] on strong "Checkbox" at bounding box center [620, 401] width 83 height 20
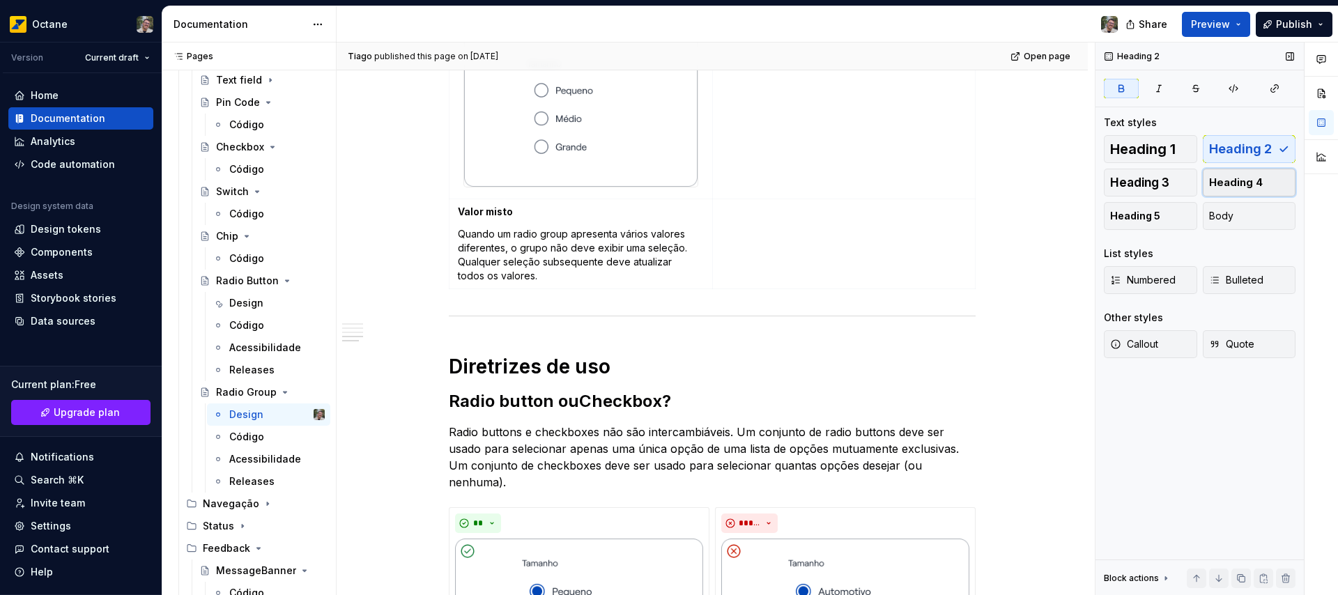
click at [1231, 179] on span "Heading 4" at bounding box center [1236, 183] width 54 height 14
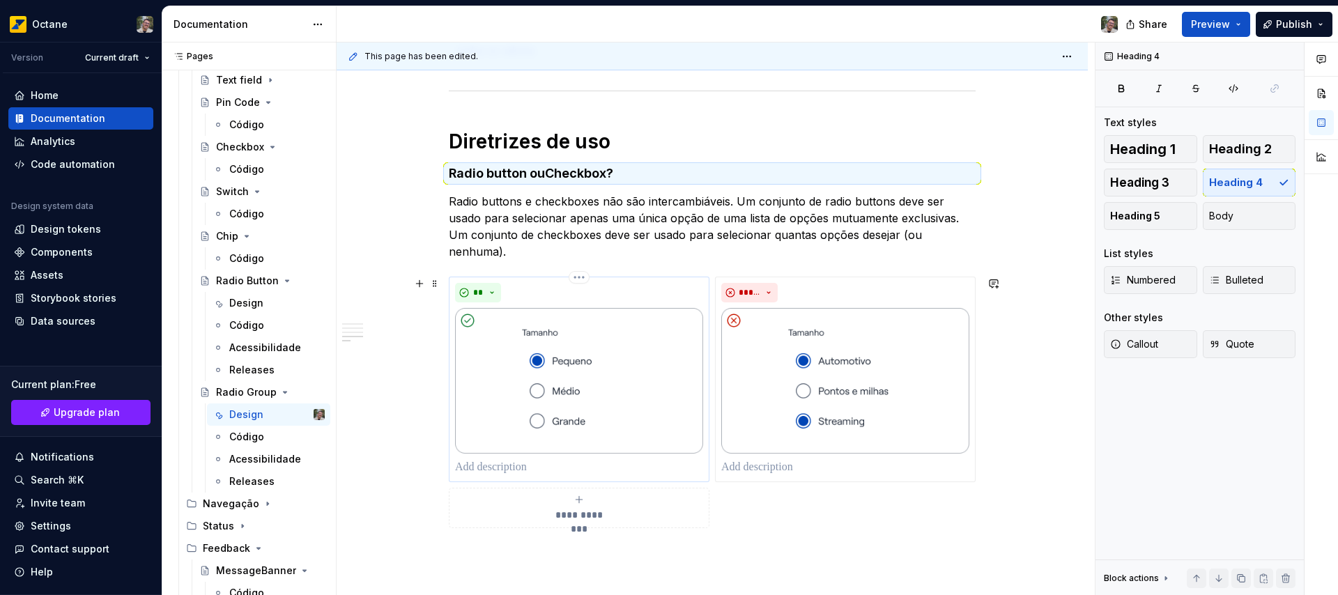
scroll to position [1880, 0]
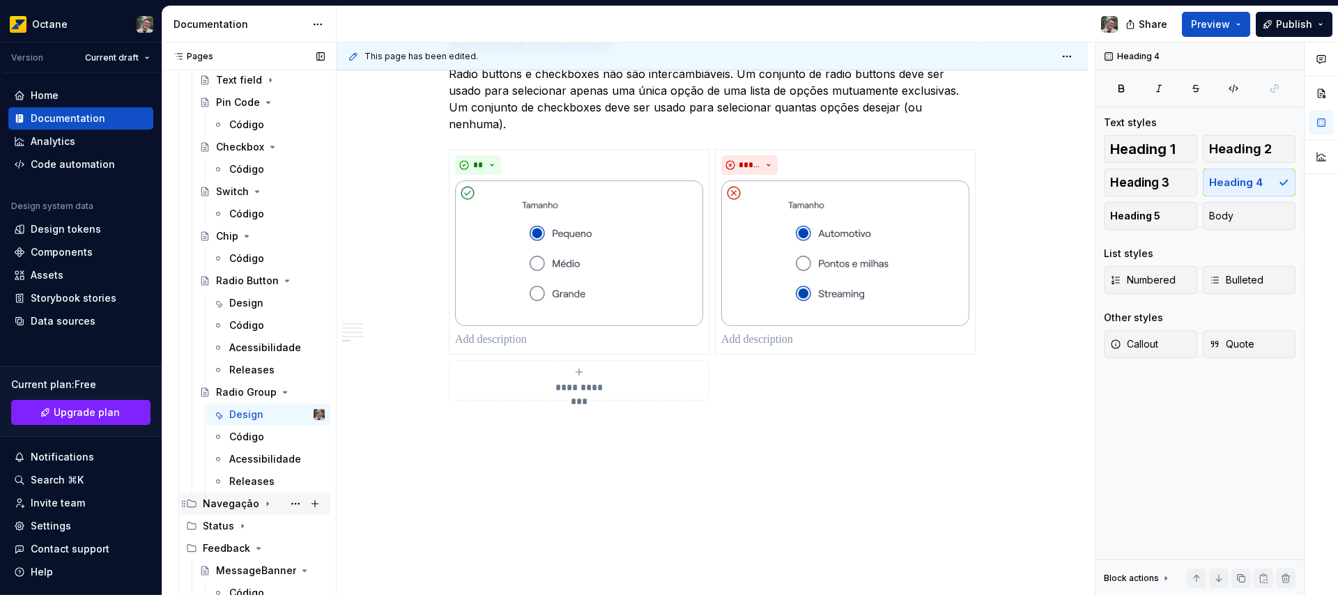
click at [254, 504] on div "Navegação" at bounding box center [231, 504] width 56 height 14
click at [219, 527] on div "Link" at bounding box center [226, 526] width 20 height 14
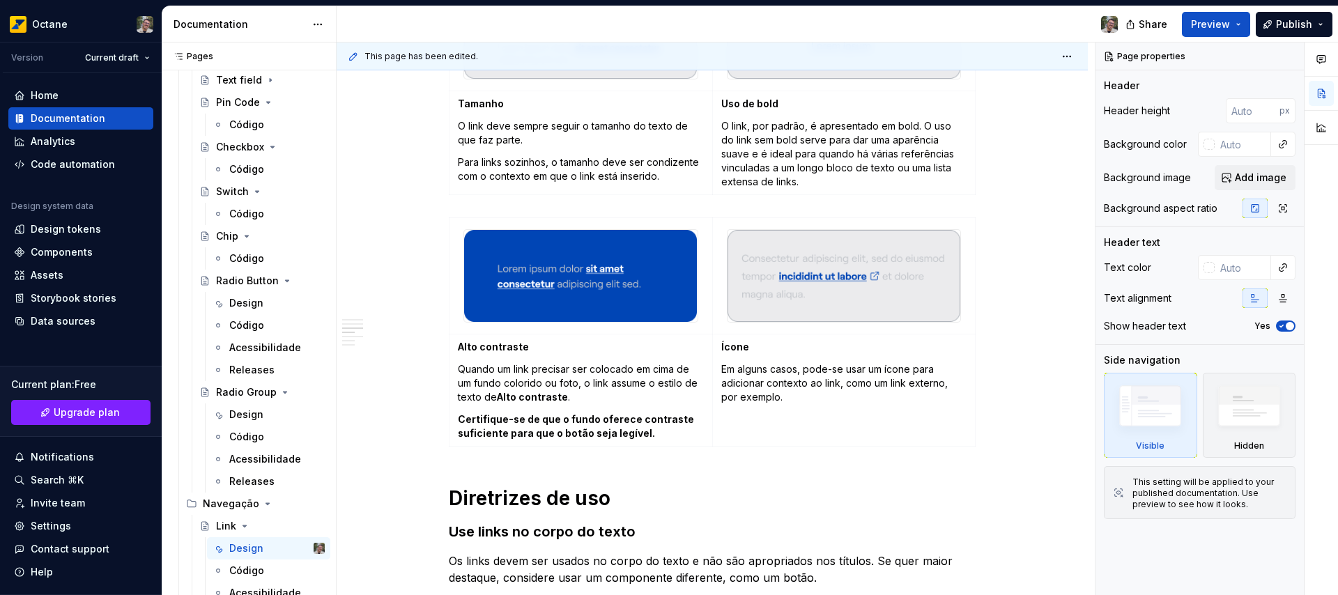
scroll to position [631, 0]
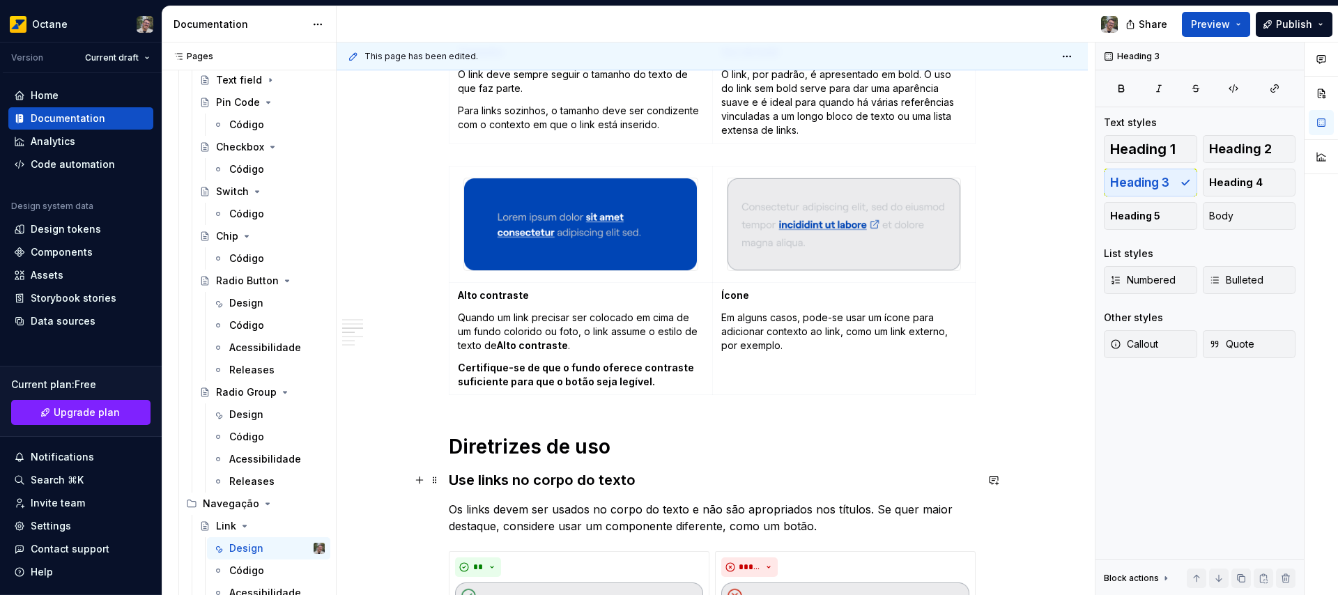
click at [546, 484] on h3 "Use links no corpo do texto" at bounding box center [712, 480] width 527 height 20
click at [1224, 180] on span "Heading 4" at bounding box center [1236, 183] width 54 height 14
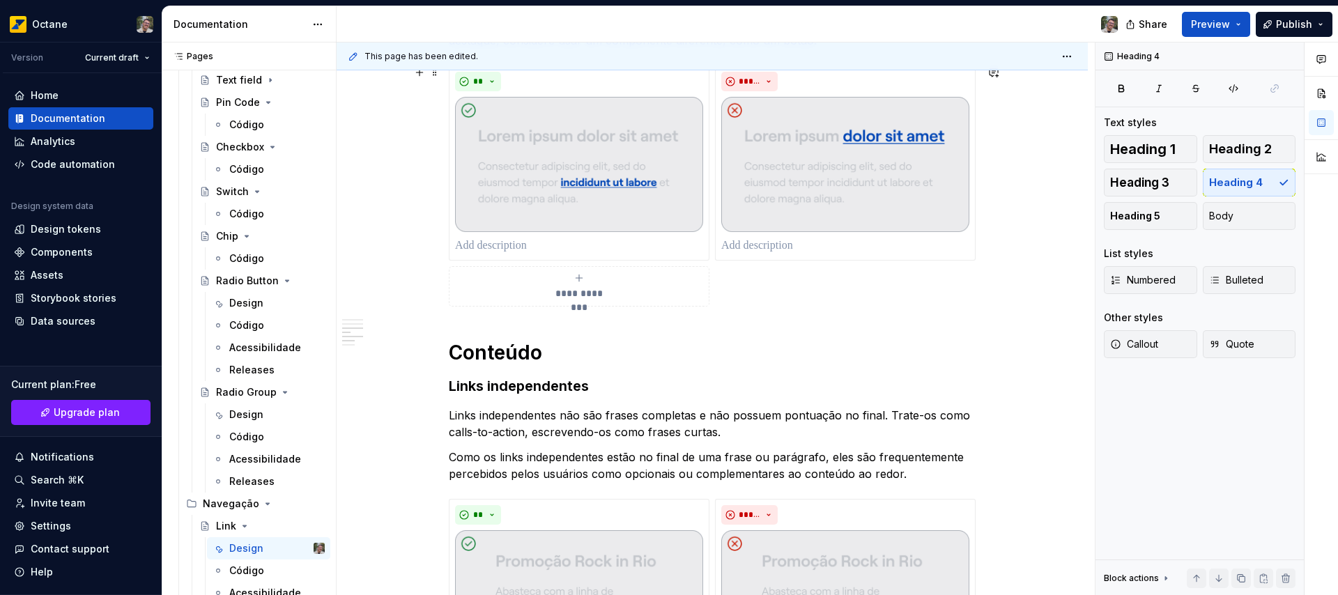
scroll to position [1146, 0]
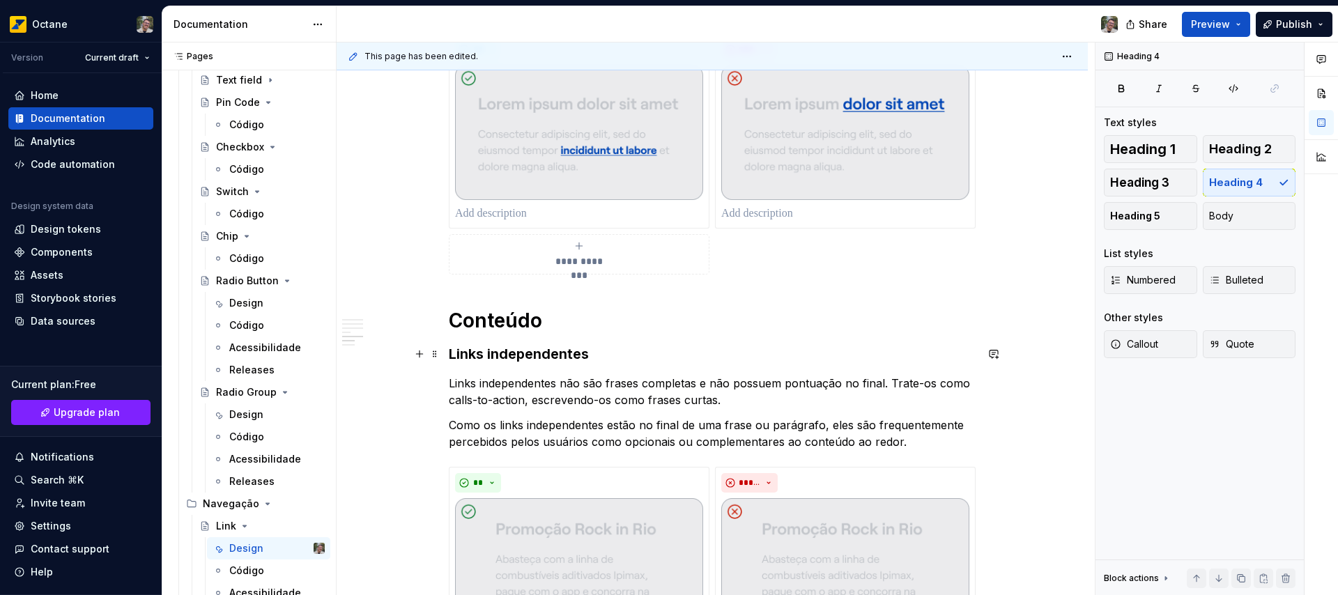
click at [555, 355] on h3 "Links independentes" at bounding box center [712, 354] width 527 height 20
click at [1263, 181] on button "Heading 4" at bounding box center [1249, 183] width 93 height 28
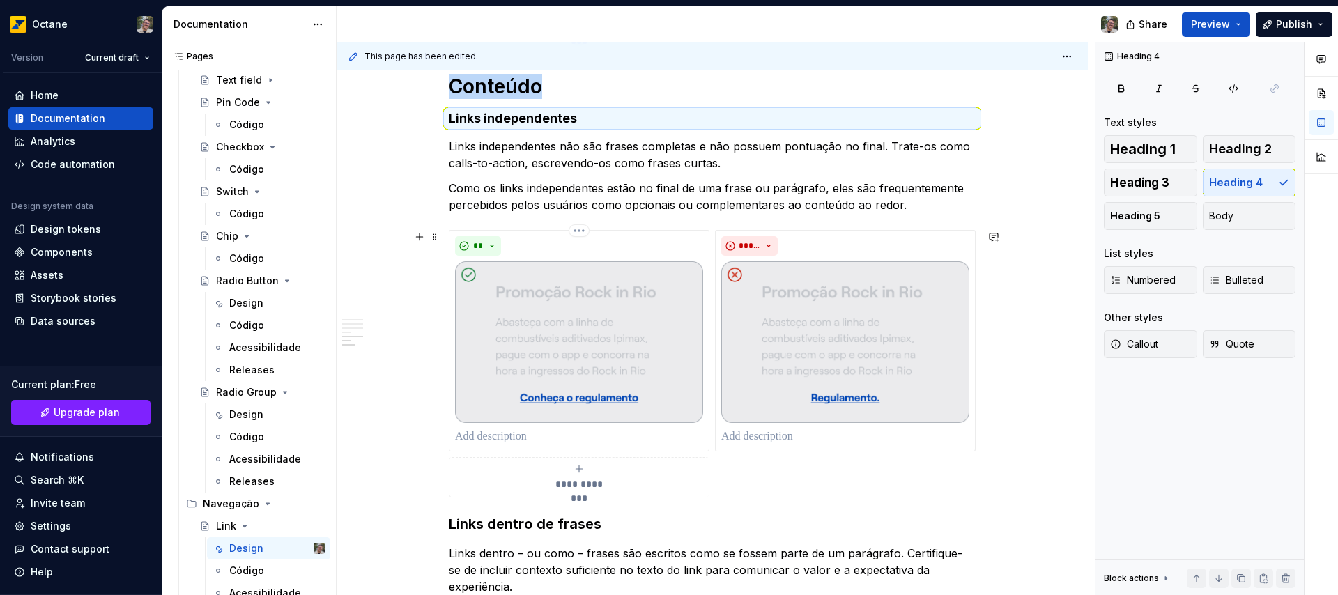
scroll to position [1513, 0]
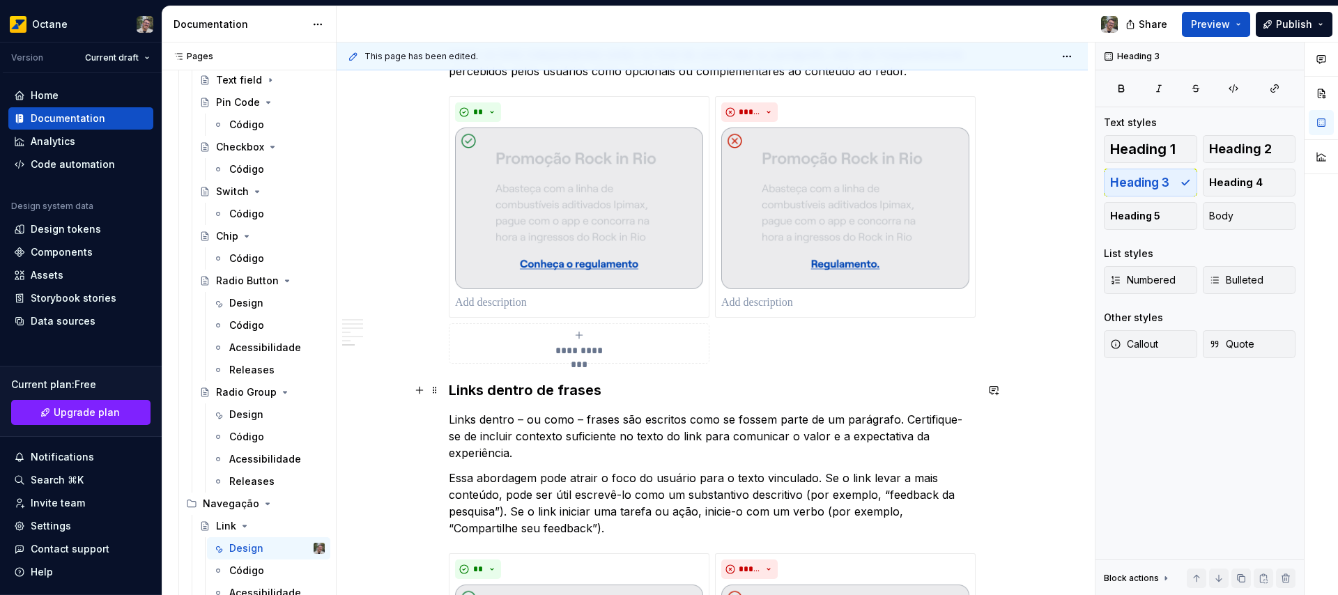
click at [578, 389] on h3 "Links dentro de frases" at bounding box center [712, 390] width 527 height 20
click at [1242, 181] on span "Heading 4" at bounding box center [1236, 183] width 54 height 14
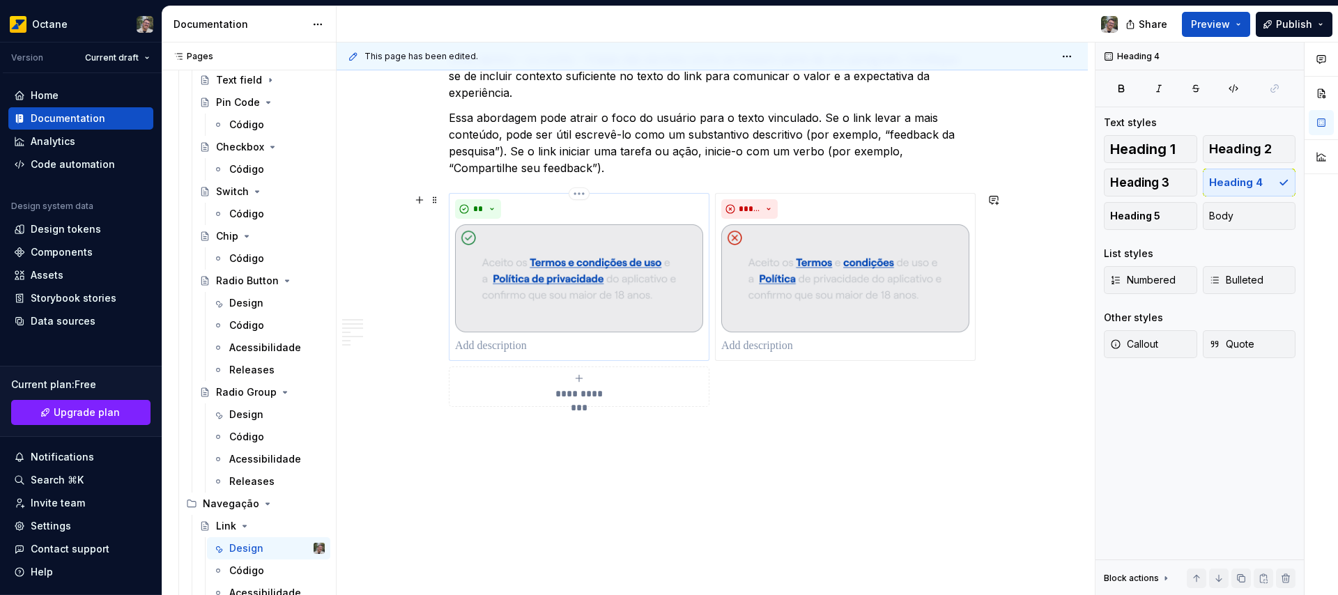
scroll to position [1877, 0]
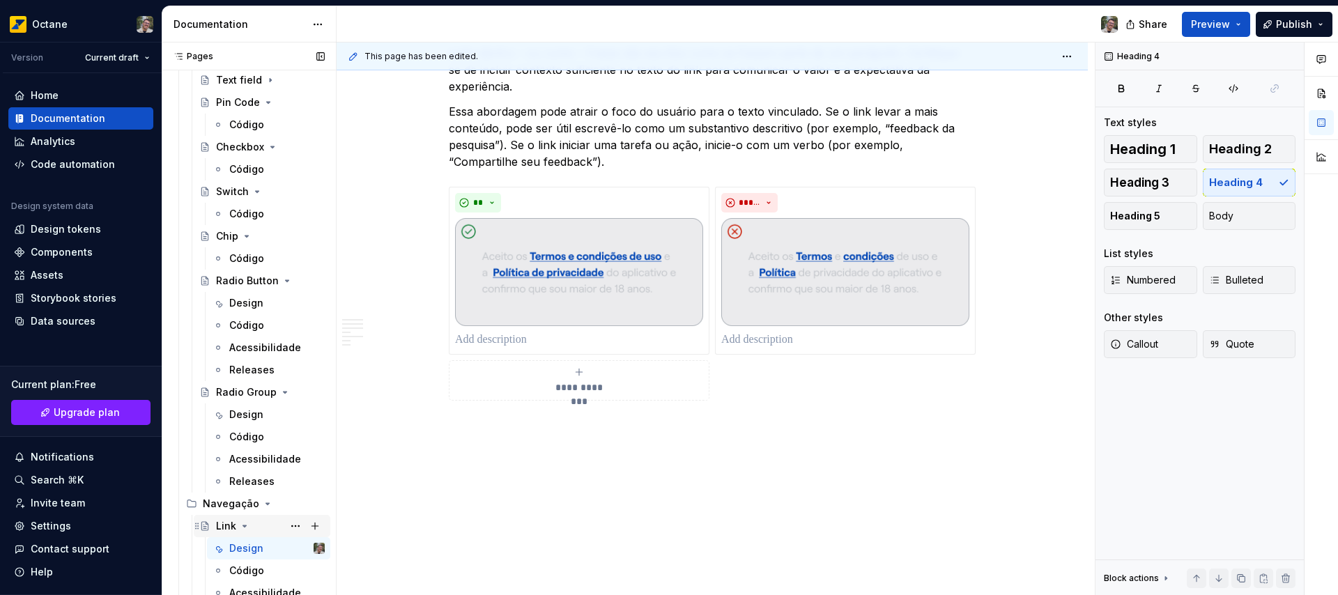
click at [245, 525] on icon "Page tree" at bounding box center [244, 525] width 3 height 1
click at [247, 571] on div "Design" at bounding box center [246, 571] width 34 height 14
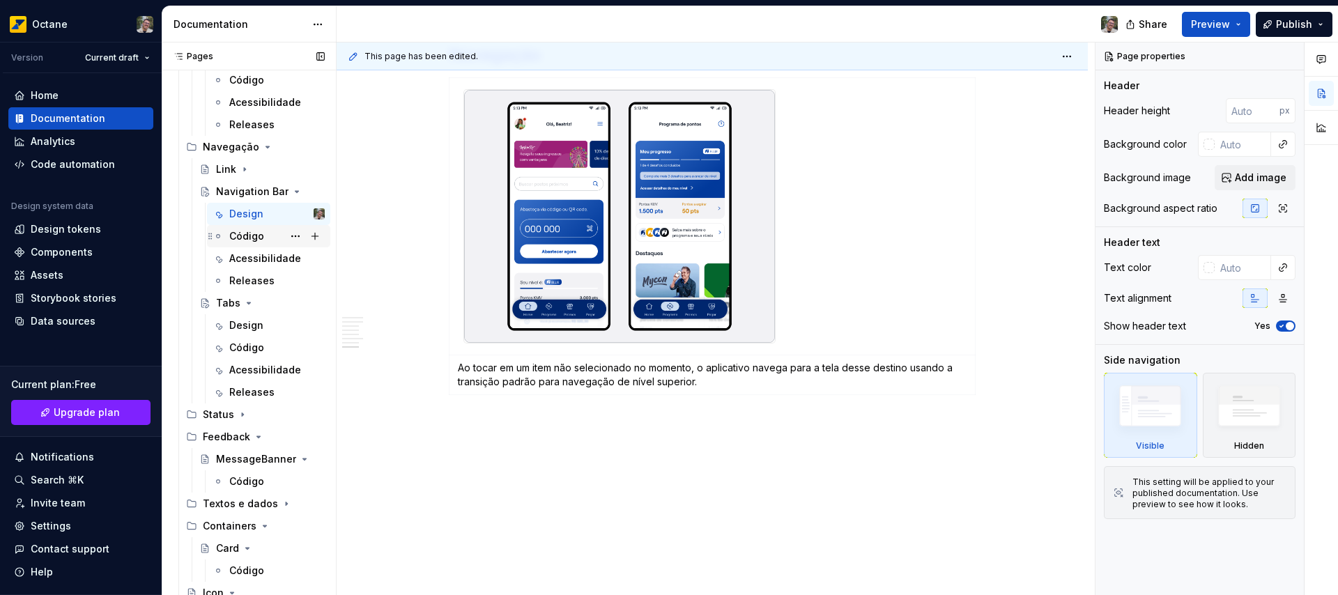
scroll to position [702, 0]
click at [250, 321] on div "Design" at bounding box center [246, 325] width 34 height 14
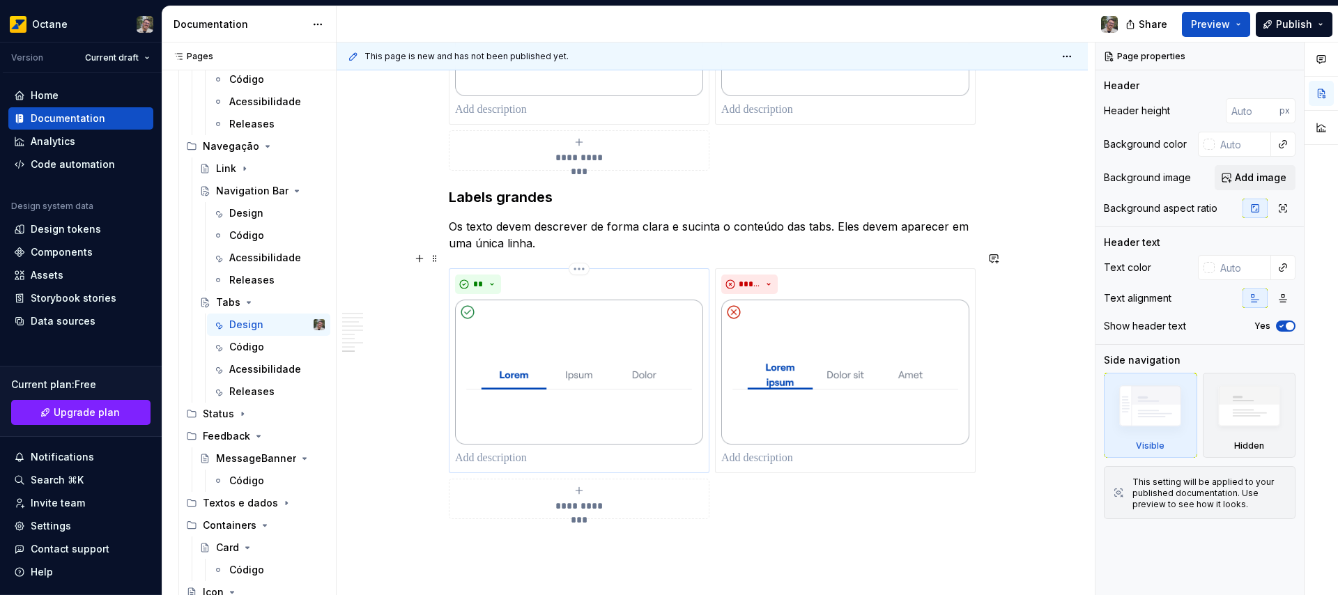
scroll to position [2255, 0]
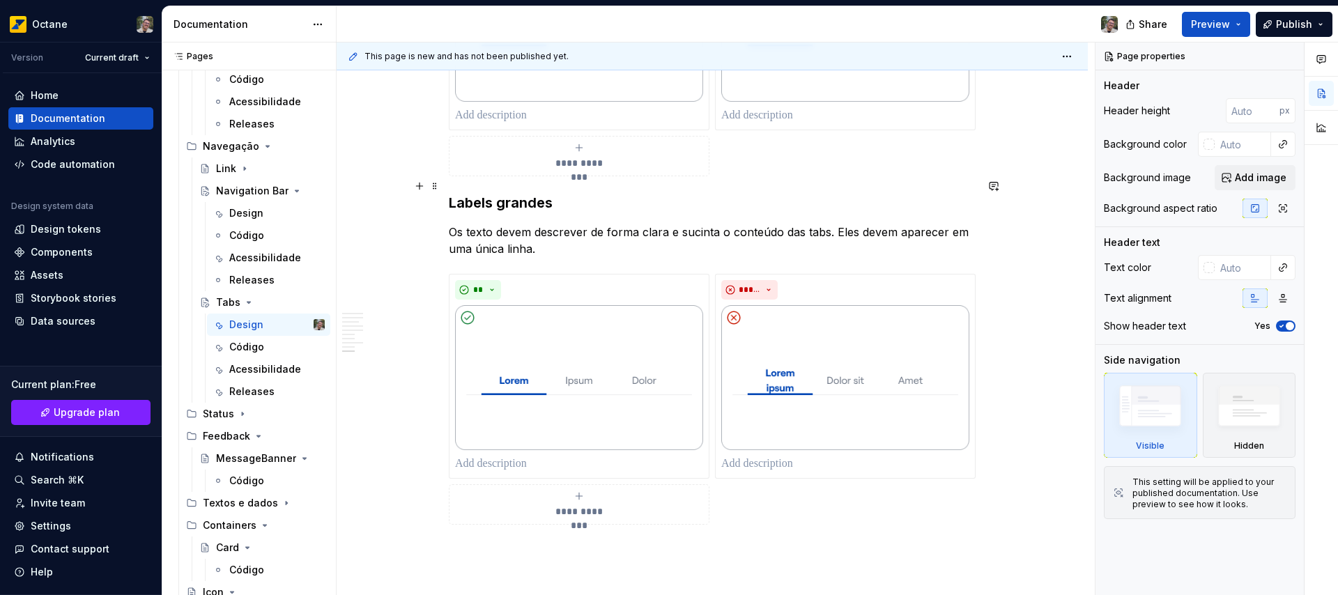
click at [507, 193] on h3 "Labels grandes" at bounding box center [712, 203] width 527 height 20
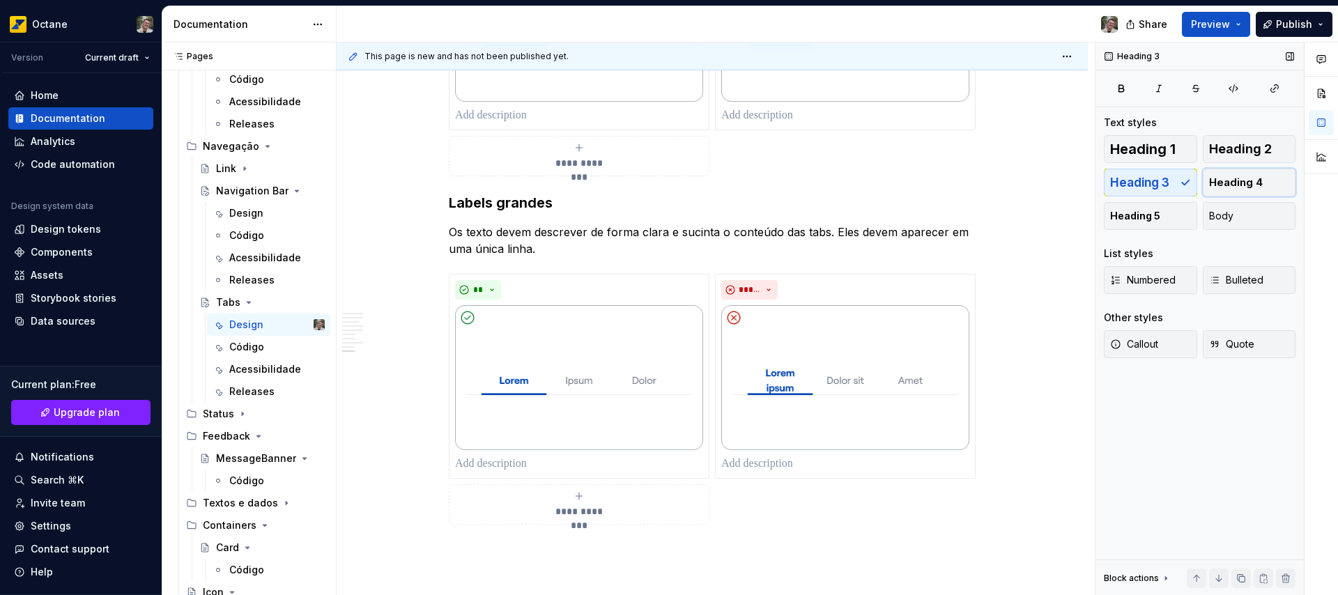
click at [1256, 188] on span "Heading 4" at bounding box center [1236, 183] width 54 height 14
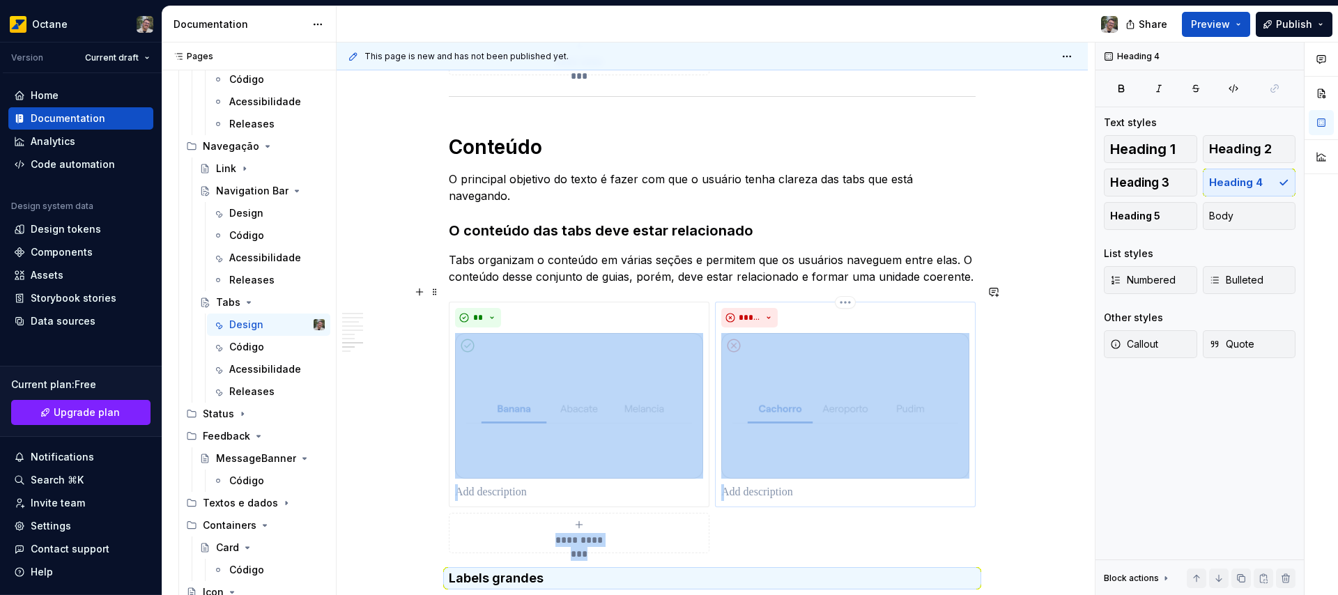
scroll to position [1817, 0]
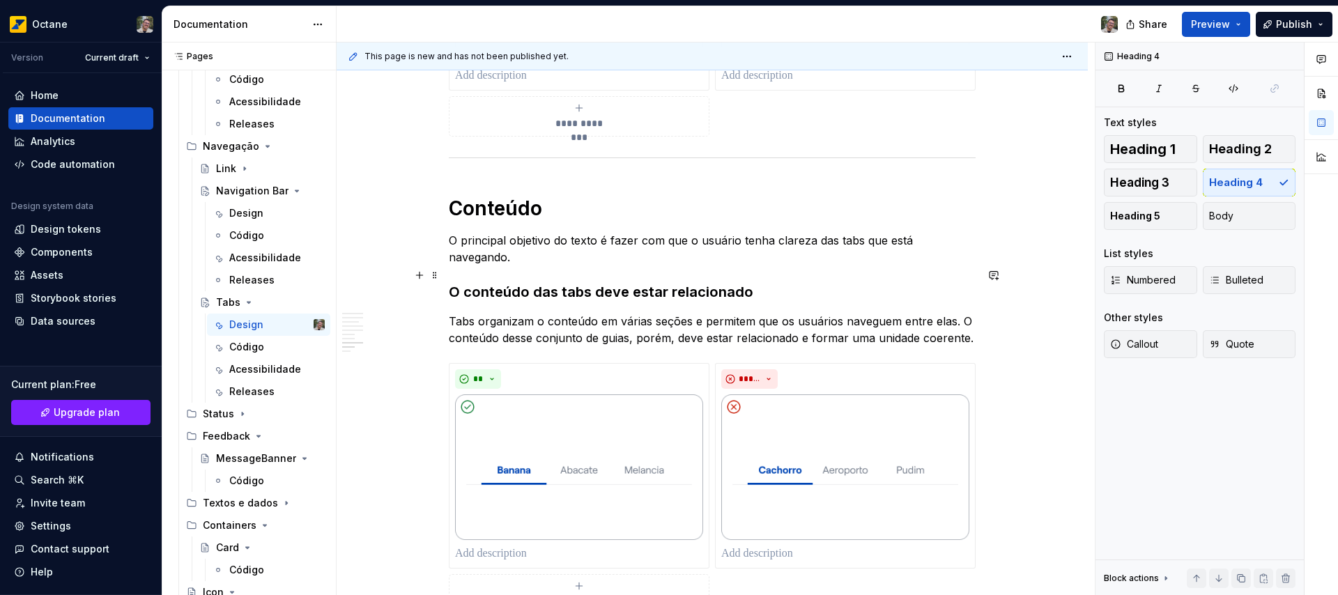
click at [530, 282] on h3 "O conteúdo das tabs deve estar relacionado" at bounding box center [712, 292] width 527 height 20
click at [1240, 184] on span "Heading 4" at bounding box center [1236, 183] width 54 height 14
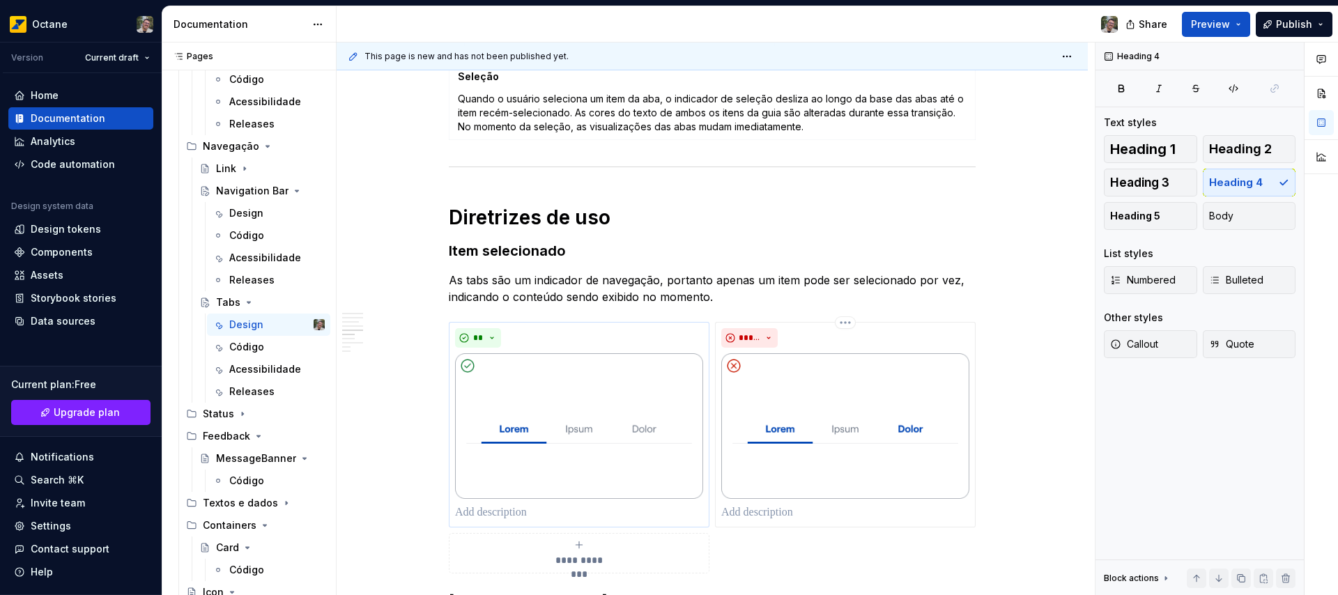
scroll to position [1006, 0]
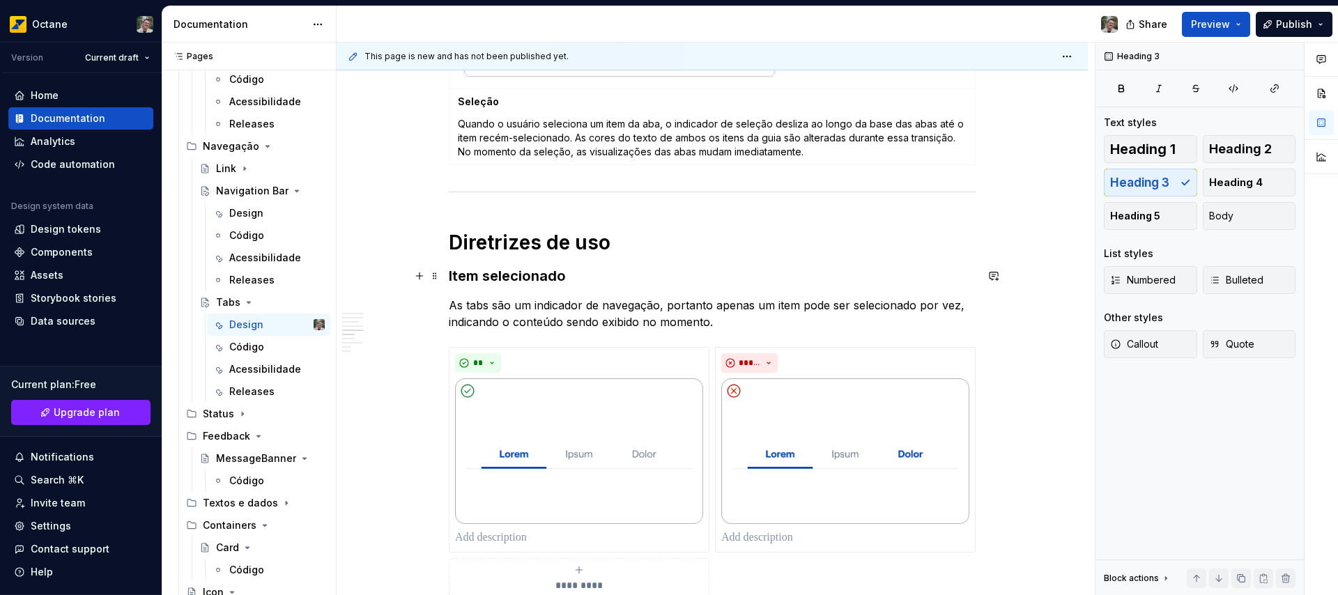
click at [519, 275] on h3 "Item selecionado" at bounding box center [712, 276] width 527 height 20
click at [1240, 182] on span "Heading 4" at bounding box center [1236, 183] width 54 height 14
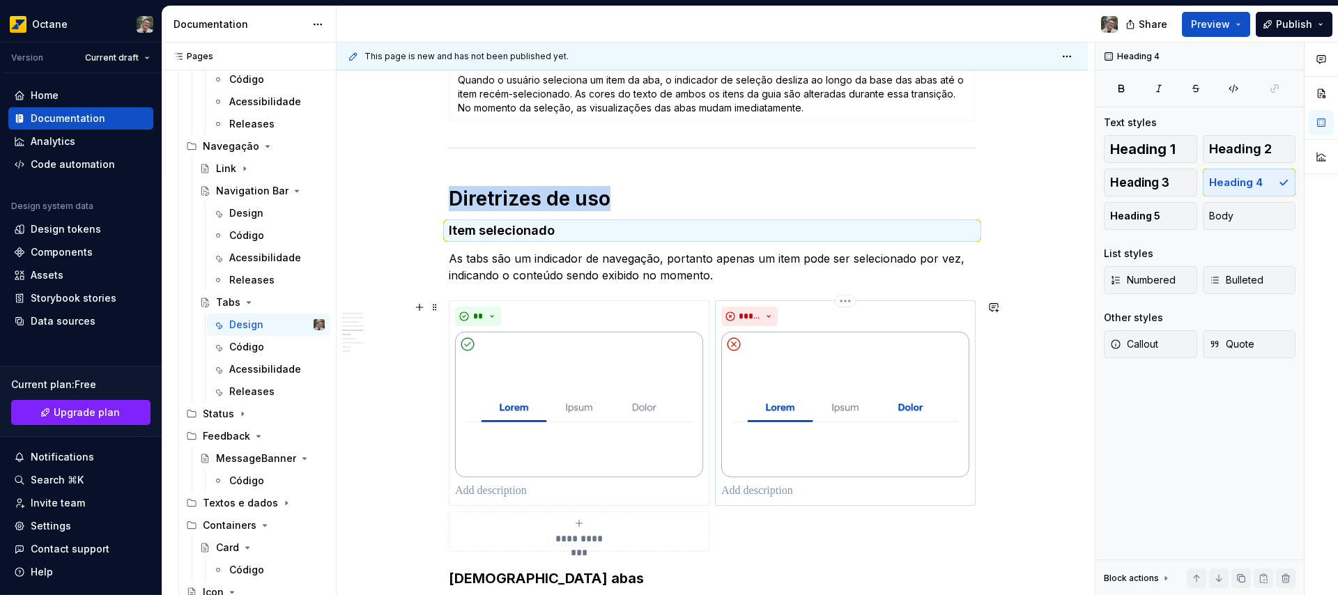
scroll to position [1148, 0]
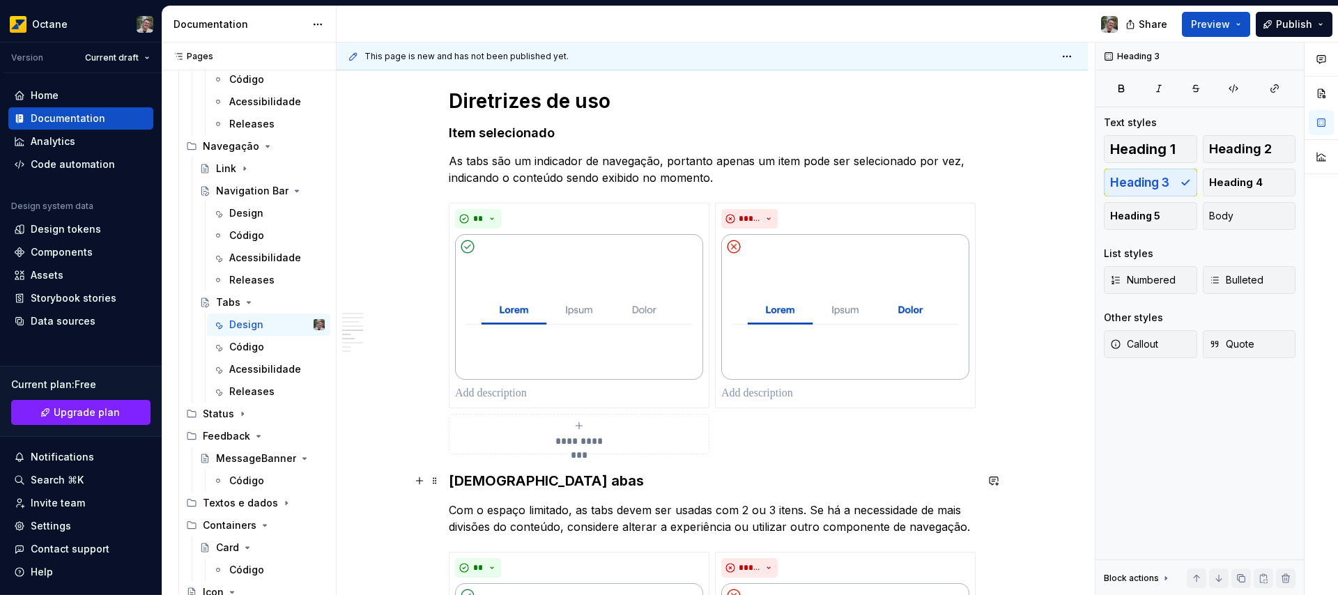
click at [507, 484] on h3 "[DEMOGRAPHIC_DATA] abas" at bounding box center [712, 481] width 527 height 20
click at [1225, 177] on span "Heading 4" at bounding box center [1236, 183] width 54 height 14
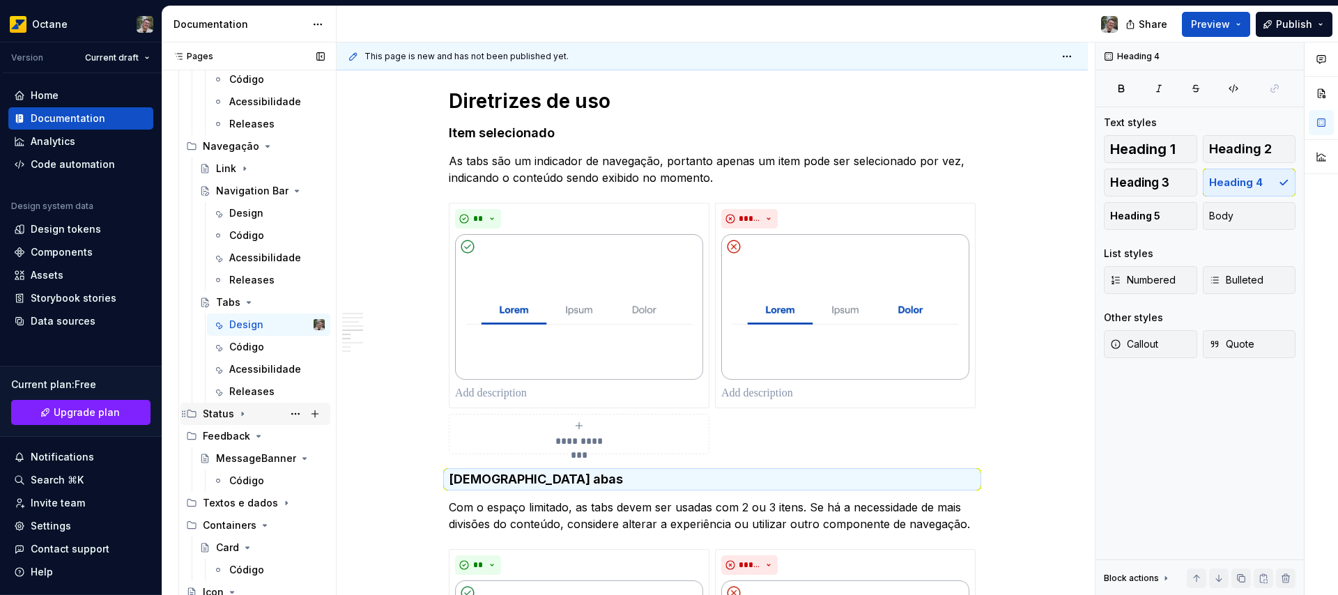
click at [237, 413] on icon "Page tree" at bounding box center [242, 413] width 11 height 11
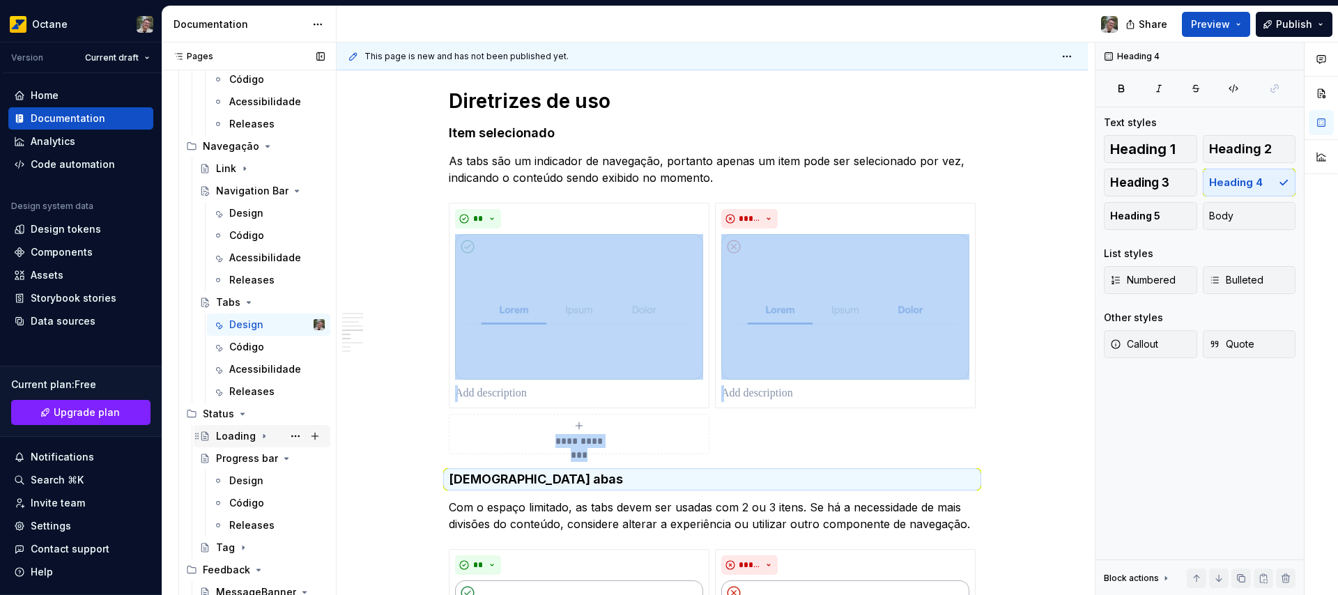
click at [246, 436] on div "Loading" at bounding box center [236, 436] width 40 height 14
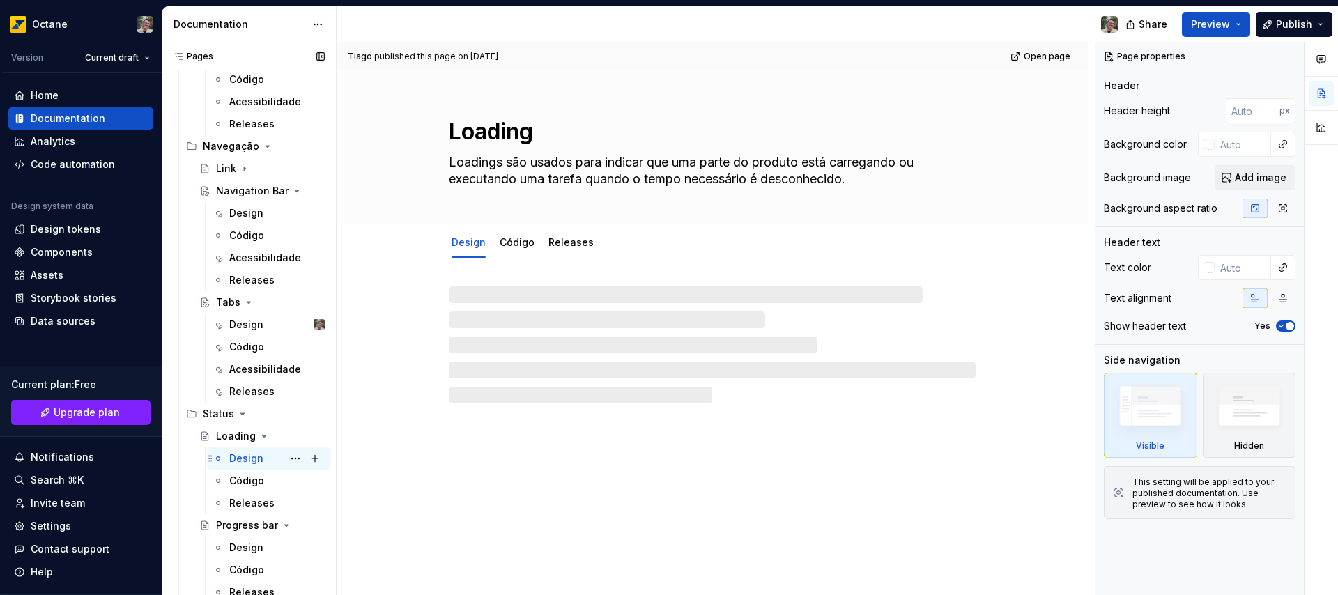
click at [254, 458] on div "Design" at bounding box center [246, 459] width 34 height 14
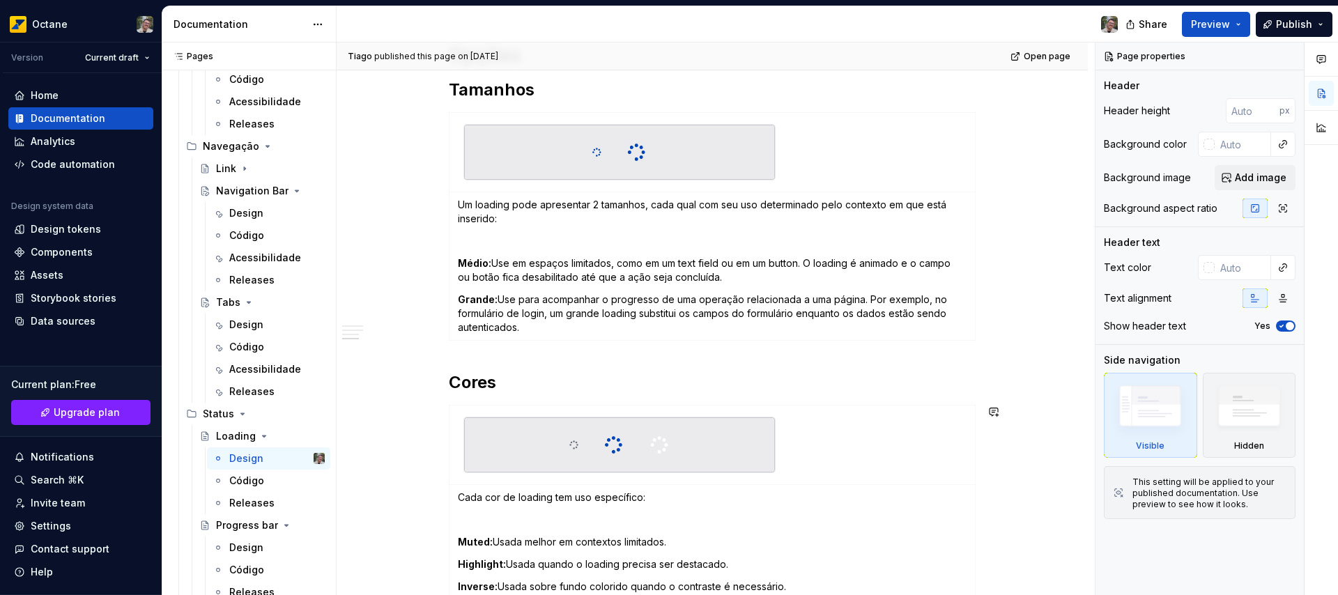
scroll to position [667, 0]
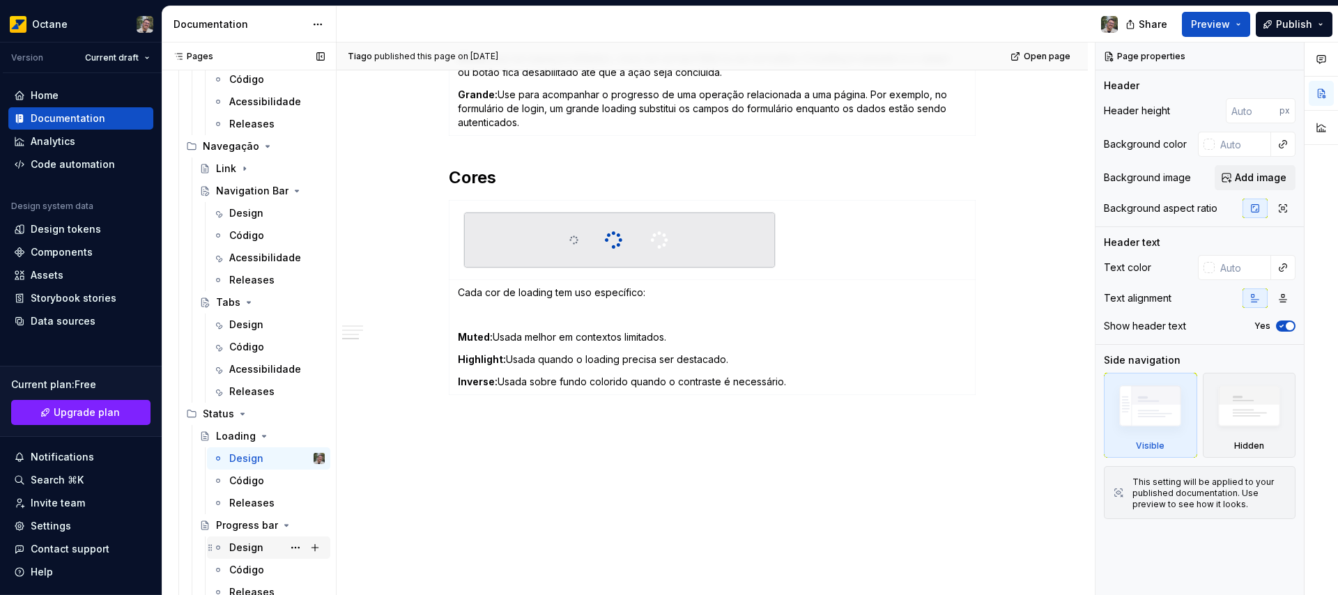
click at [240, 549] on div "Design" at bounding box center [246, 548] width 34 height 14
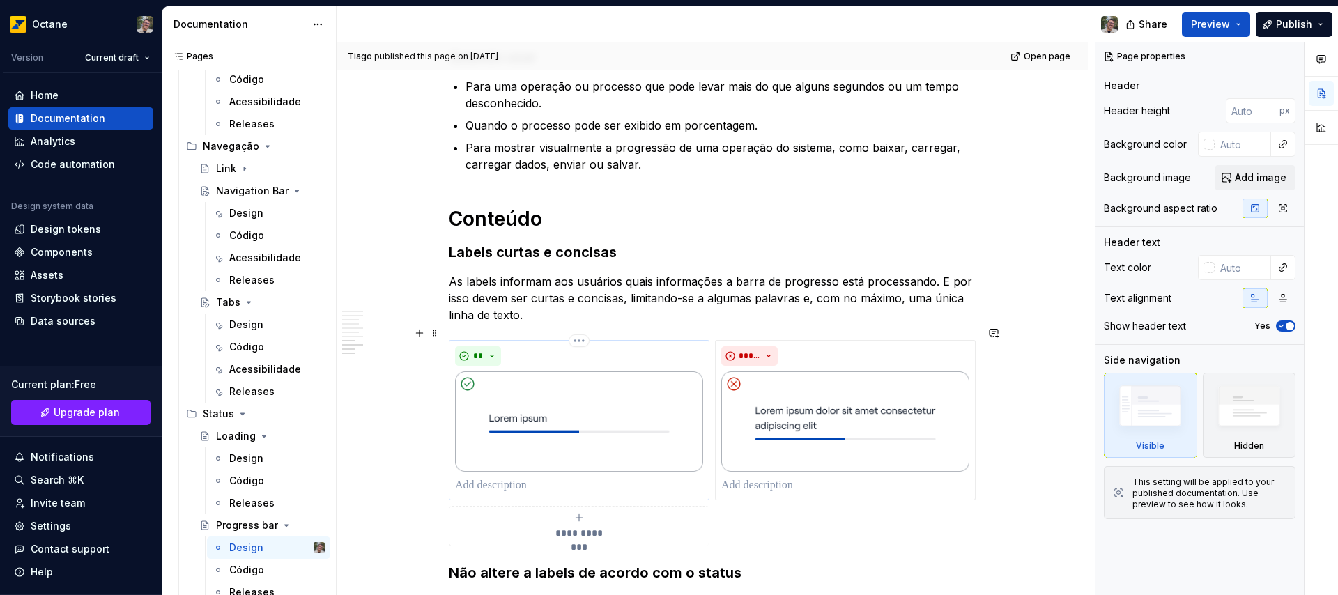
scroll to position [1919, 0]
click at [569, 241] on h3 "Labels curtas e concisas" at bounding box center [712, 251] width 527 height 20
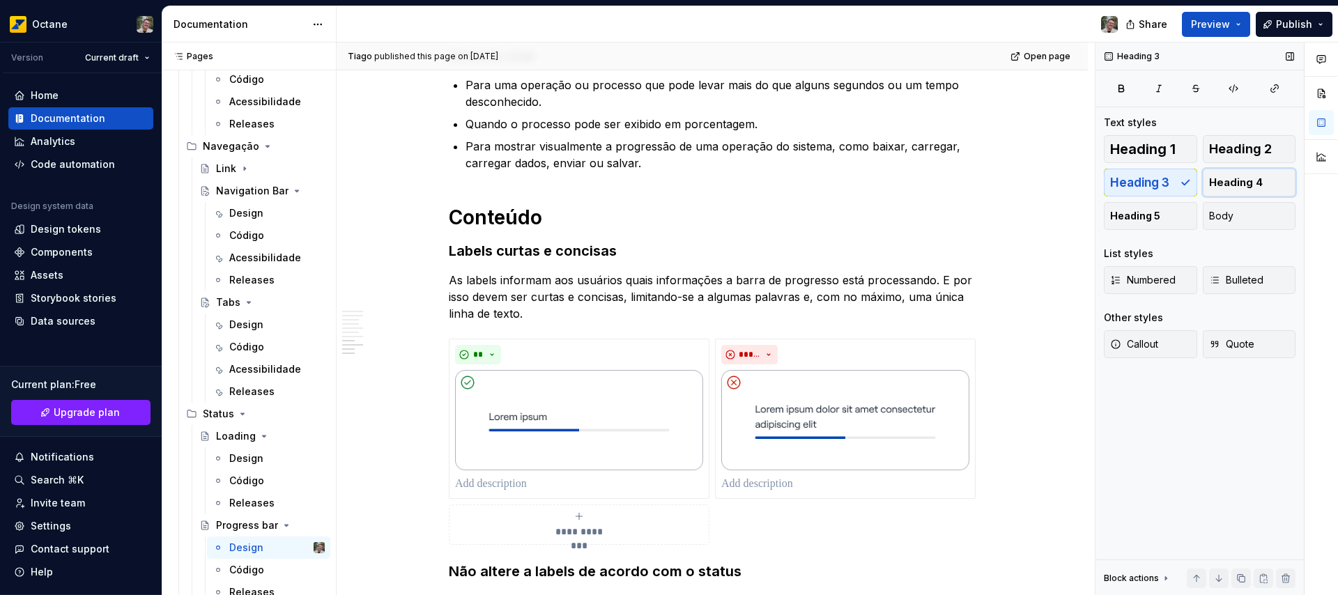
click at [1240, 179] on span "Heading 4" at bounding box center [1236, 183] width 54 height 14
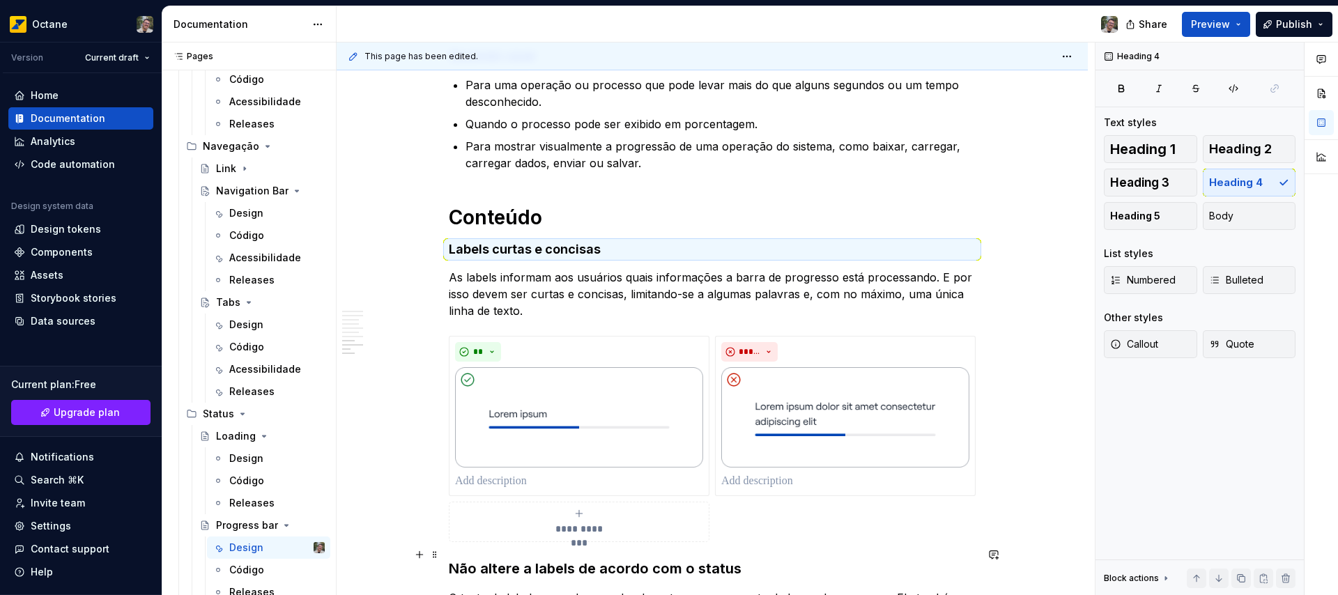
click at [692, 559] on h3 "Não altere a labels de acordo com o status" at bounding box center [712, 569] width 527 height 20
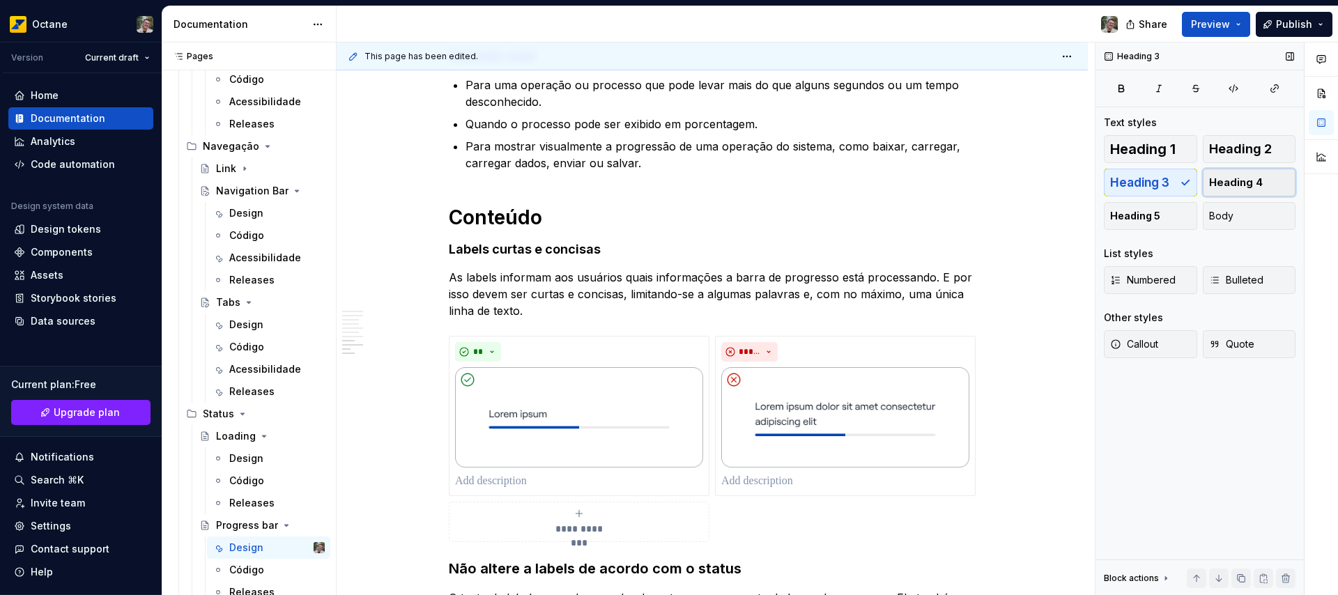
click at [1264, 179] on button "Heading 4" at bounding box center [1249, 183] width 93 height 28
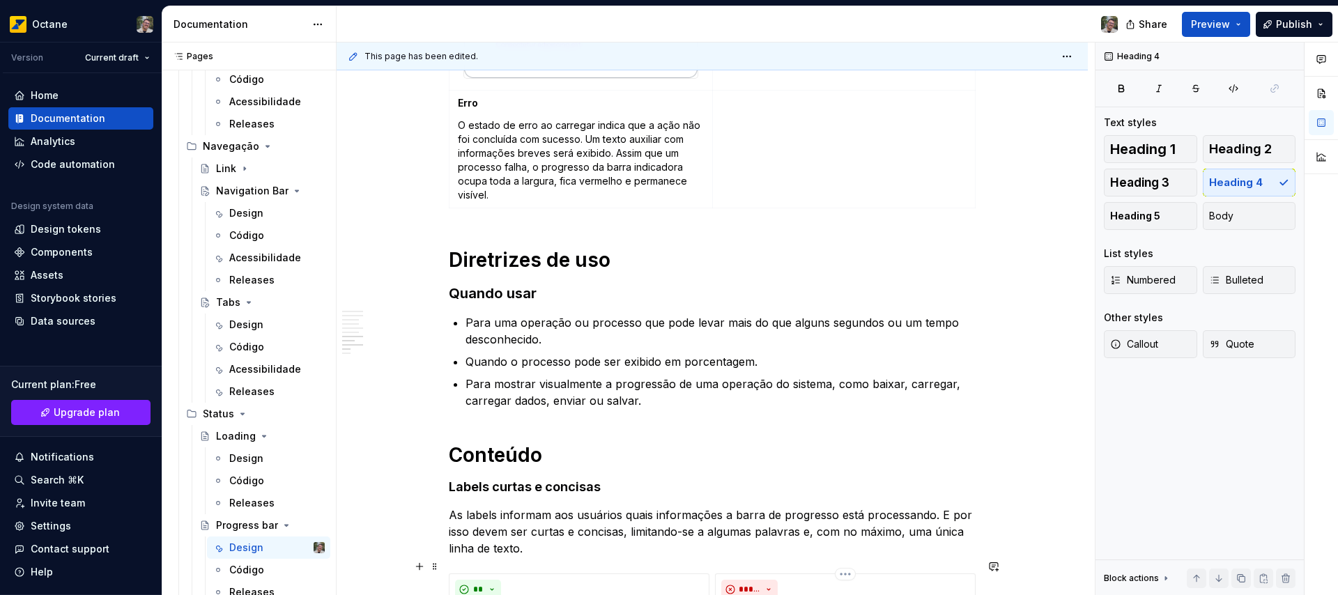
scroll to position [1643, 0]
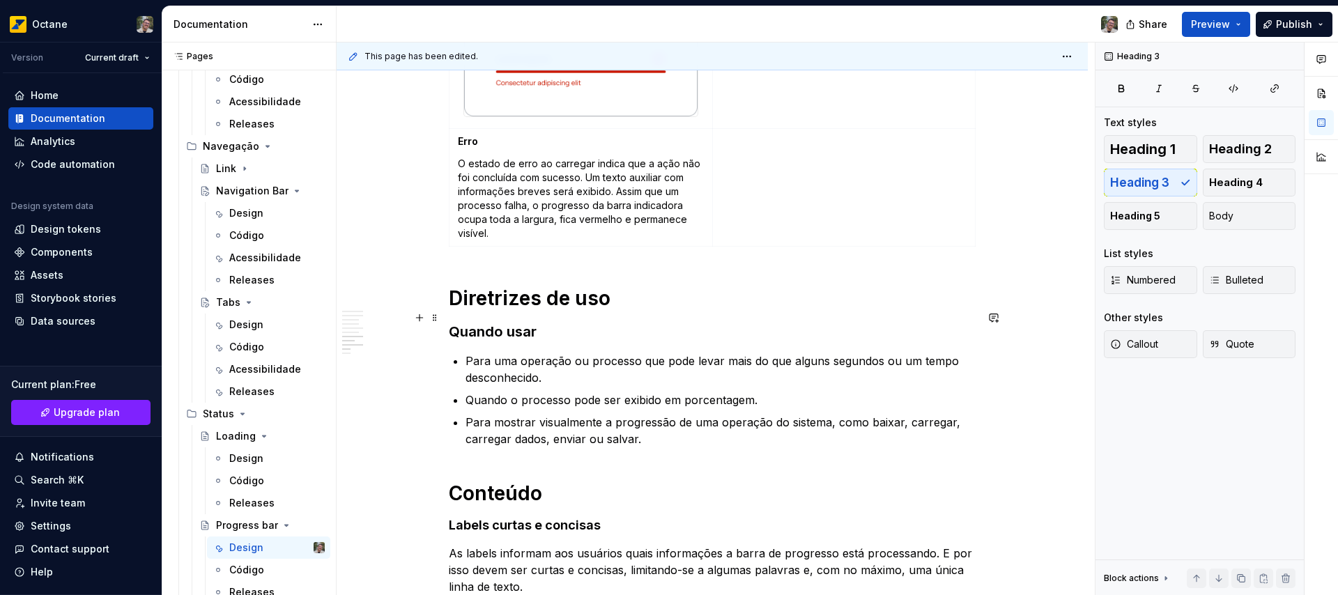
click at [481, 322] on h3 "Quando usar" at bounding box center [712, 332] width 527 height 20
click at [1263, 178] on button "Heading 4" at bounding box center [1249, 183] width 93 height 28
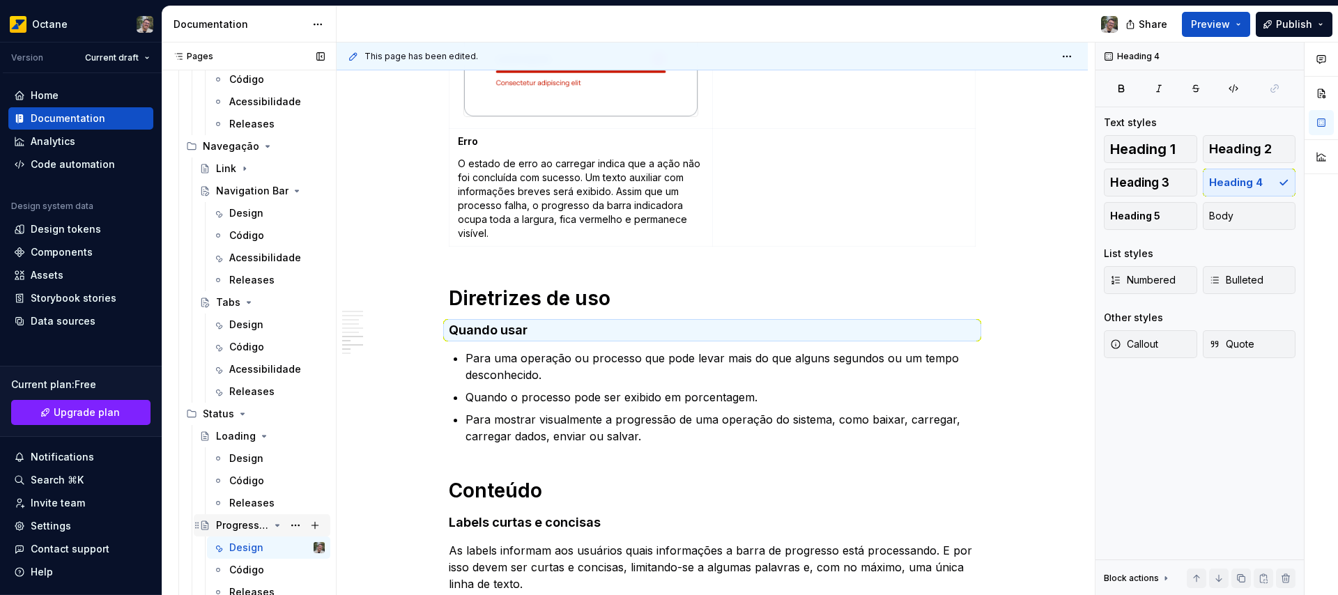
click at [276, 525] on icon "Page tree" at bounding box center [277, 525] width 3 height 1
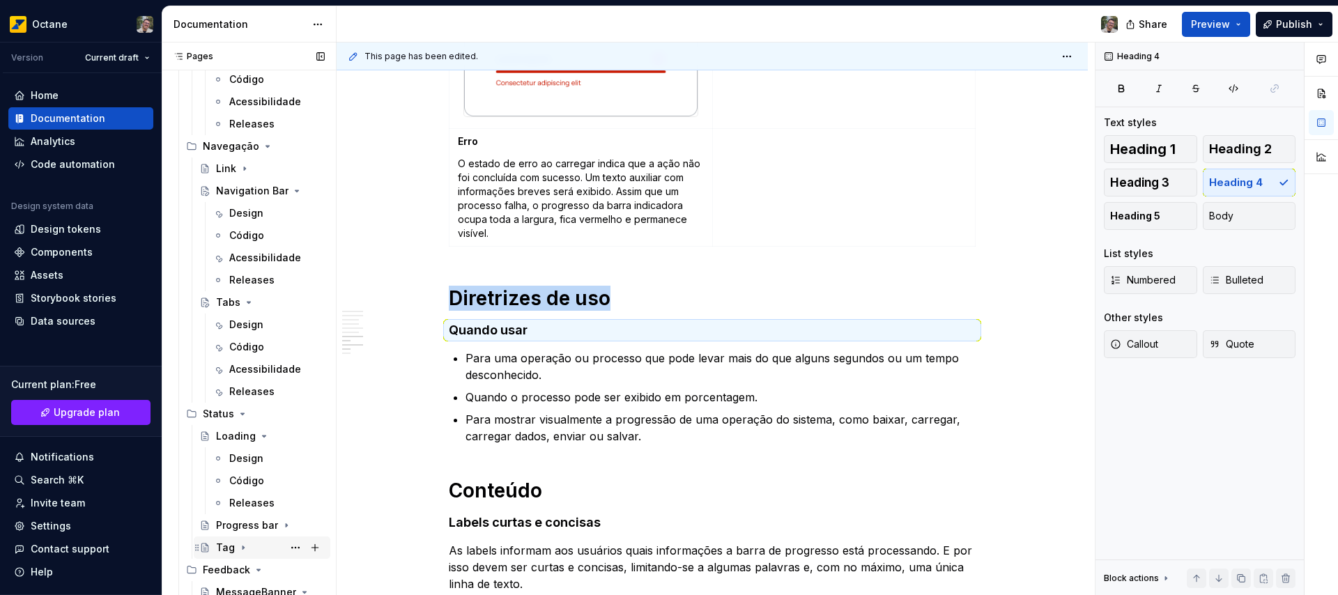
click at [242, 547] on icon "Page tree" at bounding box center [242, 547] width 1 height 3
click at [215, 548] on div "Tag" at bounding box center [261, 548] width 125 height 20
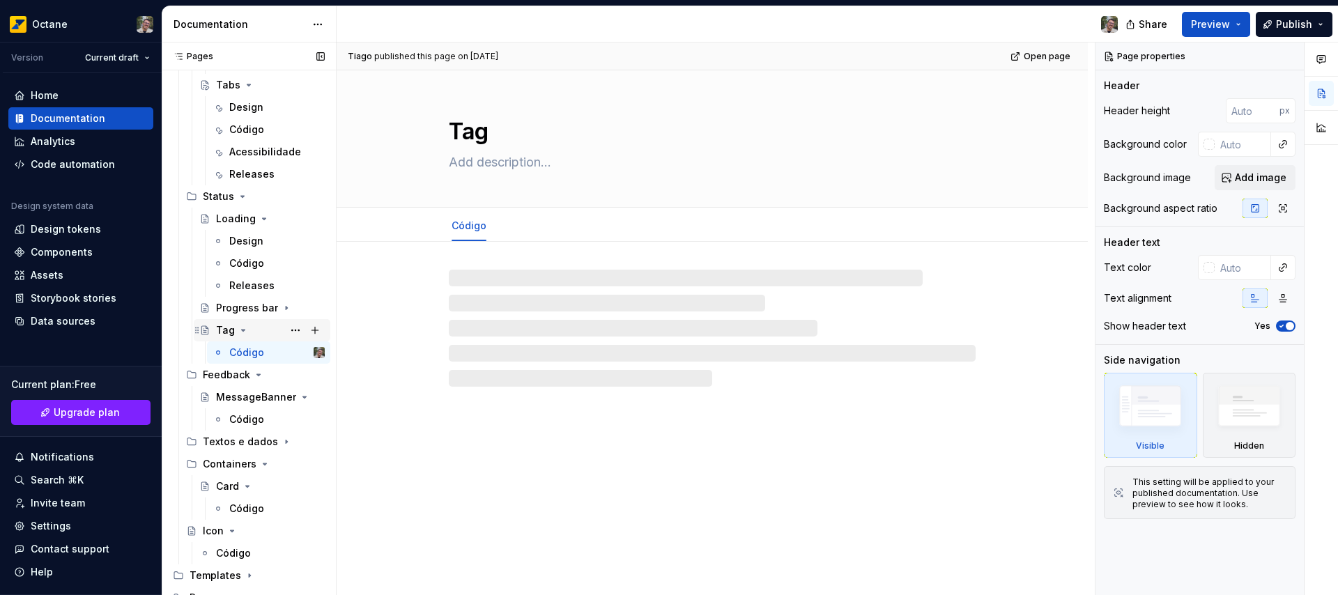
scroll to position [923, 0]
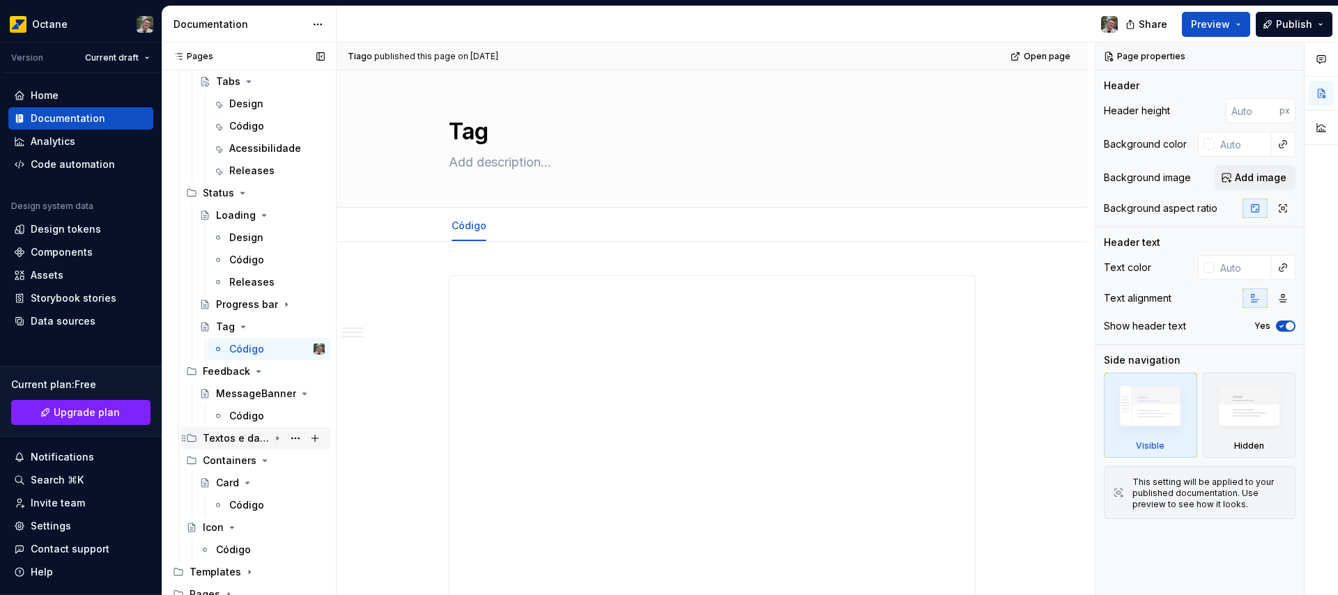
click at [272, 438] on icon "Page tree" at bounding box center [277, 438] width 11 height 11
click at [262, 464] on icon "Page tree" at bounding box center [265, 460] width 11 height 11
click at [247, 486] on div "Design" at bounding box center [246, 483] width 34 height 14
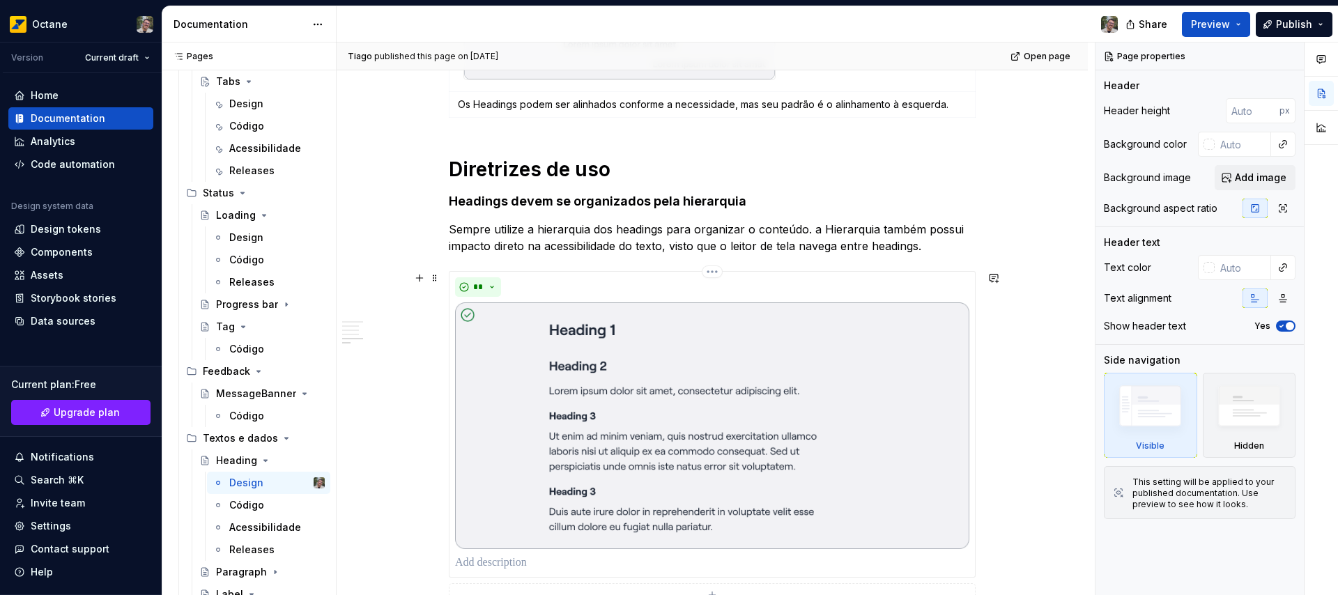
scroll to position [539, 0]
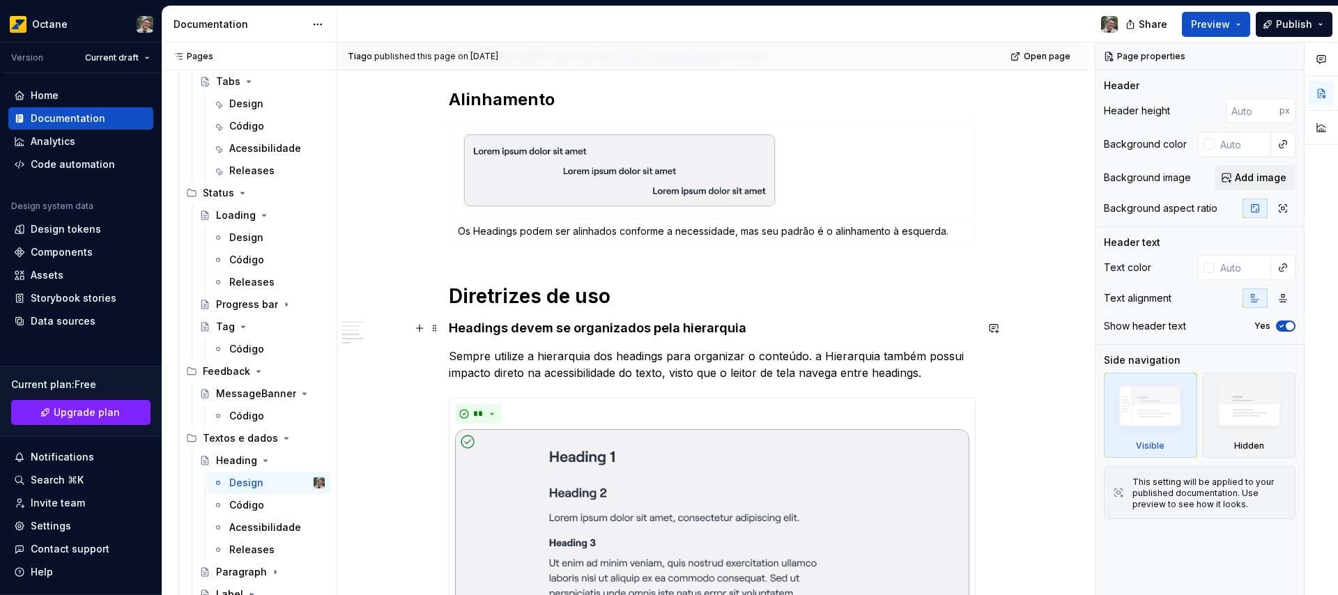
click at [625, 325] on h4 "Headings devem se organizados pela hierarquia" at bounding box center [712, 328] width 527 height 17
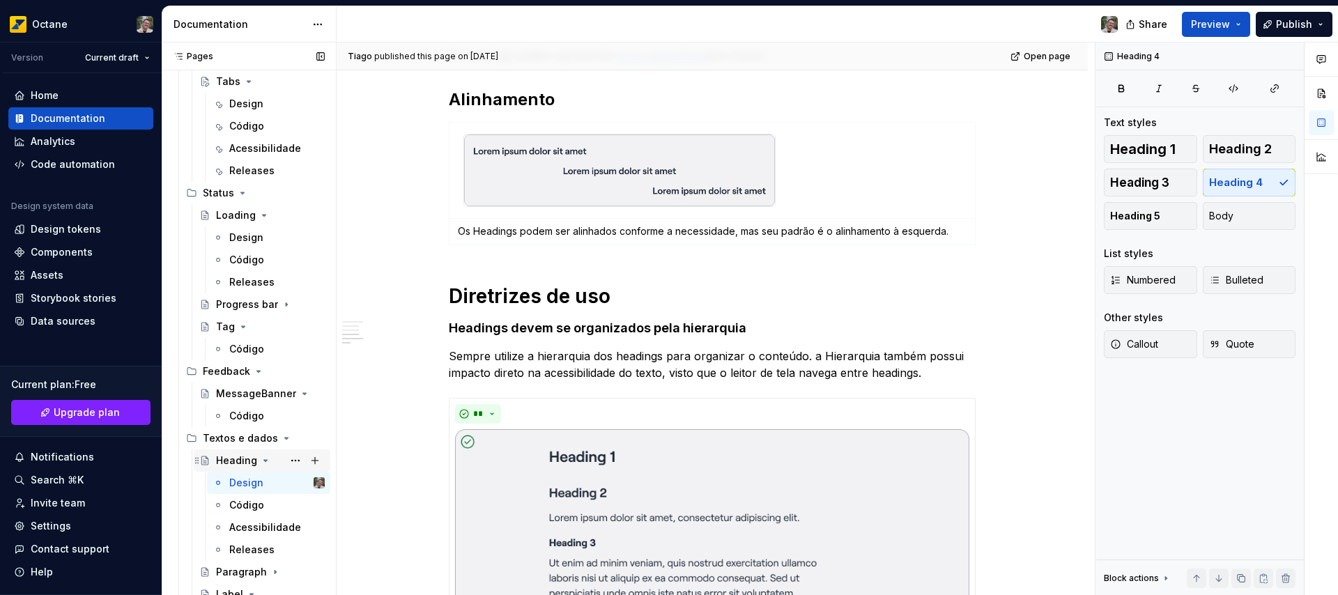
click at [264, 460] on icon "Page tree" at bounding box center [265, 460] width 3 height 1
click at [275, 484] on icon "Page tree" at bounding box center [275, 482] width 1 height 3
click at [246, 503] on div "Design" at bounding box center [246, 505] width 34 height 14
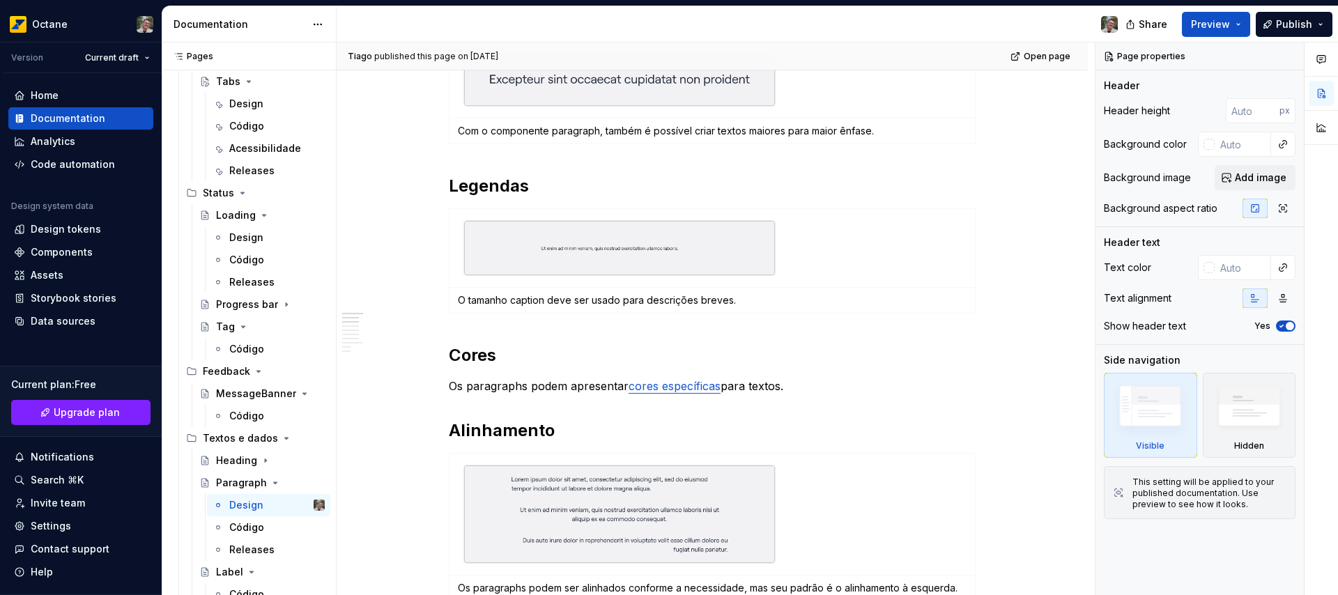
scroll to position [1612, 0]
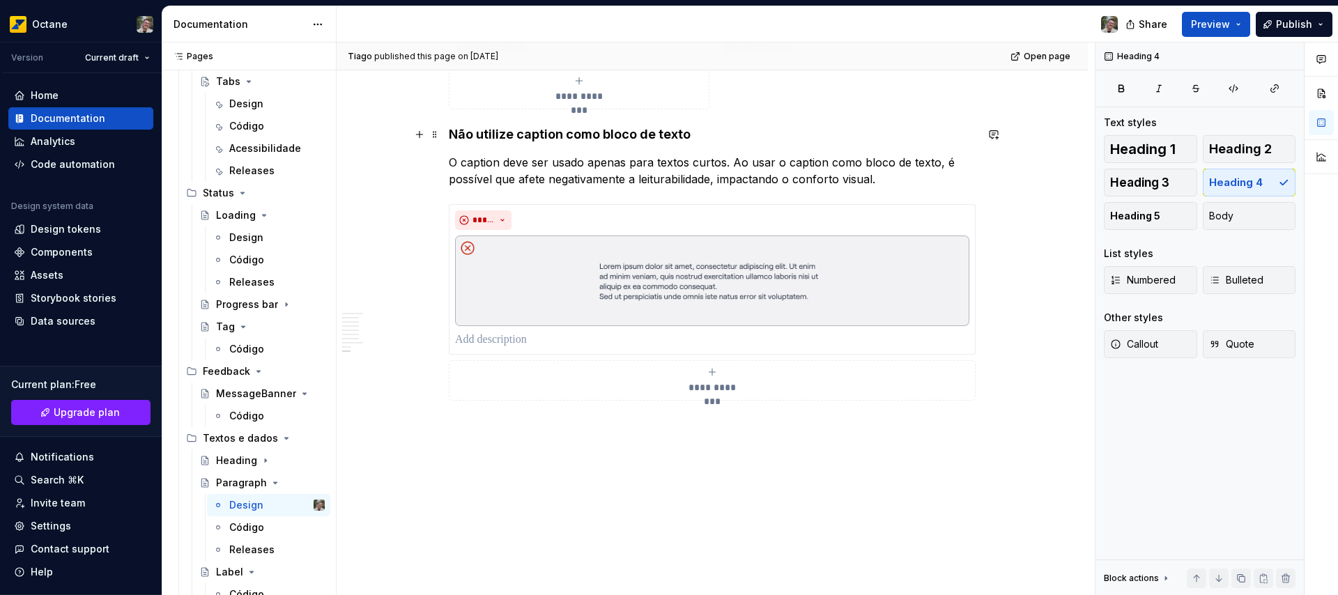
click at [578, 135] on h4 "Não utilize caption como bloco de texto" at bounding box center [712, 134] width 527 height 17
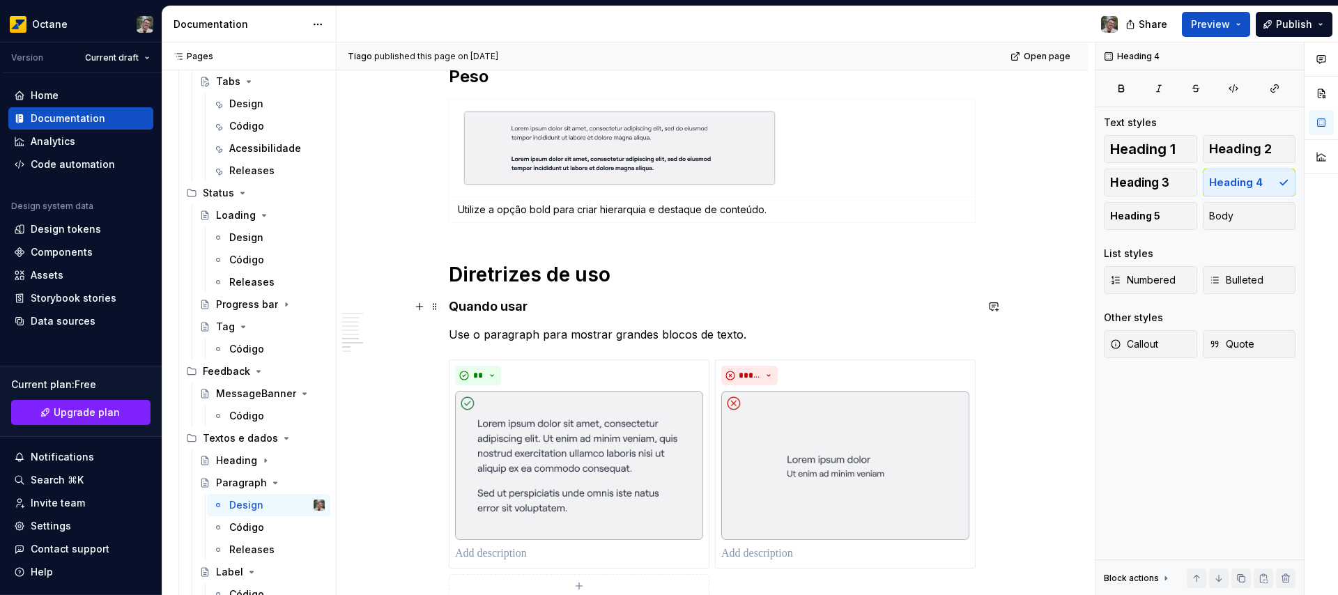
scroll to position [1029, 0]
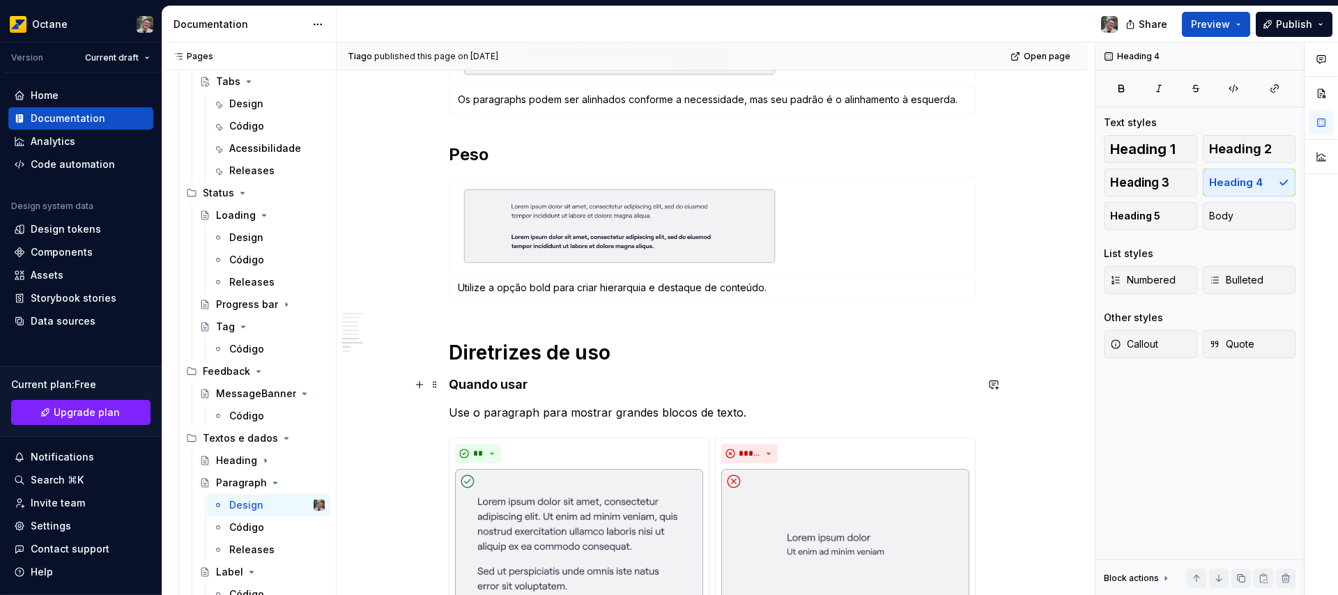
click at [503, 384] on h4 "Quando usar" at bounding box center [712, 384] width 527 height 17
click at [231, 571] on div "Label" at bounding box center [229, 572] width 27 height 14
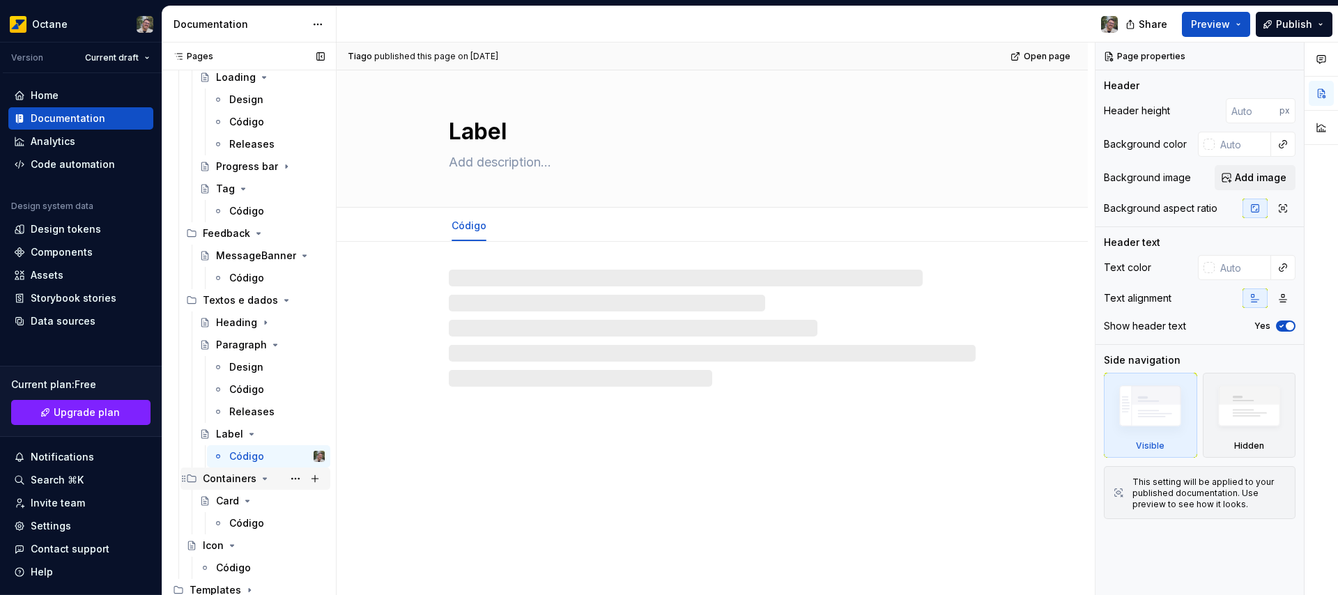
scroll to position [1086, 0]
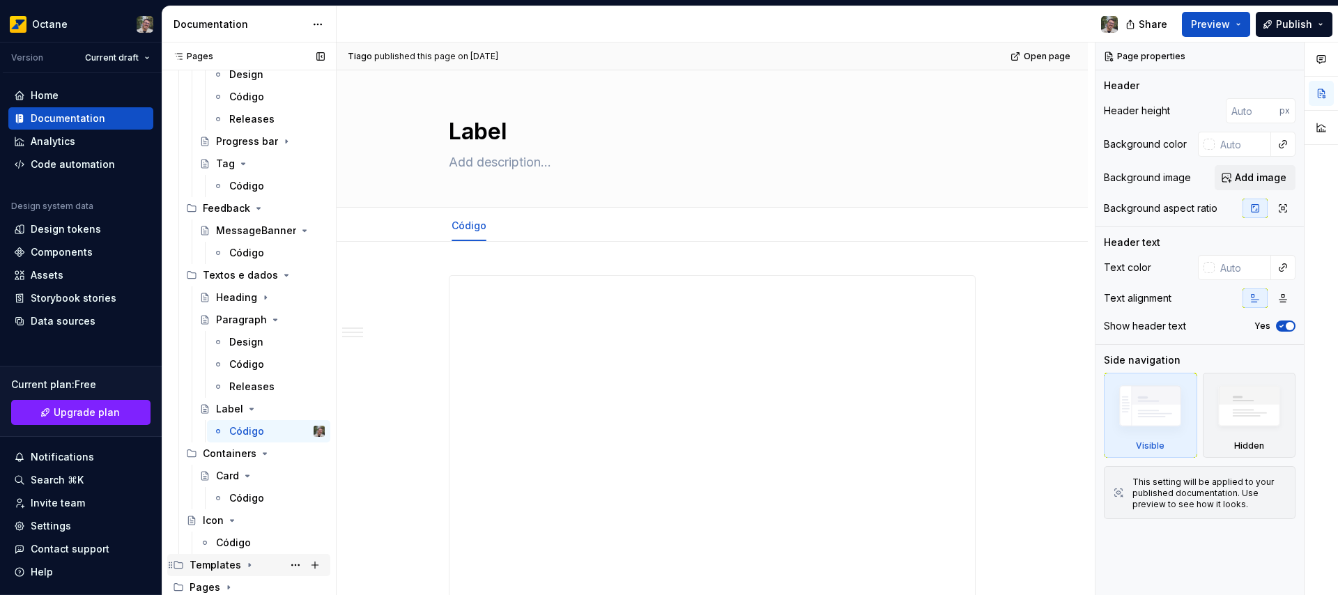
click at [244, 567] on icon "Page tree" at bounding box center [249, 565] width 11 height 11
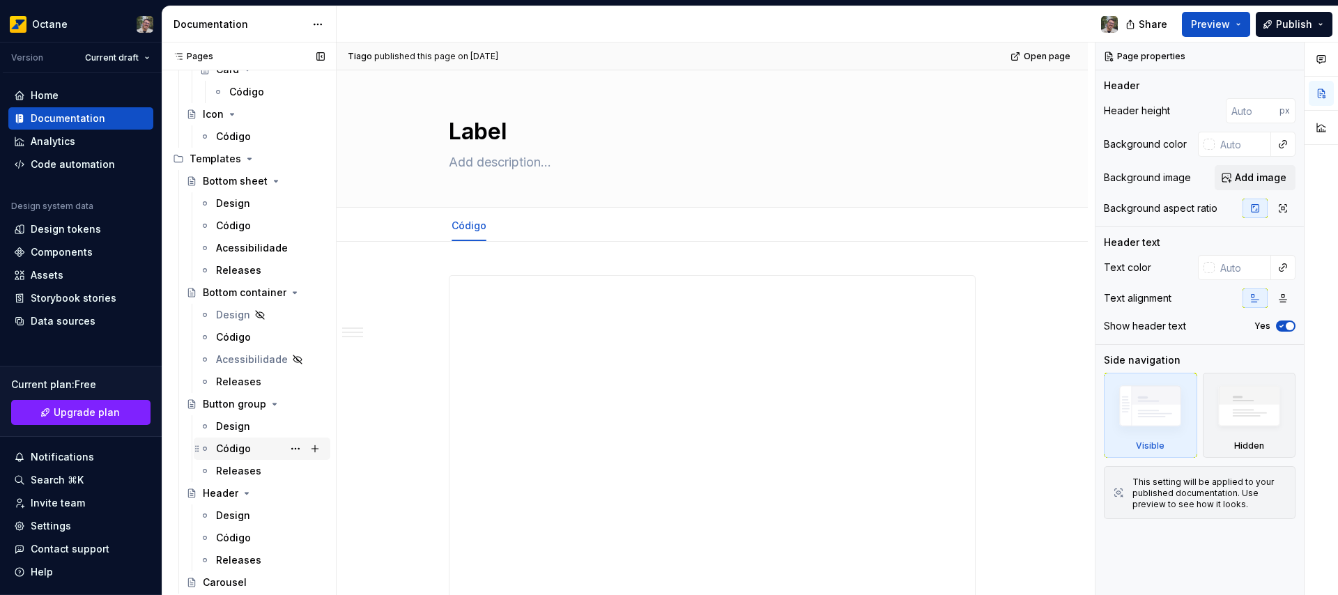
scroll to position [1509, 0]
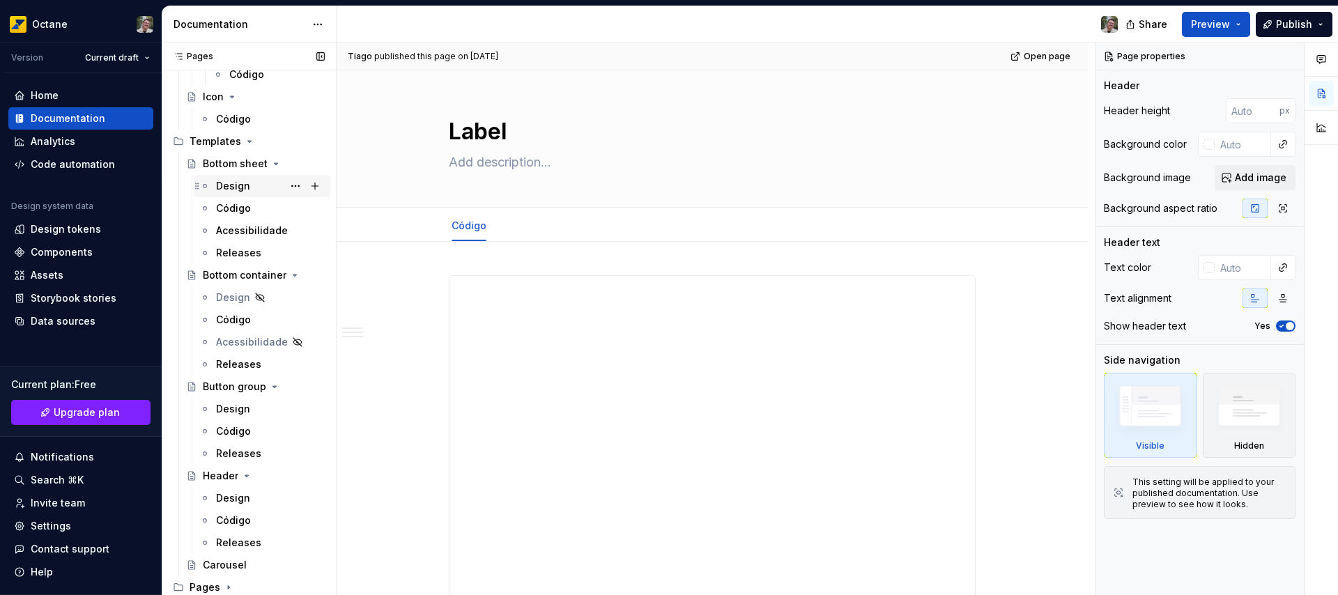
click at [238, 188] on div "Design" at bounding box center [233, 186] width 34 height 14
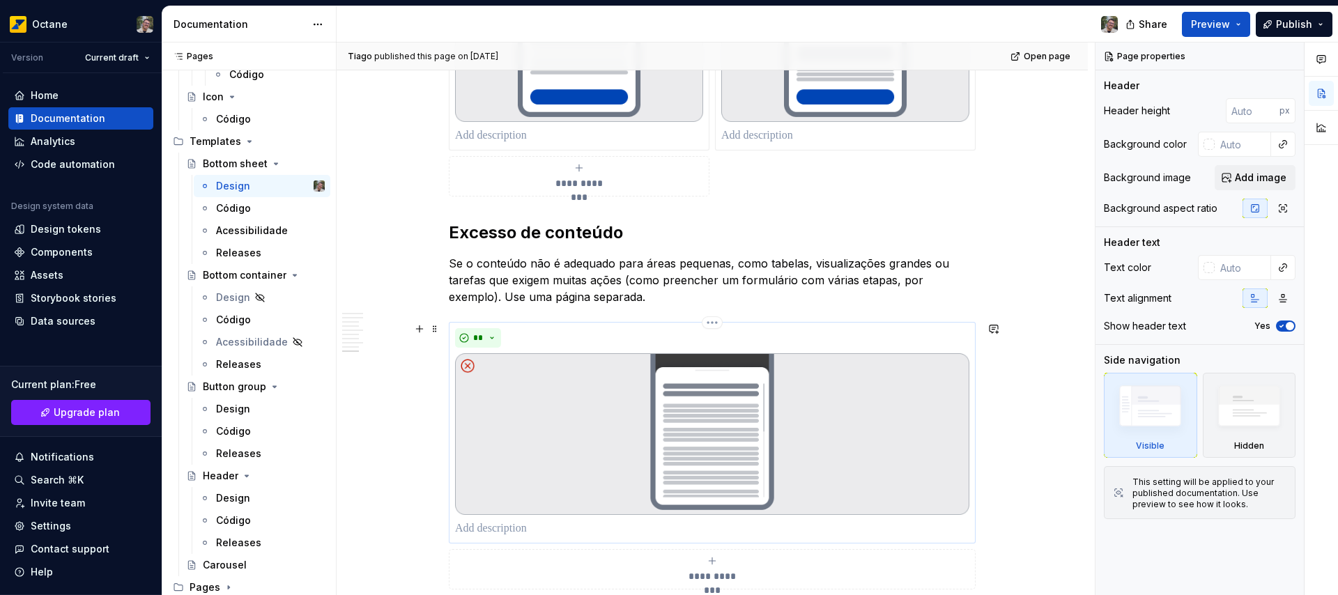
scroll to position [2340, 0]
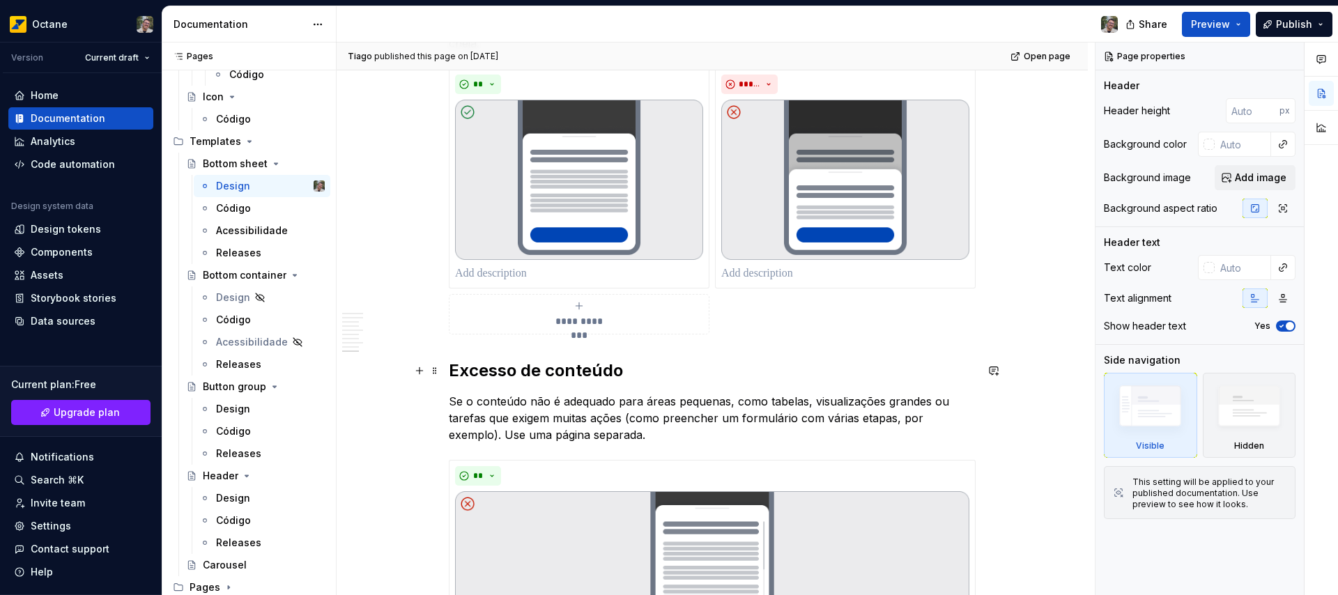
click at [503, 375] on h2 "Excesso de conteúdo" at bounding box center [712, 371] width 527 height 22
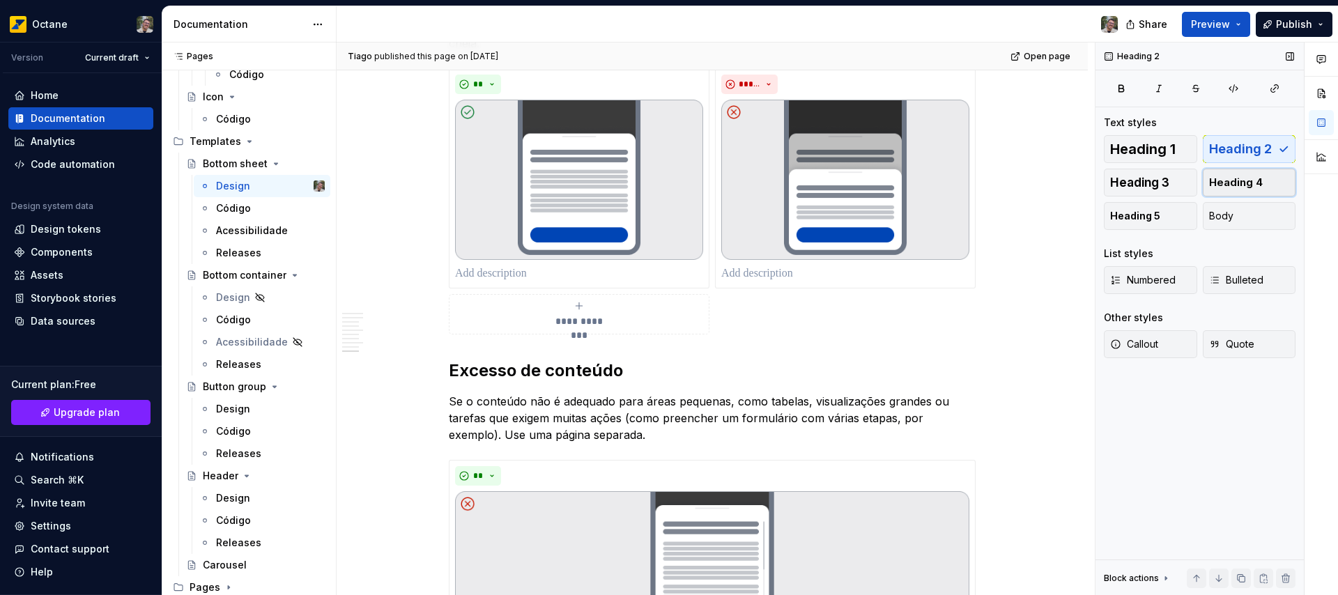
click at [1231, 184] on span "Heading 4" at bounding box center [1236, 183] width 54 height 14
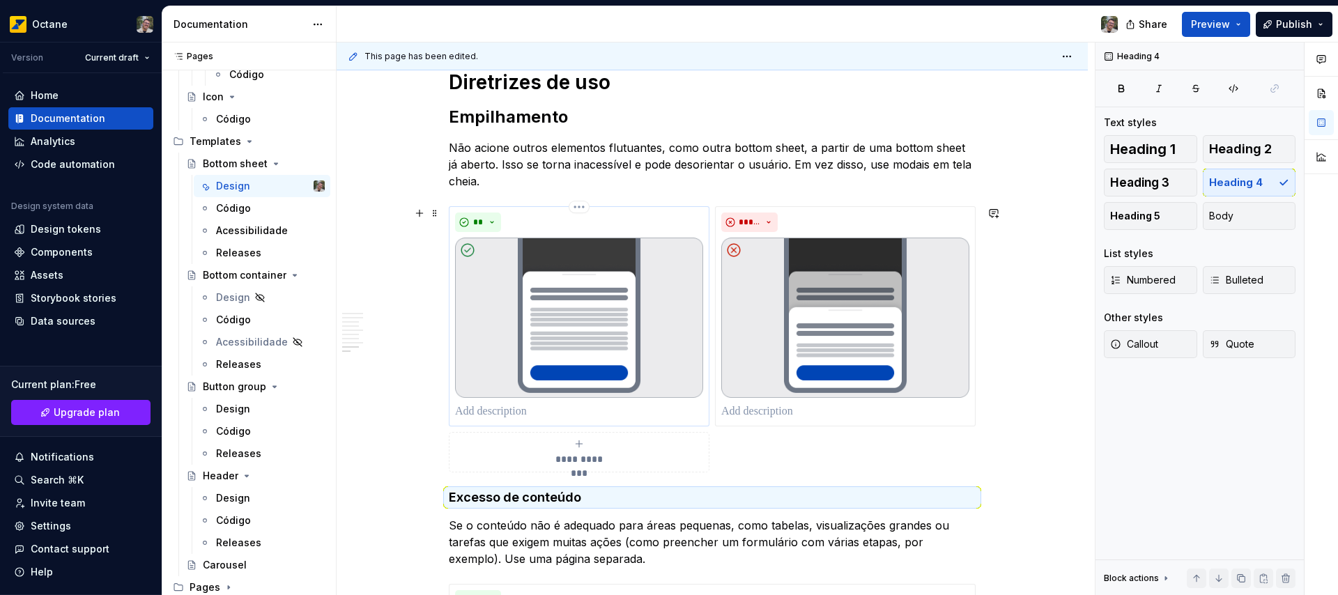
scroll to position [2187, 0]
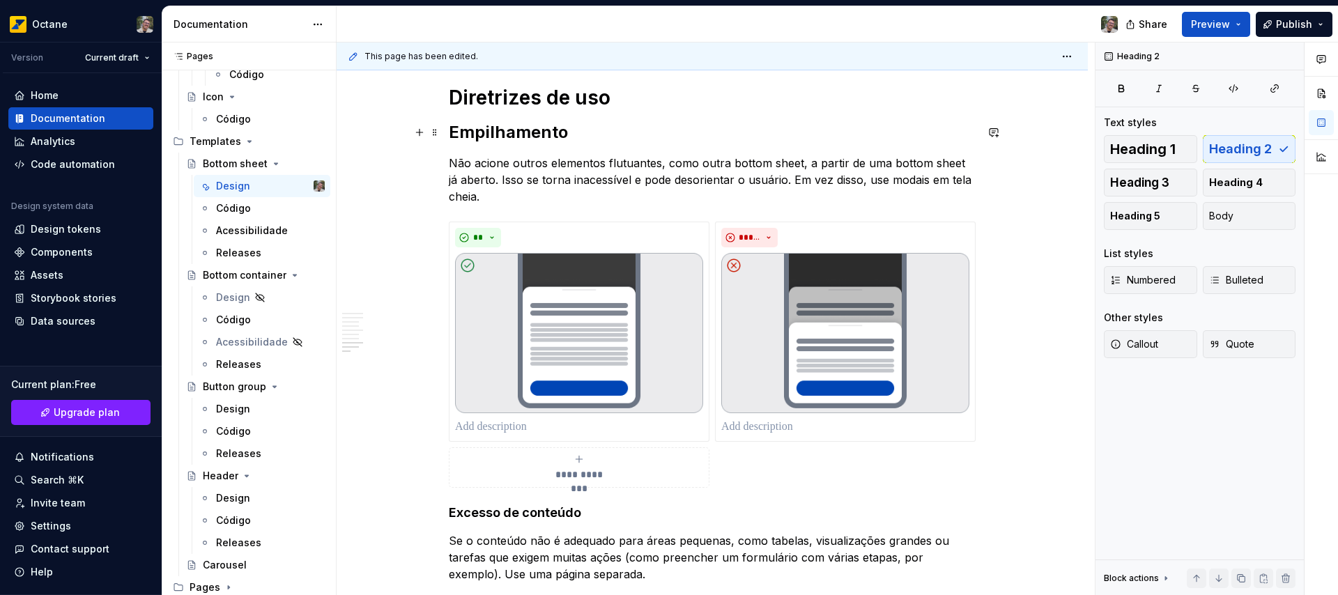
click at [494, 129] on h2 "Empilhamento" at bounding box center [712, 132] width 527 height 22
click at [1238, 180] on span "Heading 4" at bounding box center [1236, 183] width 54 height 14
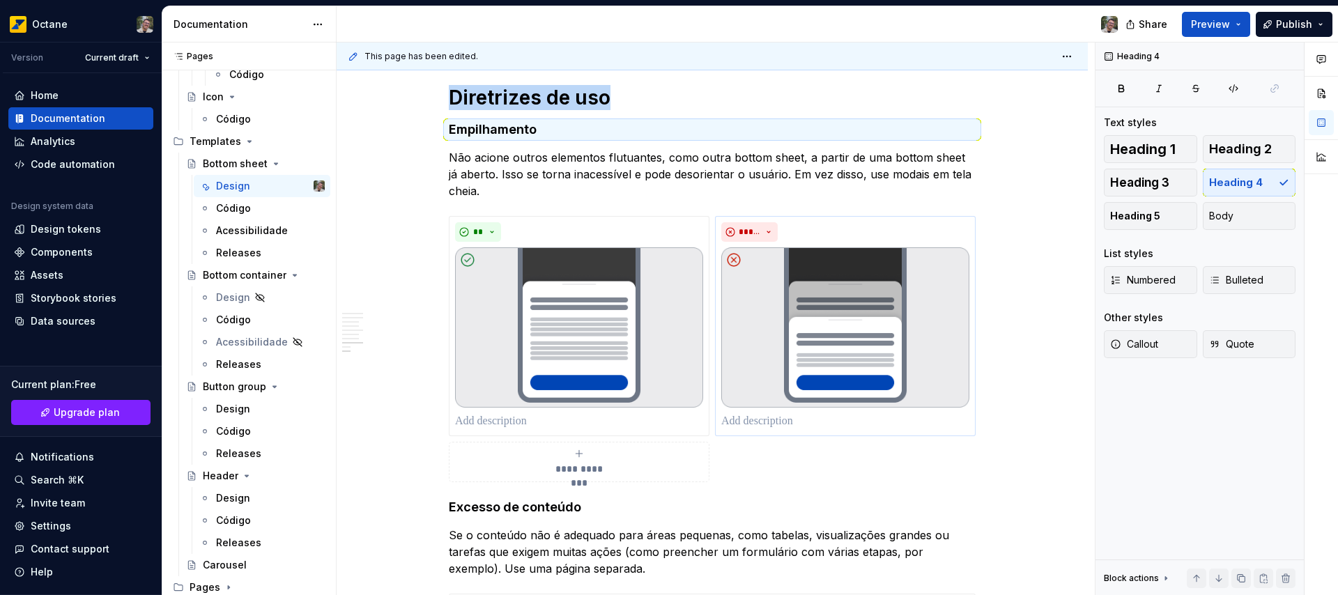
scroll to position [2181, 0]
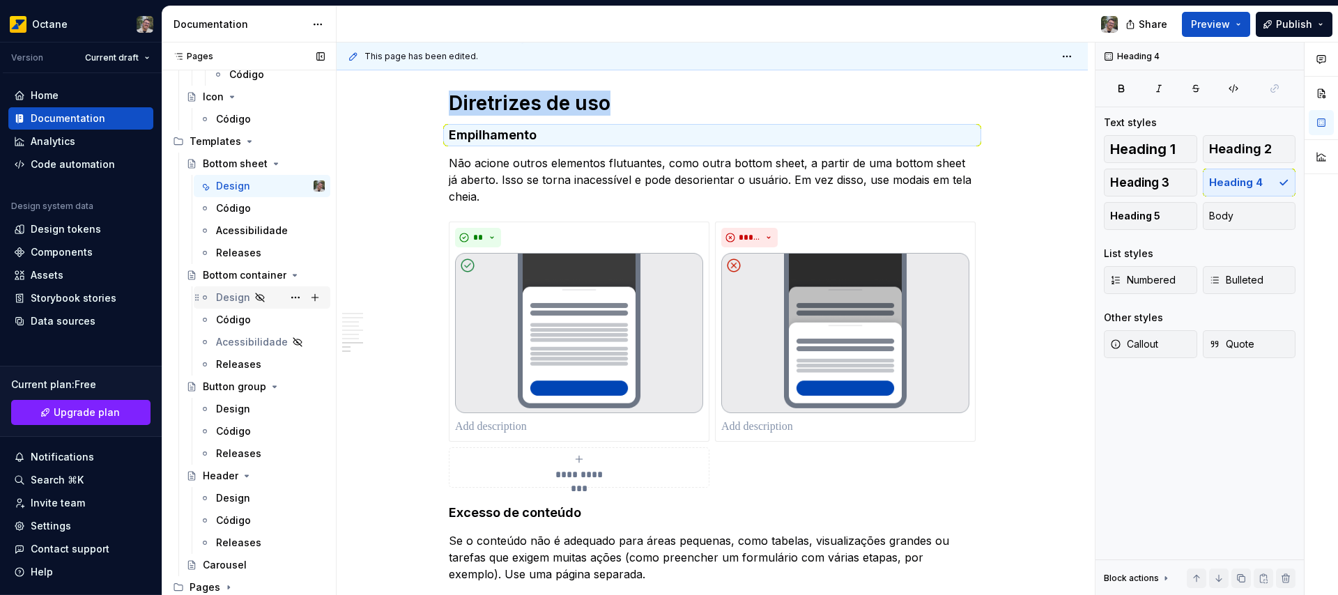
click at [226, 297] on div "Design" at bounding box center [233, 298] width 34 height 14
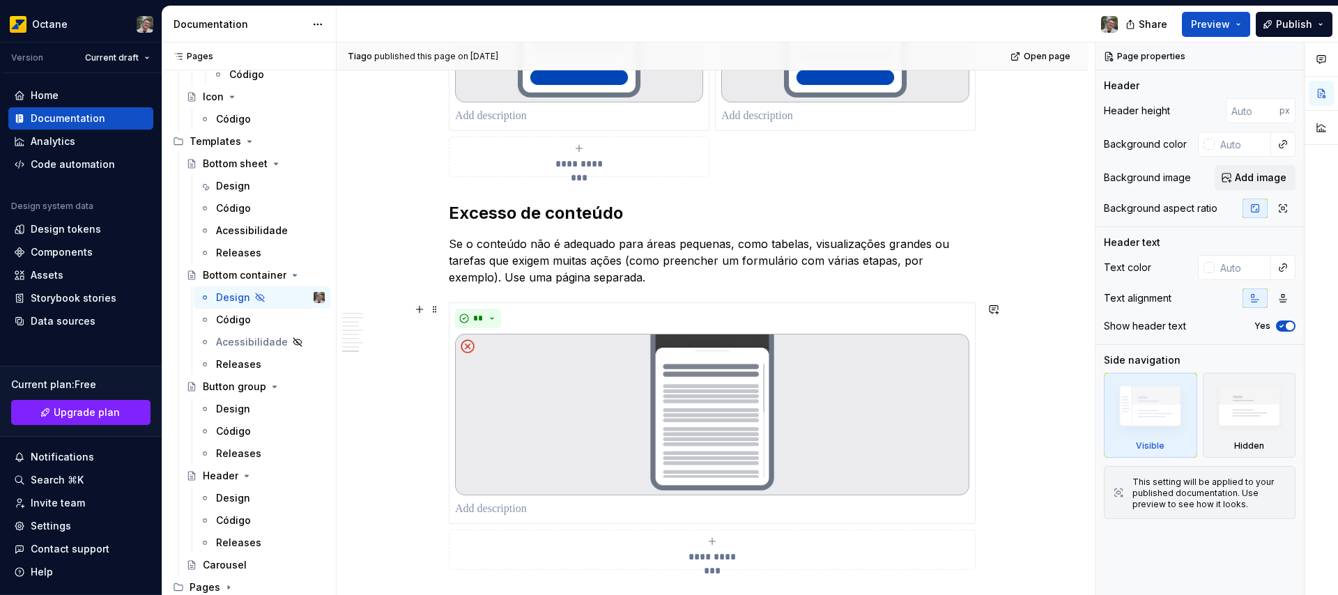
scroll to position [2481, 0]
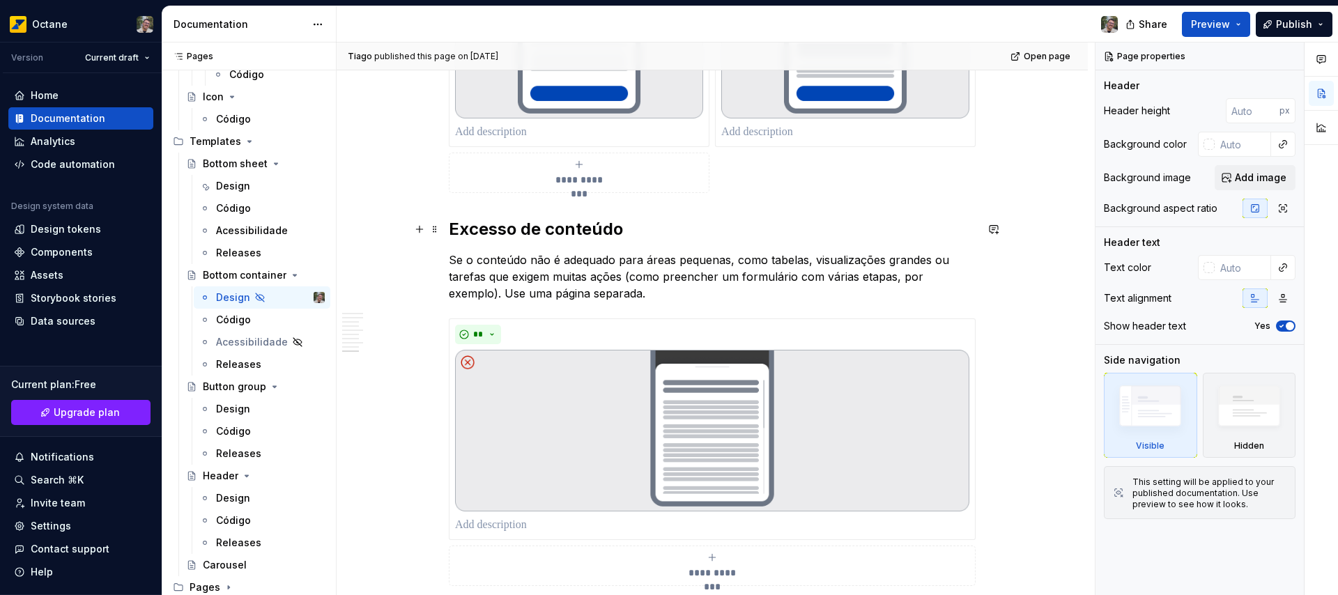
click at [586, 233] on h2 "Excesso de conteúdo" at bounding box center [712, 229] width 527 height 22
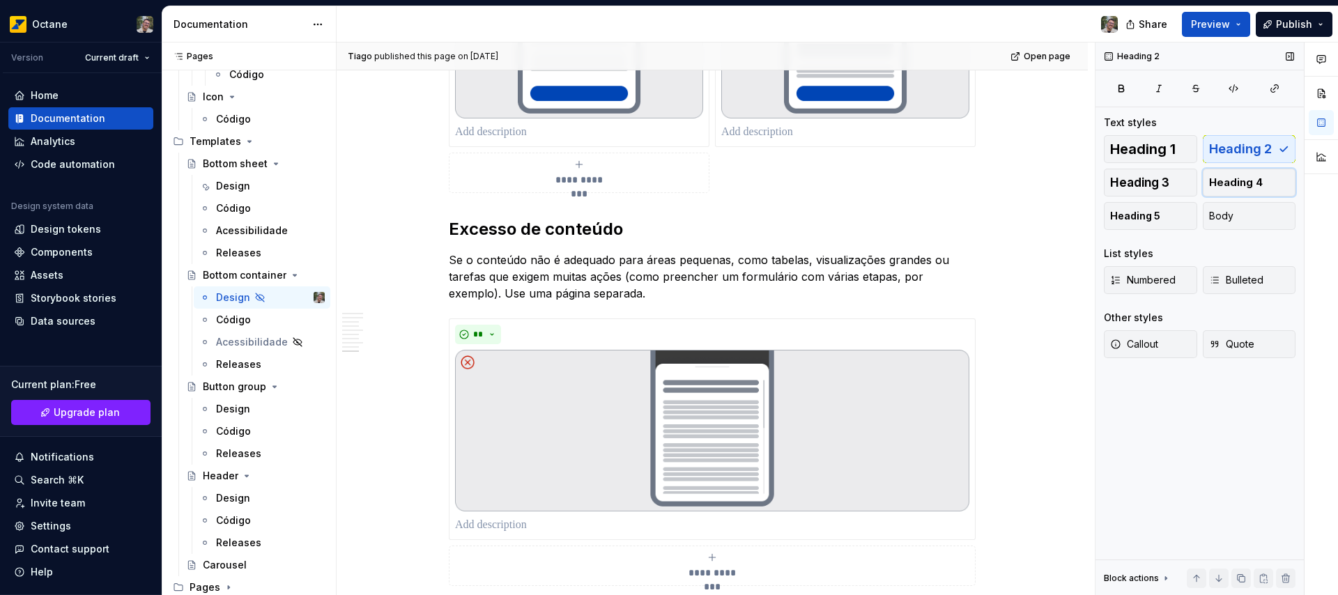
click at [1258, 183] on span "Heading 4" at bounding box center [1236, 183] width 54 height 14
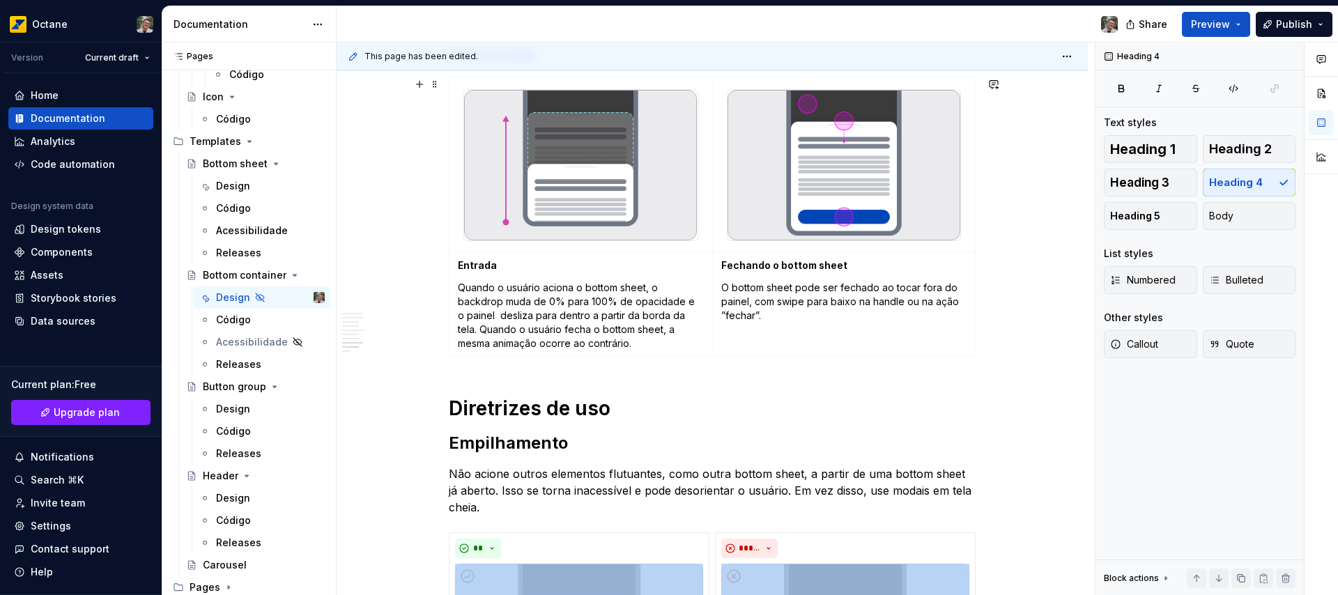
scroll to position [1827, 0]
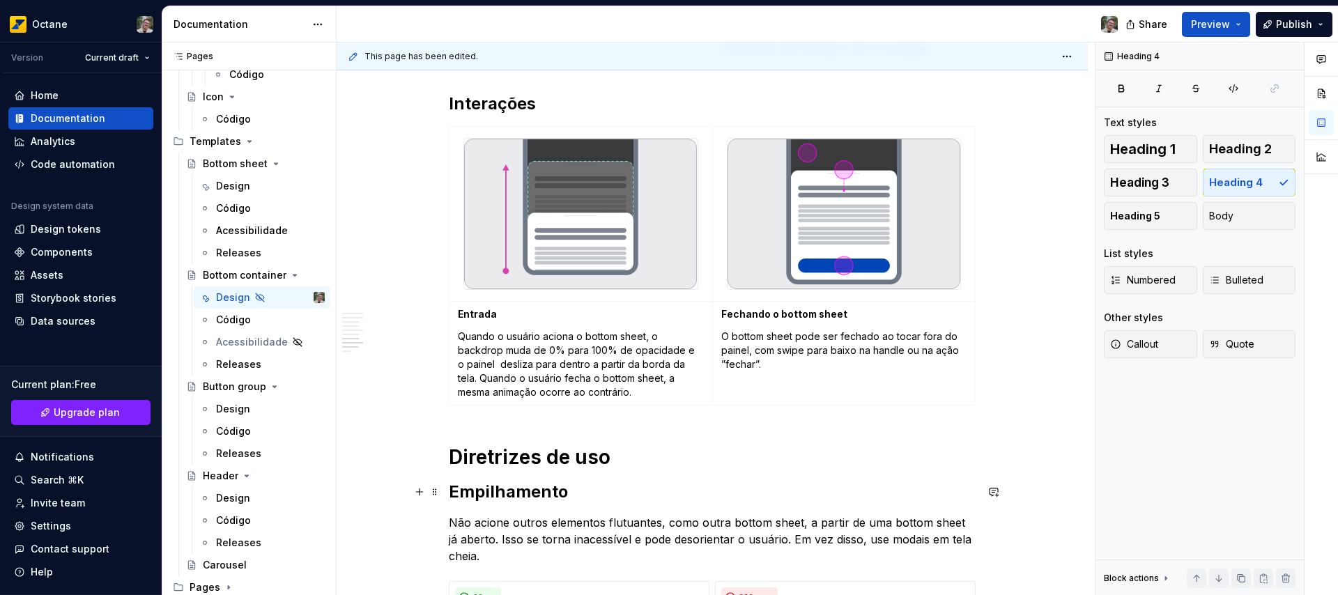
click at [548, 489] on h2 "Empilhamento" at bounding box center [712, 492] width 527 height 22
click at [1251, 176] on span "Heading 4" at bounding box center [1236, 183] width 54 height 14
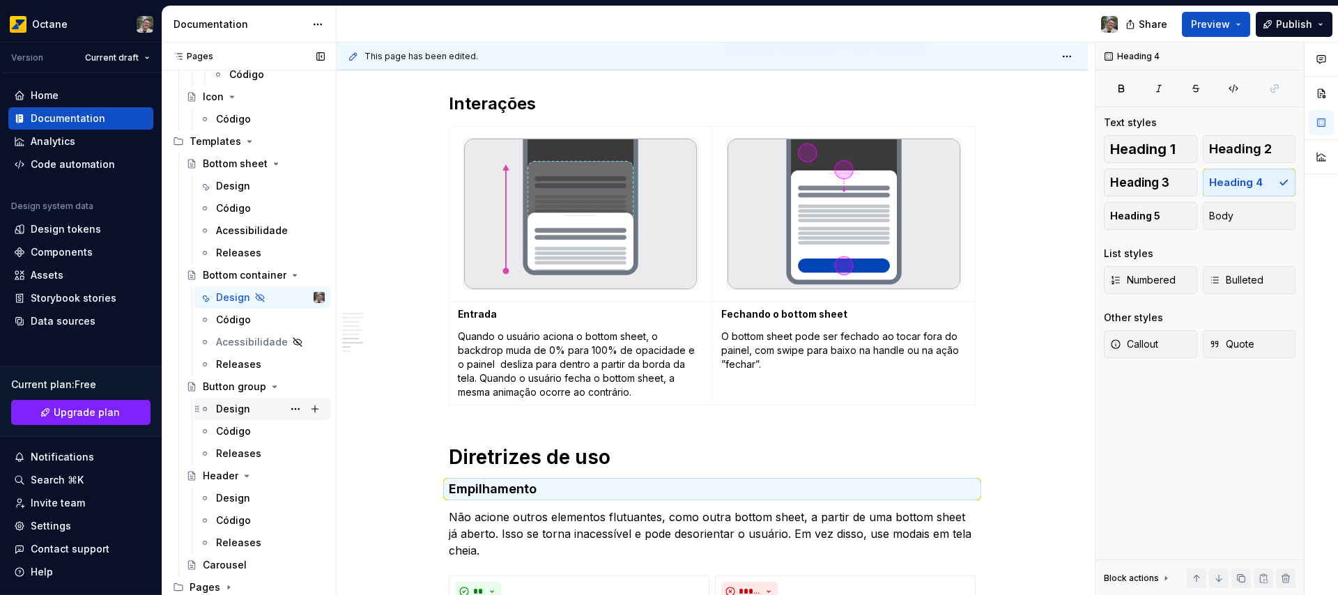
click at [229, 407] on div "Design" at bounding box center [233, 409] width 34 height 14
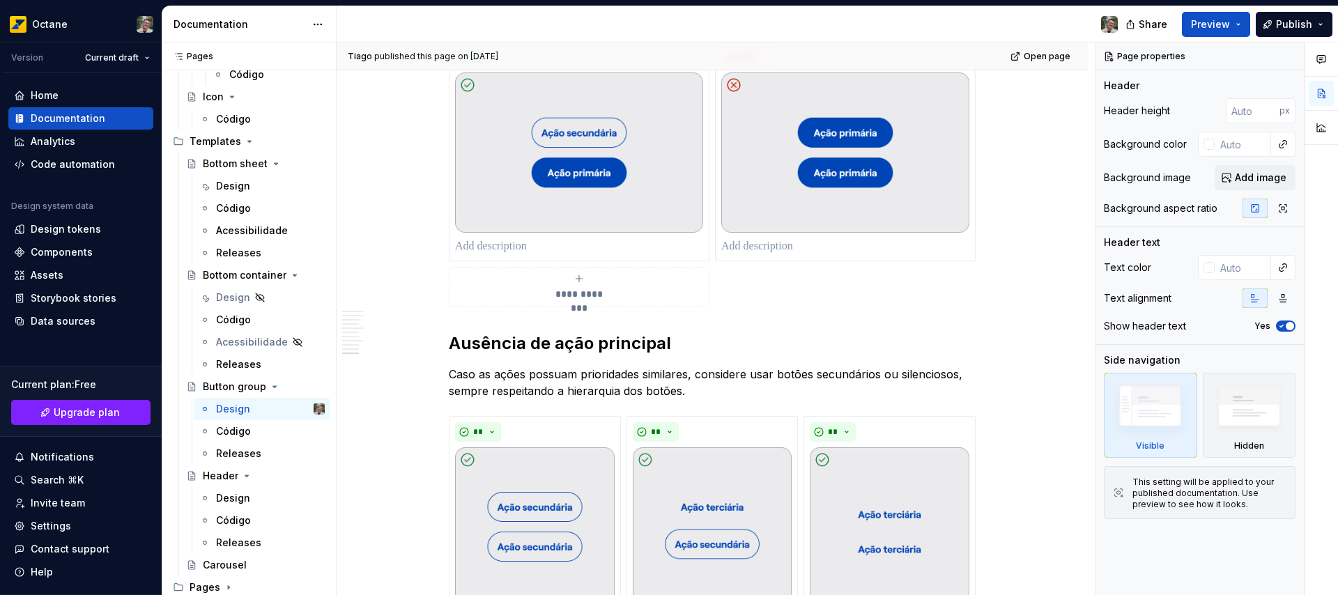
scroll to position [1697, 0]
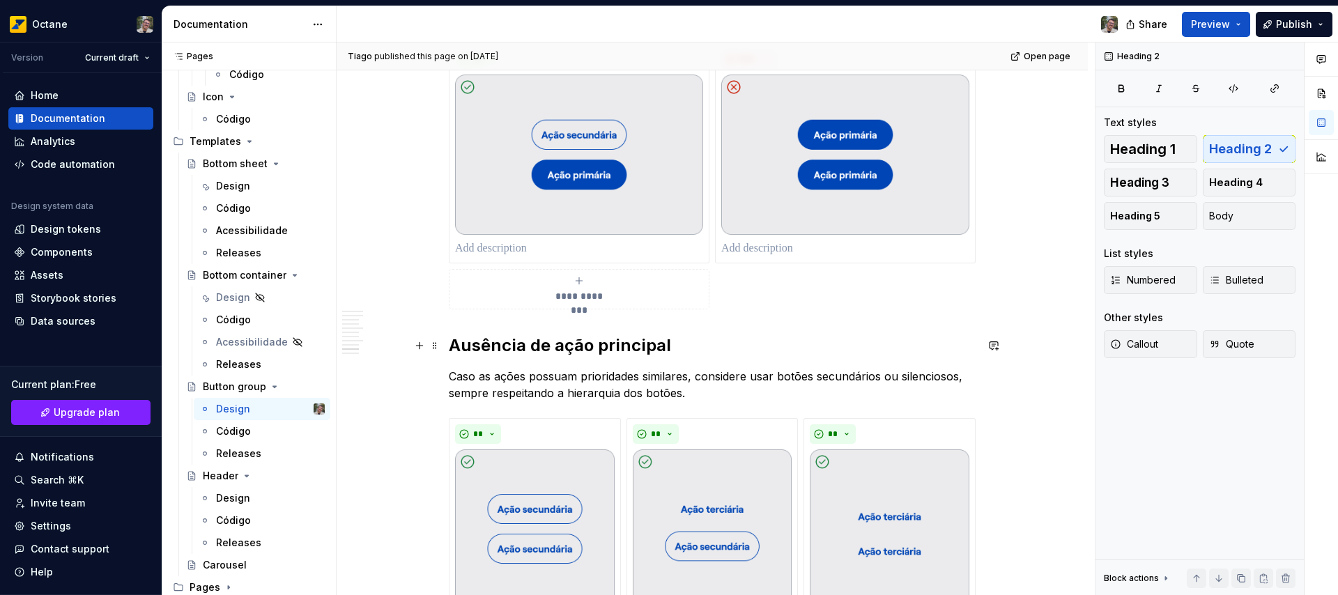
click at [606, 348] on h2 "Ausência de ação principal" at bounding box center [712, 345] width 527 height 22
click at [1259, 178] on span "Heading 4" at bounding box center [1236, 183] width 54 height 14
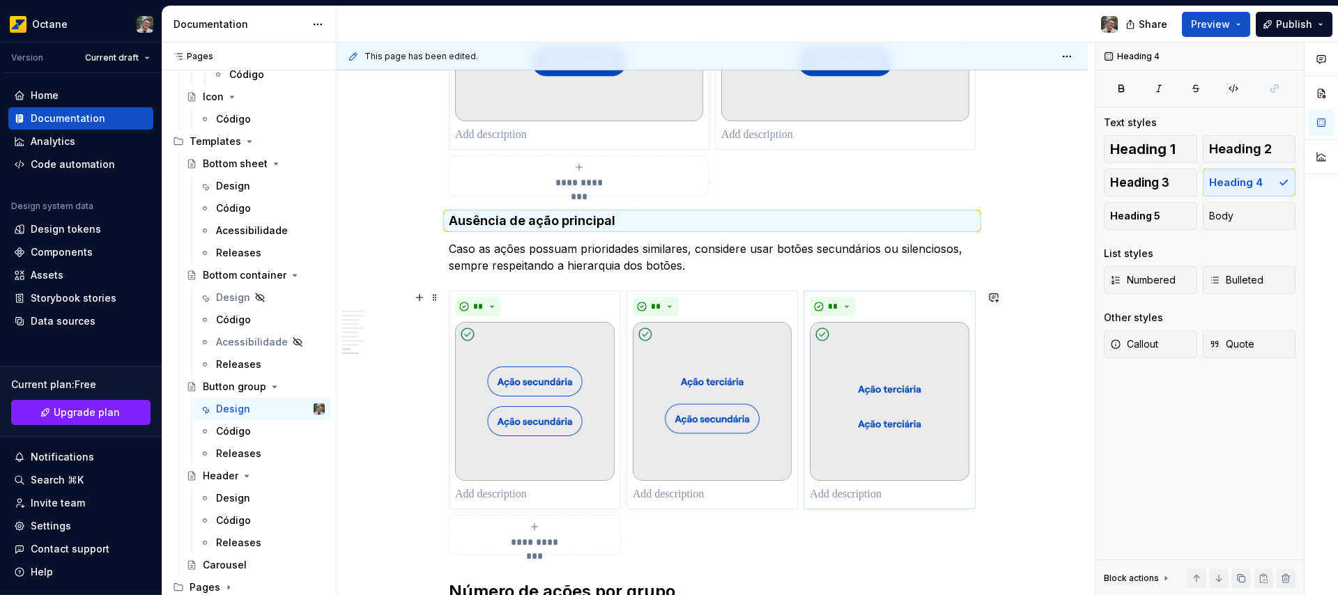
scroll to position [1828, 0]
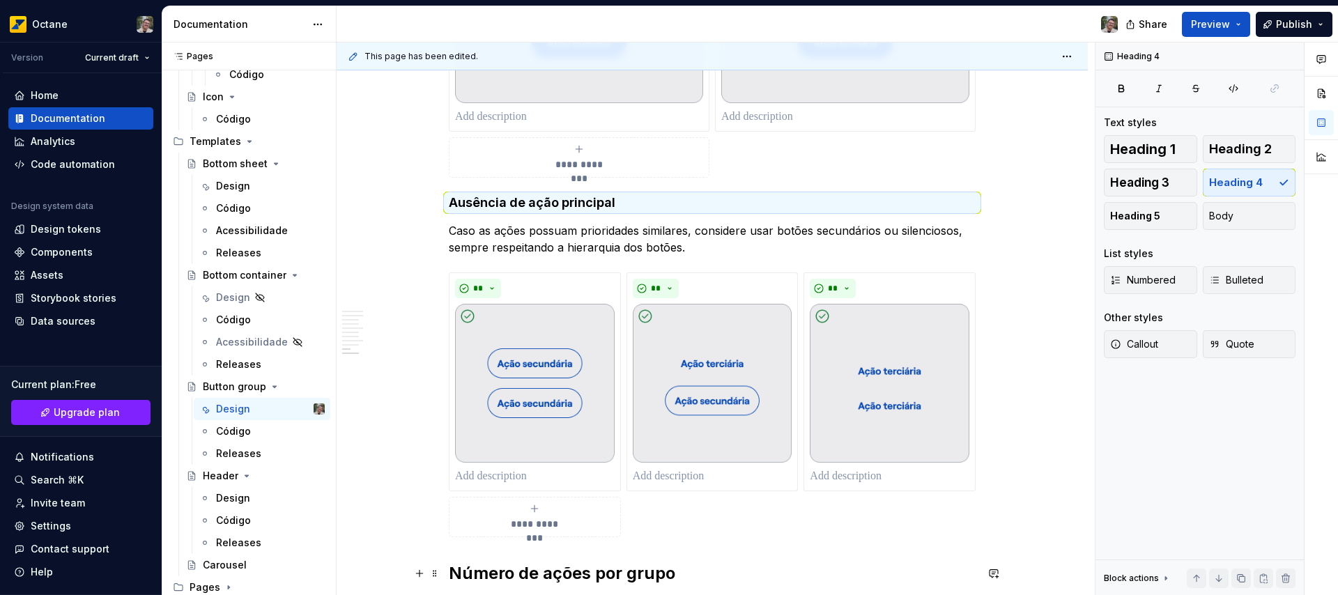
click at [649, 578] on h2 "Número de ações por grupo" at bounding box center [712, 573] width 527 height 22
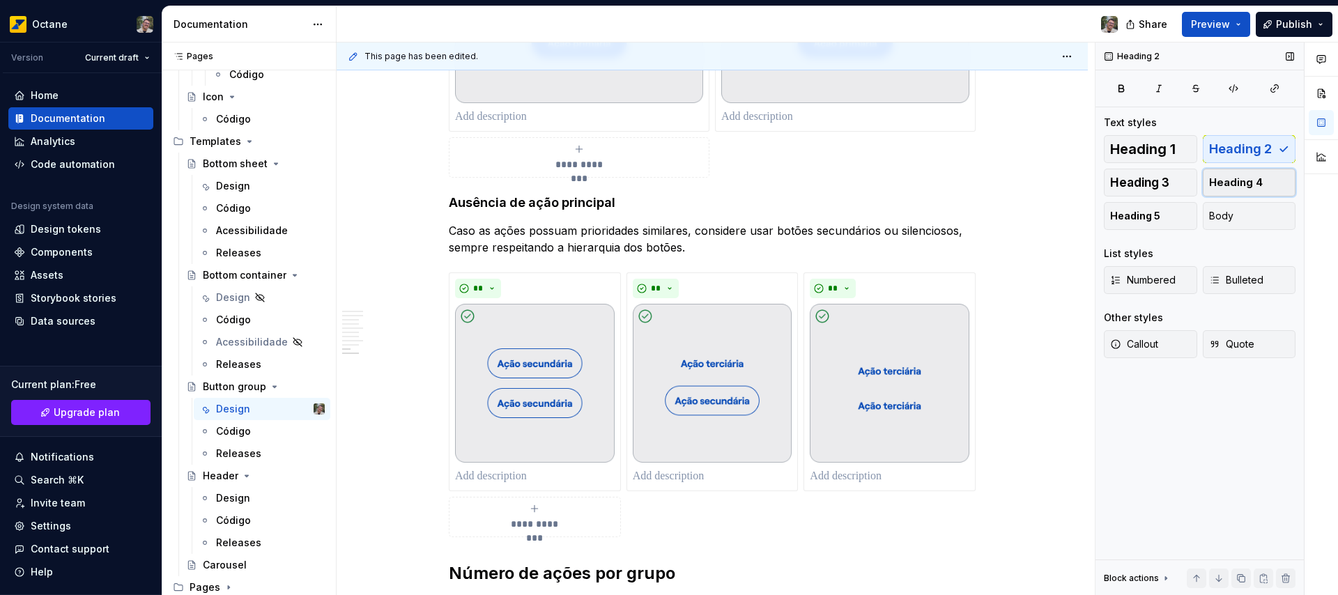
click at [1260, 176] on span "Heading 4" at bounding box center [1236, 183] width 54 height 14
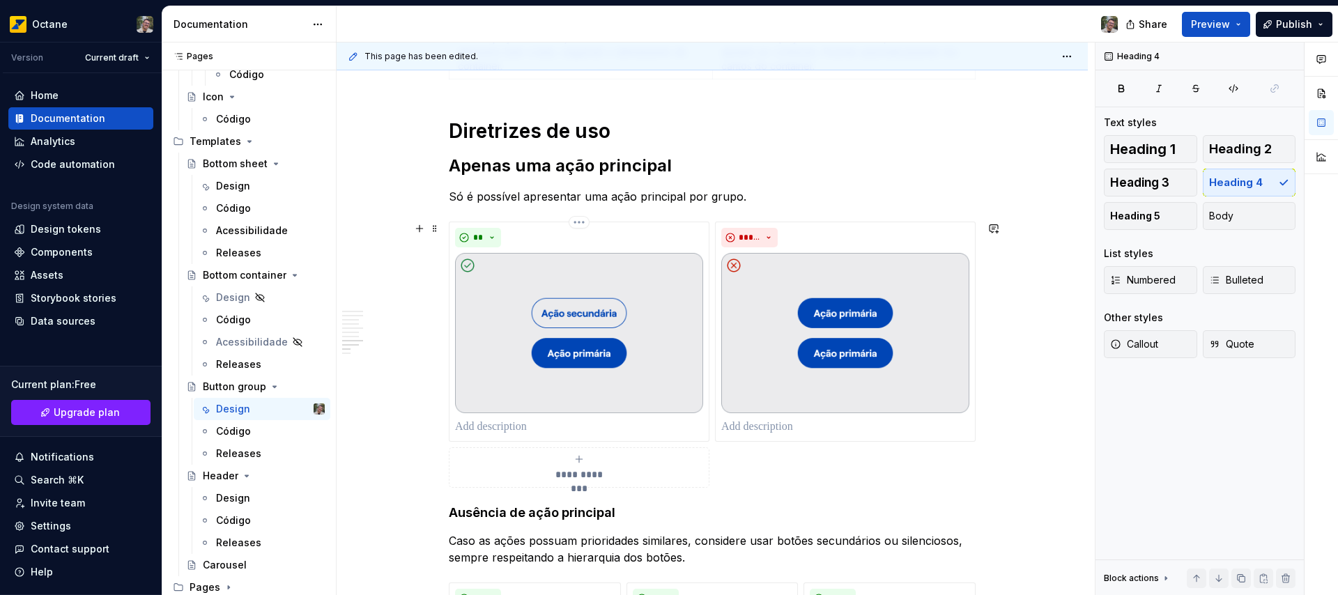
scroll to position [1511, 0]
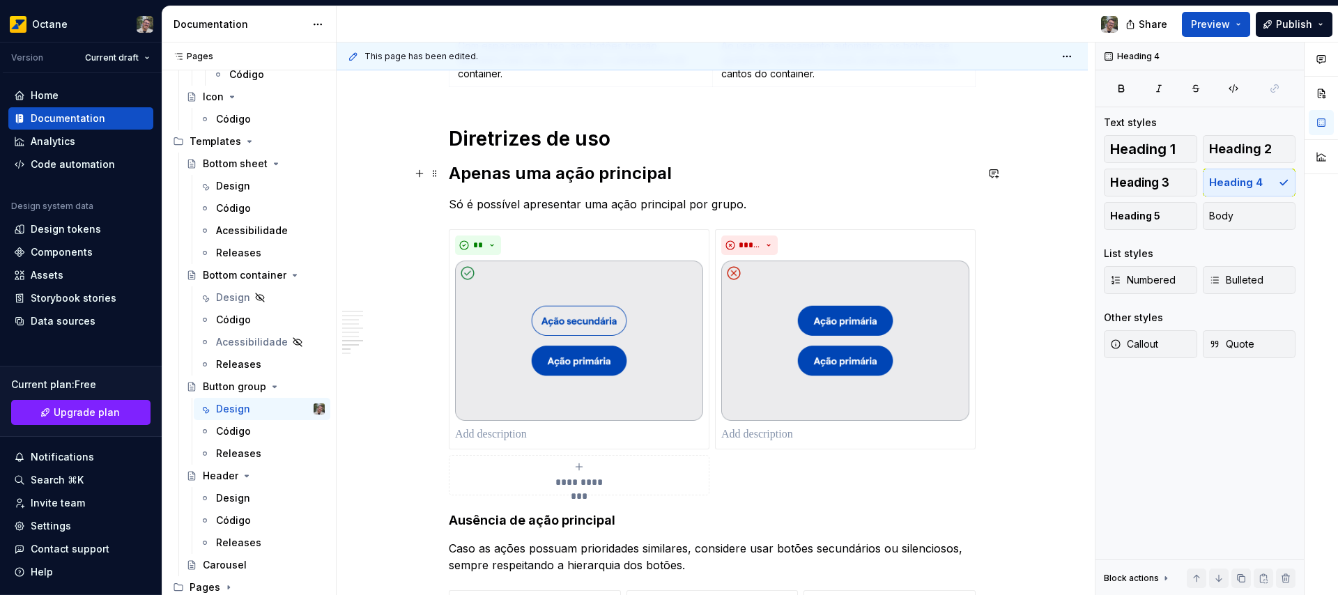
click at [596, 172] on h2 "Apenas uma ação principal" at bounding box center [712, 173] width 527 height 22
click at [1267, 183] on button "Heading 4" at bounding box center [1249, 183] width 93 height 28
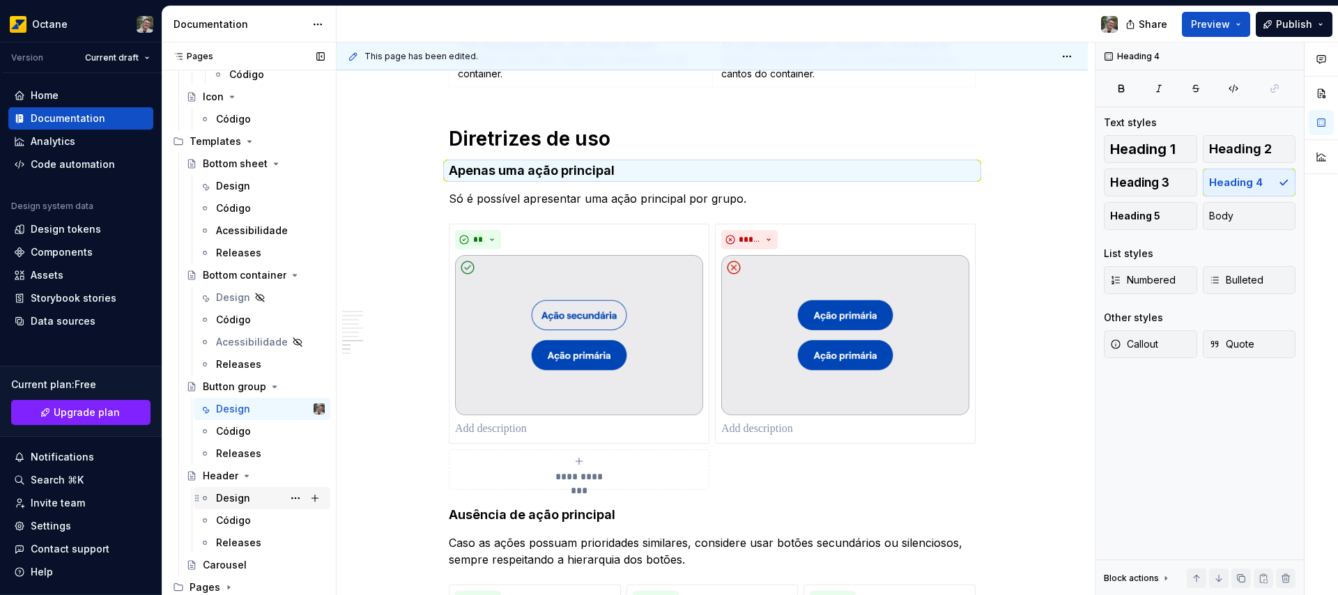
click at [222, 500] on div "Design" at bounding box center [233, 498] width 34 height 14
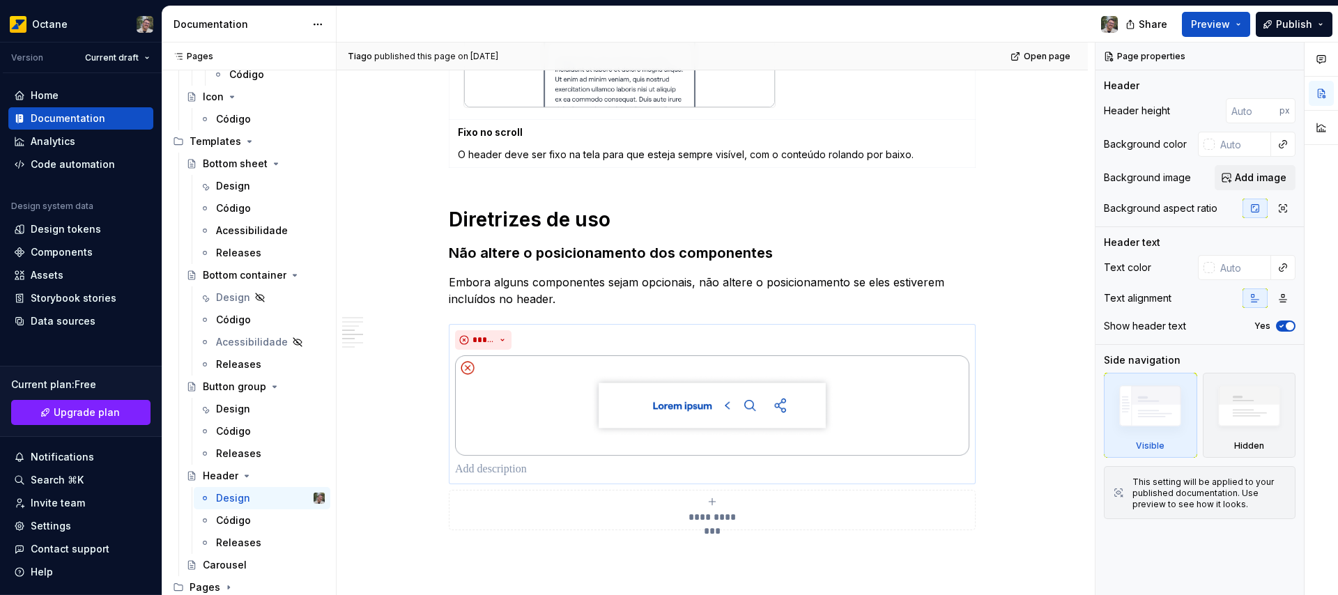
scroll to position [2003, 0]
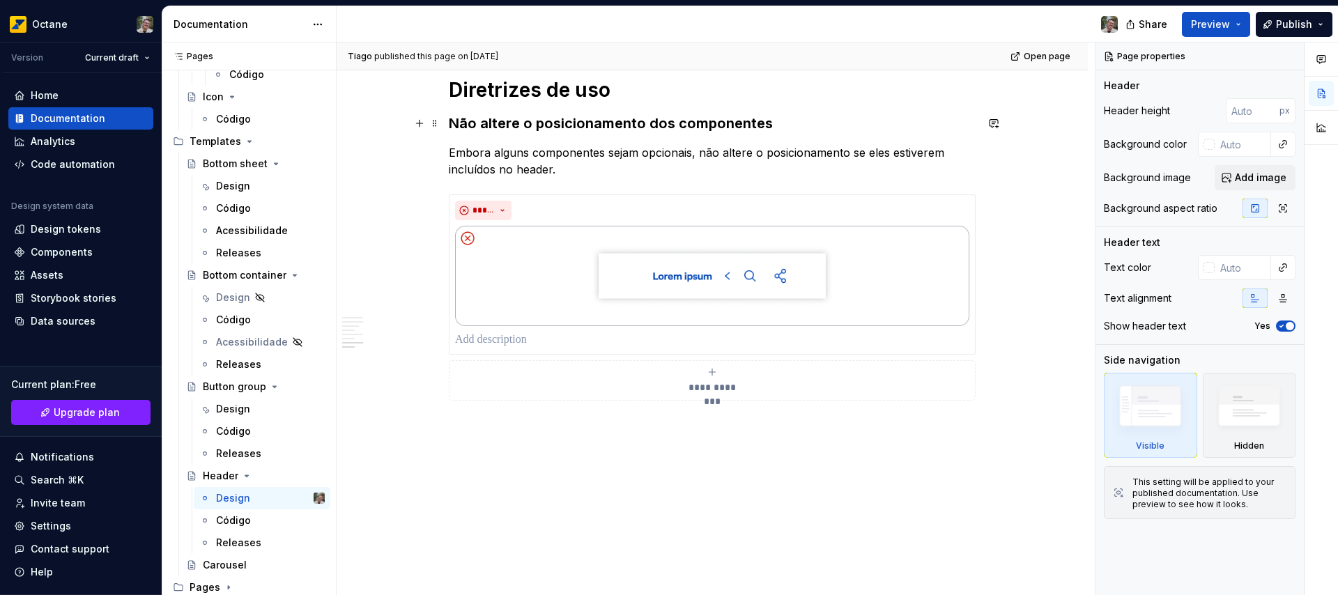
click at [512, 128] on h3 "Não altere o posicionamento dos componentes" at bounding box center [712, 124] width 527 height 20
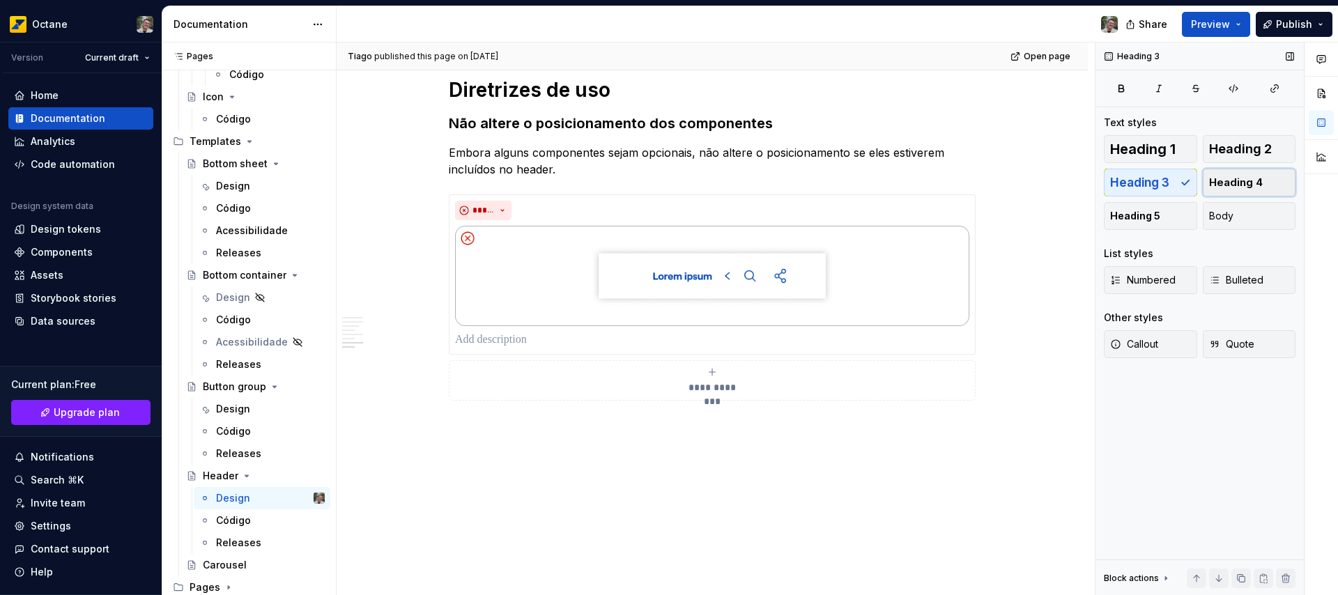
click at [1252, 186] on span "Heading 4" at bounding box center [1236, 183] width 54 height 14
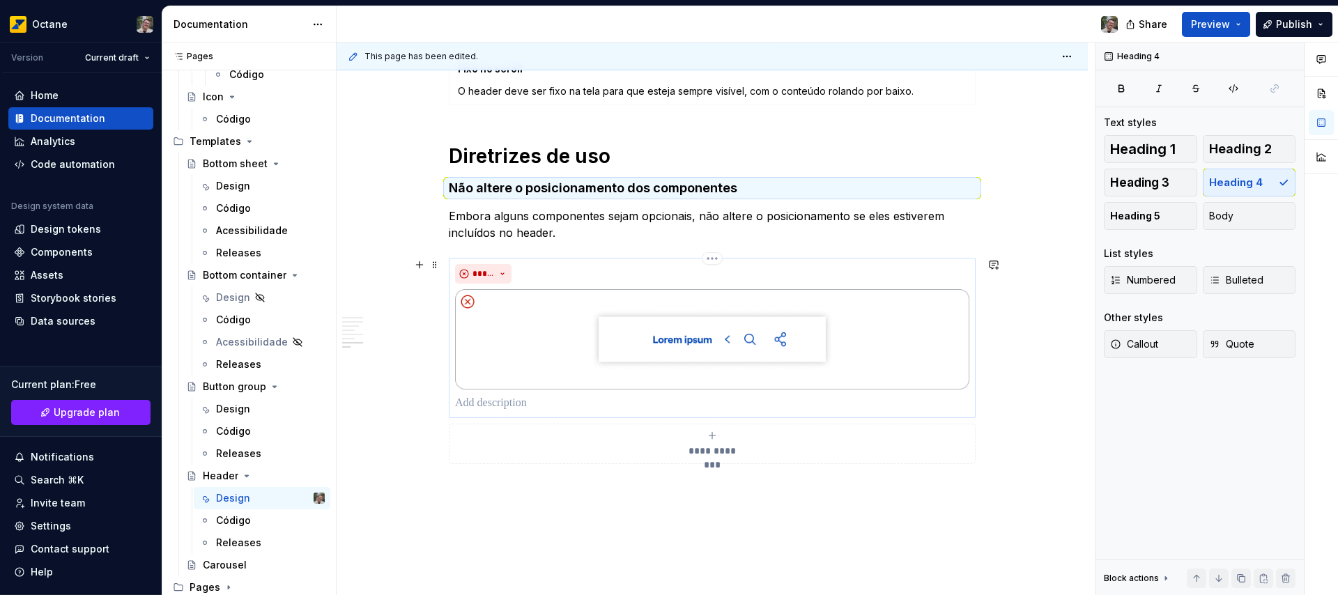
scroll to position [1932, 0]
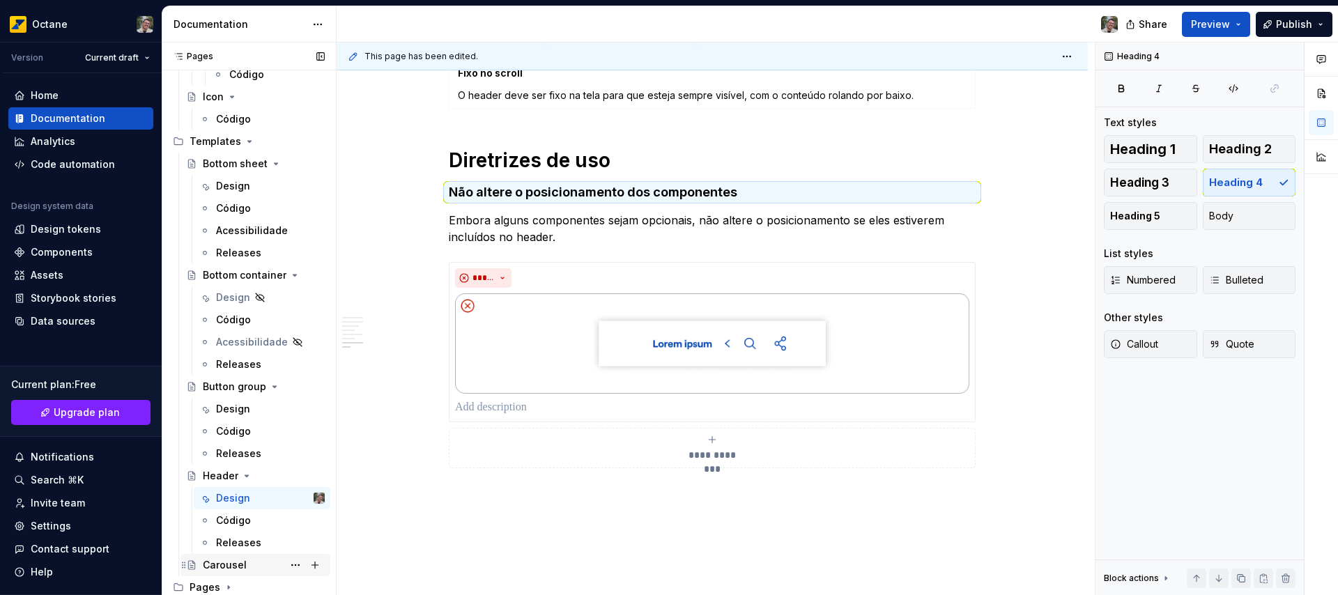
click at [213, 562] on div "Carousel" at bounding box center [225, 565] width 44 height 14
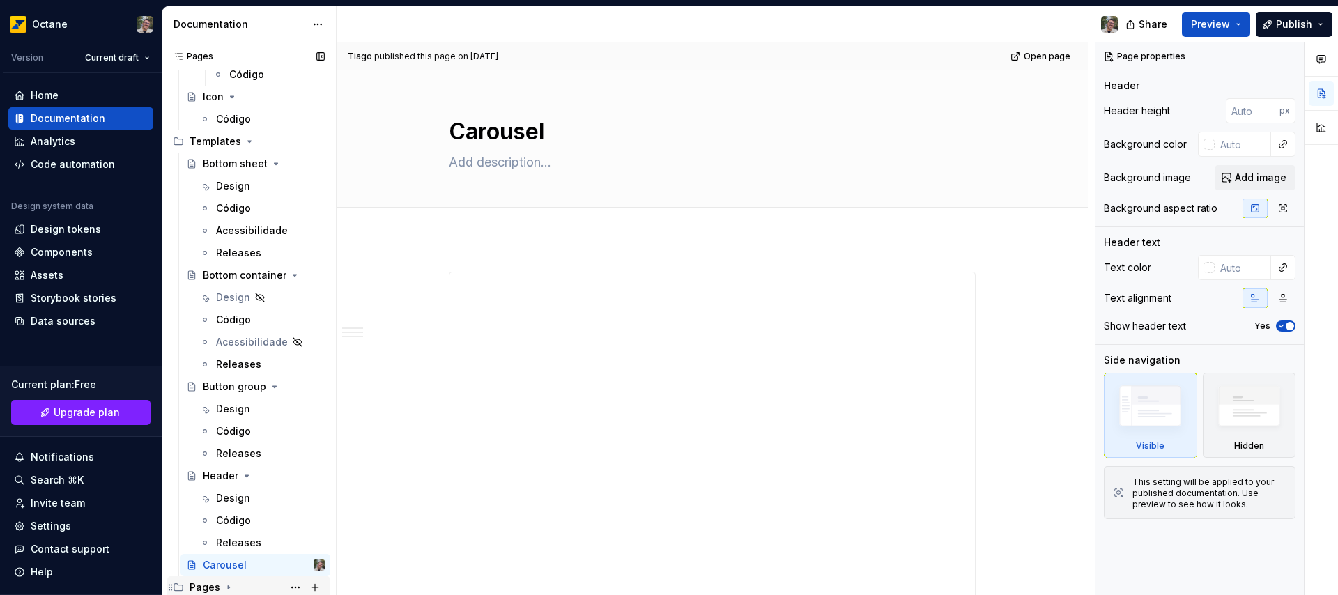
click at [223, 587] on icon "Page tree" at bounding box center [228, 587] width 11 height 11
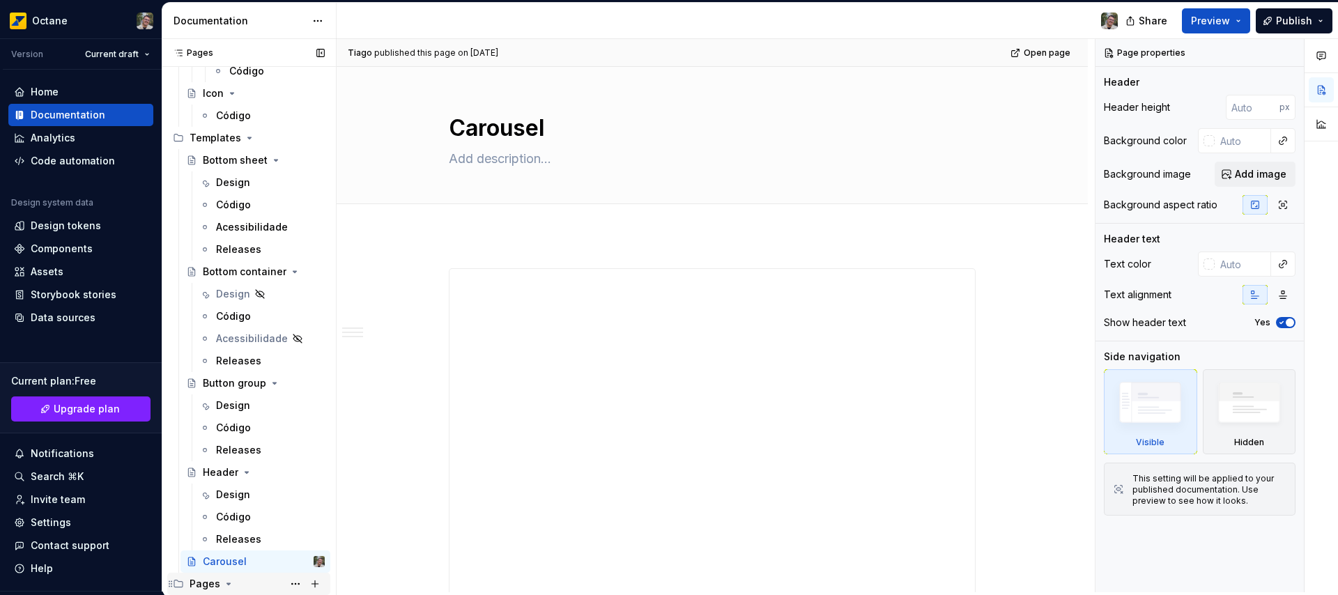
click at [207, 585] on div "Pages" at bounding box center [205, 584] width 31 height 14
click at [228, 585] on icon "Page tree" at bounding box center [228, 583] width 11 height 11
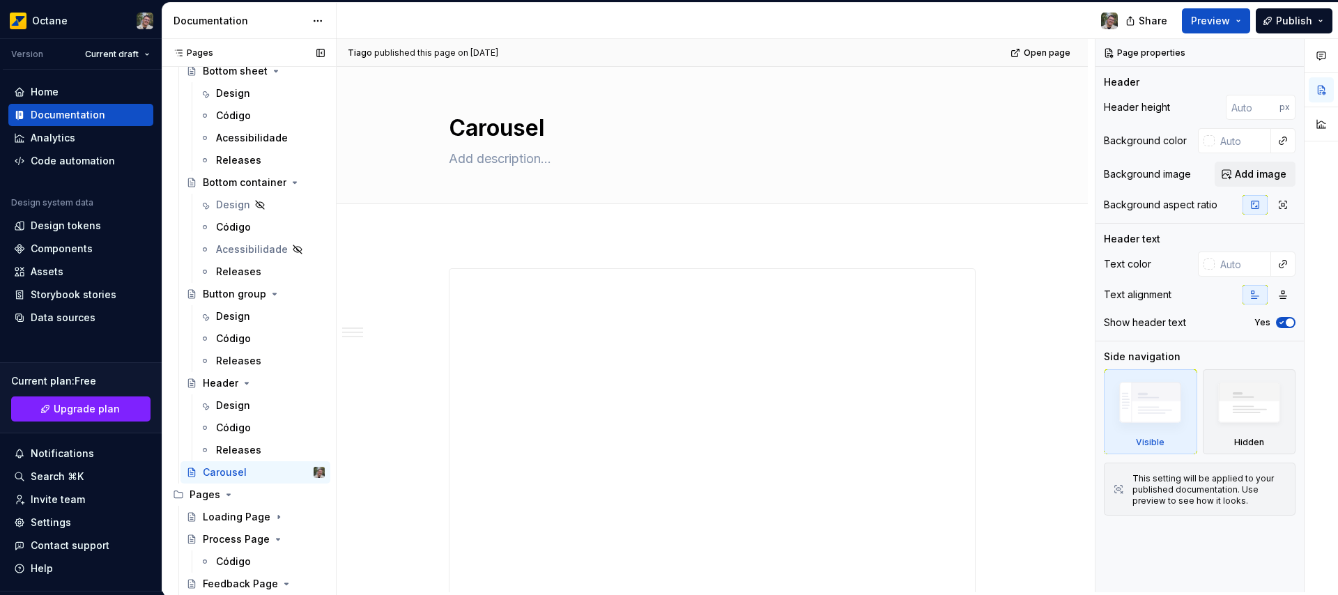
scroll to position [1621, 0]
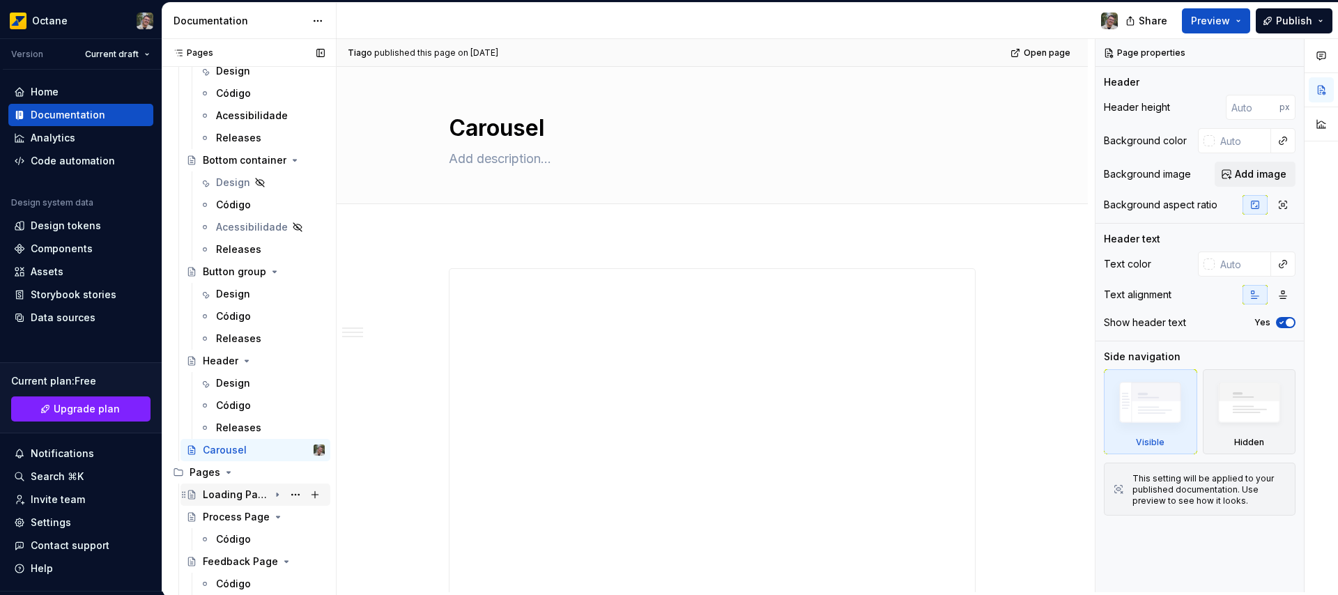
click at [227, 486] on div "Loading Page" at bounding box center [264, 495] width 122 height 20
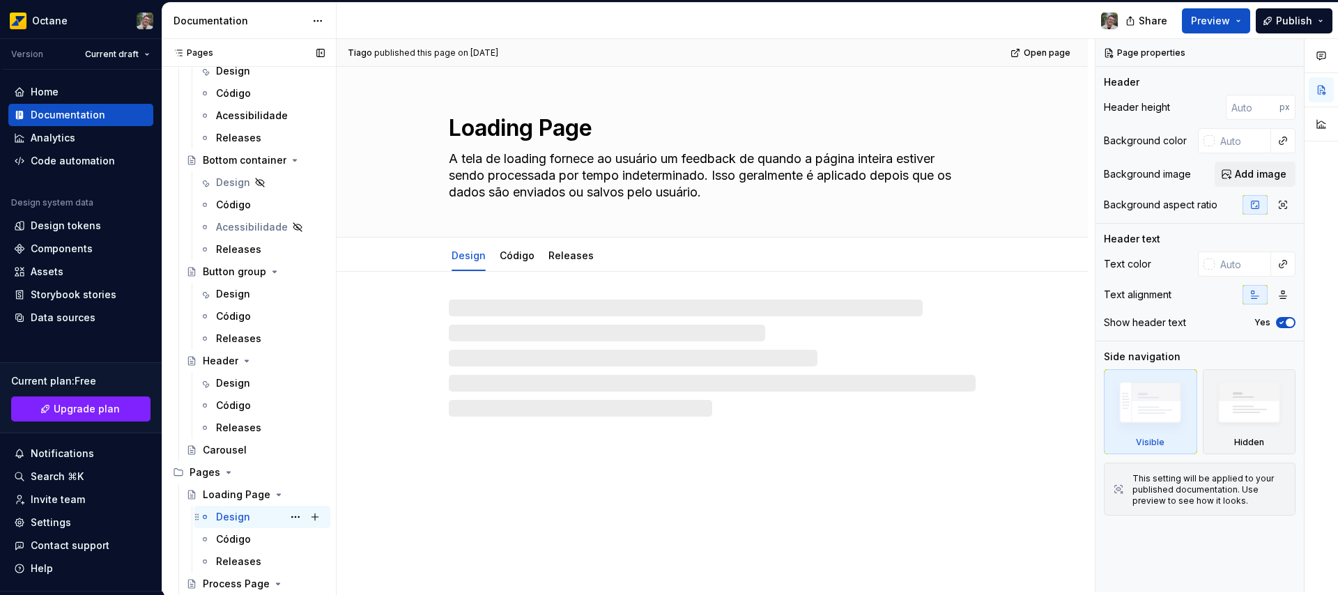
click at [214, 516] on div "Design" at bounding box center [261, 517] width 125 height 20
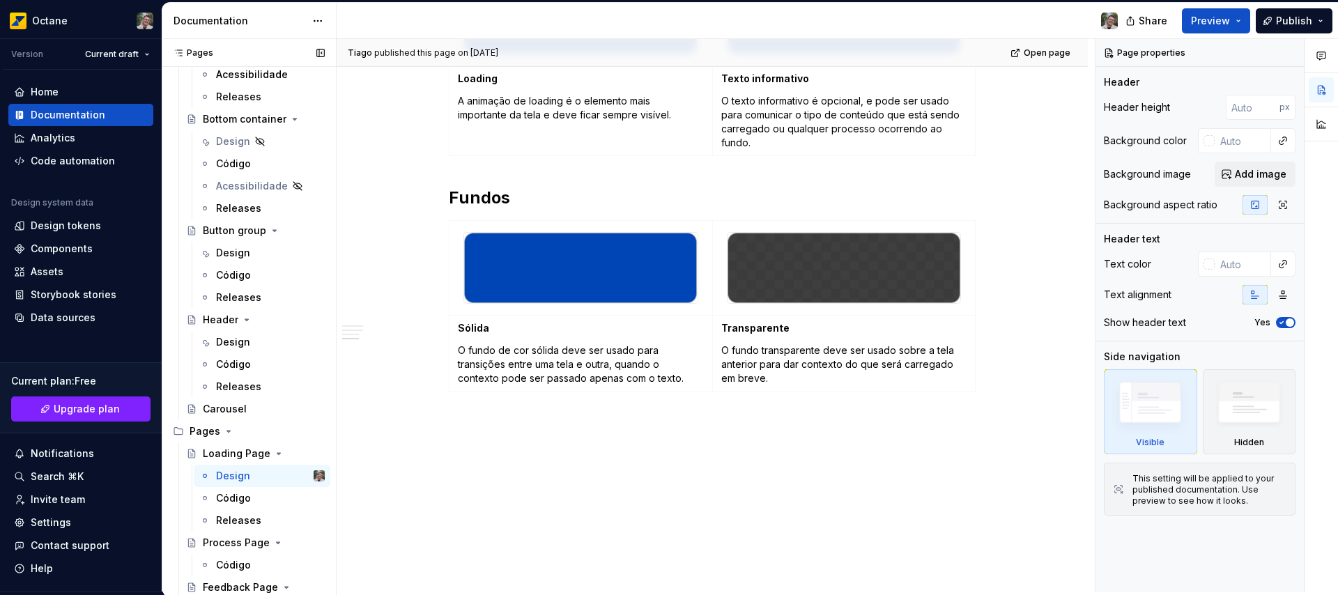
scroll to position [1688, 0]
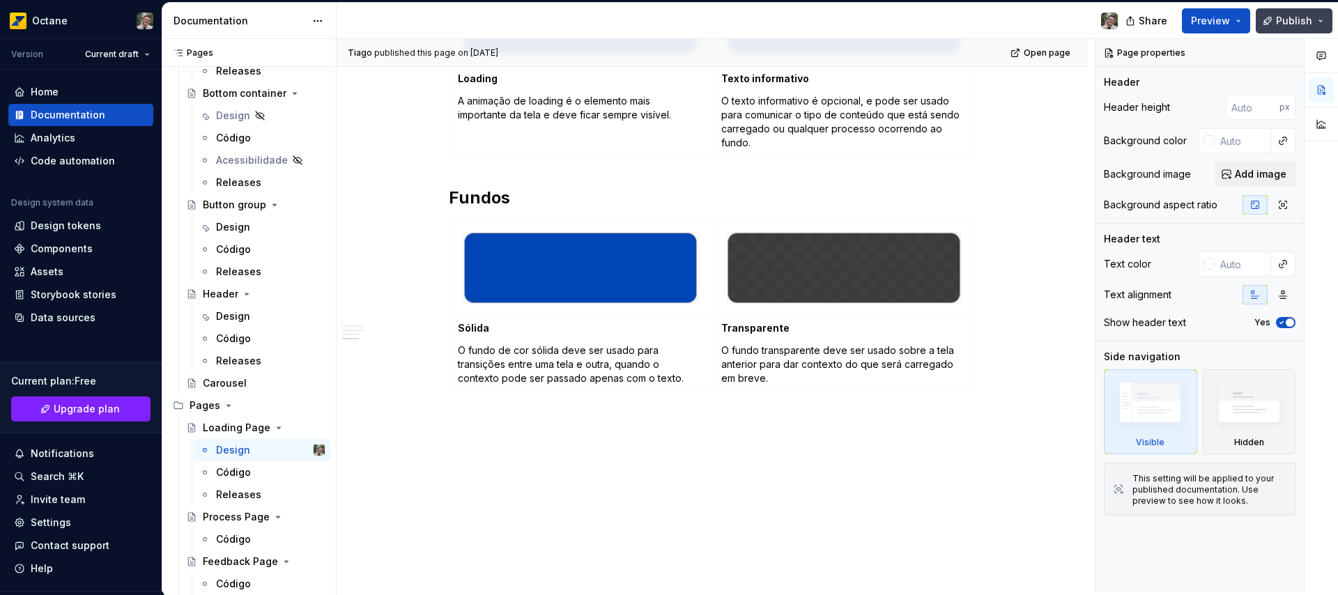
click at [1320, 22] on button "Publish" at bounding box center [1294, 20] width 77 height 25
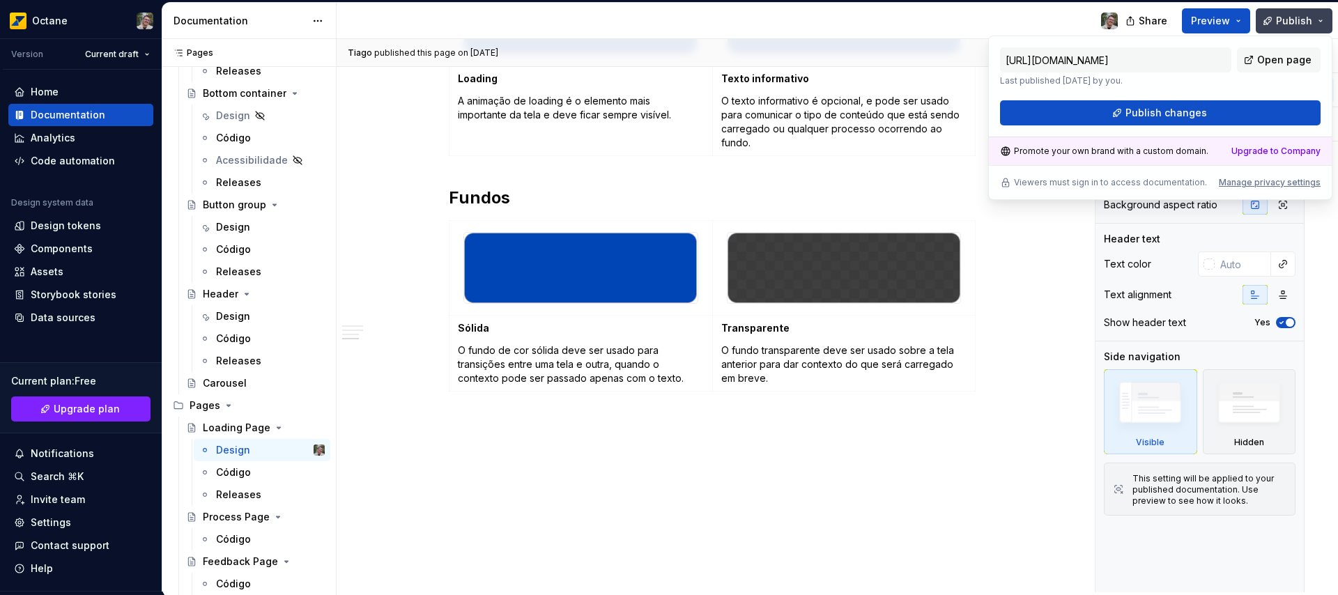
click at [1320, 22] on button "Publish" at bounding box center [1294, 20] width 77 height 25
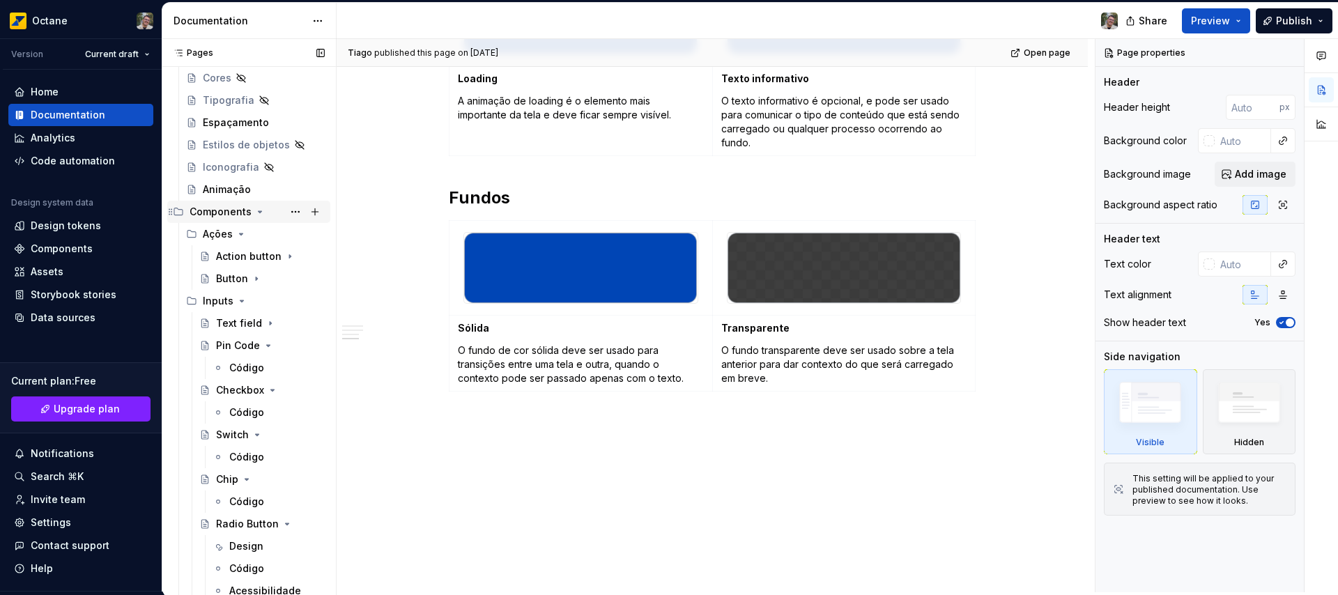
scroll to position [0, 0]
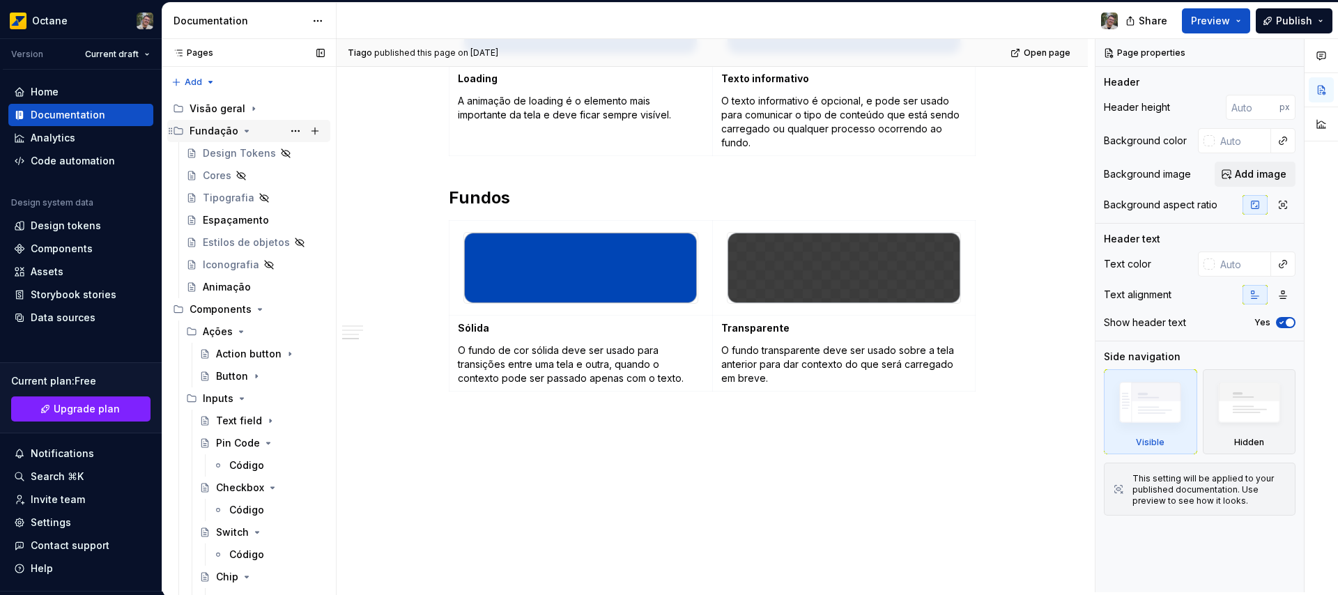
click at [246, 132] on icon "Page tree" at bounding box center [246, 130] width 11 height 11
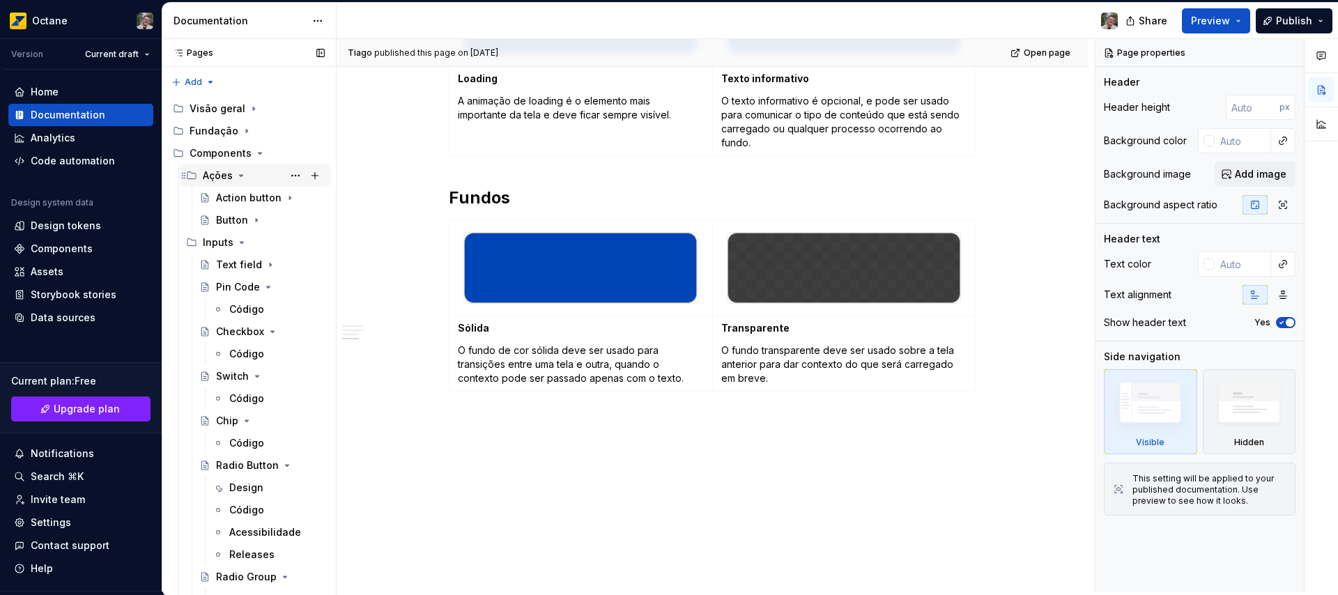
click at [242, 175] on icon "Page tree" at bounding box center [241, 175] width 11 height 11
click at [242, 199] on icon "Page tree" at bounding box center [241, 197] width 11 height 11
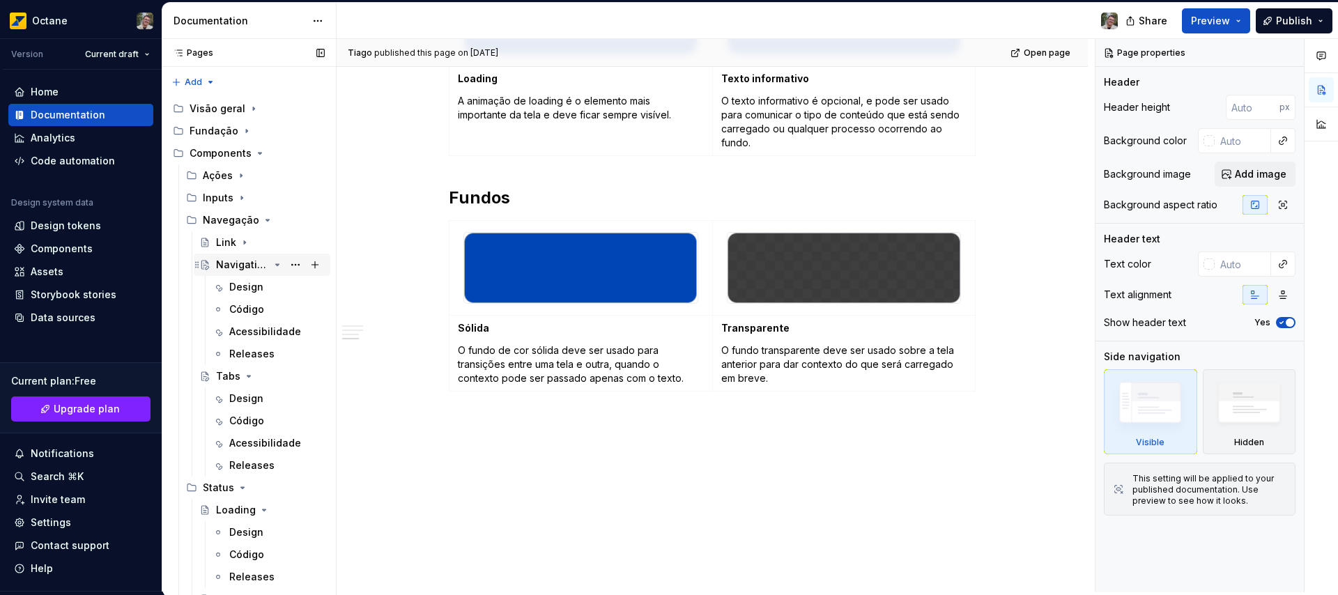
click at [272, 267] on icon "Page tree" at bounding box center [277, 264] width 11 height 11
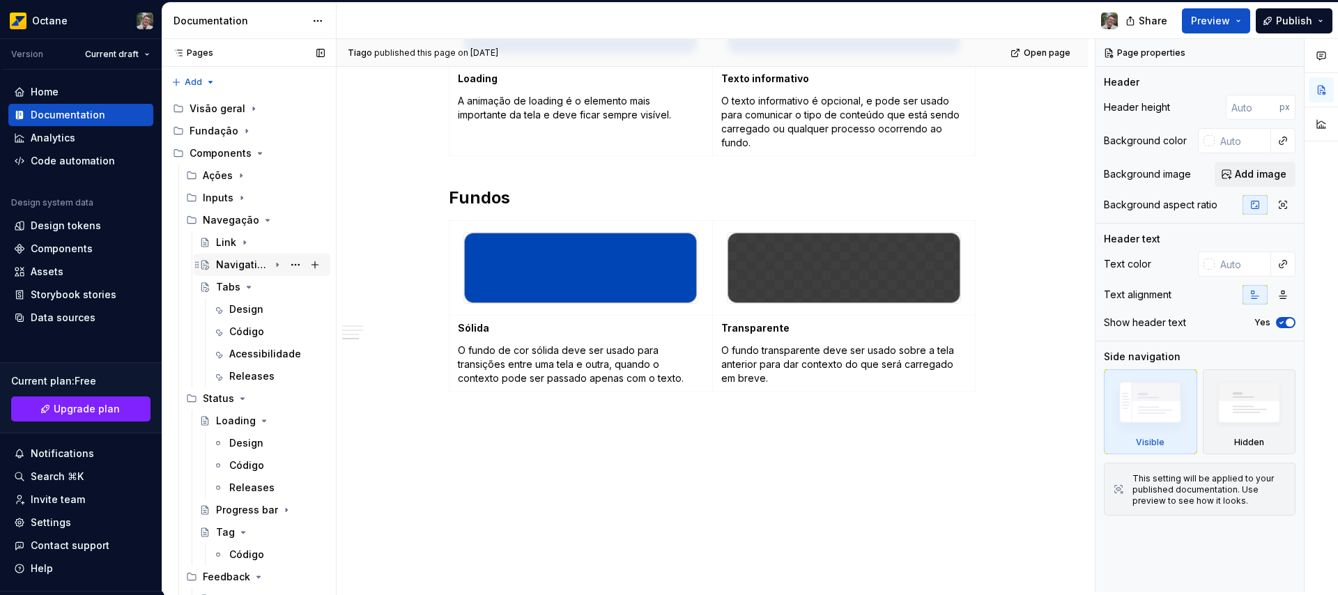
click at [232, 260] on div "Navigation Bar" at bounding box center [242, 265] width 53 height 14
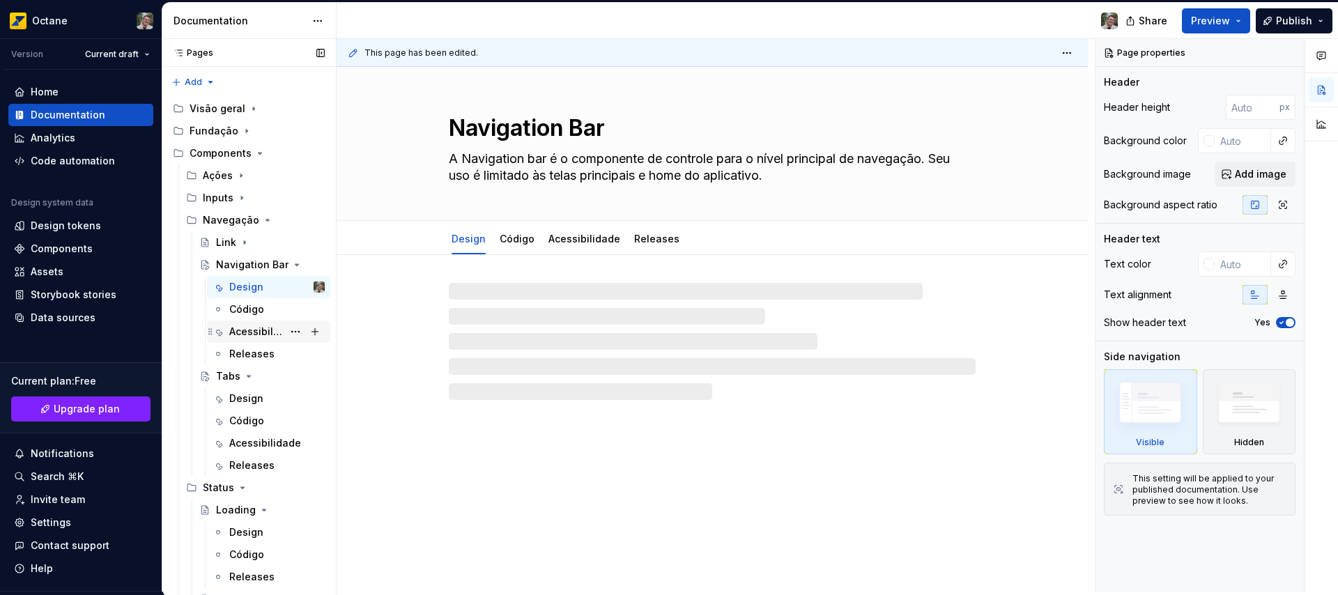
click at [248, 333] on div "Acessibilidade" at bounding box center [256, 332] width 54 height 14
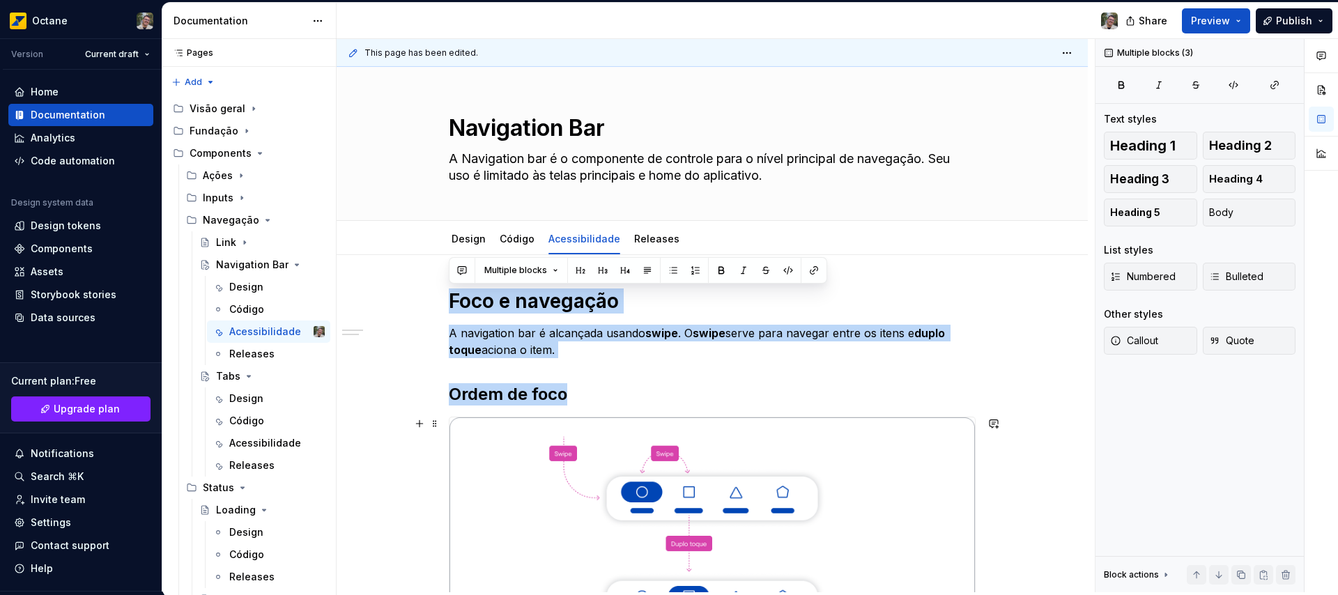
scroll to position [282, 0]
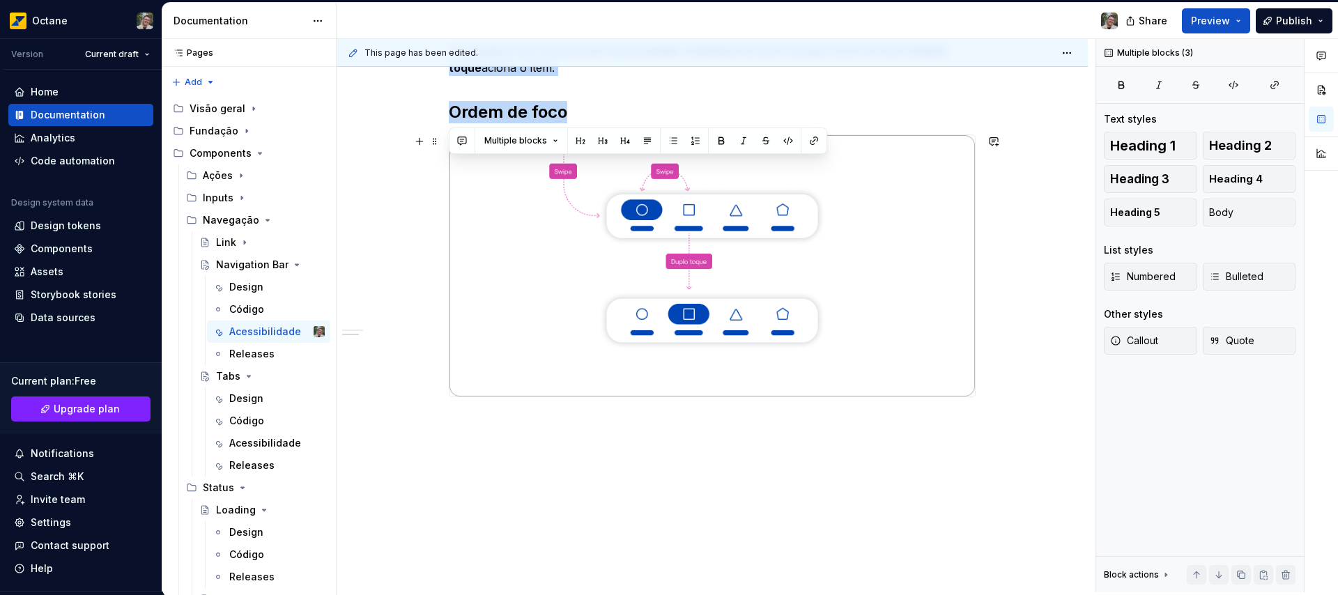
drag, startPoint x: 448, startPoint y: 293, endPoint x: 997, endPoint y: 353, distance: 552.3
click at [997, 353] on div "Foco e navegação A navigation bar é alcançada usando swipe . O swipe serve para…" at bounding box center [712, 282] width 751 height 619
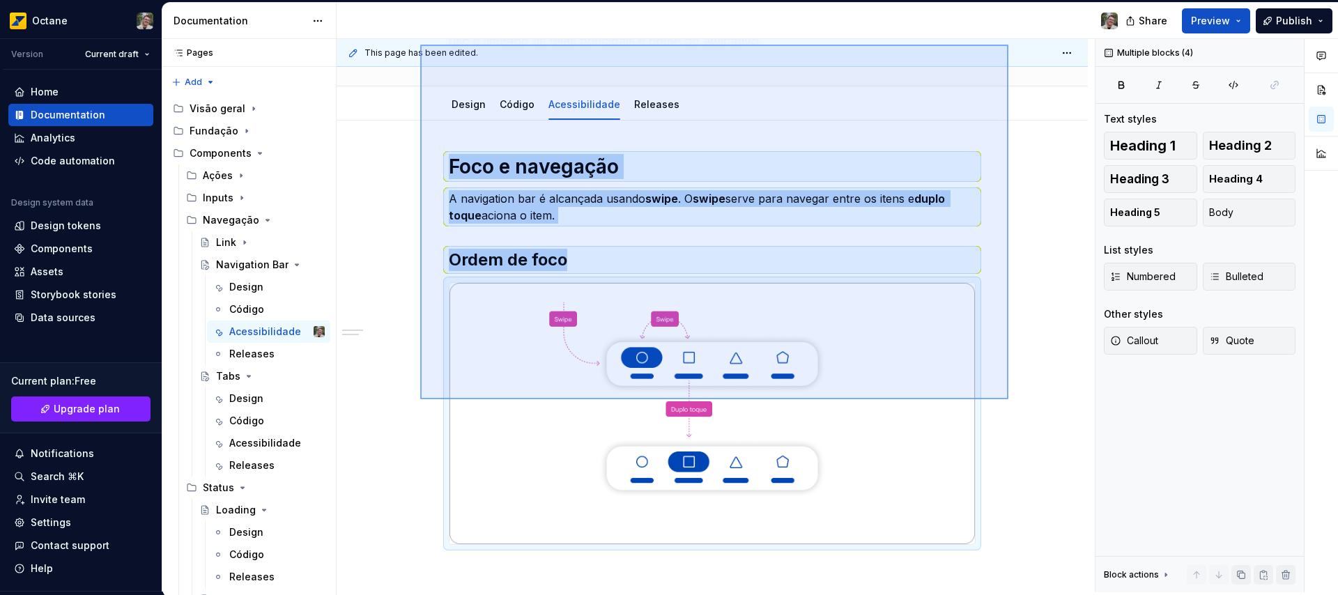
scroll to position [99, 0]
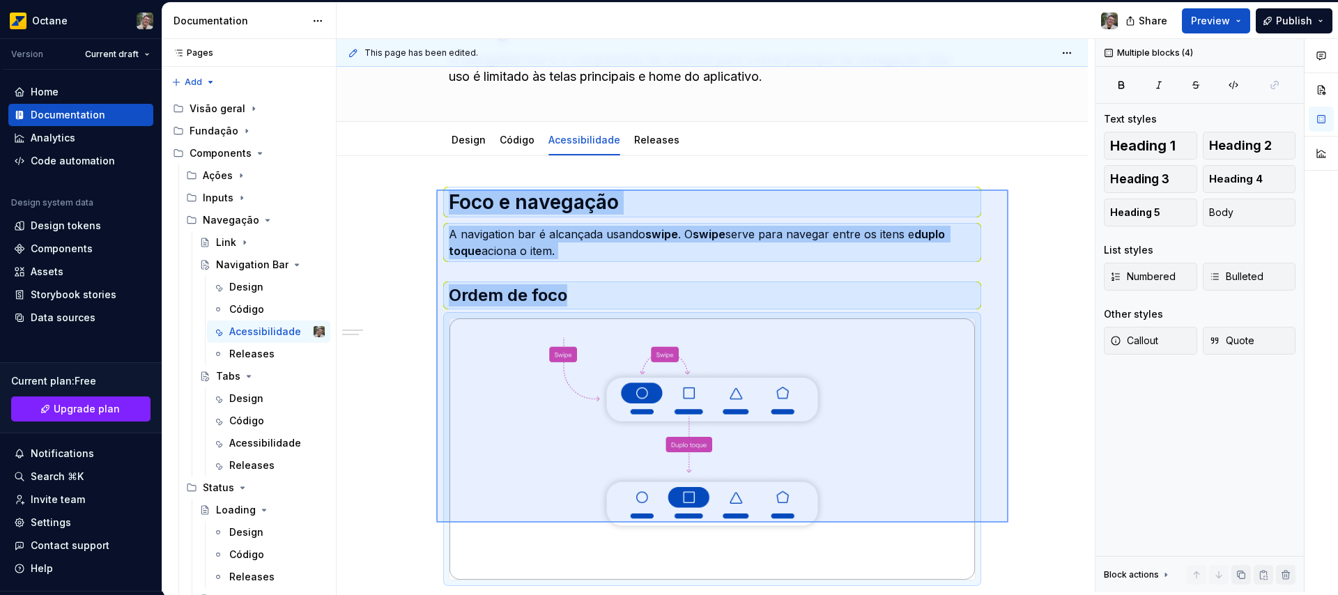
drag, startPoint x: 1008, startPoint y: 339, endPoint x: 436, endPoint y: 190, distance: 591.4
click at [436, 190] on div "This page has been edited. Navigation Bar A Navigation bar é o componente de co…" at bounding box center [716, 315] width 758 height 553
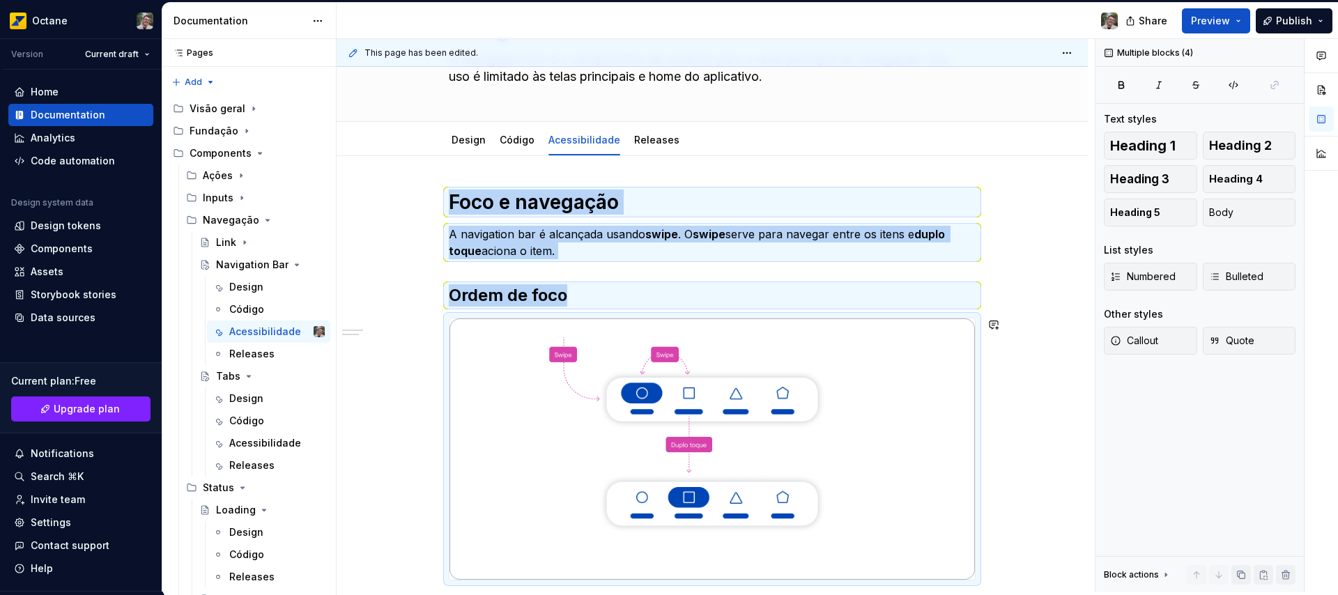
copy div "Foco e navegação A navigation bar é alcançada usando swipe . O swipe serve para…"
click at [240, 401] on div "Design" at bounding box center [246, 399] width 34 height 14
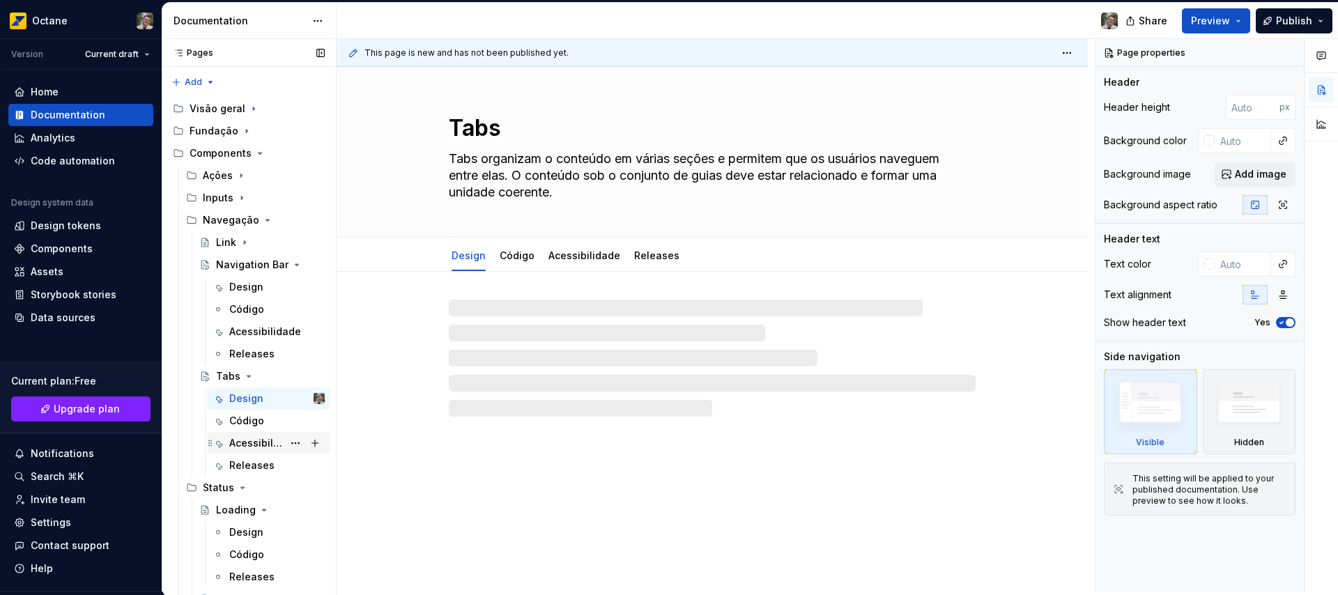
click at [251, 442] on div "Acessibilidade" at bounding box center [256, 443] width 54 height 14
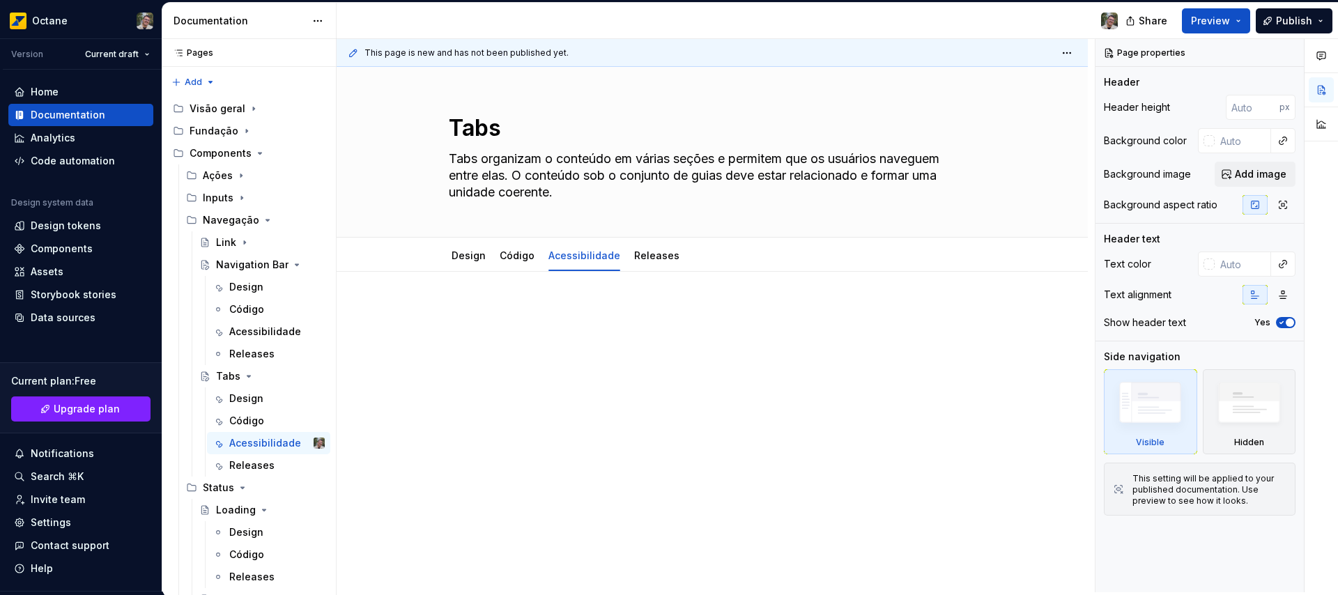
click at [547, 331] on div at bounding box center [712, 331] width 527 height 53
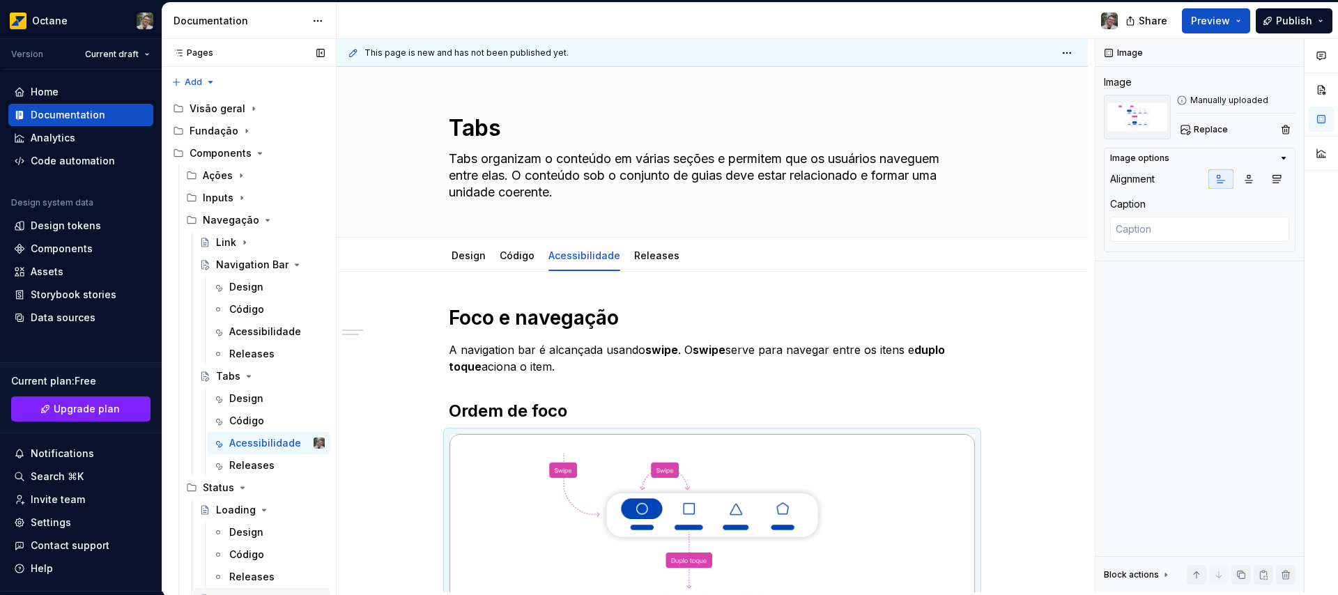
type textarea "*"
click at [467, 318] on h1 "Foco e navegação" at bounding box center [712, 317] width 527 height 25
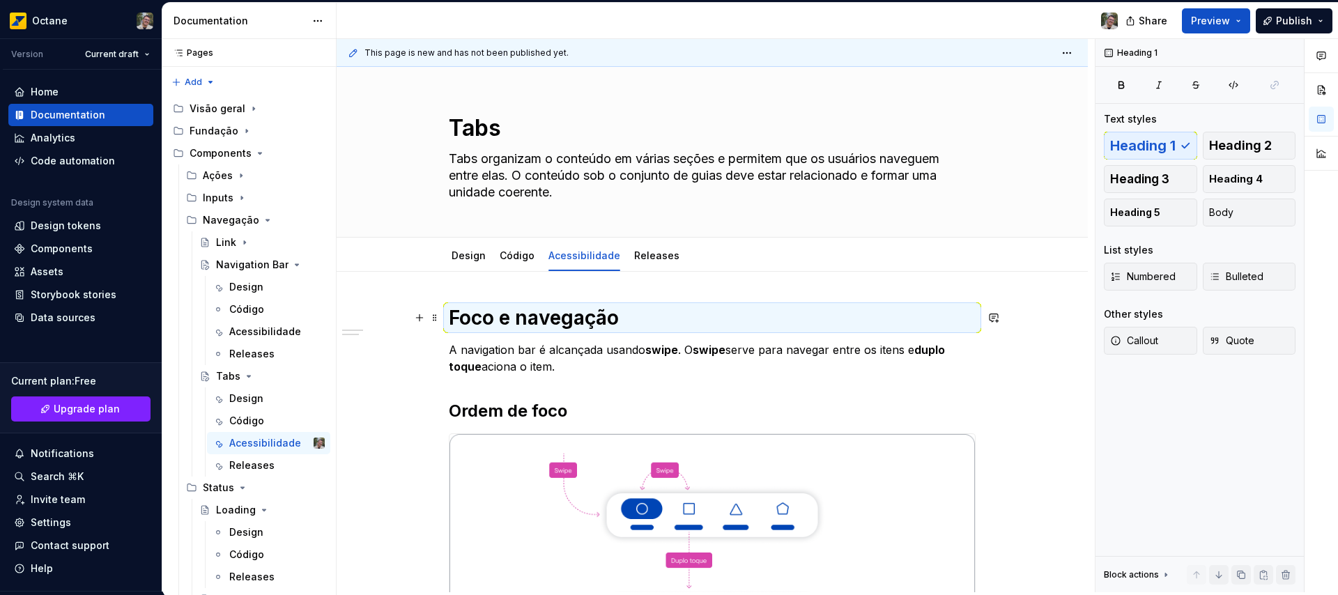
click at [484, 318] on h1 "Foco e navegação" at bounding box center [712, 317] width 527 height 25
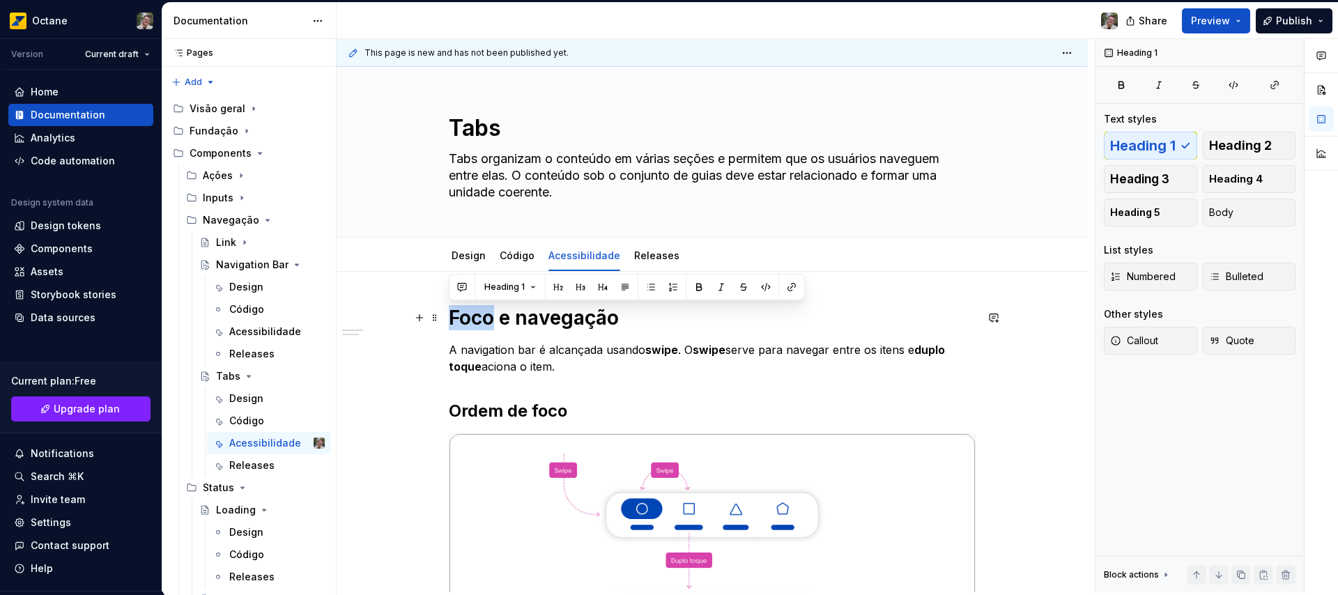
click at [484, 318] on h1 "Foco e navegação" at bounding box center [712, 317] width 527 height 25
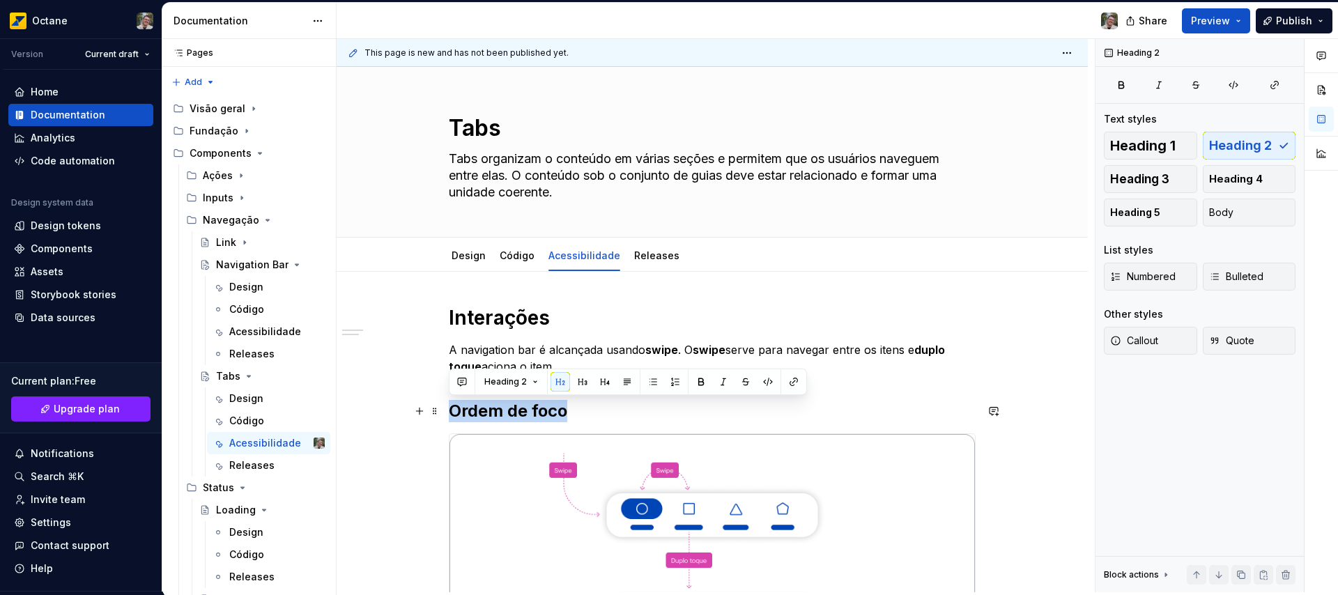
drag, startPoint x: 578, startPoint y: 414, endPoint x: 402, endPoint y: 413, distance: 176.3
click at [402, 413] on div "Interações A navigation bar é alcançada usando swipe . O swipe serve para naveg…" at bounding box center [712, 581] width 751 height 619
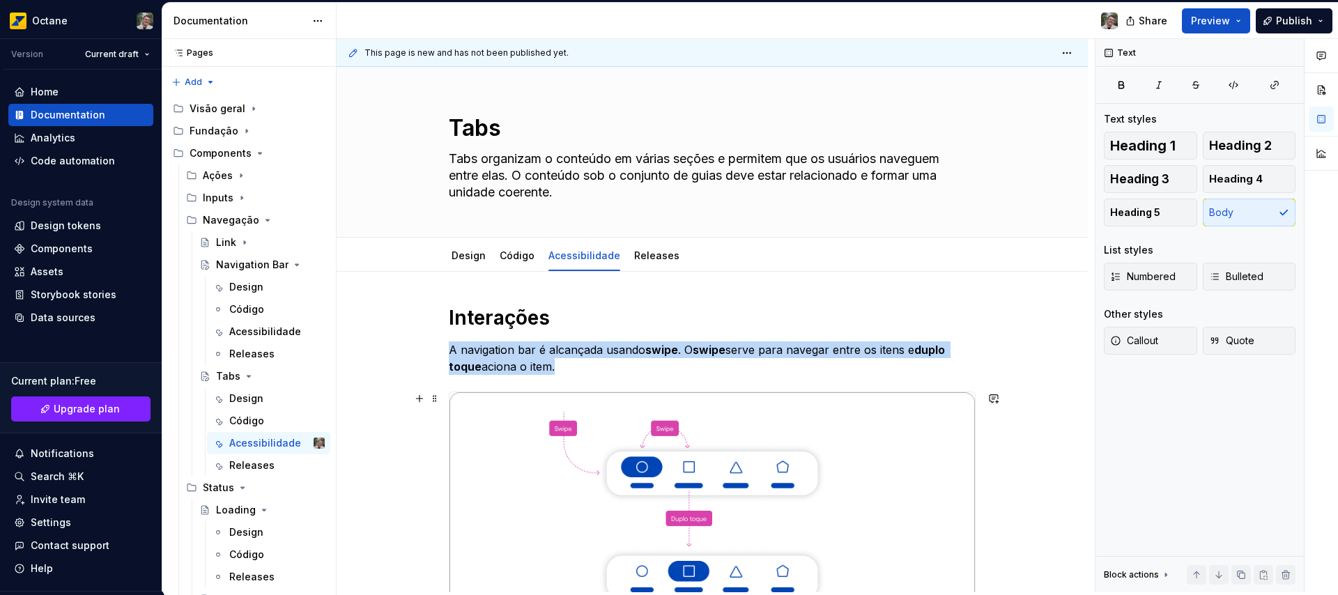
click at [647, 472] on img at bounding box center [711, 522] width 525 height 261
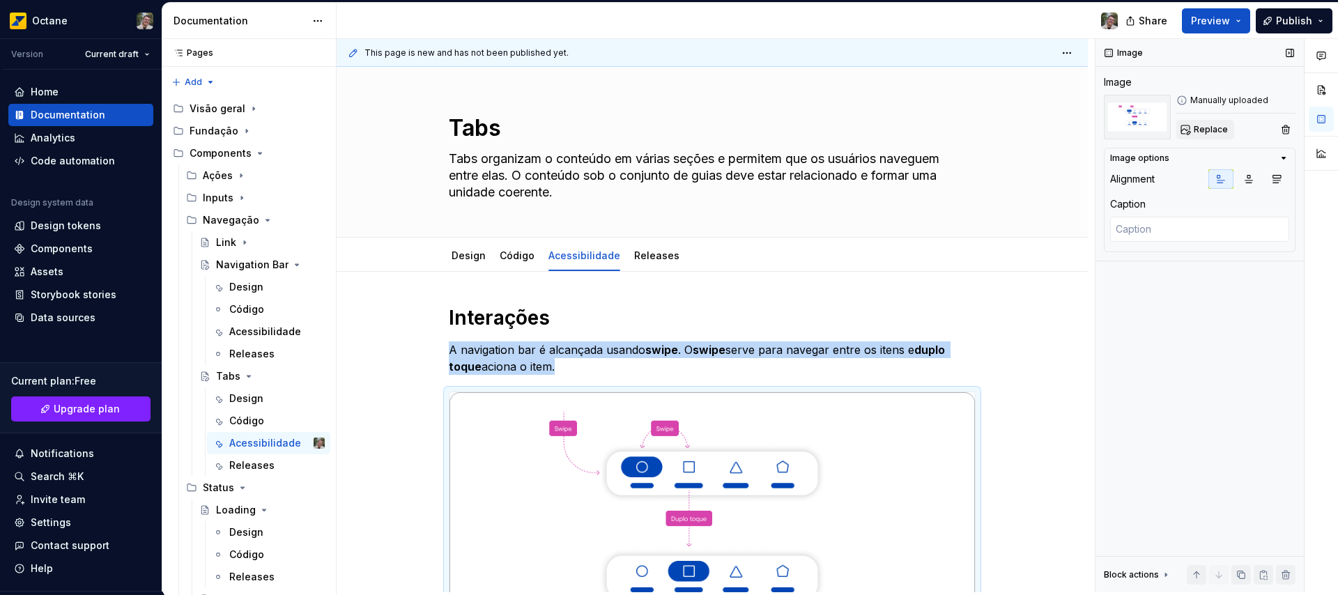
click at [1216, 129] on span "Replace" at bounding box center [1211, 129] width 34 height 11
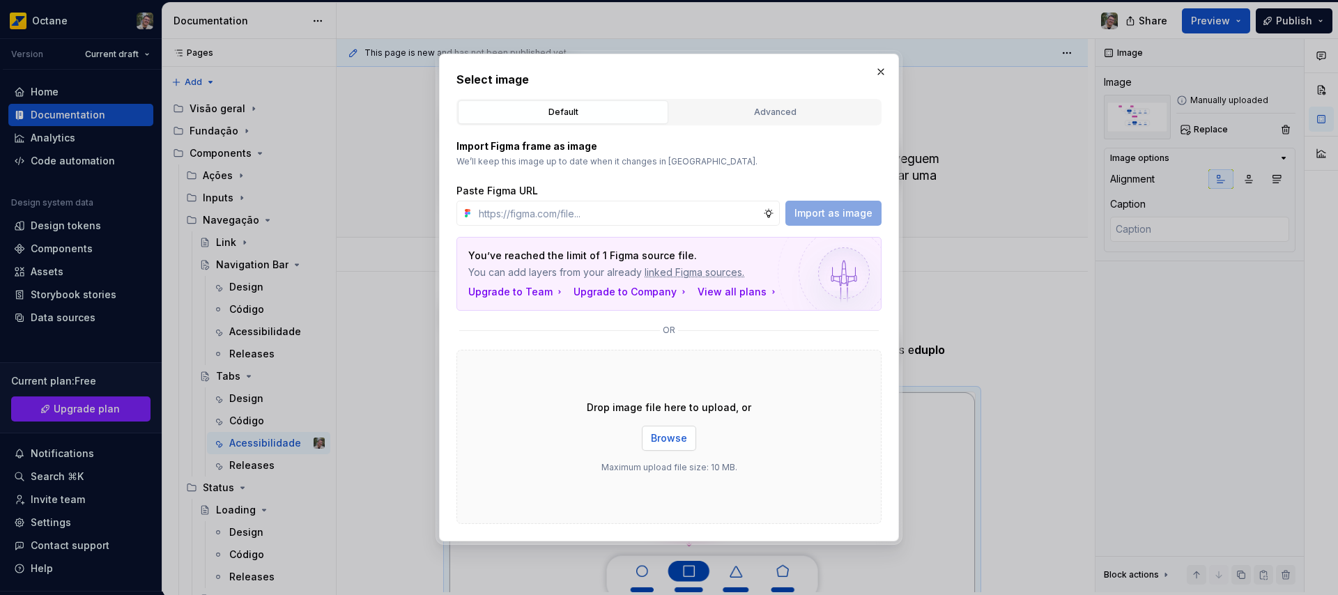
click at [663, 440] on span "Browse" at bounding box center [669, 438] width 36 height 14
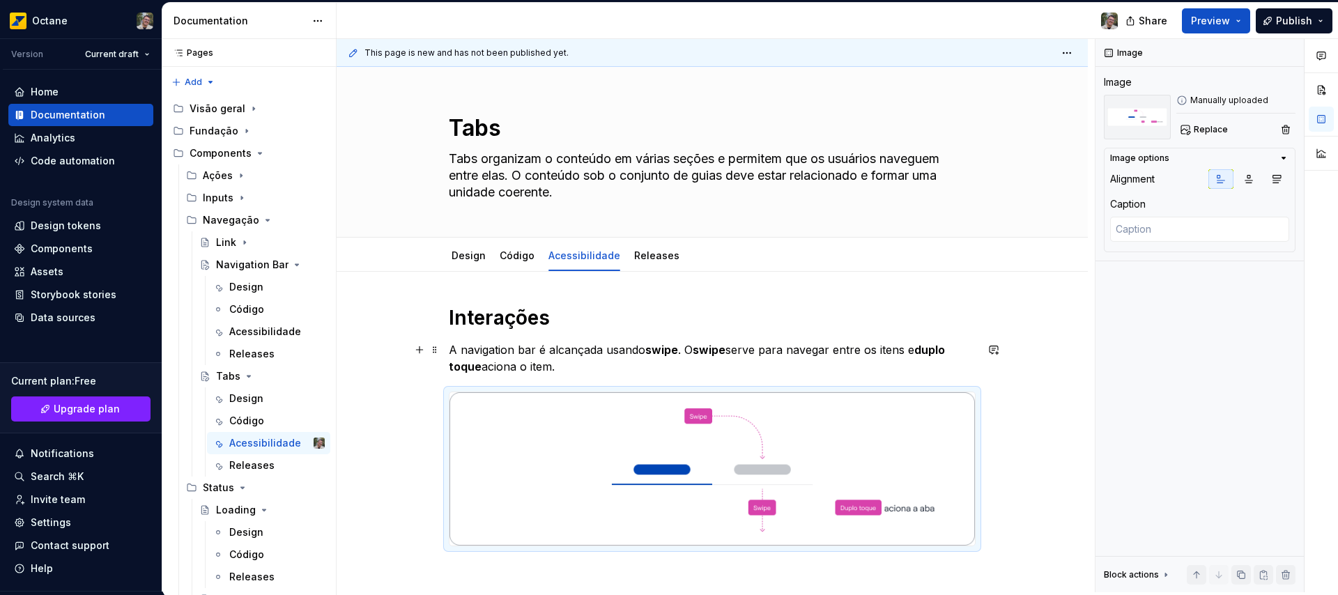
click at [533, 349] on p "A navigation bar é alcançada usando swipe . O swipe serve para navegar entre os…" at bounding box center [712, 357] width 527 height 33
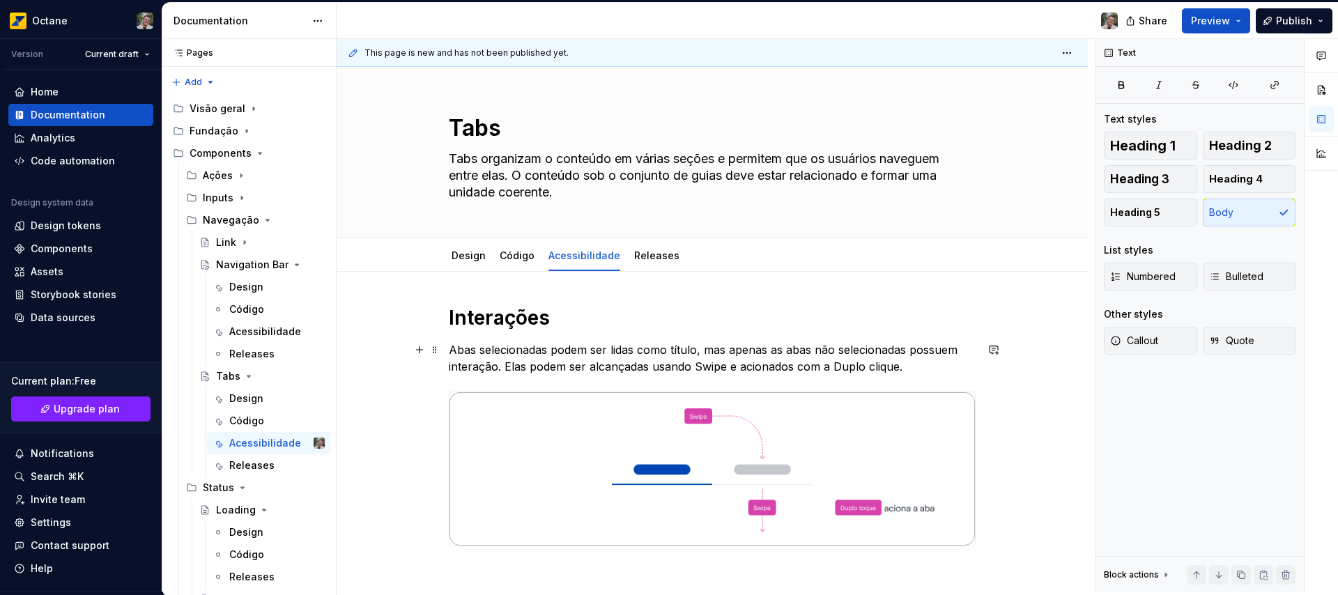
click at [708, 367] on p "Abas selecionadas podem ser lidas como título, mas apenas as abas não seleciona…" at bounding box center [712, 357] width 527 height 33
click at [851, 364] on p "Abas selecionadas podem ser lidas como título, mas apenas as abas não seleciona…" at bounding box center [712, 357] width 527 height 33
drag, startPoint x: 851, startPoint y: 364, endPoint x: 876, endPoint y: 368, distance: 25.3
click at [872, 367] on p "Abas selecionadas podem ser lidas como título, mas apenas as abas não seleciona…" at bounding box center [712, 357] width 527 height 33
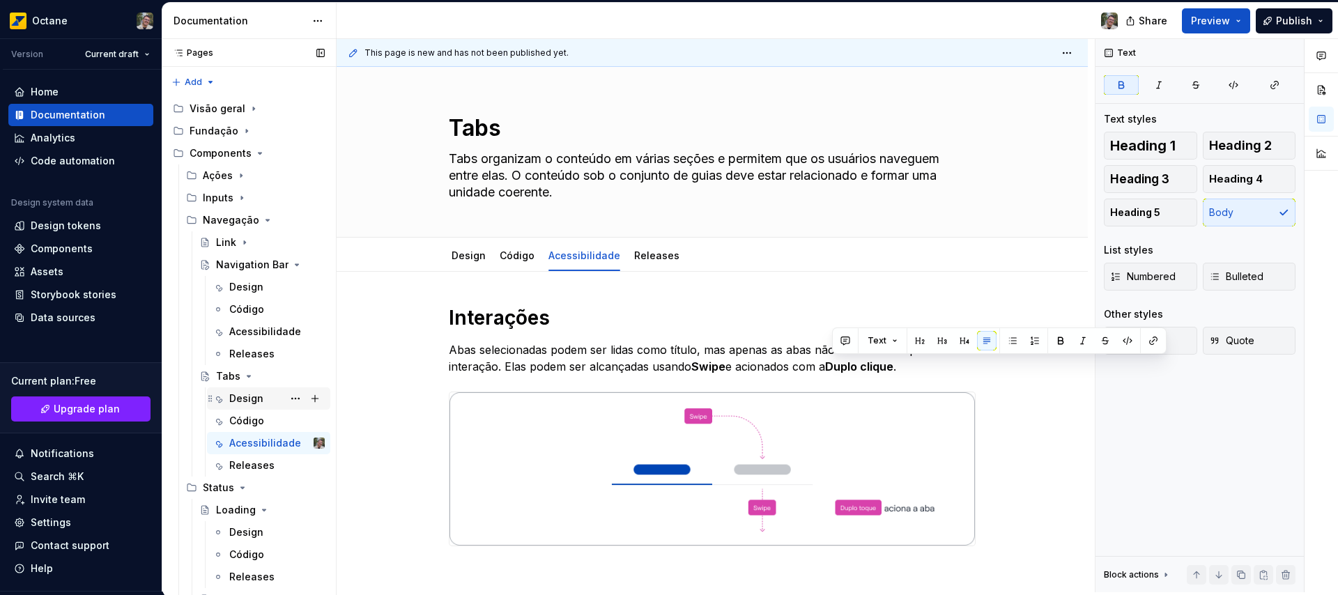
click at [252, 397] on div "Design" at bounding box center [246, 399] width 34 height 14
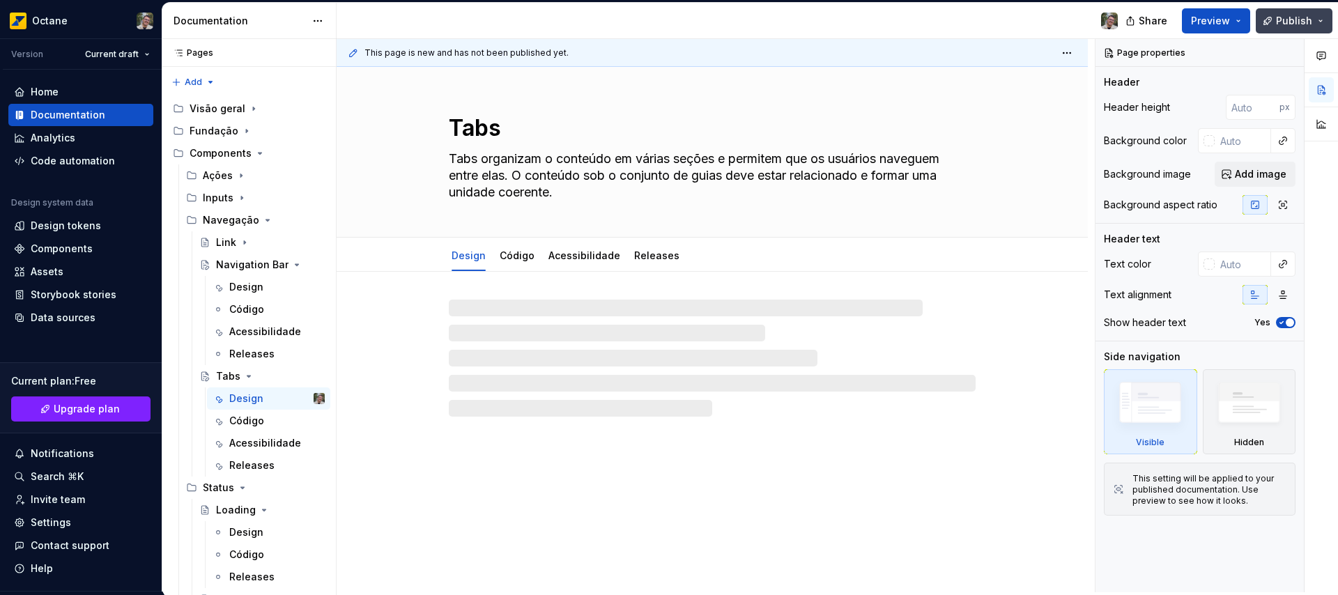
click at [1295, 22] on span "Publish" at bounding box center [1294, 21] width 36 height 14
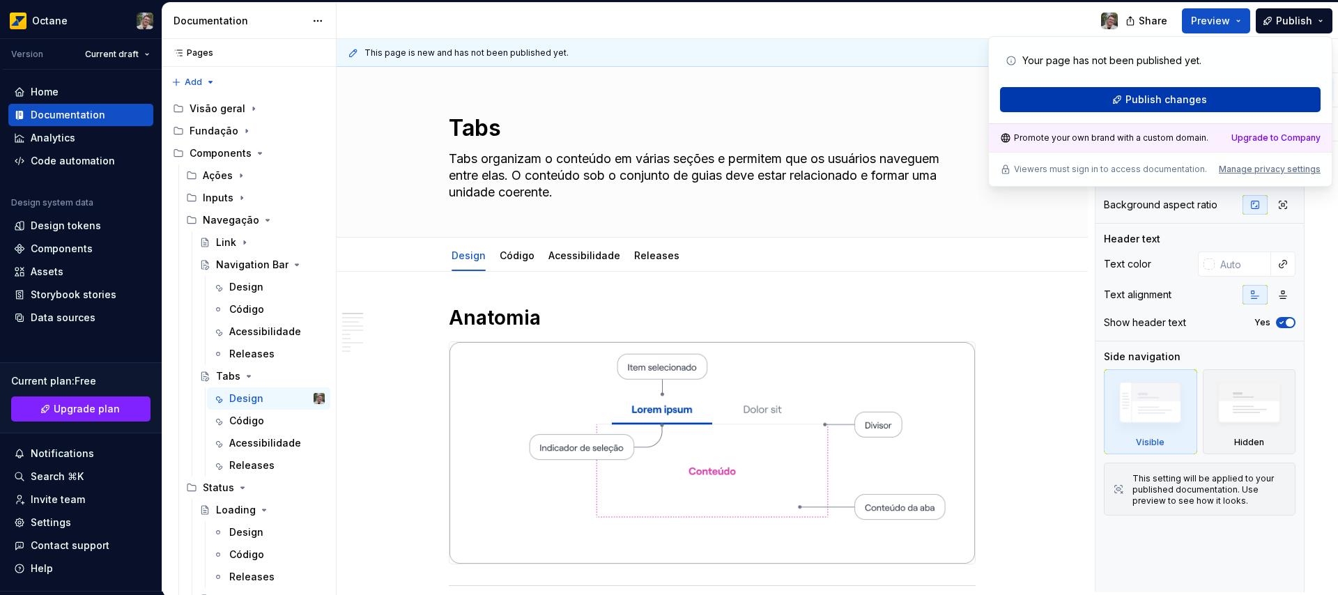
click at [1192, 101] on span "Publish changes" at bounding box center [1166, 100] width 82 height 14
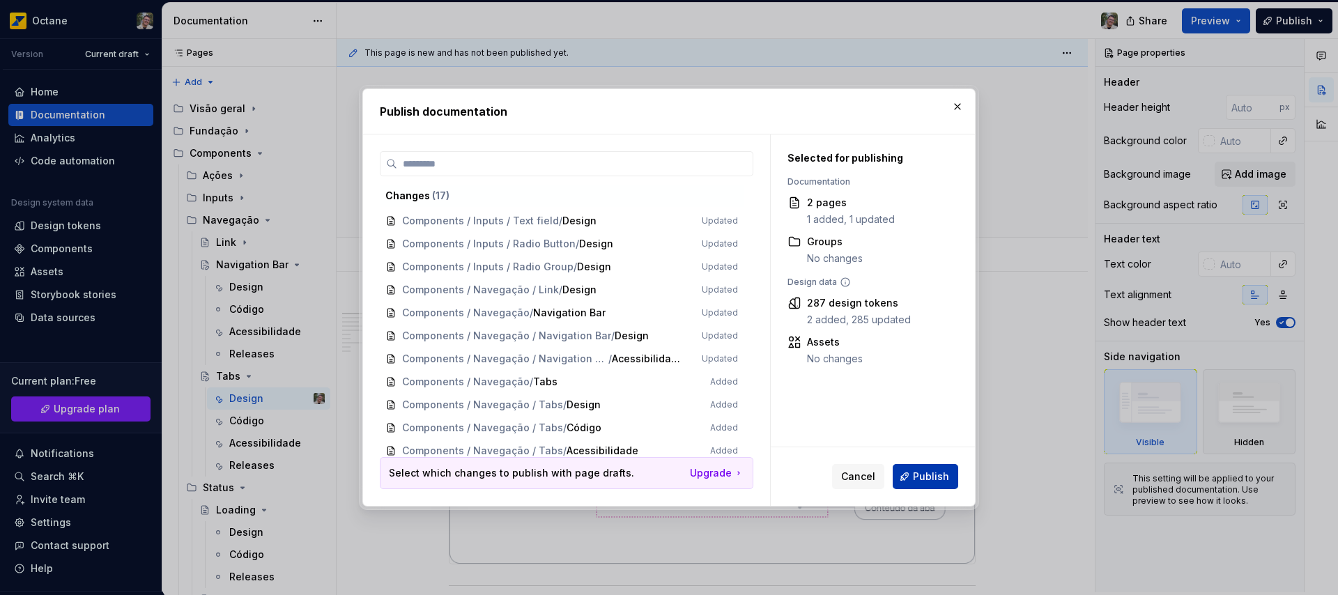
click at [922, 477] on span "Publish" at bounding box center [931, 477] width 36 height 14
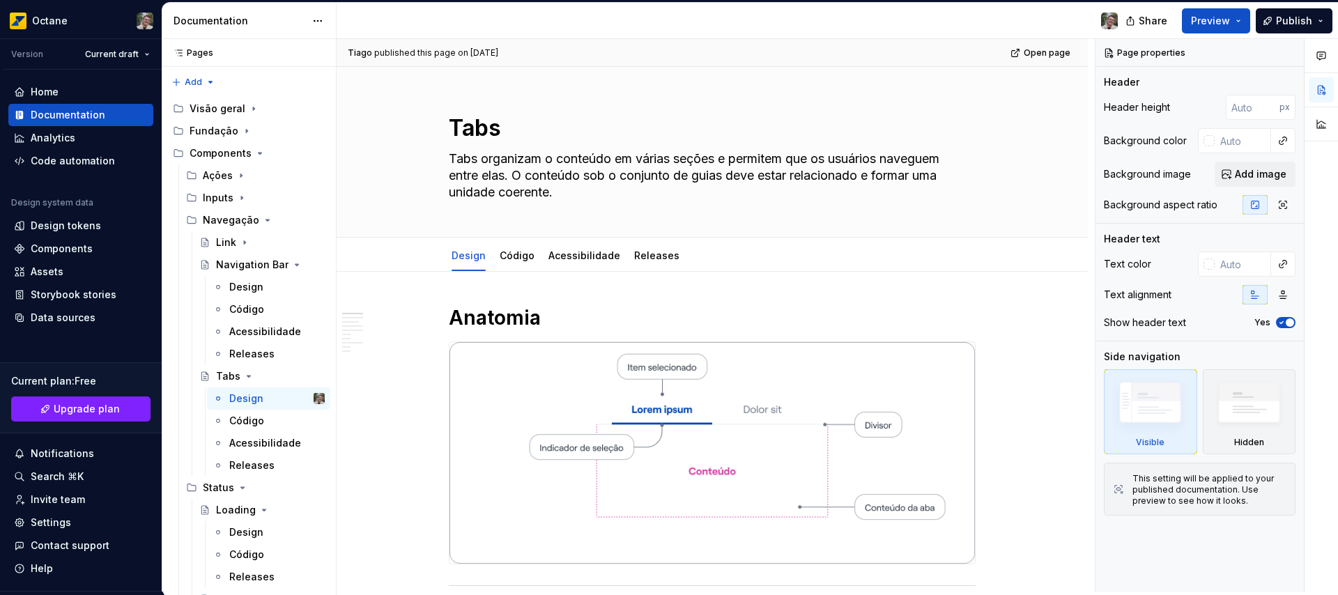
type textarea "*"
